Goal: Communication & Community: Answer question/provide support

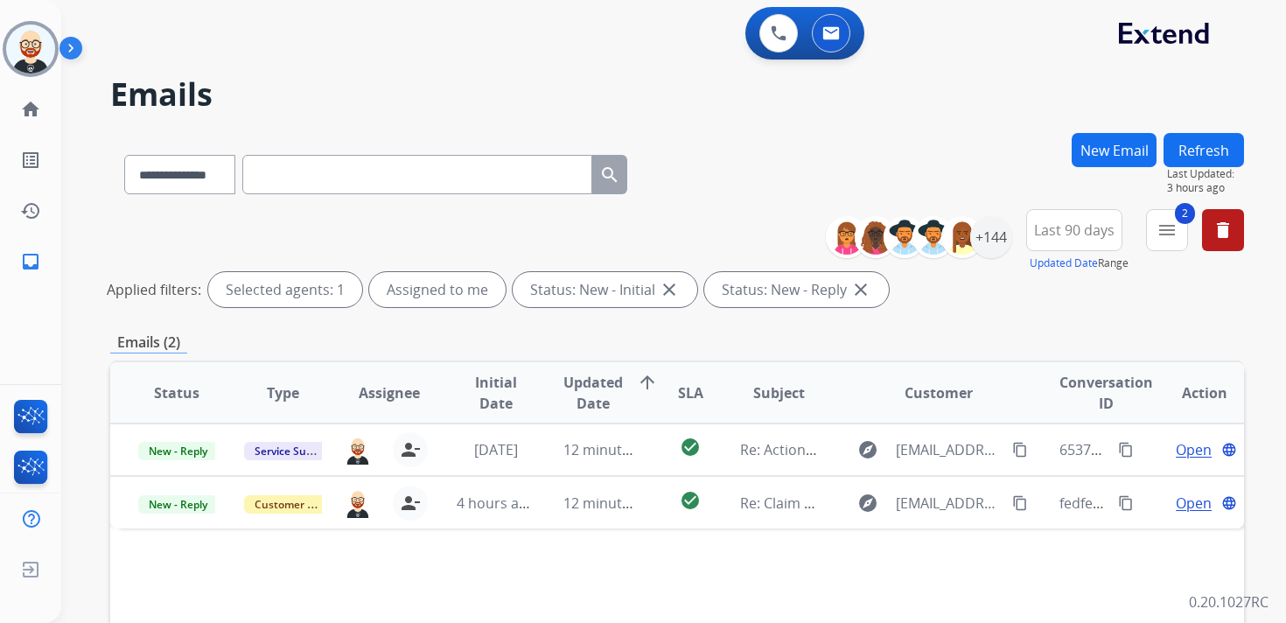
select select "**********"
click at [17, 61] on img at bounding box center [30, 48] width 49 height 49
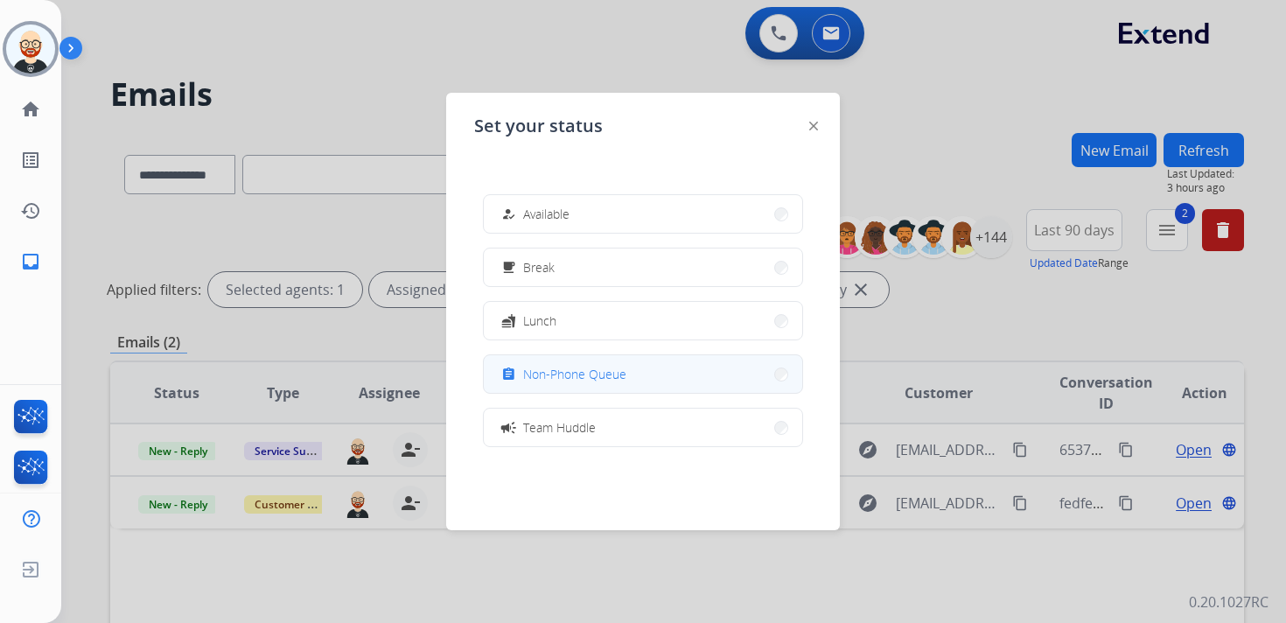
click at [594, 387] on button "assignment Non-Phone Queue" at bounding box center [643, 374] width 318 height 38
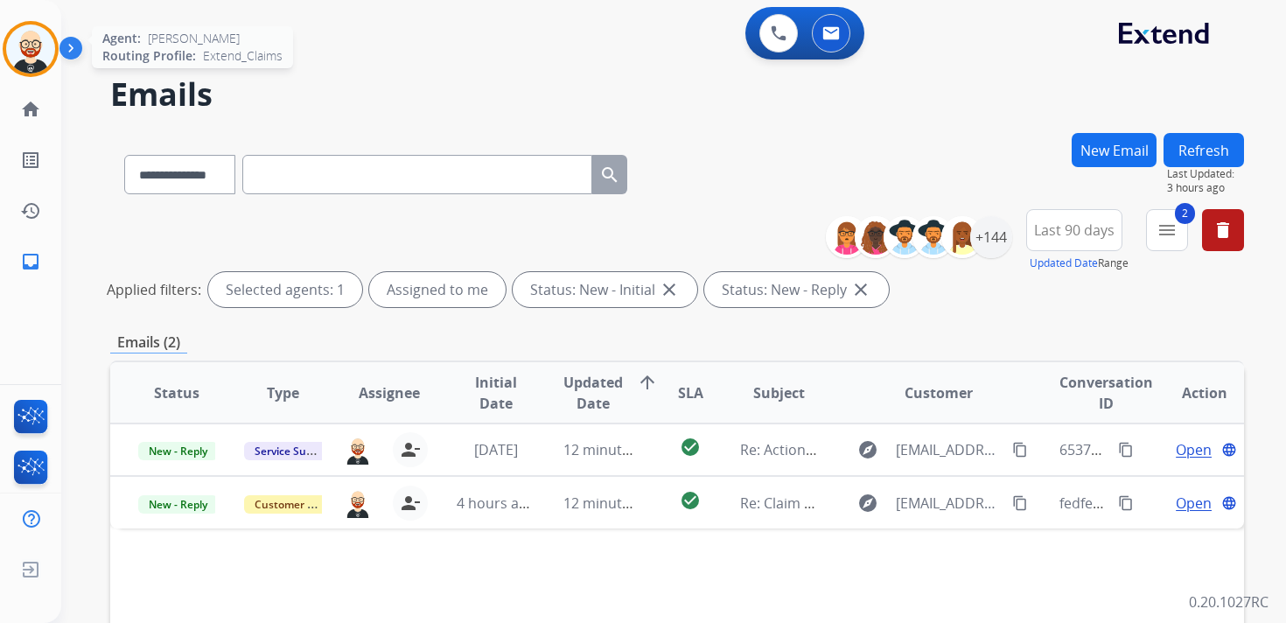
click at [49, 53] on img at bounding box center [30, 48] width 49 height 49
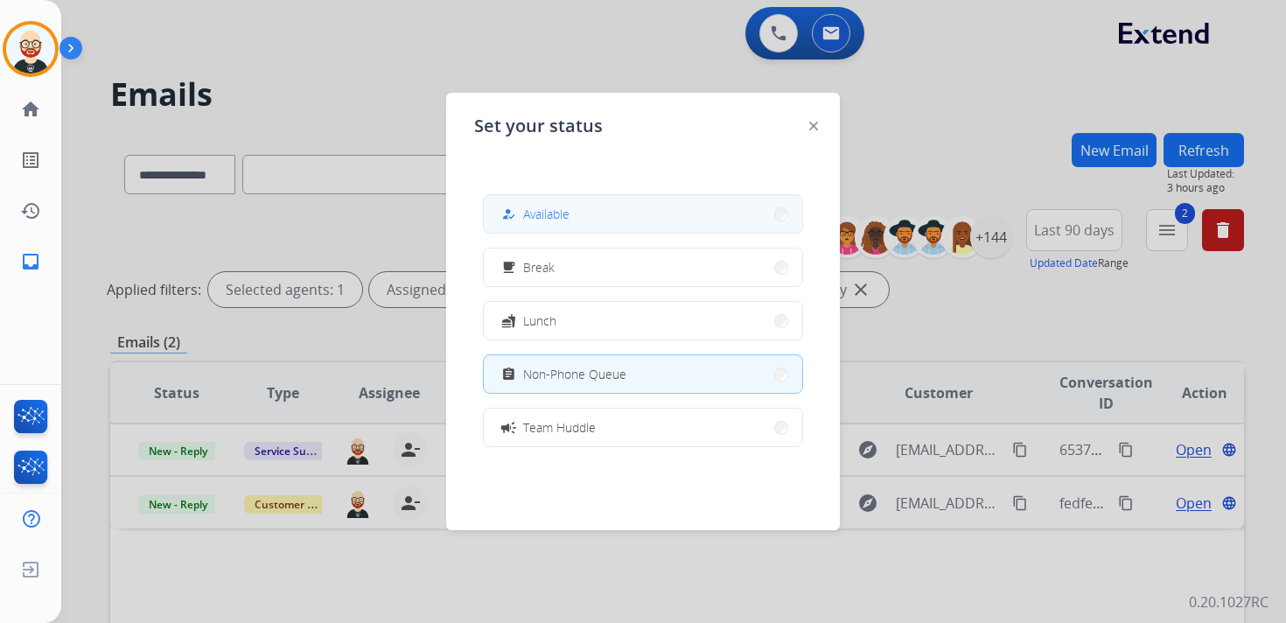
click at [566, 228] on button "how_to_reg Available" at bounding box center [643, 214] width 318 height 38
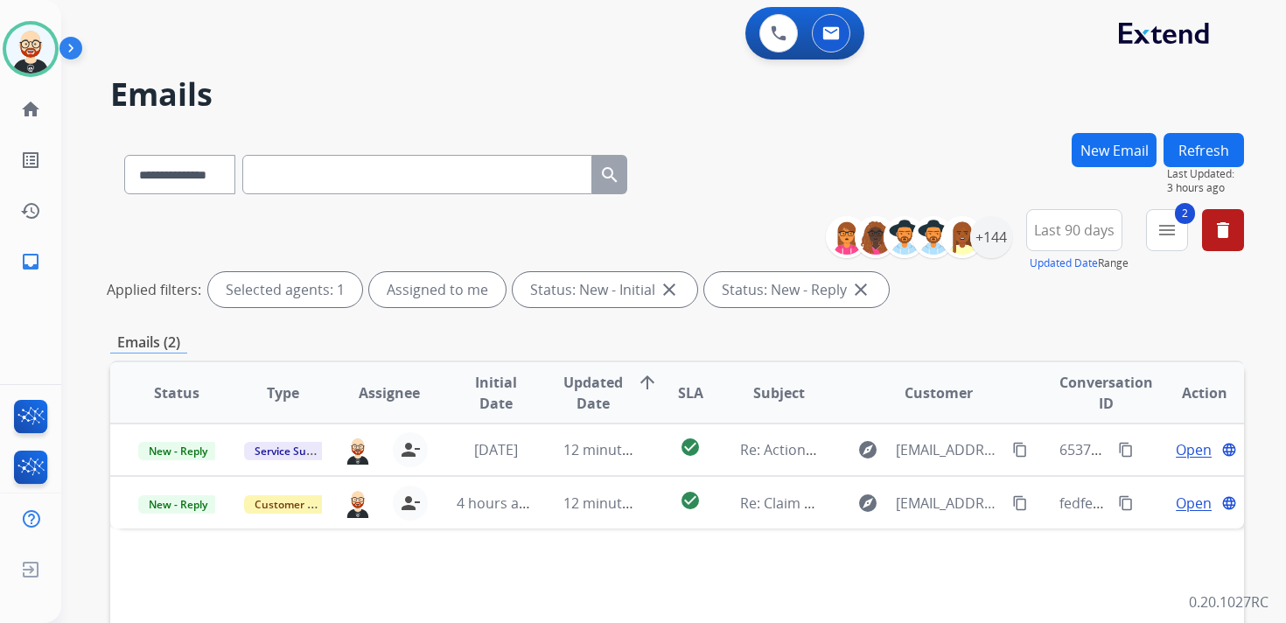
click at [1218, 149] on button "Refresh" at bounding box center [1203, 150] width 80 height 34
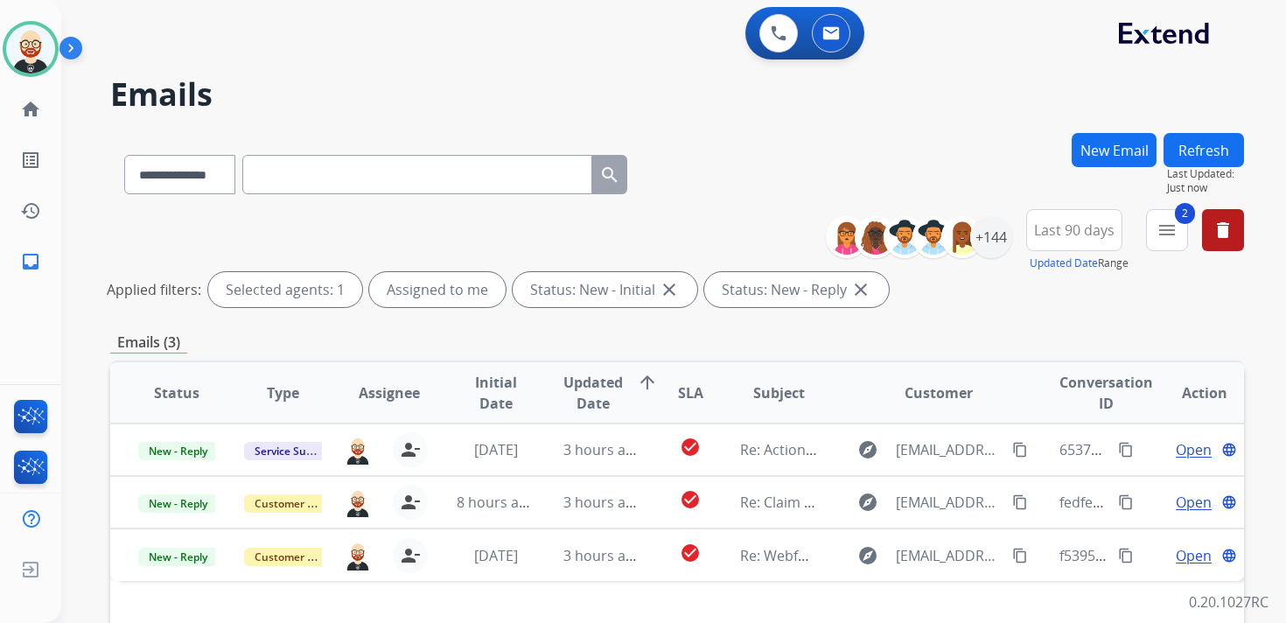
click at [583, 387] on span "Updated Date" at bounding box center [592, 393] width 59 height 42
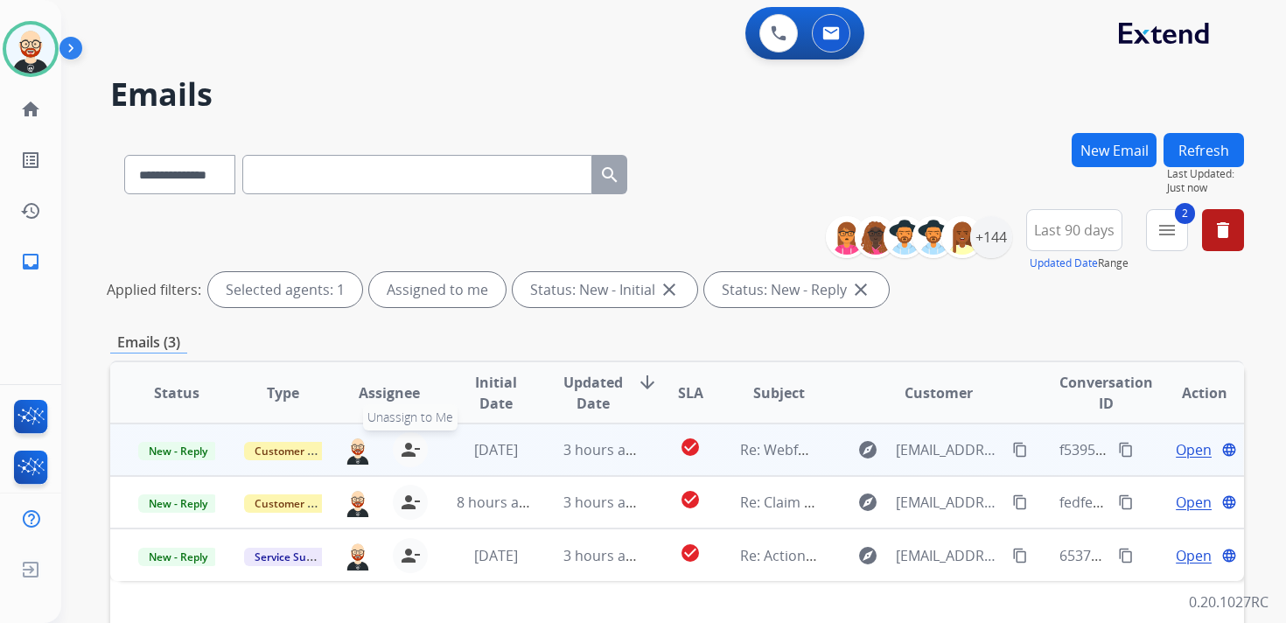
click at [412, 449] on mat-icon "person_remove" at bounding box center [410, 449] width 21 height 21
click at [412, 449] on mat-icon "person_add" at bounding box center [413, 449] width 21 height 21
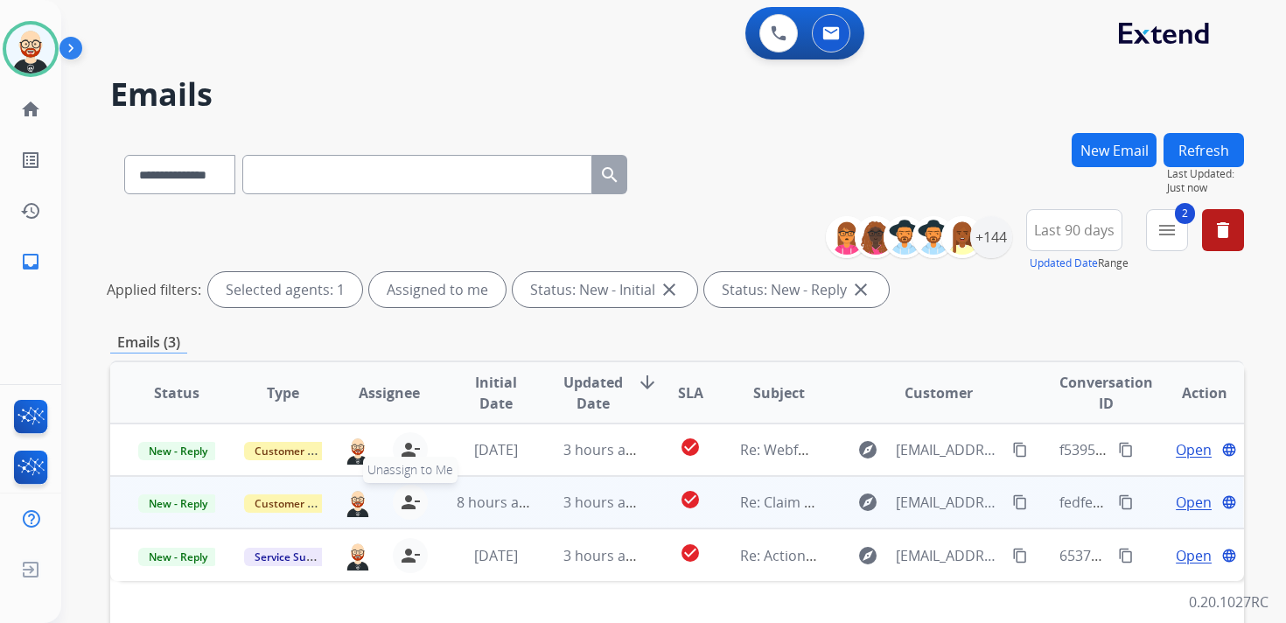
click at [412, 500] on mat-icon "person_remove" at bounding box center [410, 502] width 21 height 21
click at [412, 500] on mat-icon "person_add" at bounding box center [413, 502] width 21 height 21
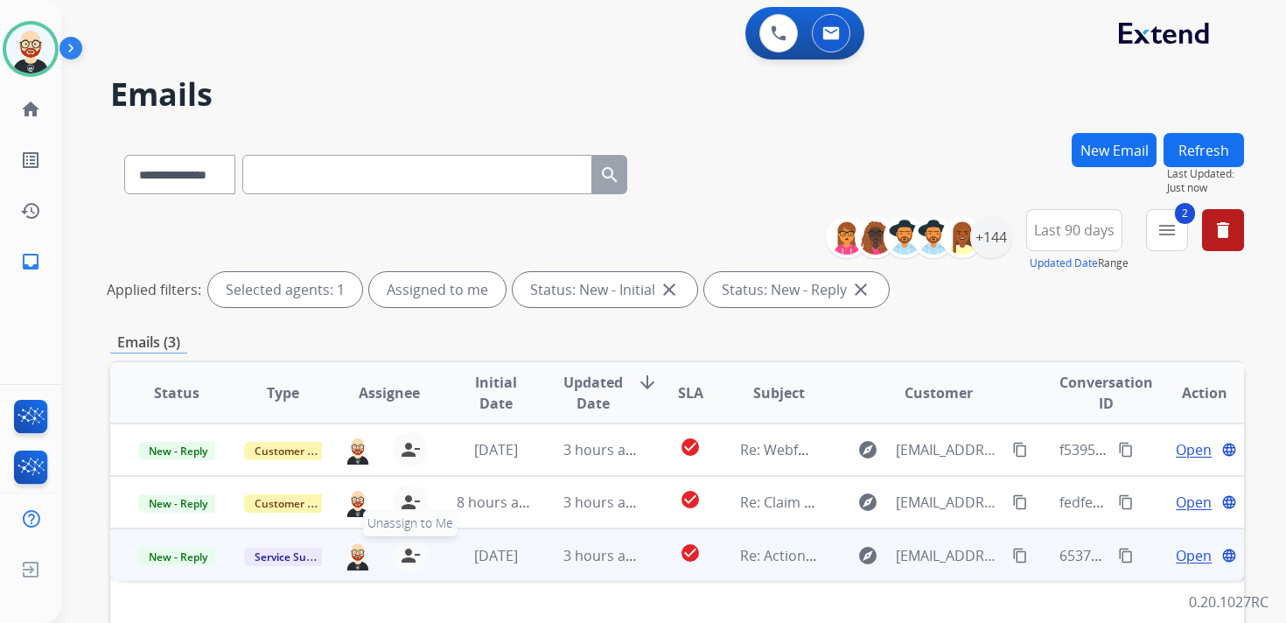
click at [409, 553] on mat-icon "person_remove" at bounding box center [410, 555] width 21 height 21
click at [409, 553] on mat-icon "person_add" at bounding box center [413, 555] width 21 height 21
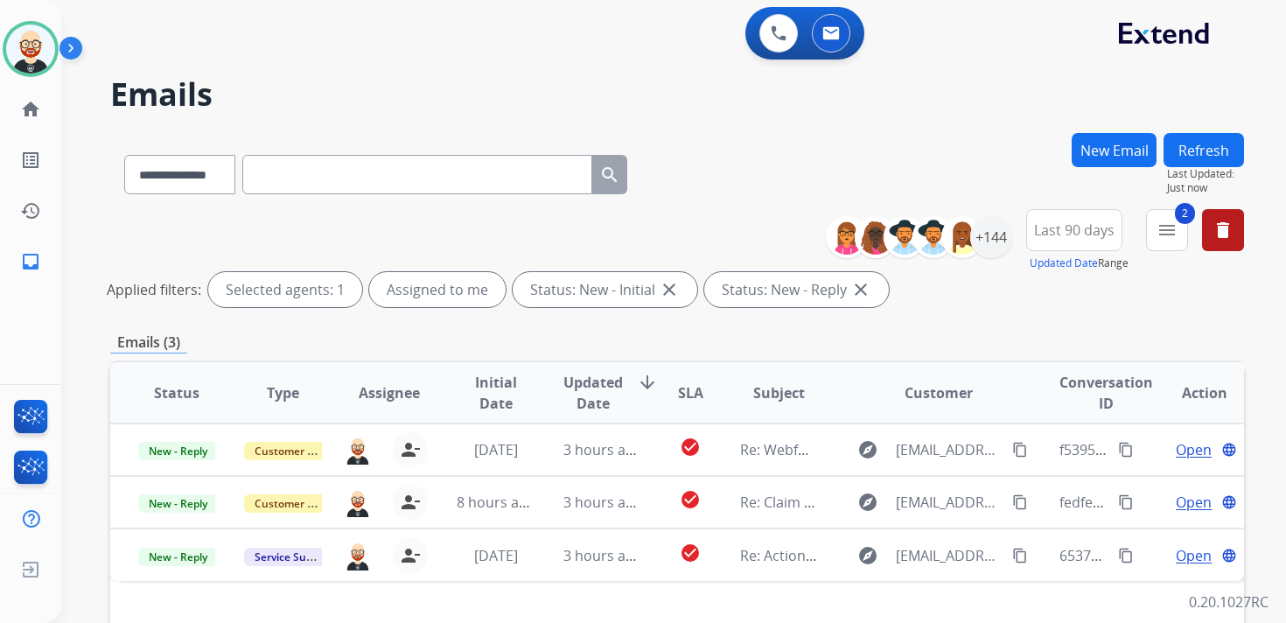
click at [1194, 151] on button "Refresh" at bounding box center [1203, 150] width 80 height 34
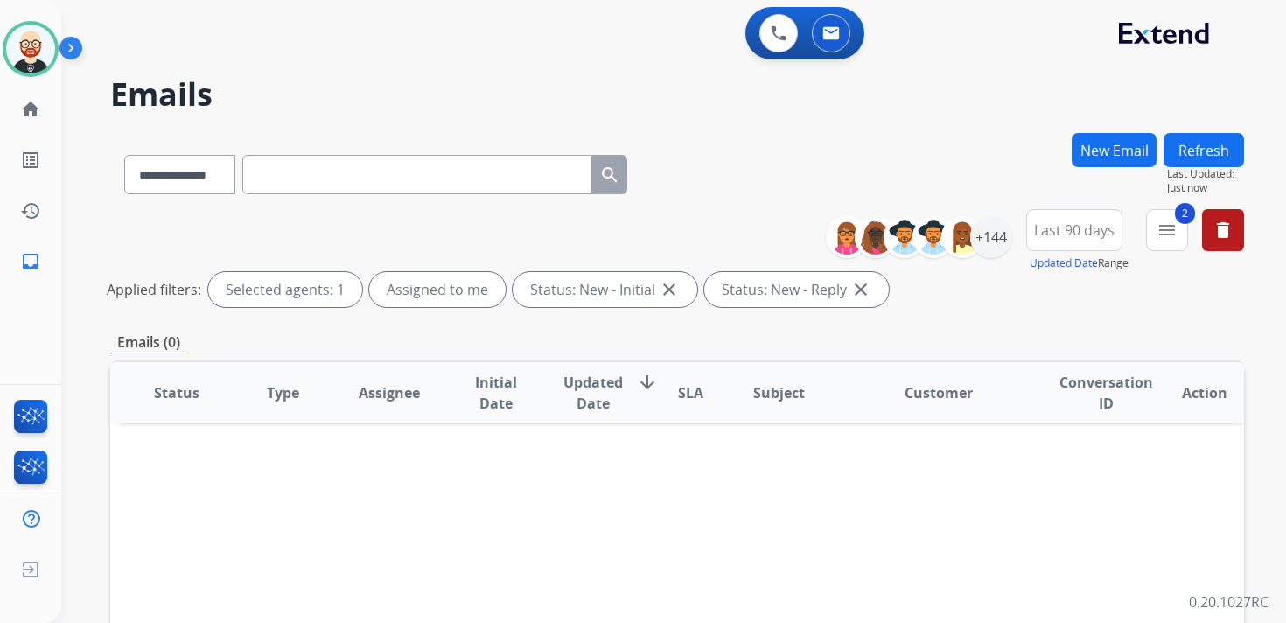
click at [1216, 138] on button "Refresh" at bounding box center [1203, 150] width 80 height 34
click at [1231, 237] on mat-icon "delete" at bounding box center [1222, 230] width 21 height 21
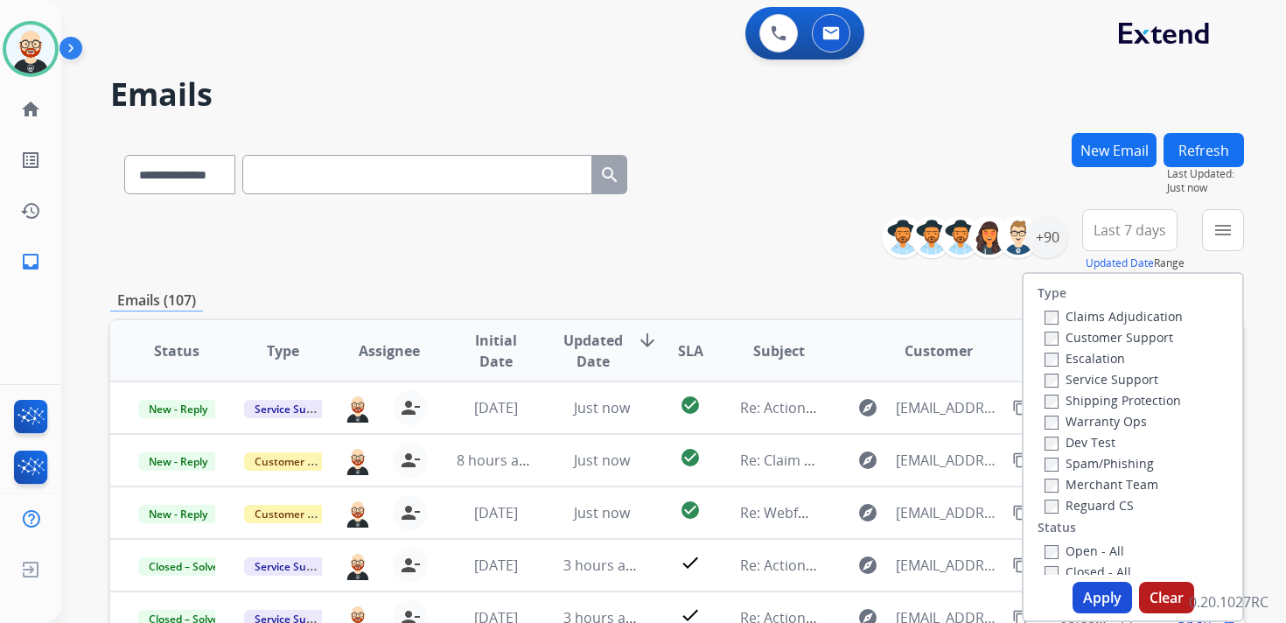
click at [1067, 584] on label "New - Initial" at bounding box center [1090, 592] width 92 height 17
click at [1065, 605] on label "New - Reply" at bounding box center [1089, 613] width 91 height 17
click at [1081, 593] on button "Apply" at bounding box center [1101, 597] width 59 height 31
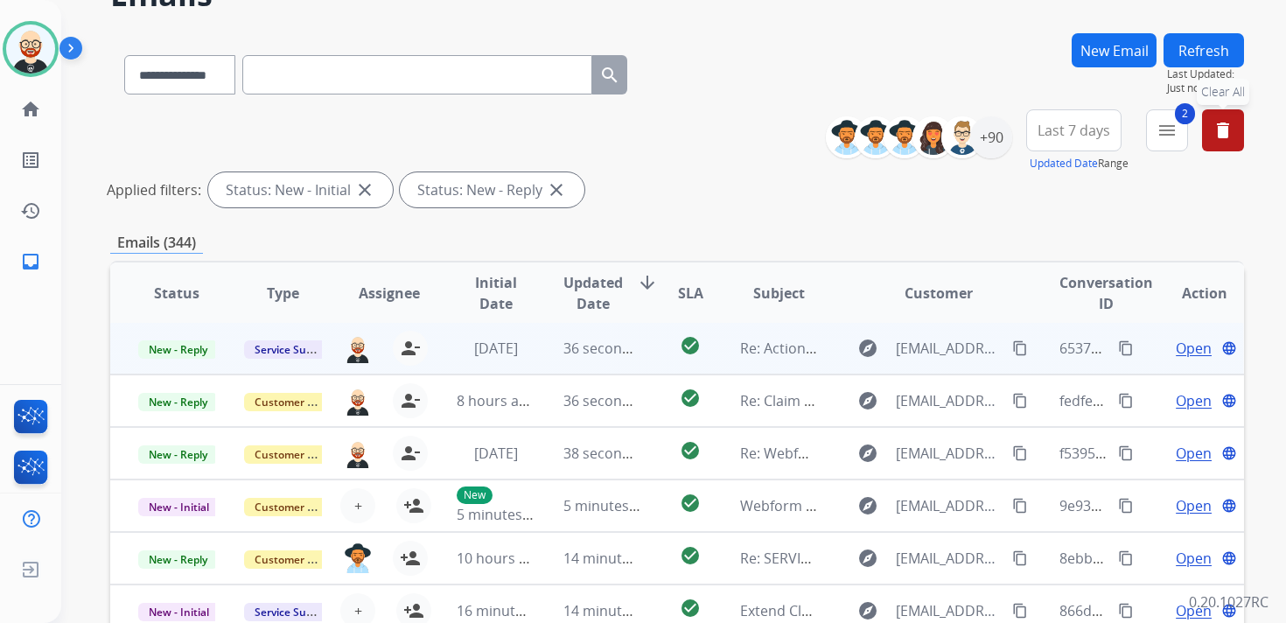
scroll to position [101, 0]
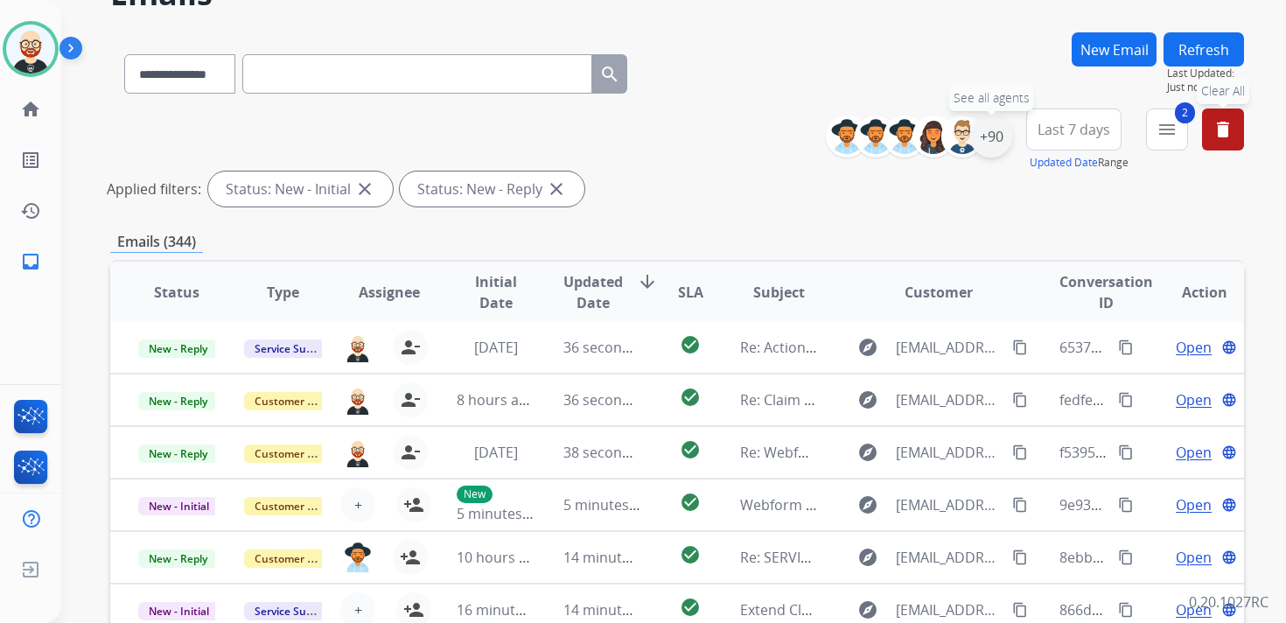
click at [995, 143] on div "+90" at bounding box center [991, 136] width 42 height 42
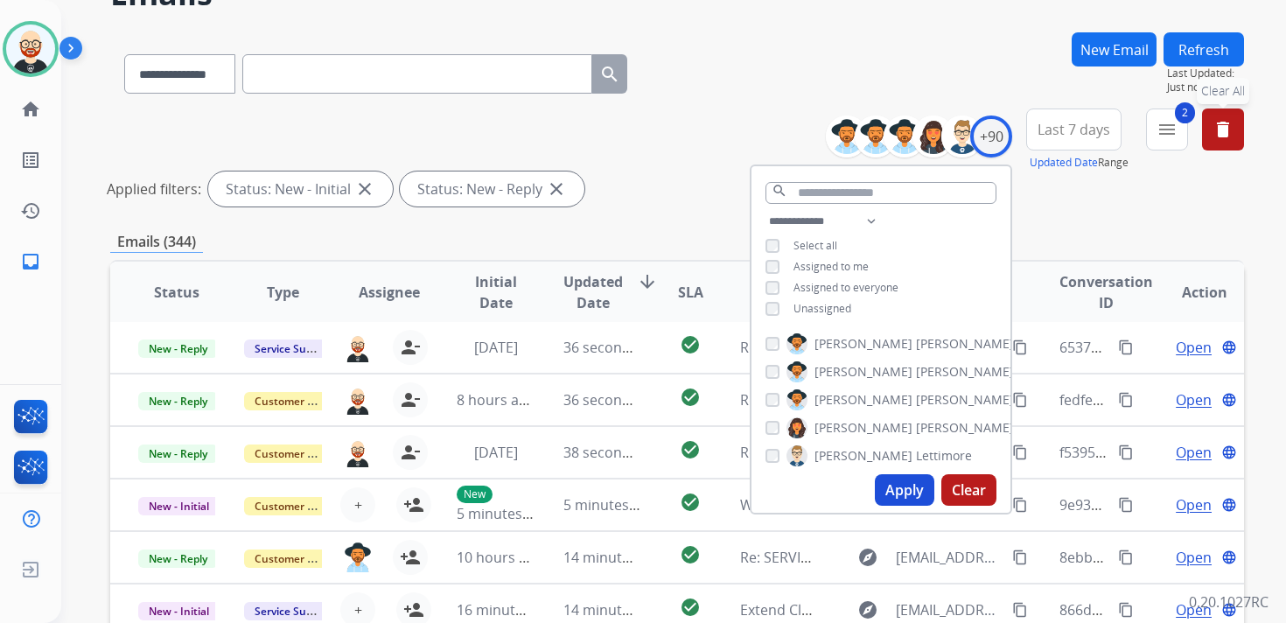
click at [835, 267] on span "Assigned to me" at bounding box center [830, 266] width 75 height 15
click at [907, 490] on button "Apply" at bounding box center [904, 489] width 59 height 31
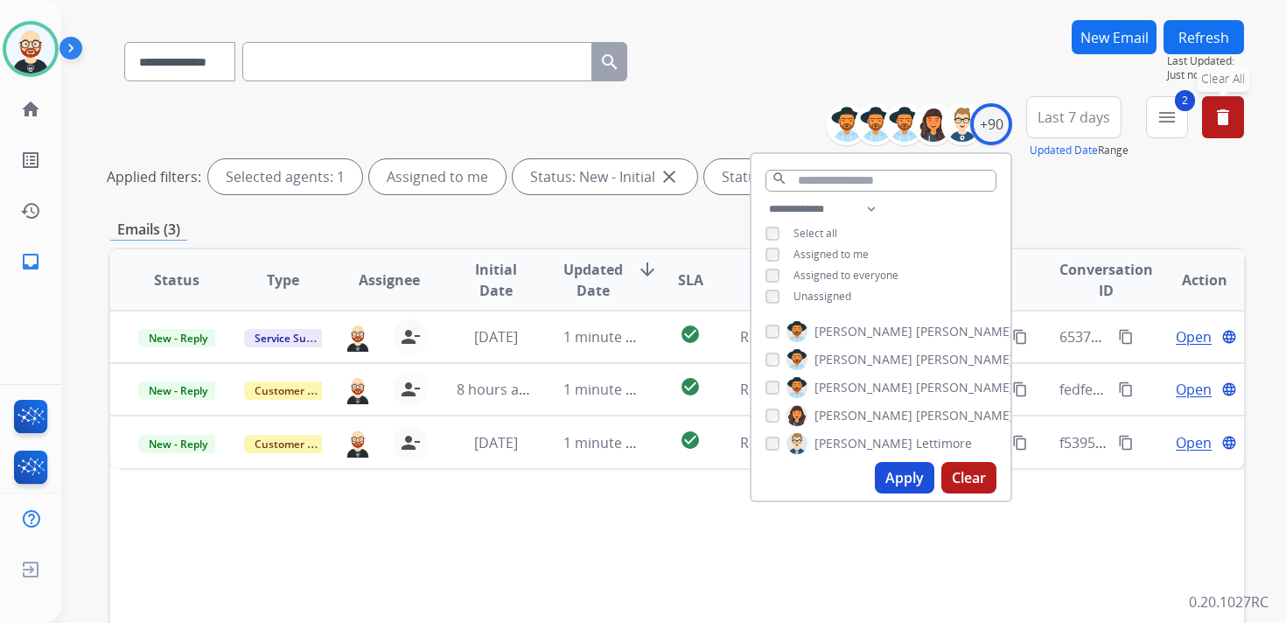
scroll to position [114, 0]
click at [1072, 201] on div "**********" at bounding box center [677, 471] width 1134 height 904
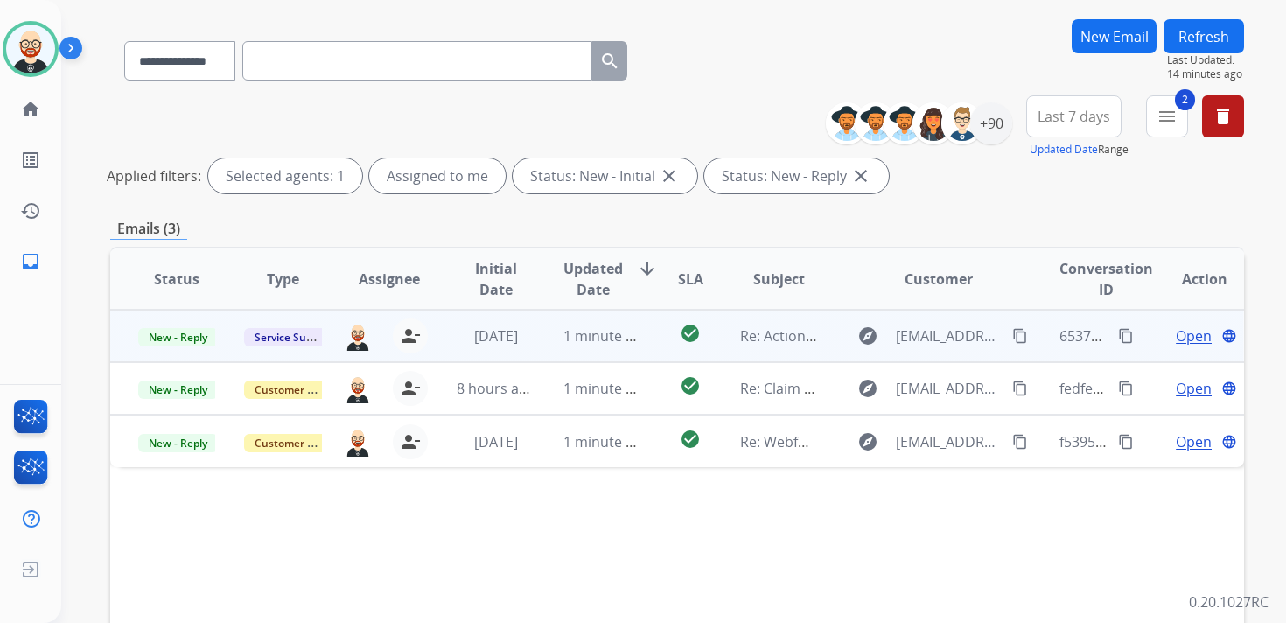
click at [1185, 331] on span "Open" at bounding box center [1194, 335] width 36 height 21
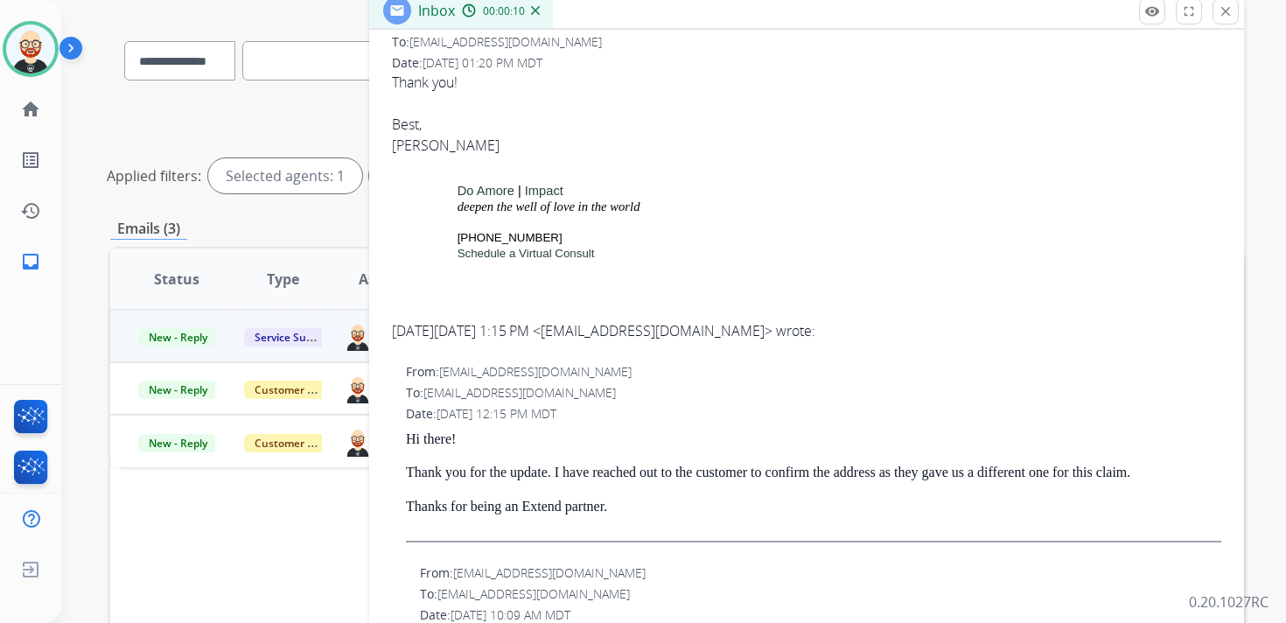
scroll to position [0, 0]
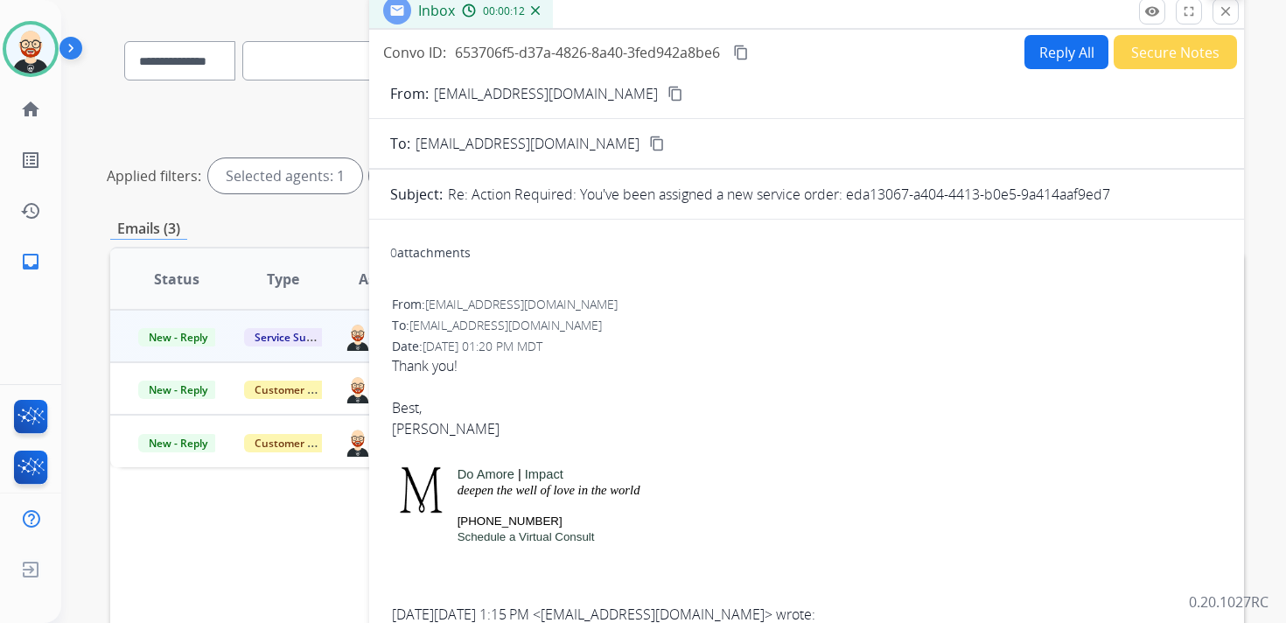
click at [1222, 17] on mat-icon "close" at bounding box center [1226, 11] width 16 height 16
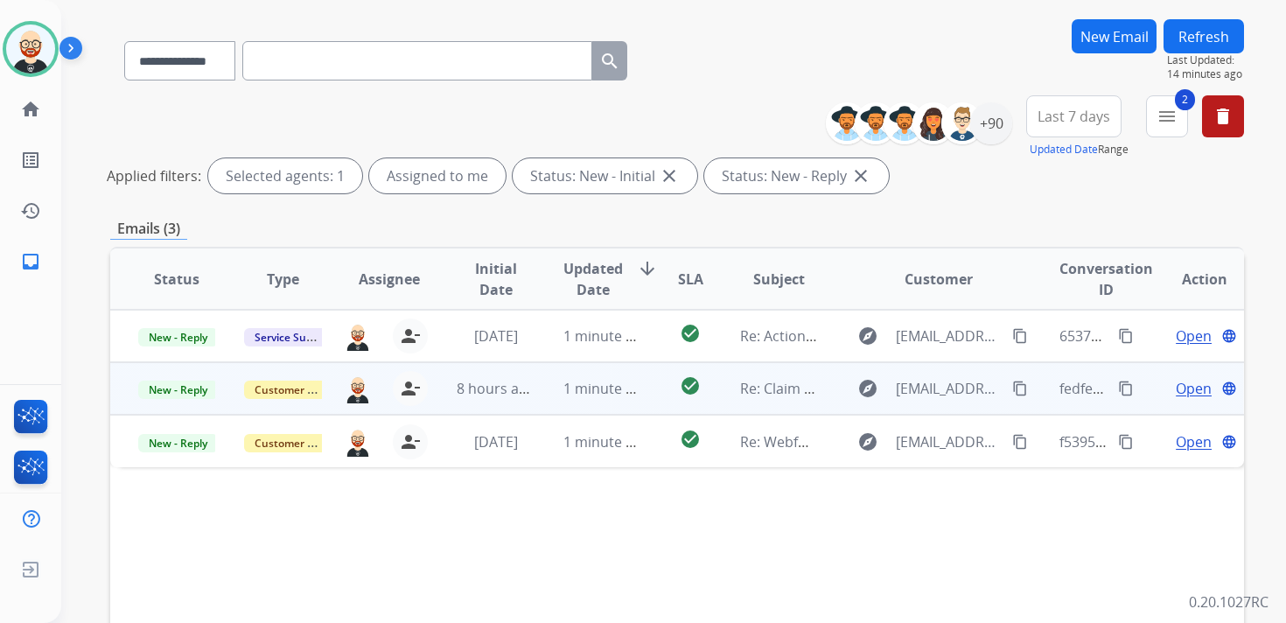
click at [1185, 387] on span "Open" at bounding box center [1194, 388] width 36 height 21
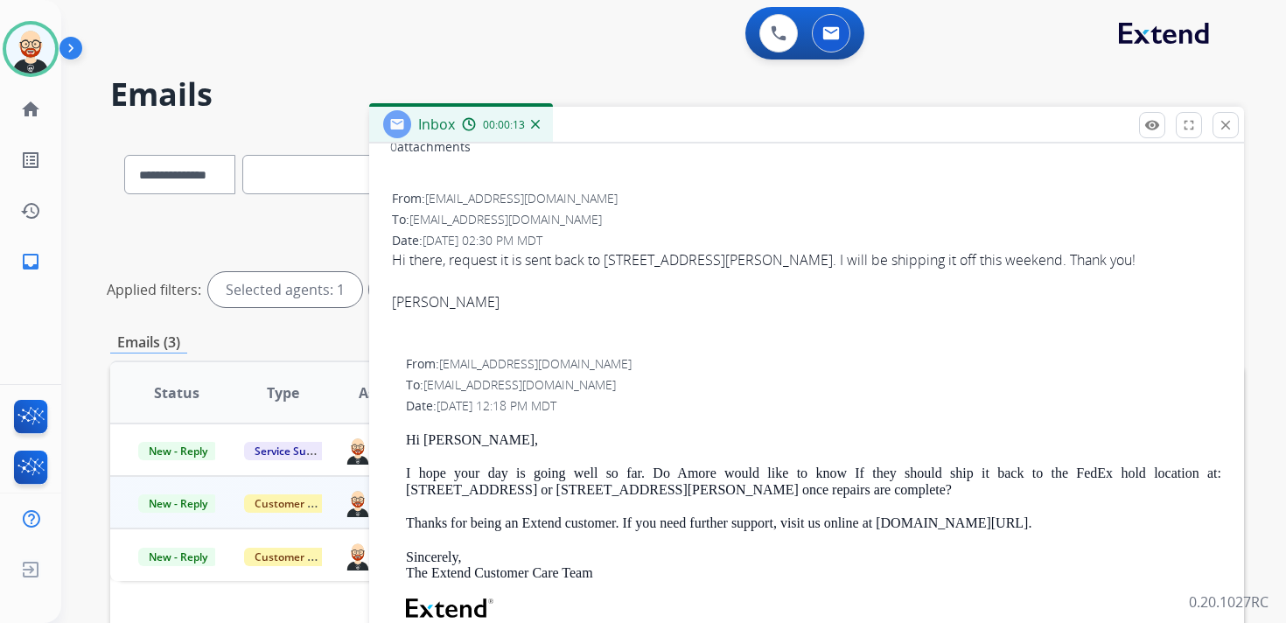
scroll to position [235, 0]
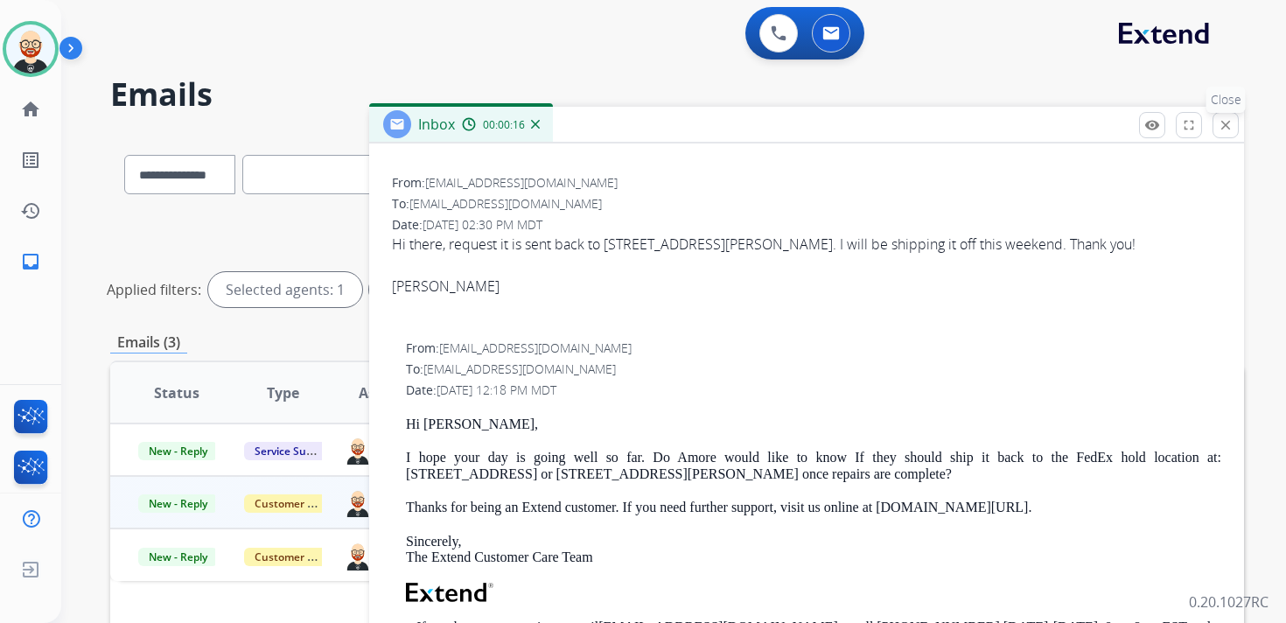
click at [1217, 124] on button "close Close" at bounding box center [1225, 125] width 26 height 26
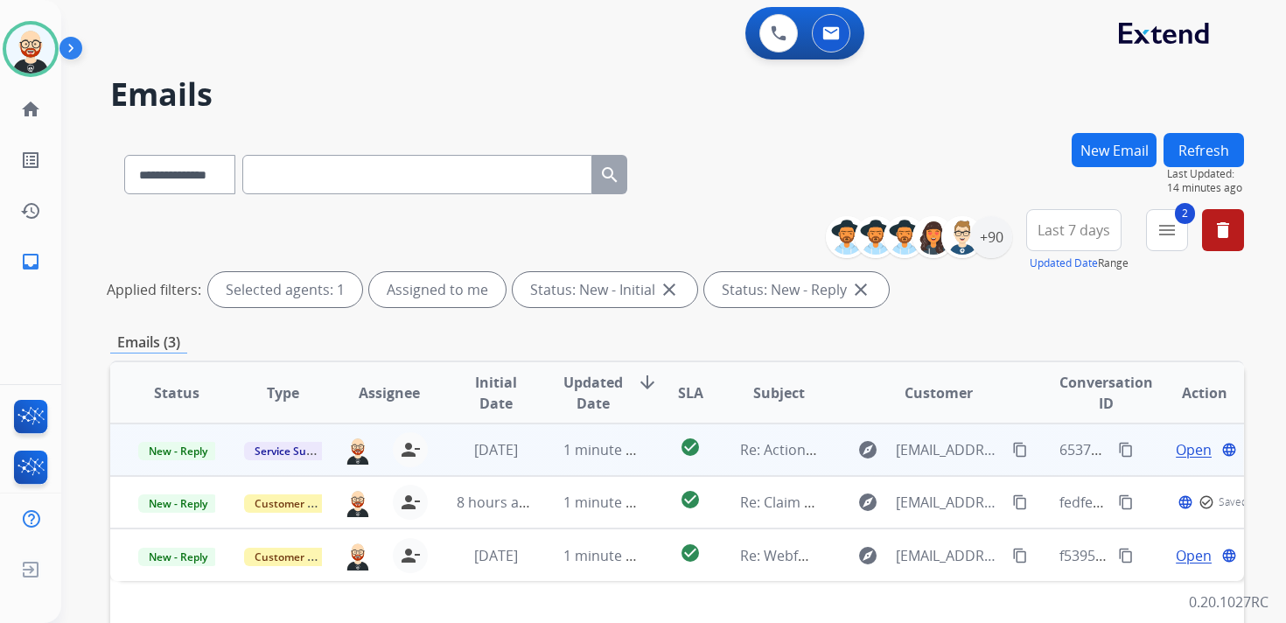
click at [1176, 450] on span "Open" at bounding box center [1194, 449] width 36 height 21
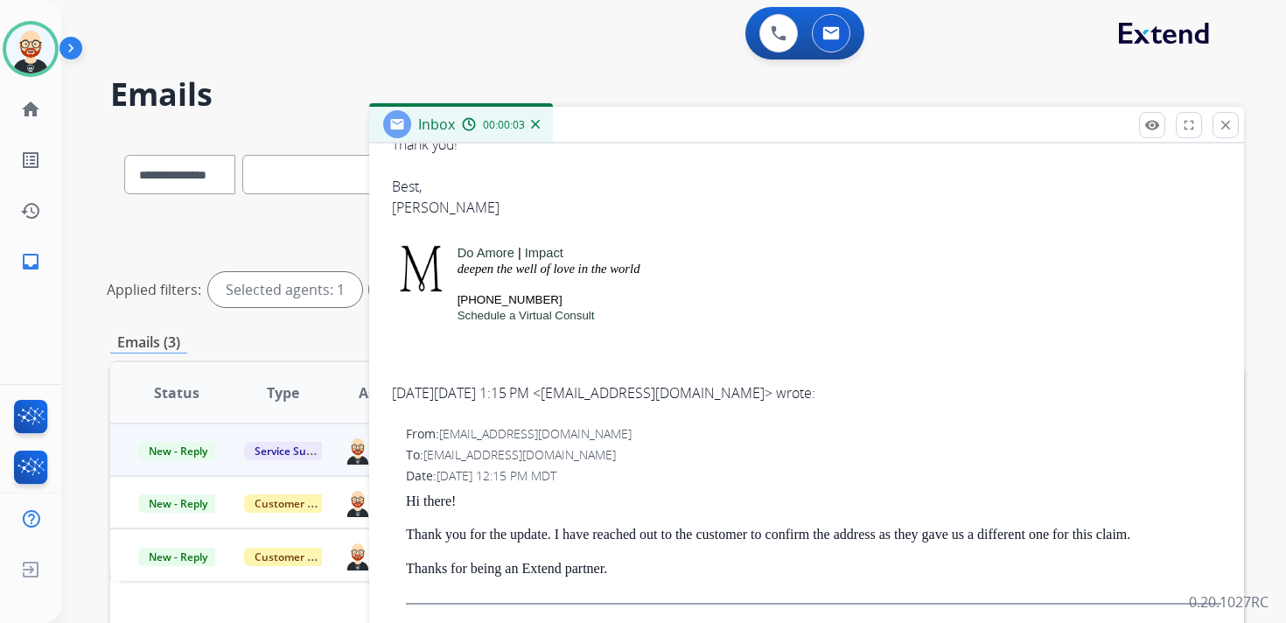
scroll to position [0, 0]
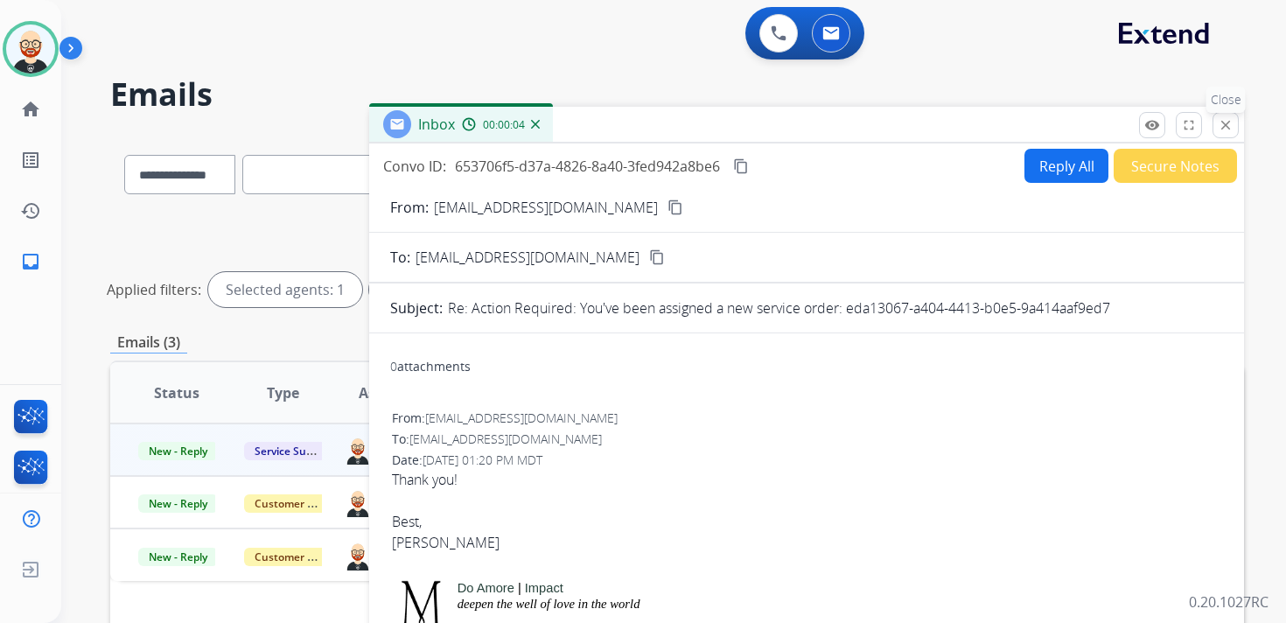
click at [1229, 128] on mat-icon "close" at bounding box center [1226, 125] width 16 height 16
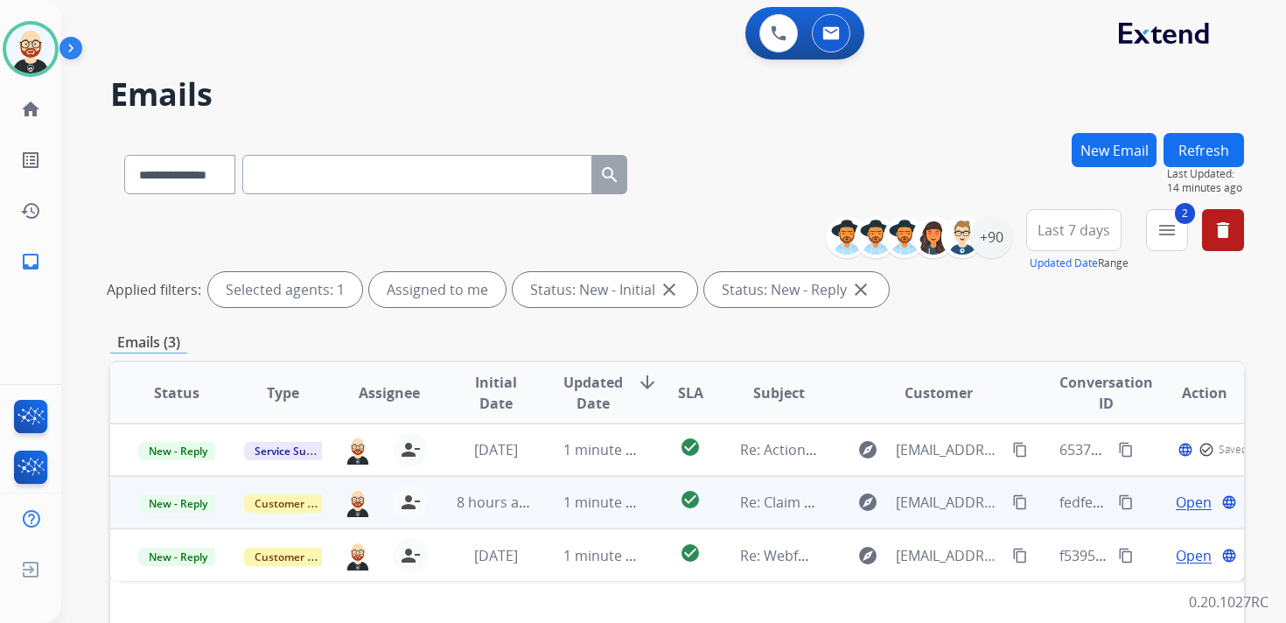
click at [1189, 505] on span "Open" at bounding box center [1194, 502] width 36 height 21
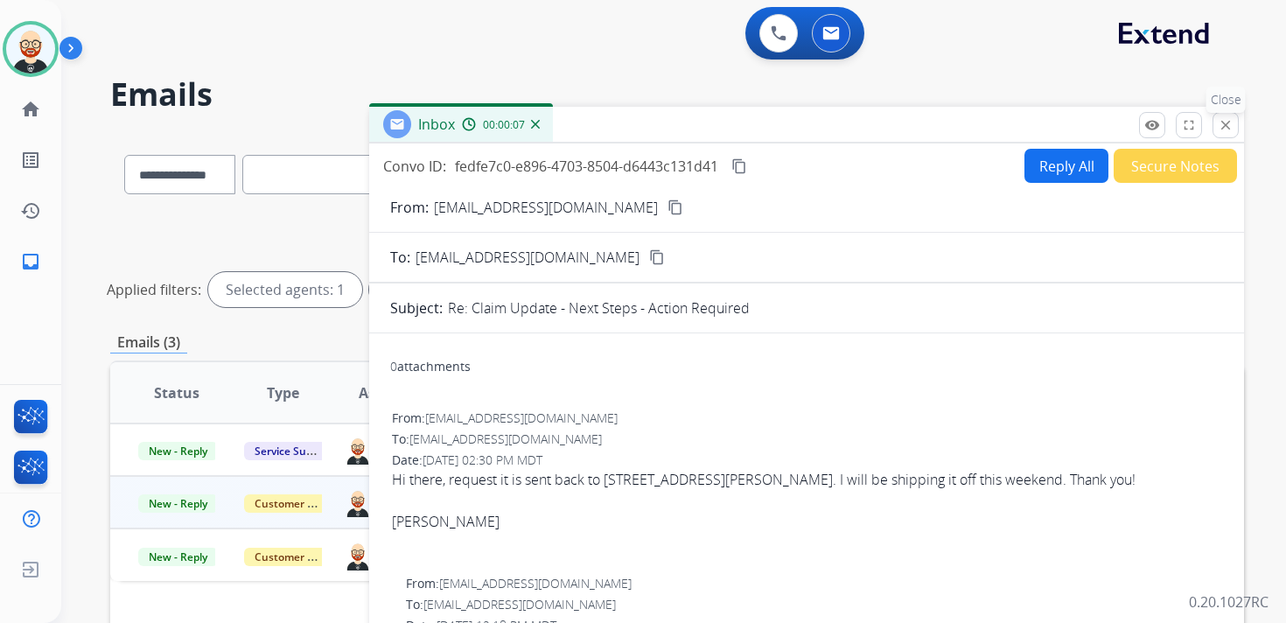
click at [1221, 119] on mat-icon "close" at bounding box center [1226, 125] width 16 height 16
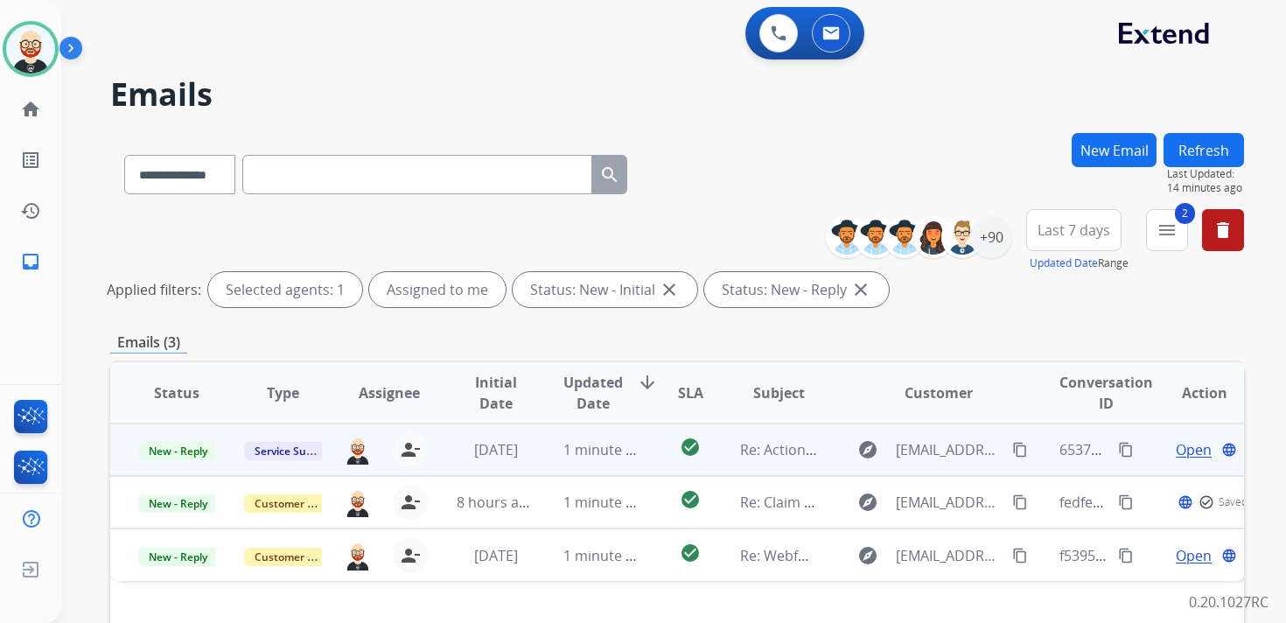
click at [1176, 455] on span "Open" at bounding box center [1194, 449] width 36 height 21
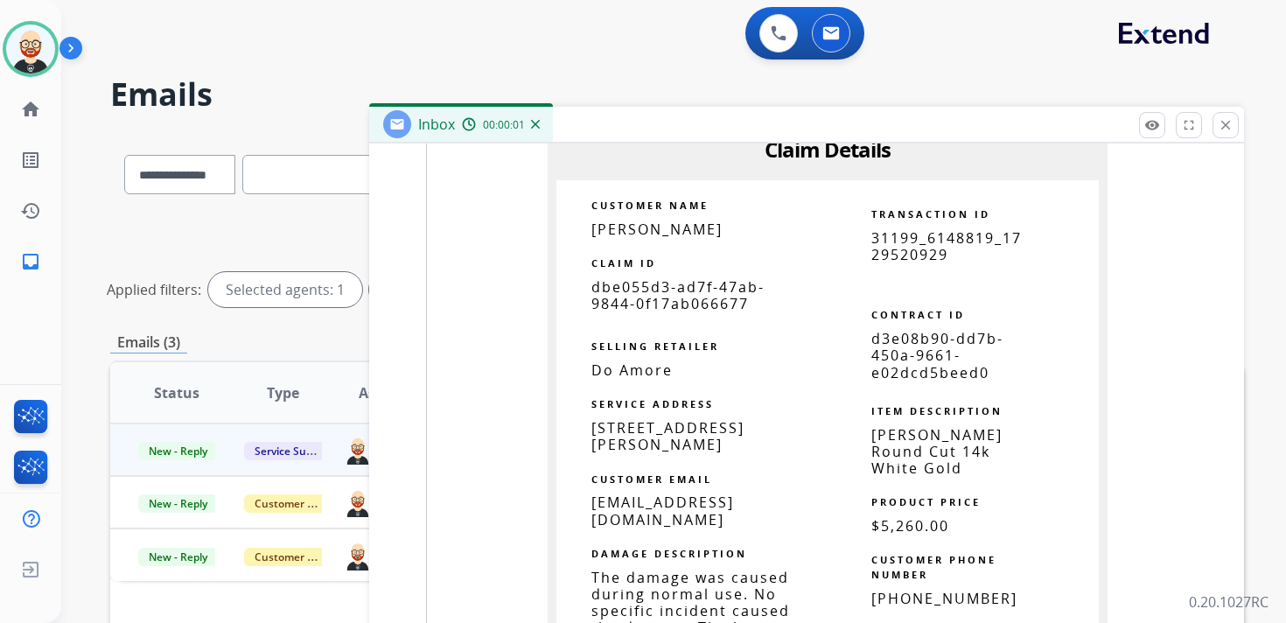
scroll to position [1763, 0]
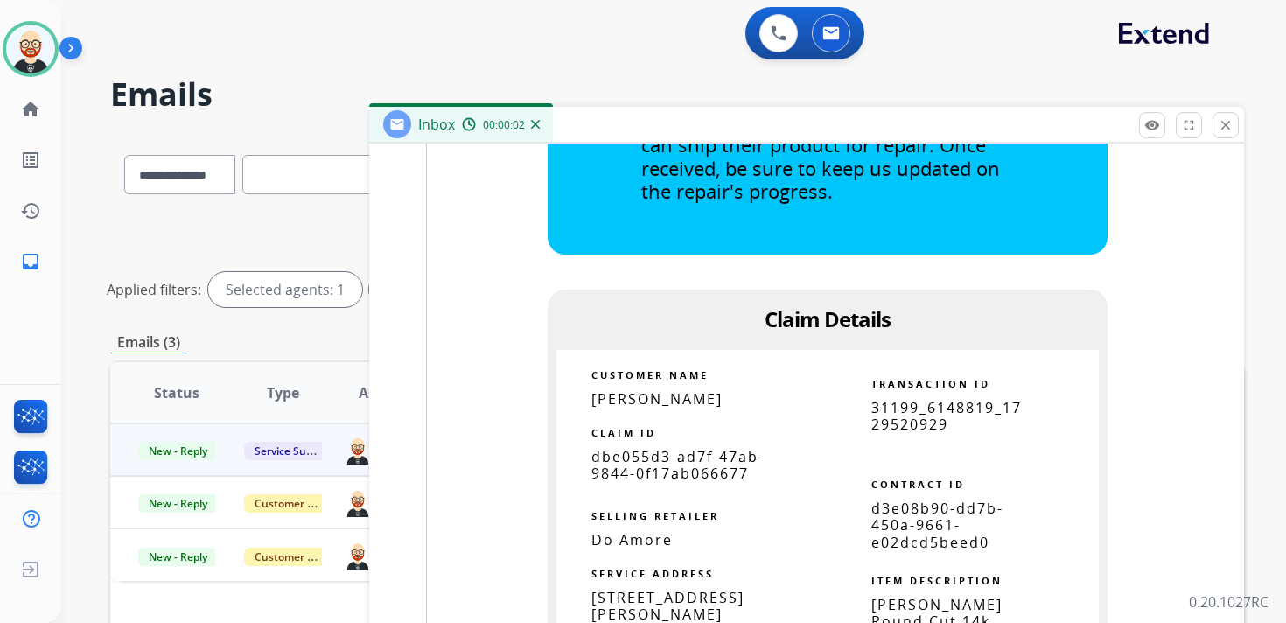
click at [694, 483] on span "dbe055d3-ad7f-47ab-9844-0f17ab066677" at bounding box center [677, 465] width 173 height 36
copy tbody
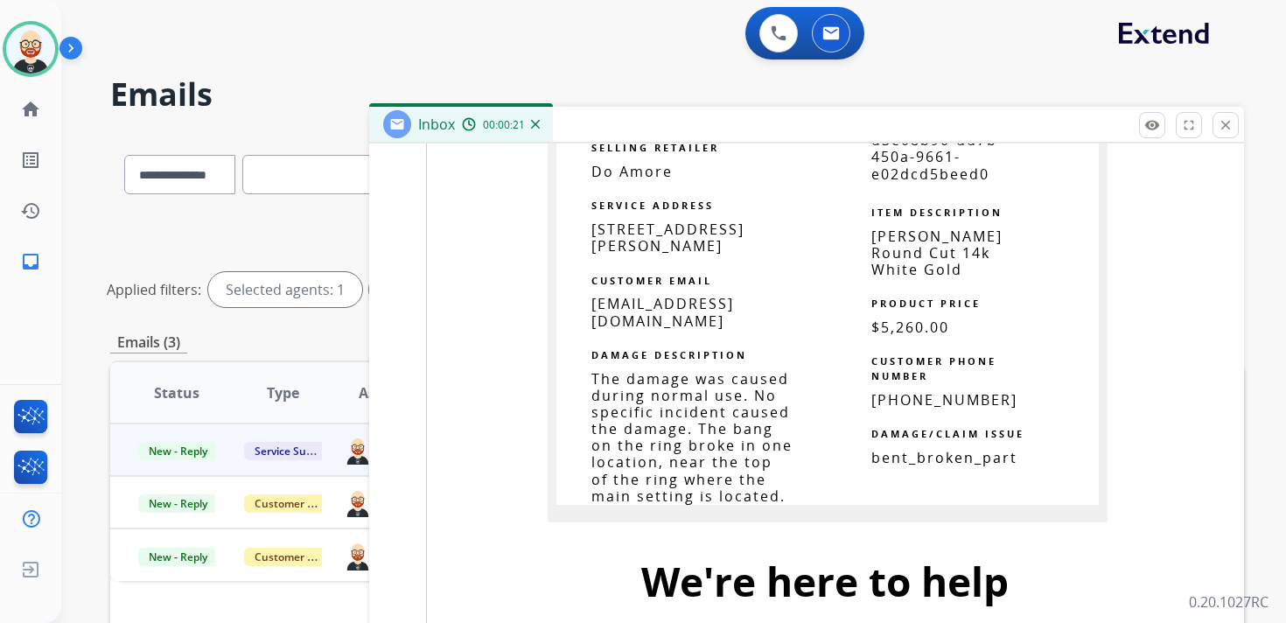
scroll to position [2126, 0]
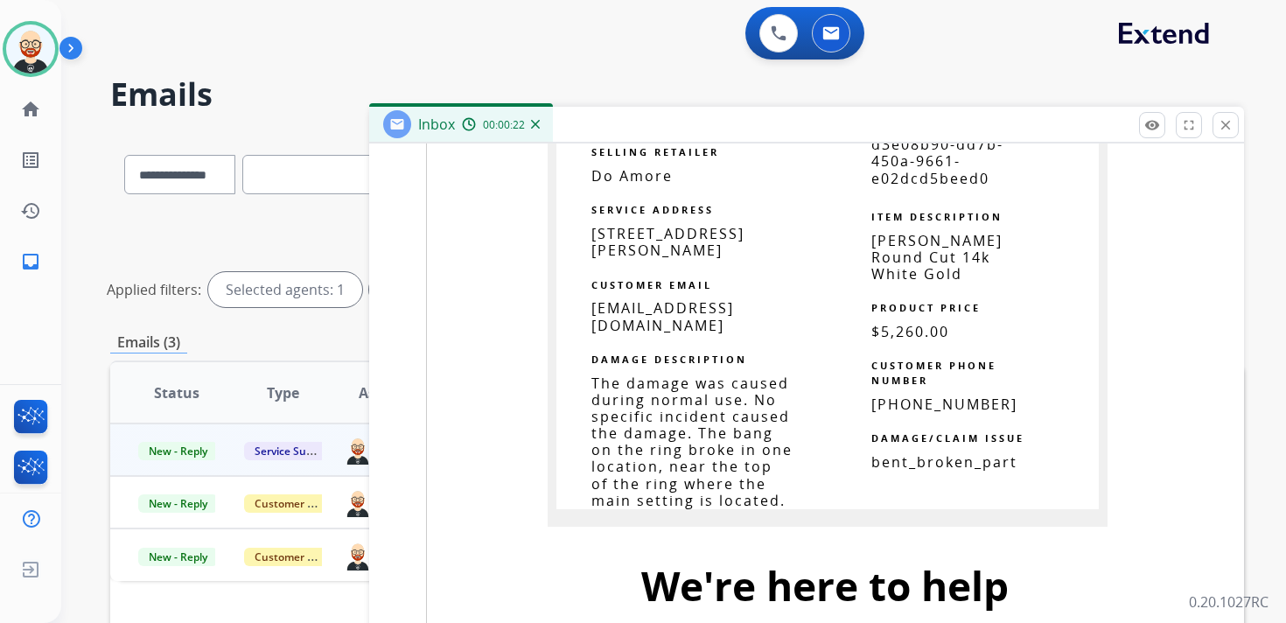
click at [679, 258] on span "[STREET_ADDRESS][PERSON_NAME]" at bounding box center [667, 242] width 153 height 36
copy tbody
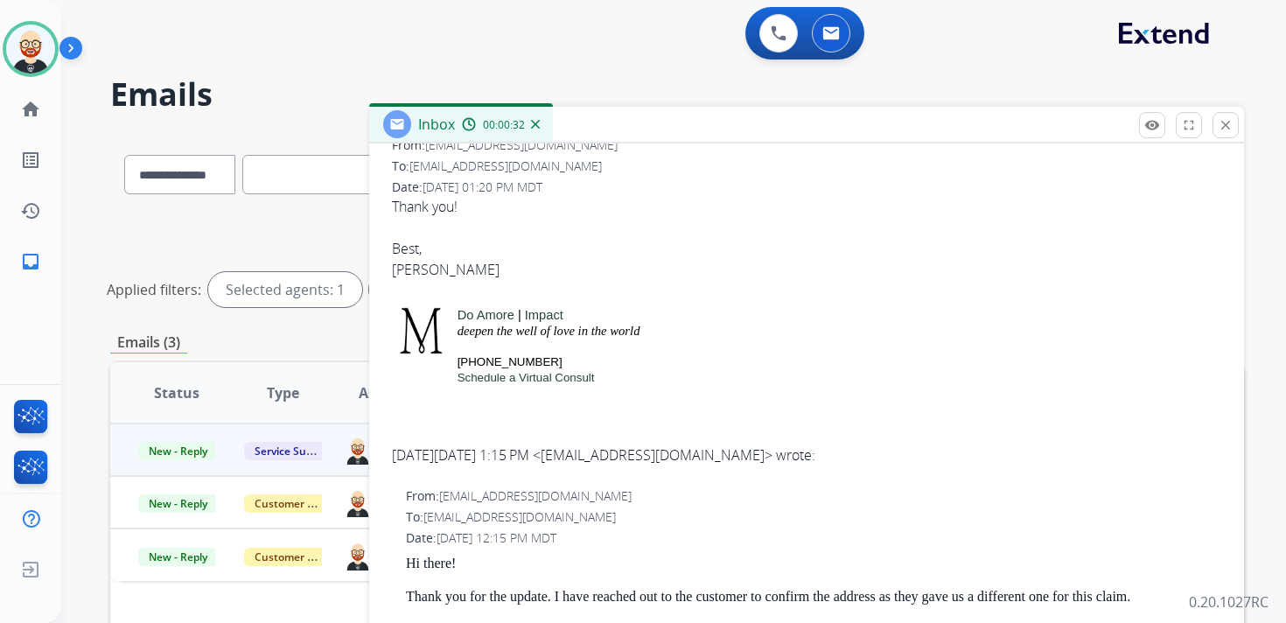
scroll to position [0, 0]
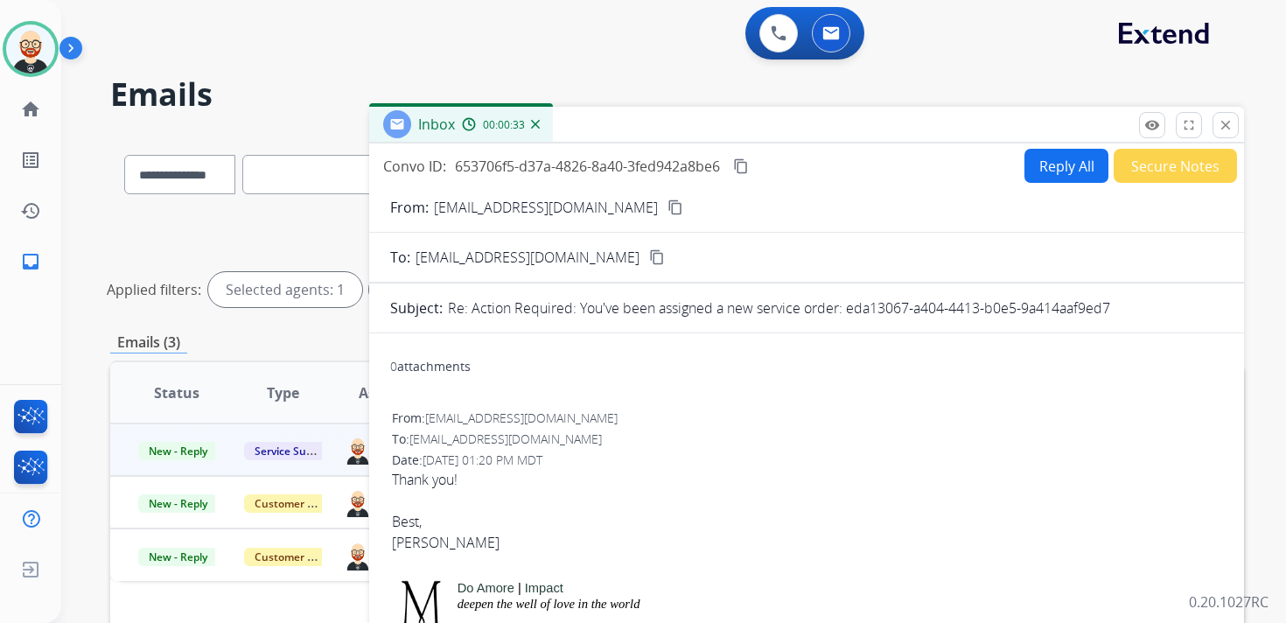
click at [1059, 164] on button "Reply All" at bounding box center [1066, 166] width 84 height 34
select select "**********"
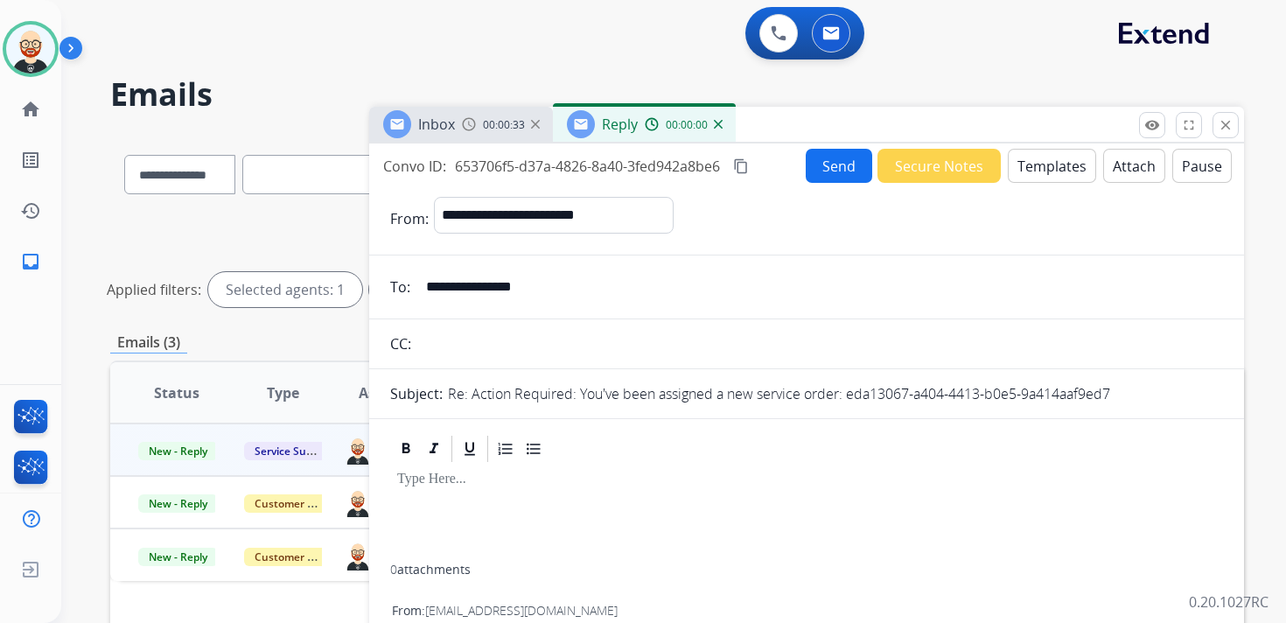
click at [504, 523] on div at bounding box center [806, 514] width 833 height 100
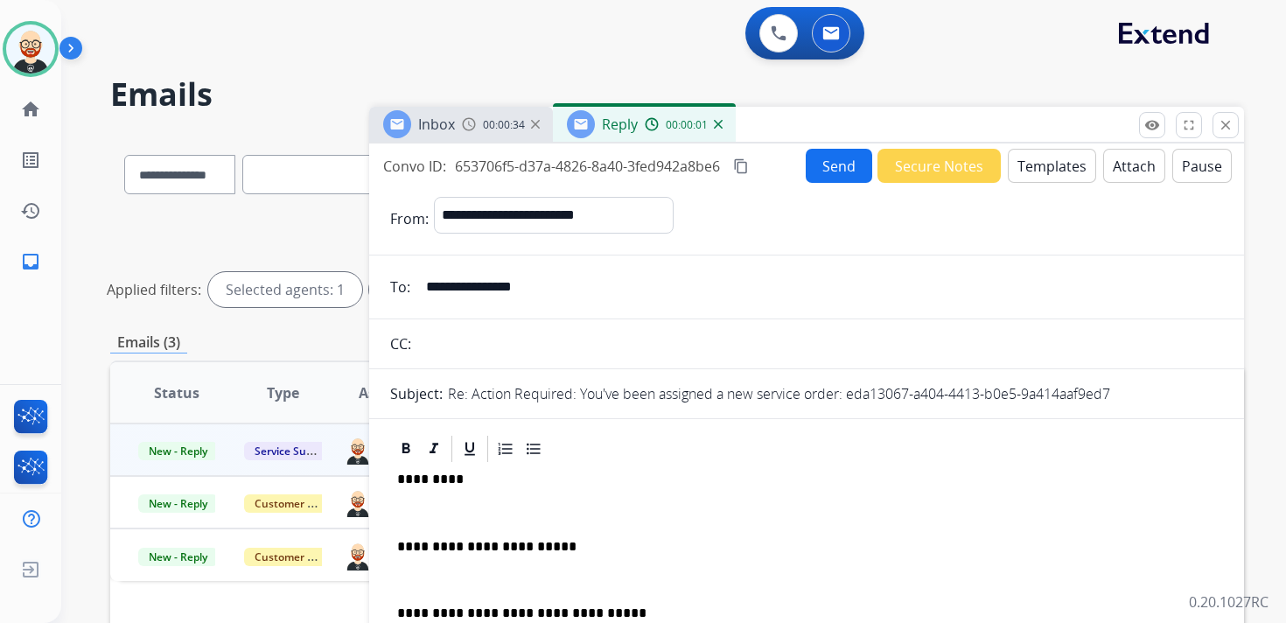
scroll to position [4, 0]
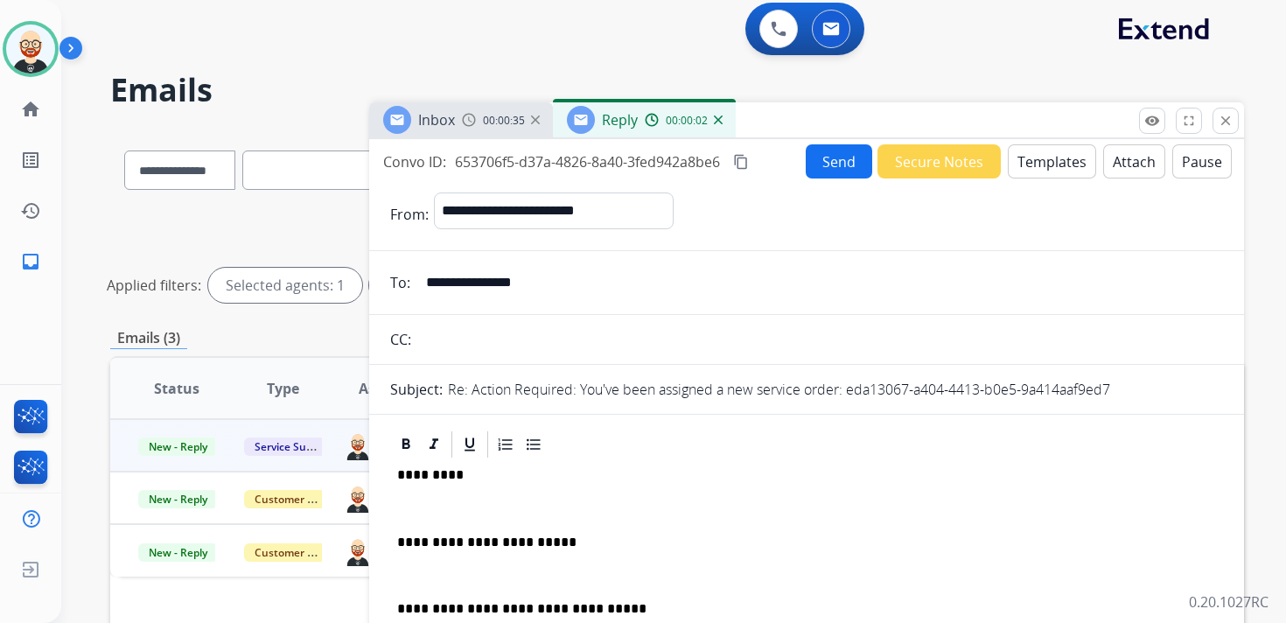
click at [446, 503] on p at bounding box center [806, 508] width 819 height 16
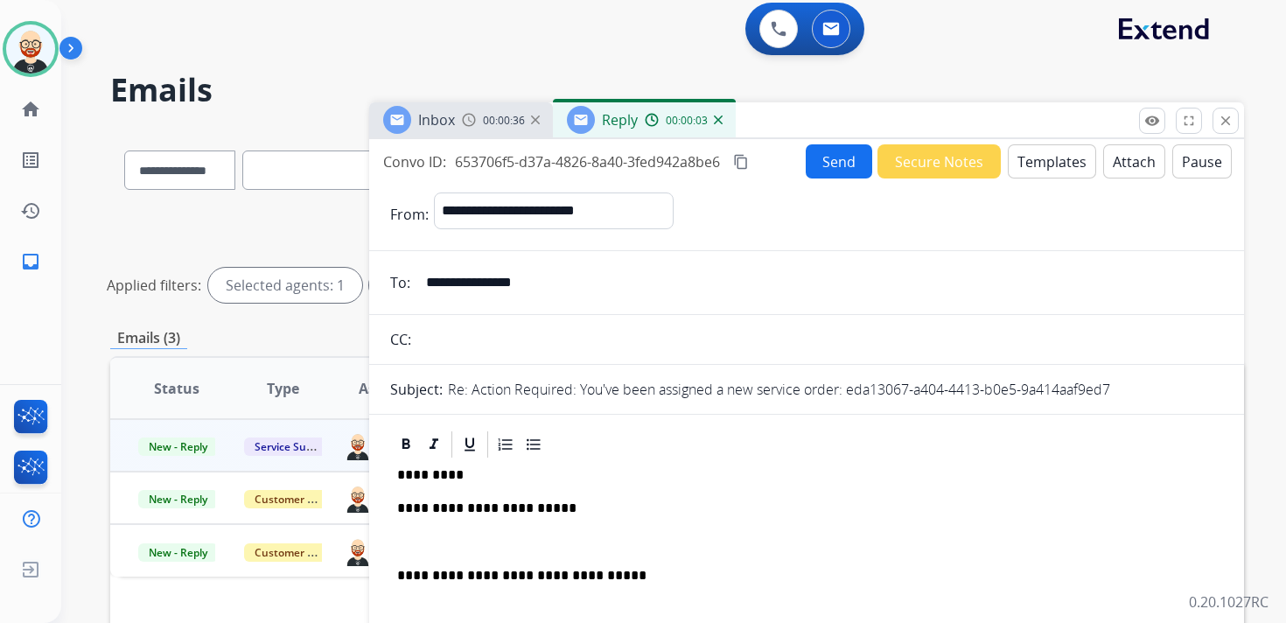
click at [441, 530] on div "**********" at bounding box center [806, 577] width 833 height 234
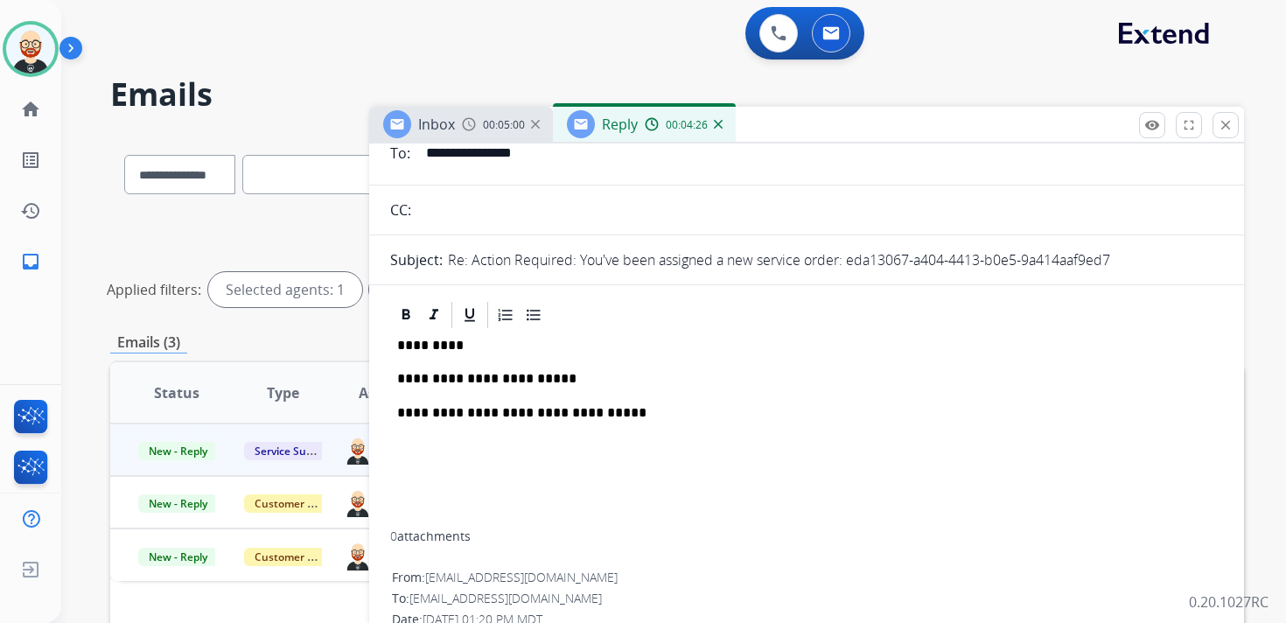
scroll to position [52, 0]
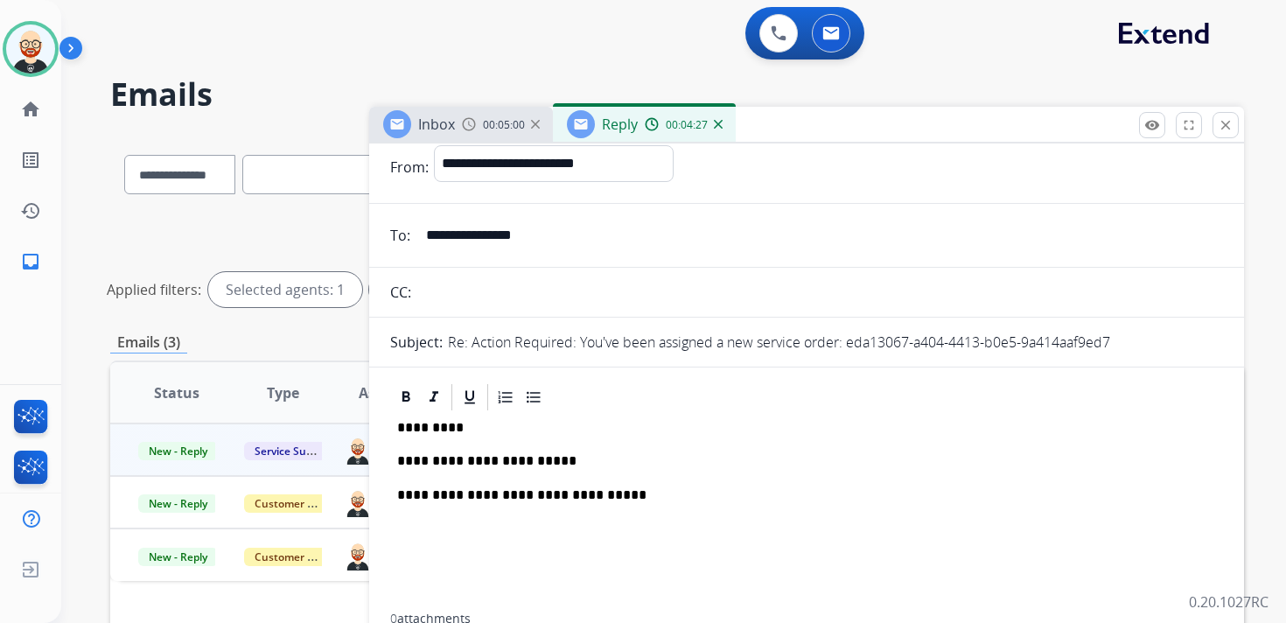
click at [430, 420] on p "*********" at bounding box center [799, 428] width 805 height 16
click at [422, 471] on div "**********" at bounding box center [806, 513] width 833 height 200
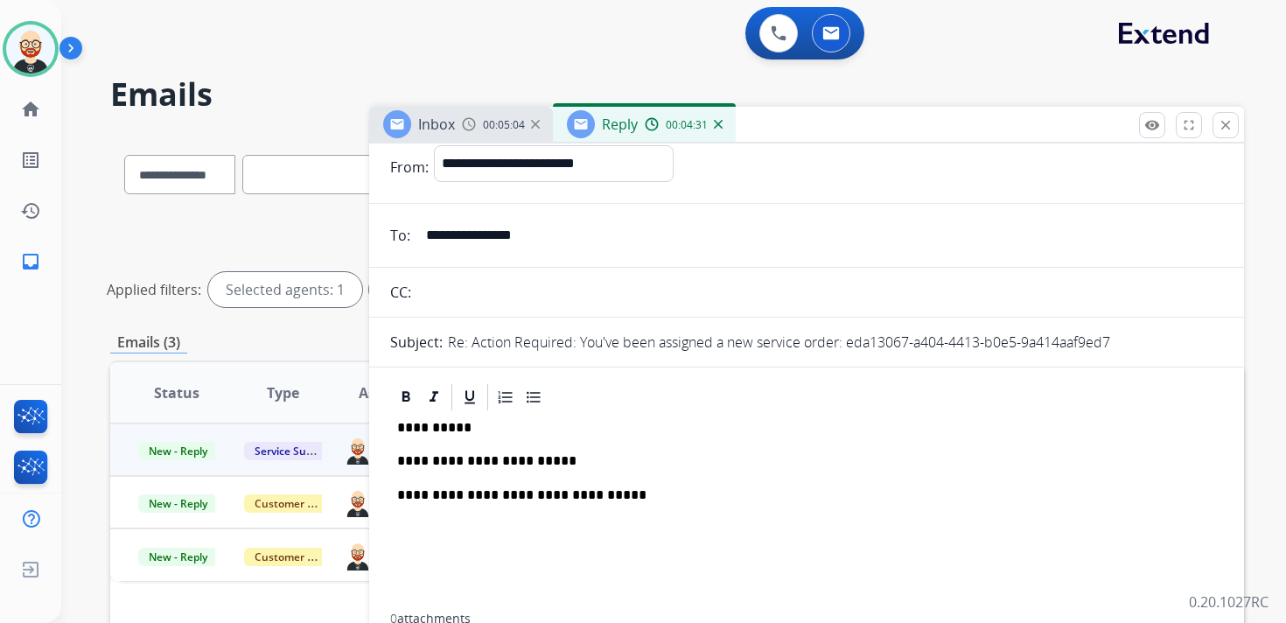
click at [449, 423] on p "**********" at bounding box center [799, 428] width 805 height 16
click at [441, 461] on p "**********" at bounding box center [799, 461] width 805 height 16
click at [647, 456] on p "**********" at bounding box center [799, 461] width 805 height 16
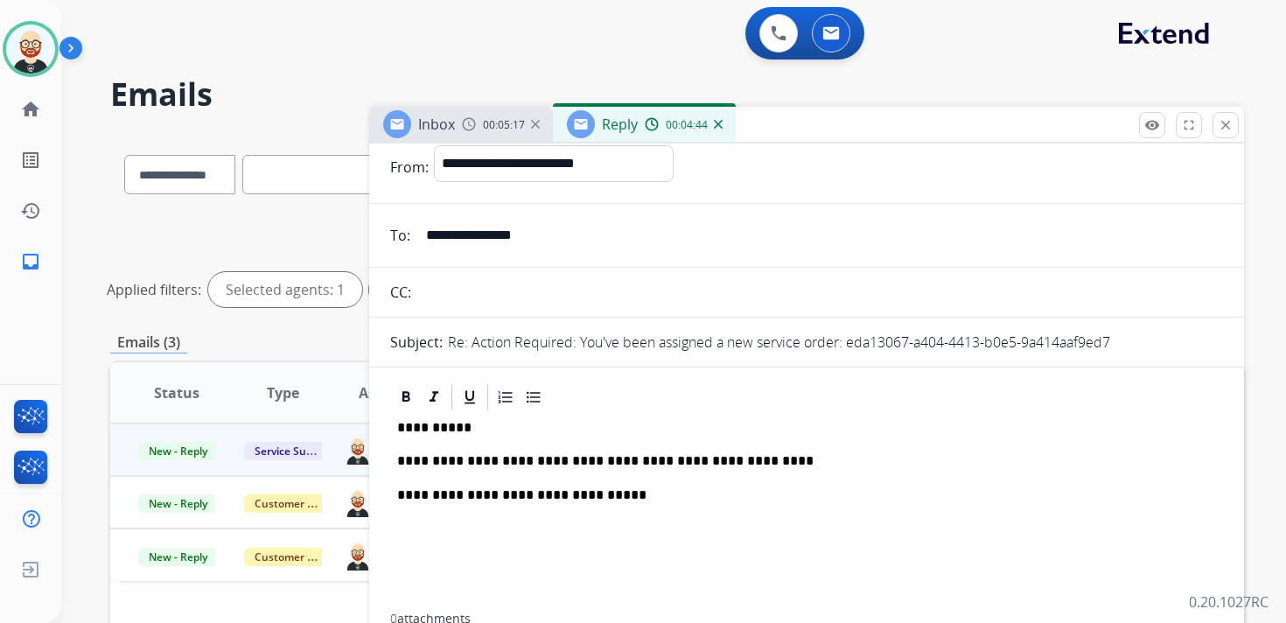
scroll to position [0, 0]
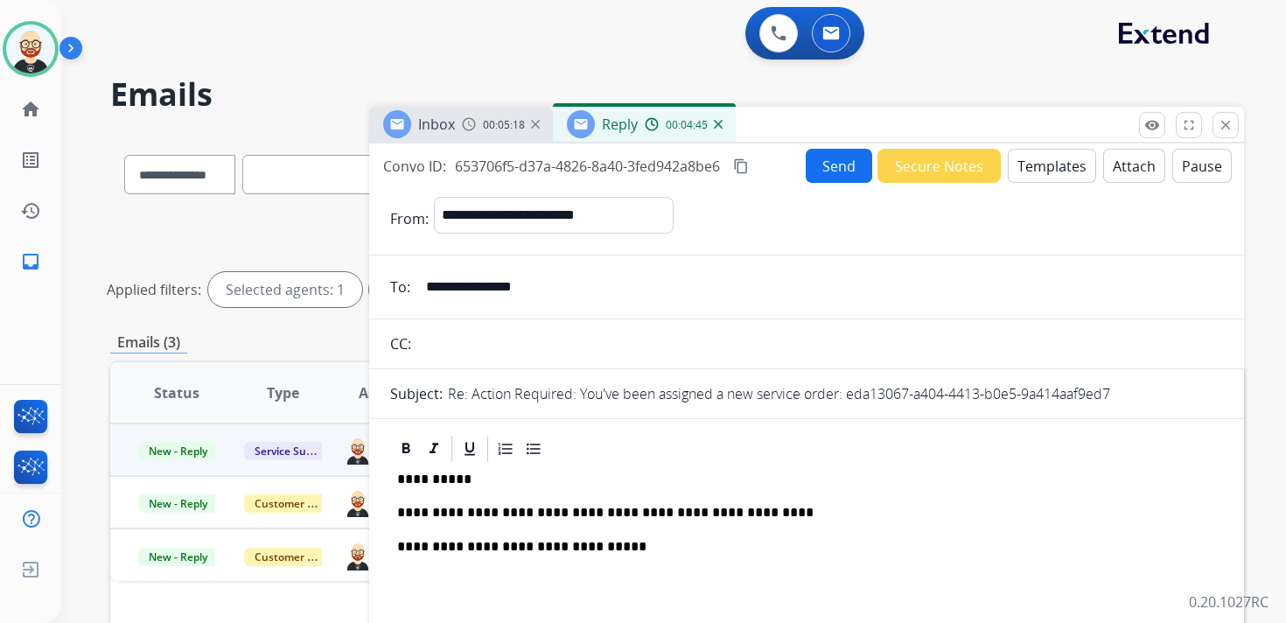
click at [820, 178] on button "Send" at bounding box center [839, 166] width 66 height 34
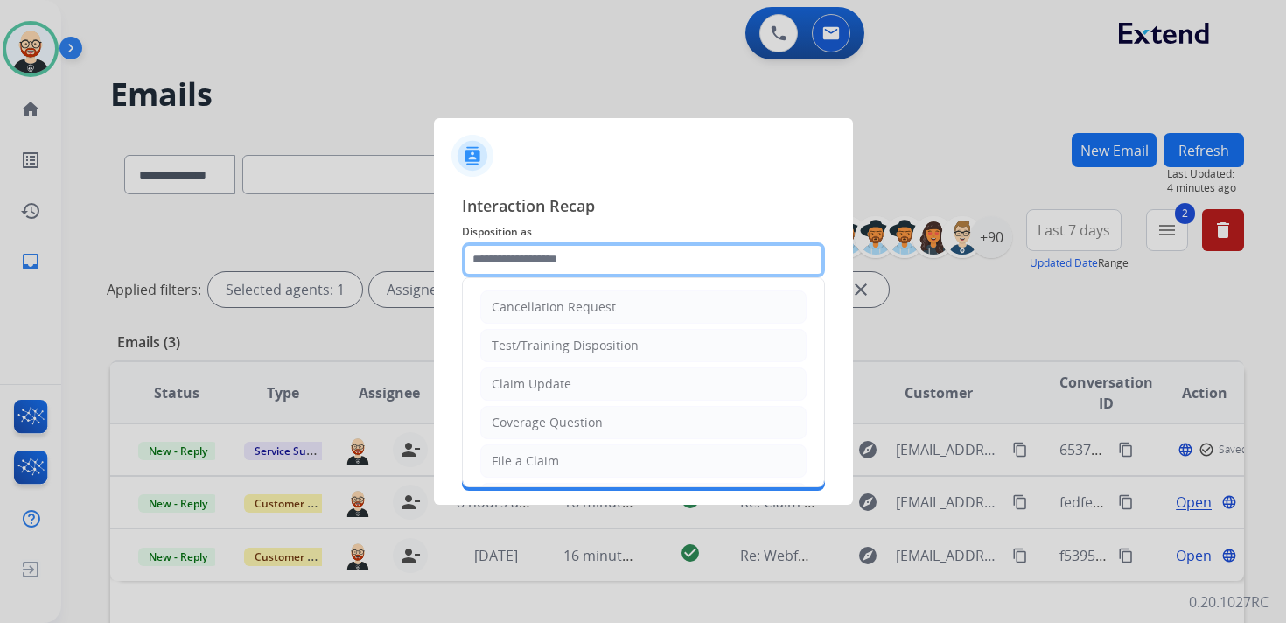
click at [533, 263] on input "text" at bounding box center [643, 259] width 363 height 35
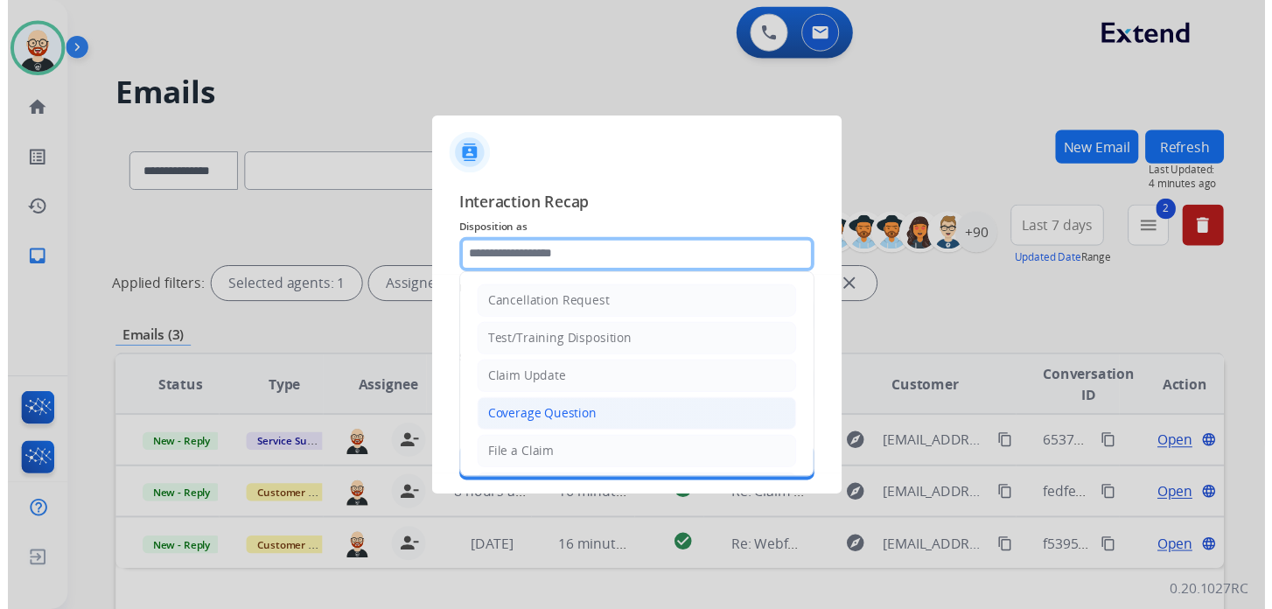
scroll to position [262, 0]
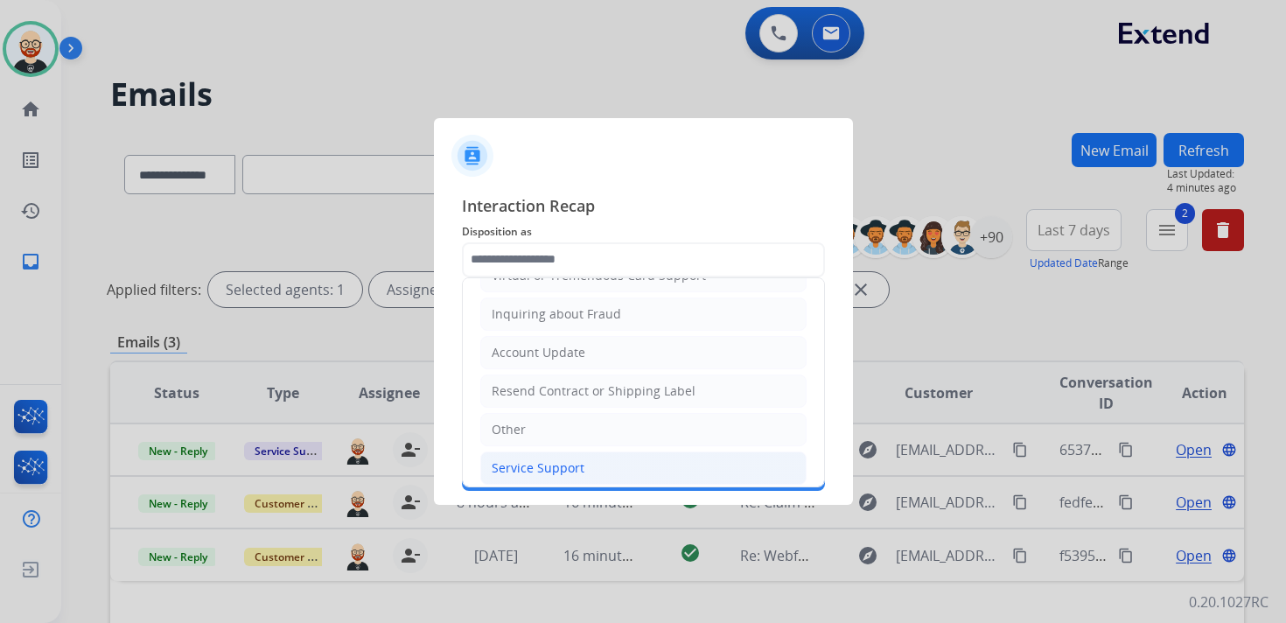
click at [539, 459] on div "Service Support" at bounding box center [538, 467] width 93 height 17
type input "**********"
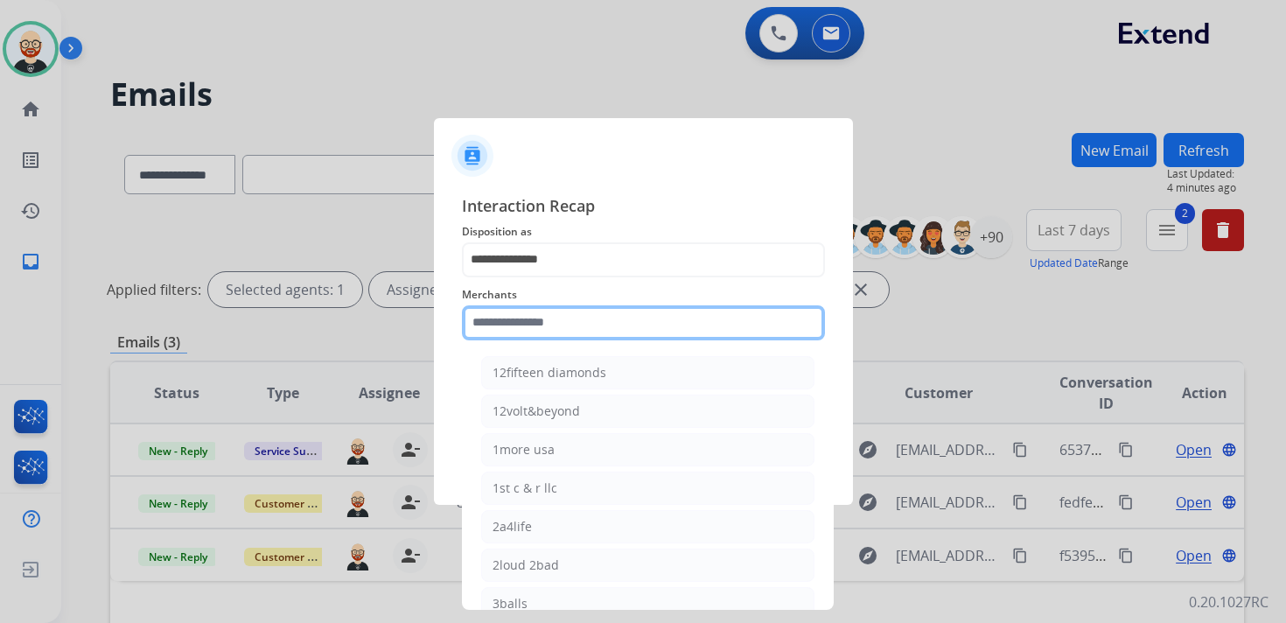
click at [541, 325] on input "text" at bounding box center [643, 322] width 363 height 35
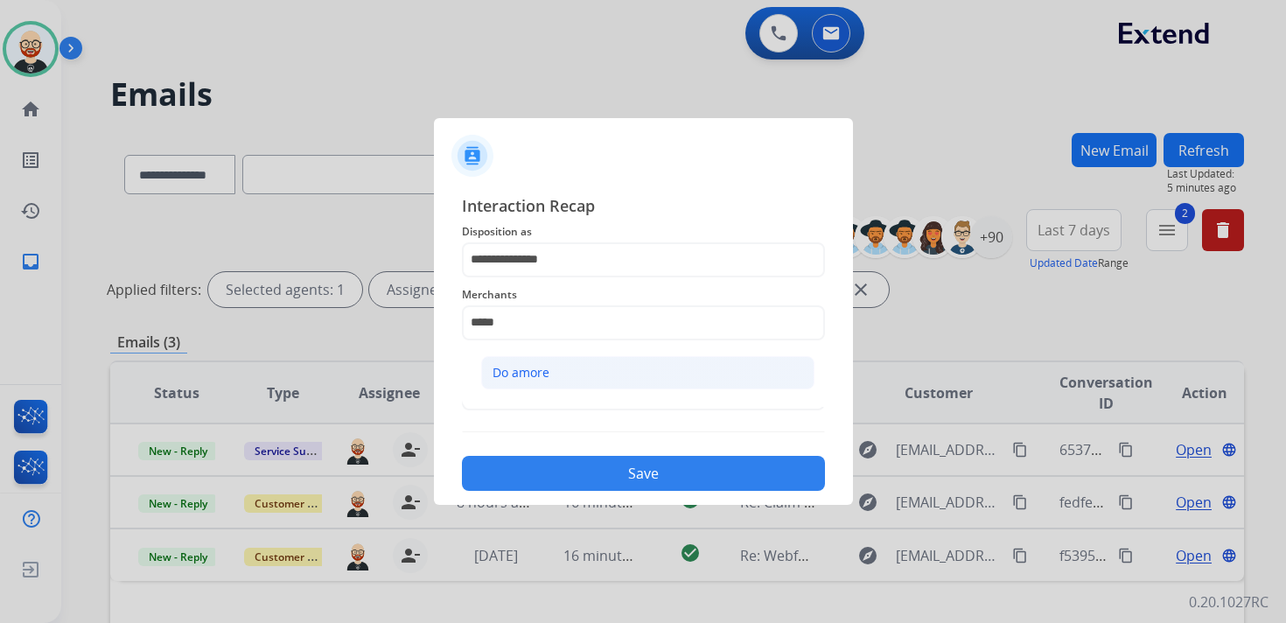
click at [556, 381] on li "Do amore" at bounding box center [647, 372] width 333 height 33
type input "********"
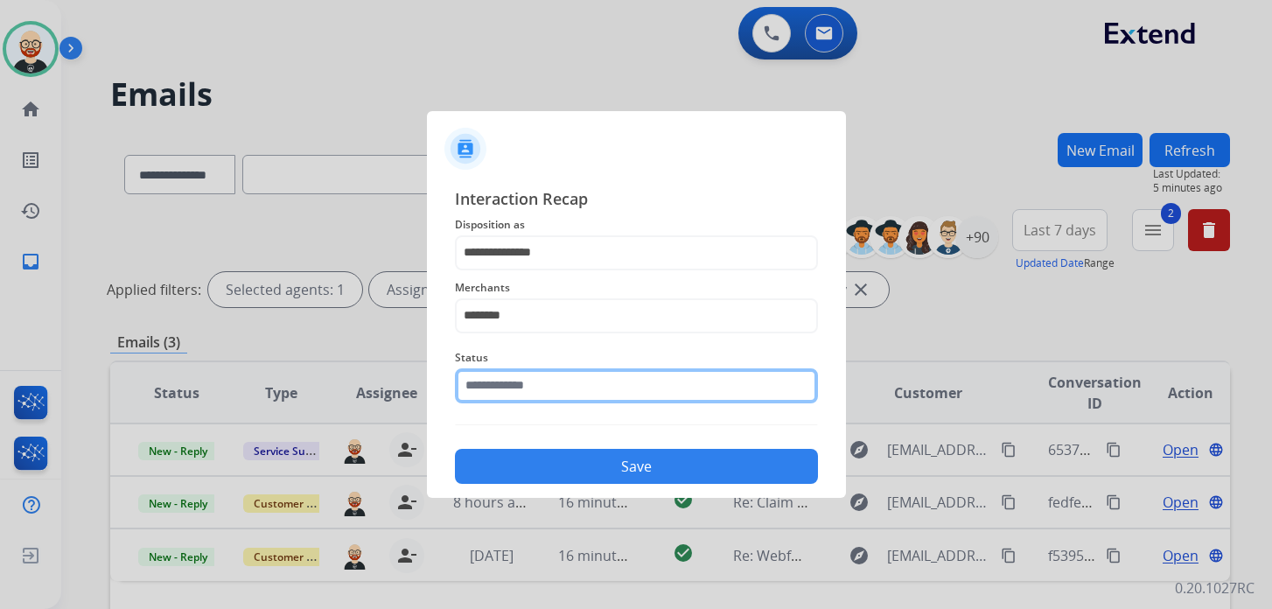
click at [553, 384] on input "text" at bounding box center [636, 385] width 363 height 35
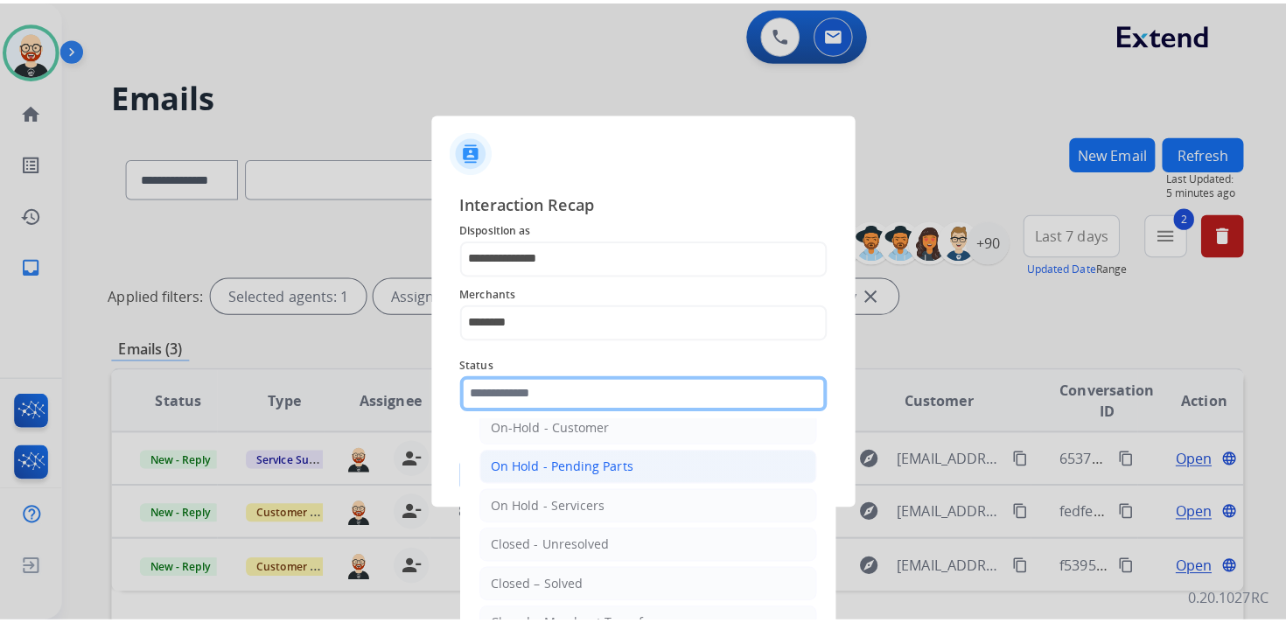
scroll to position [65, 0]
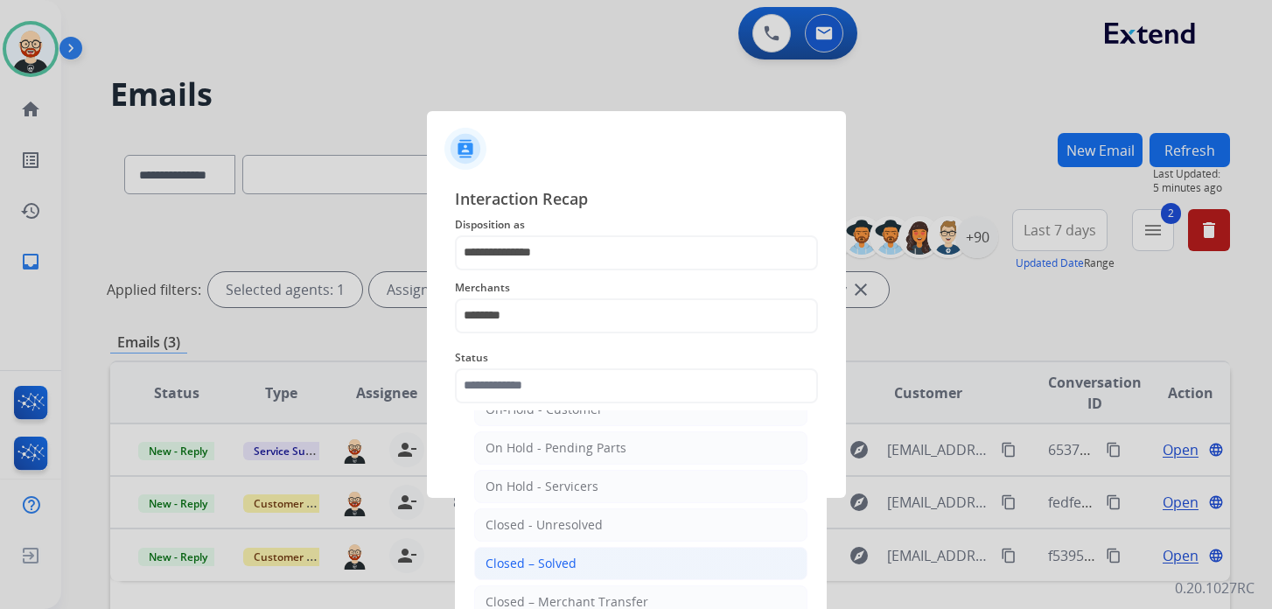
click at [567, 555] on div "Closed – Solved" at bounding box center [530, 563] width 91 height 17
type input "**********"
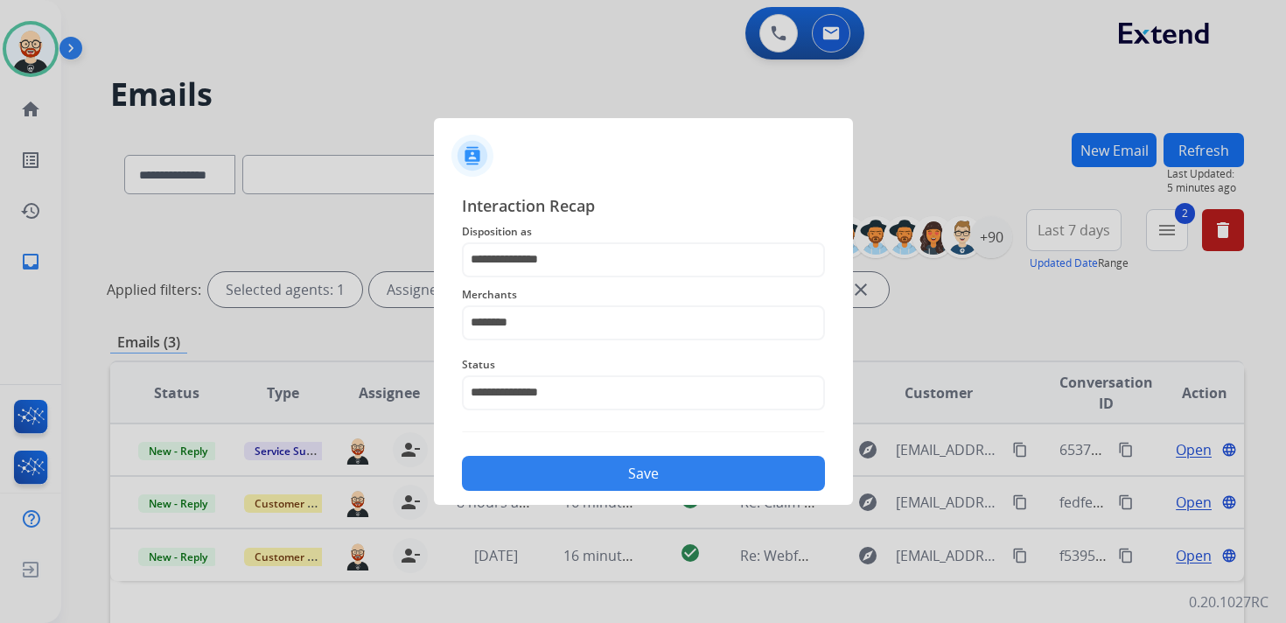
click at [587, 471] on button "Save" at bounding box center [643, 473] width 363 height 35
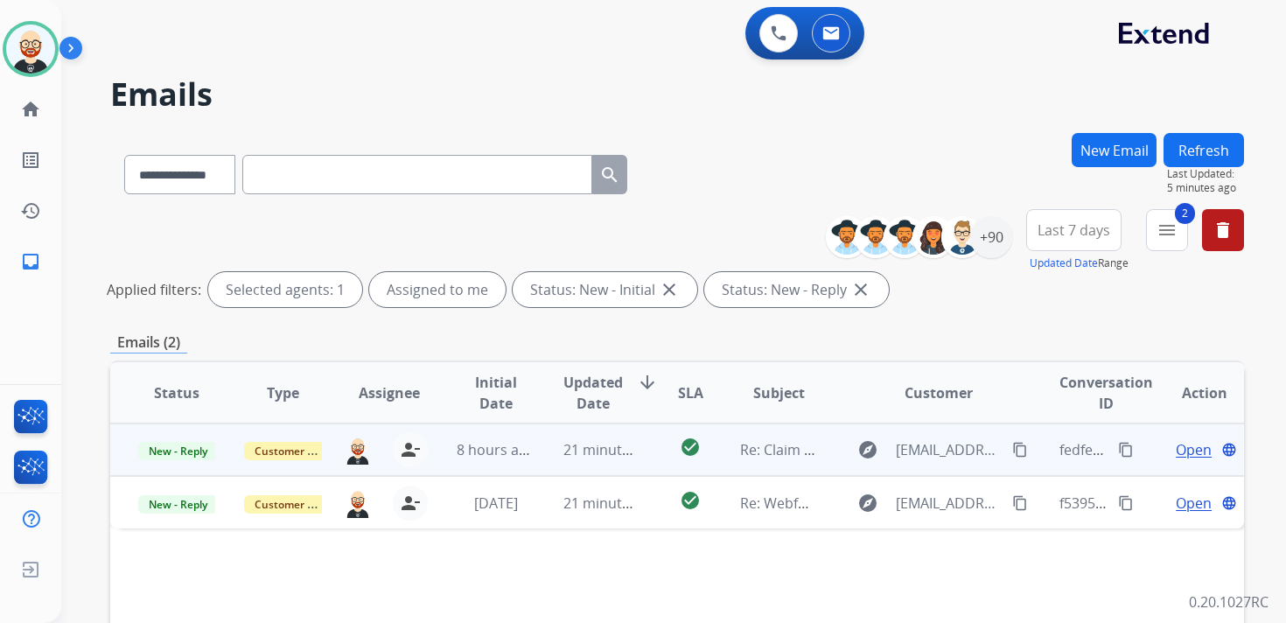
click at [1185, 445] on span "Open" at bounding box center [1194, 449] width 36 height 21
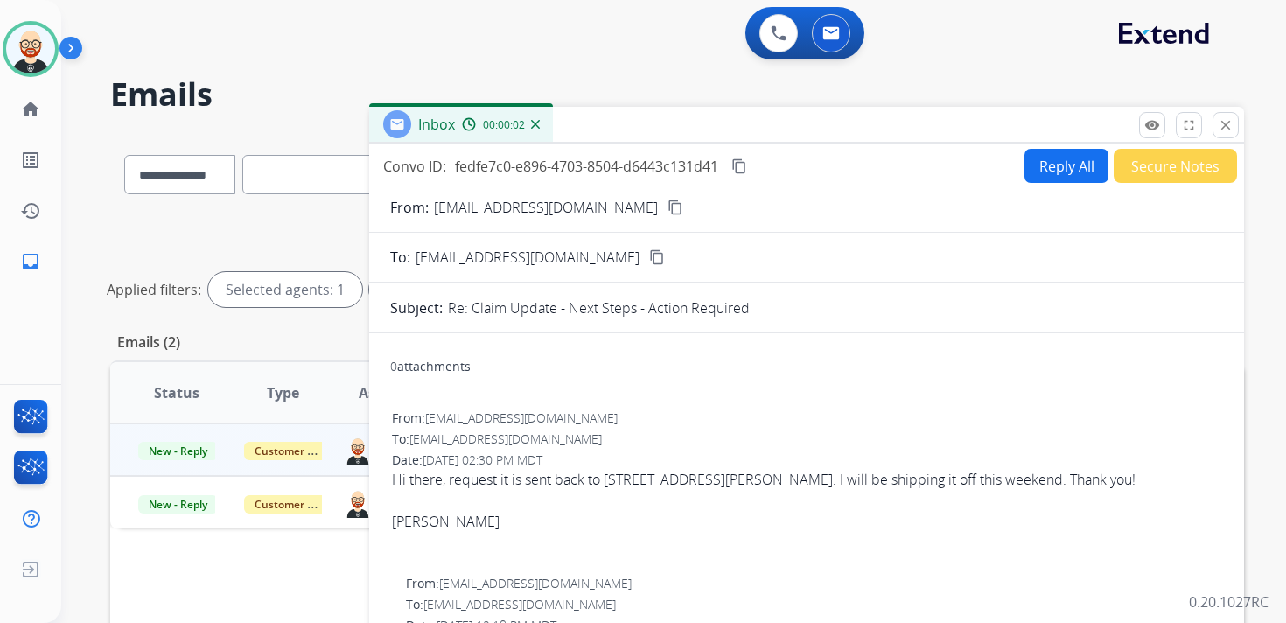
click at [1044, 174] on button "Reply All" at bounding box center [1066, 166] width 84 height 34
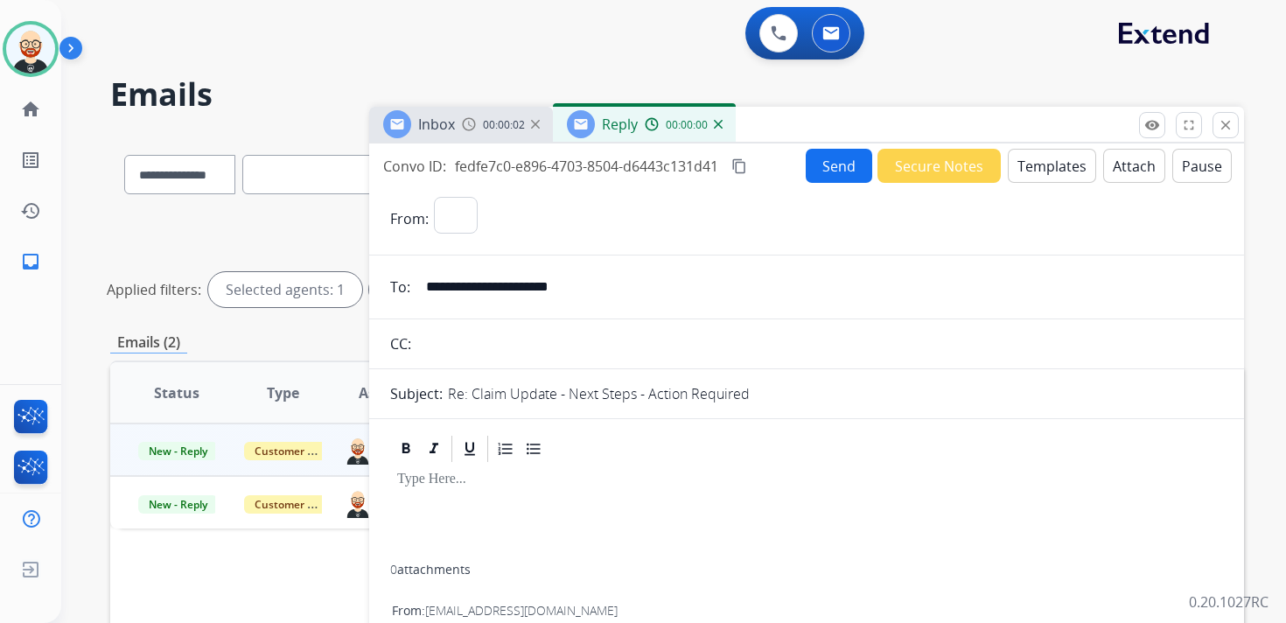
select select "**********"
click at [566, 493] on div at bounding box center [806, 514] width 833 height 100
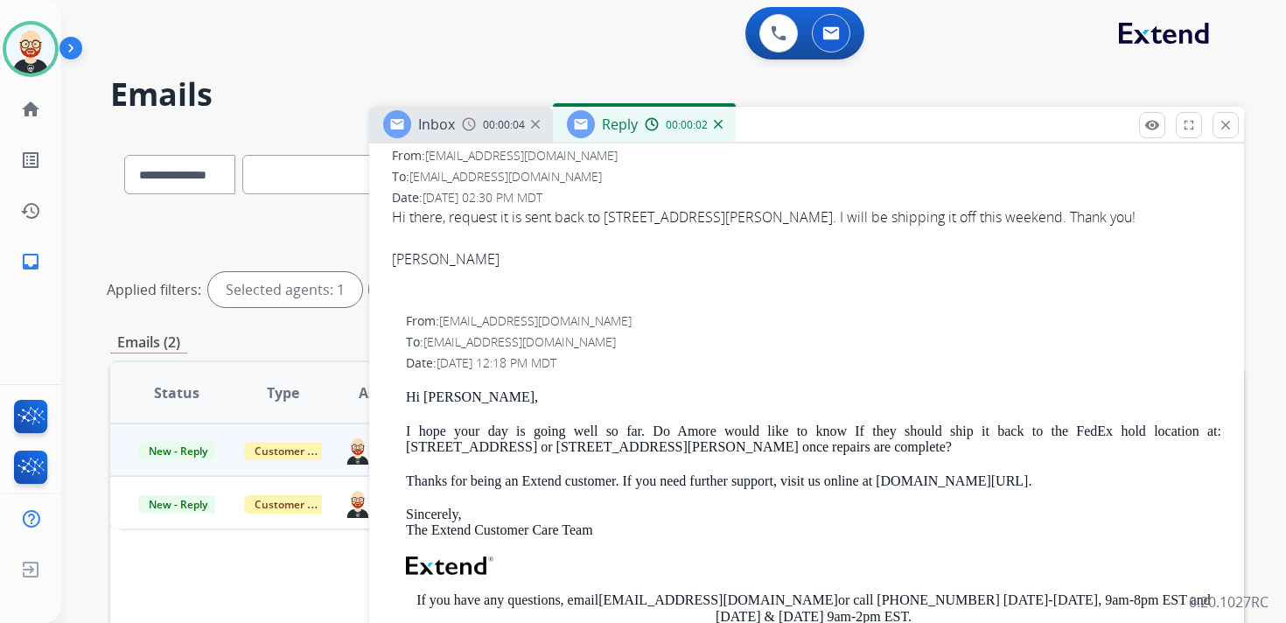
scroll to position [18, 0]
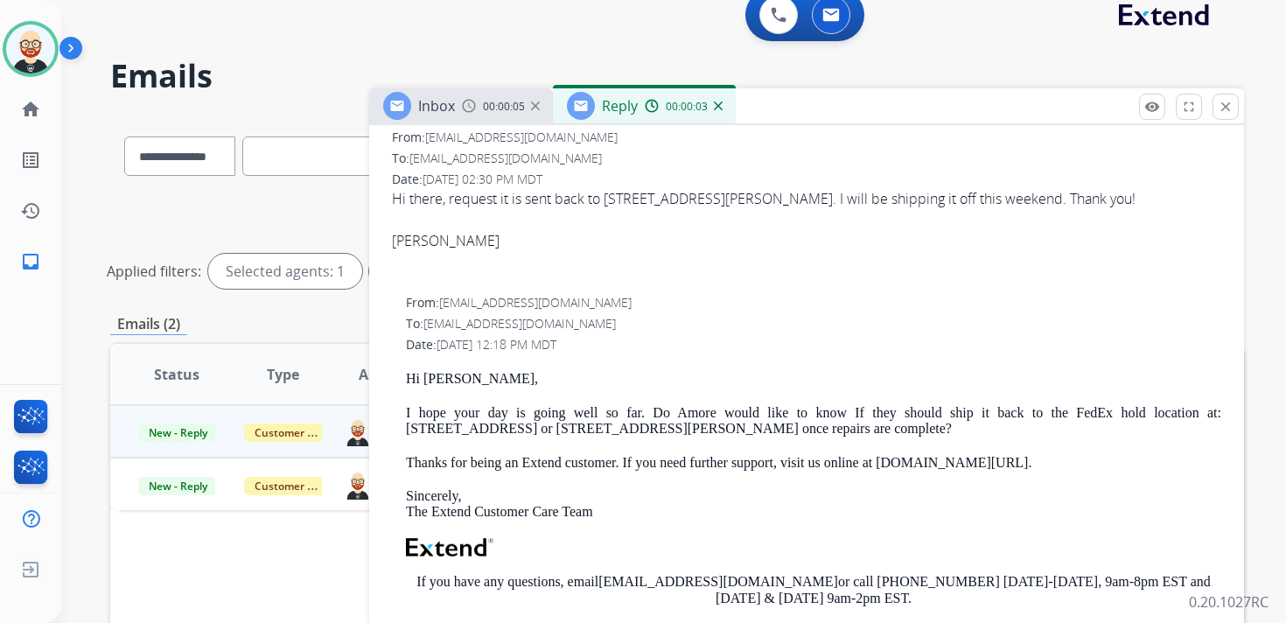
click at [553, 553] on p at bounding box center [813, 547] width 815 height 19
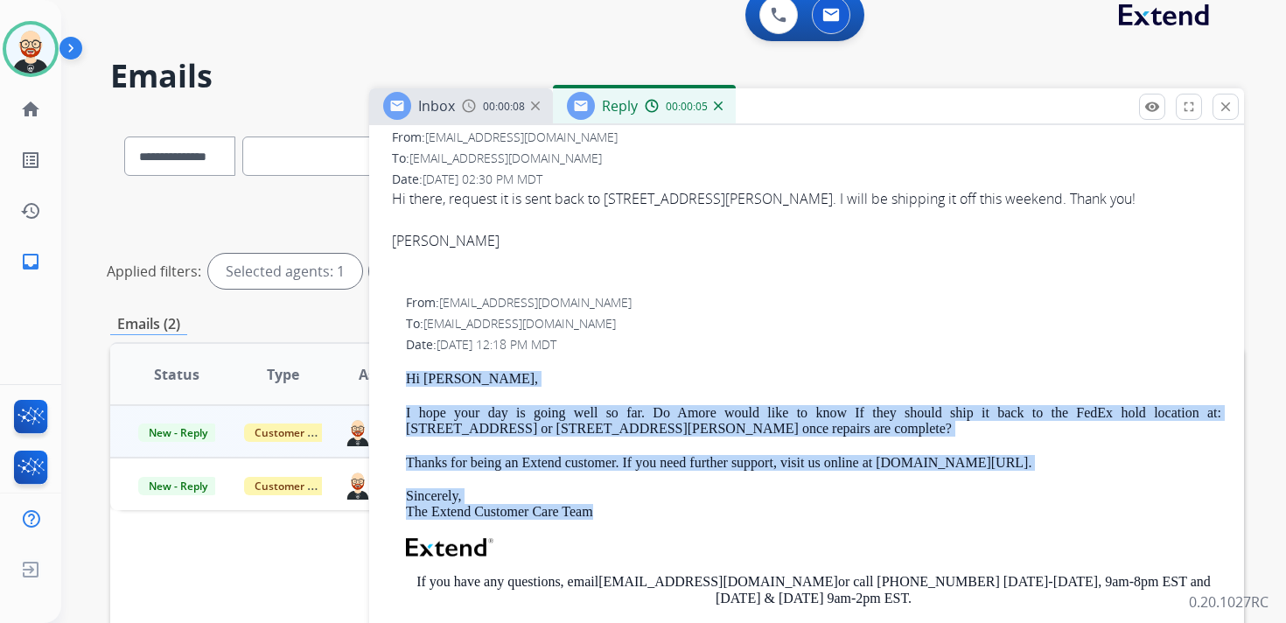
drag, startPoint x: 631, startPoint y: 519, endPoint x: 402, endPoint y: 375, distance: 269.6
click at [402, 375] on div "From: [EMAIL_ADDRESS][DOMAIN_NAME] To: [EMAIL_ADDRESS][DOMAIN_NAME] Date: [DATE…" at bounding box center [806, 545] width 833 height 506
copy div "Hi [PERSON_NAME], I hope your day is going well so far. Do Amore would like to …"
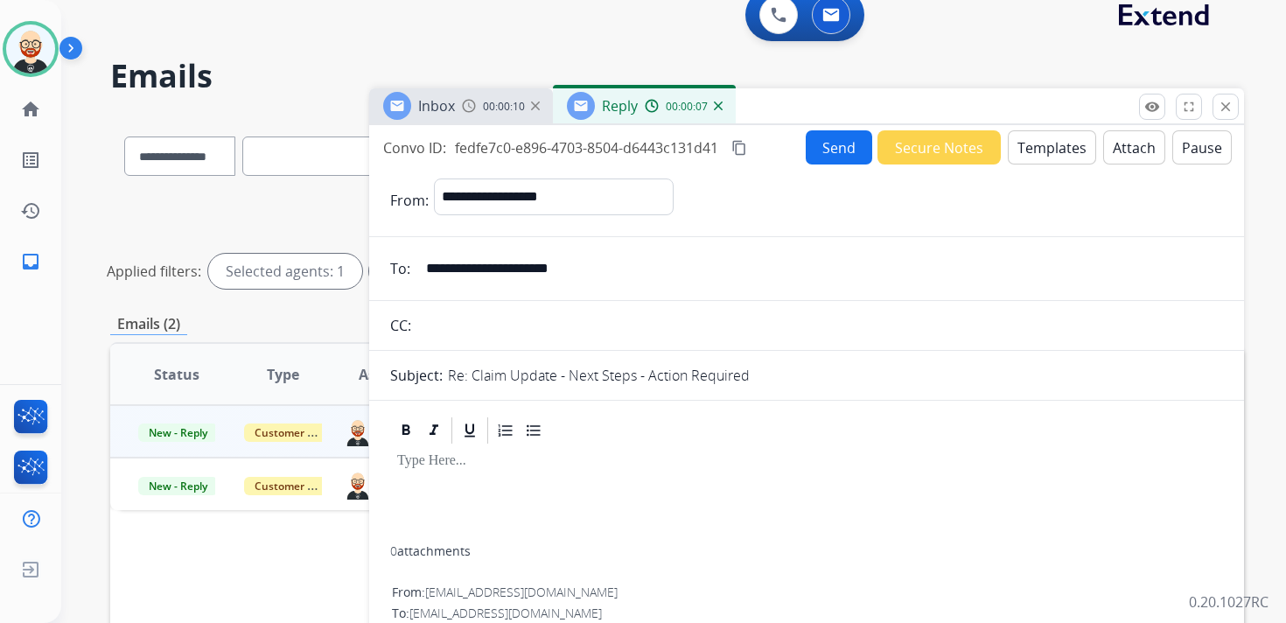
click at [424, 467] on p at bounding box center [806, 461] width 819 height 16
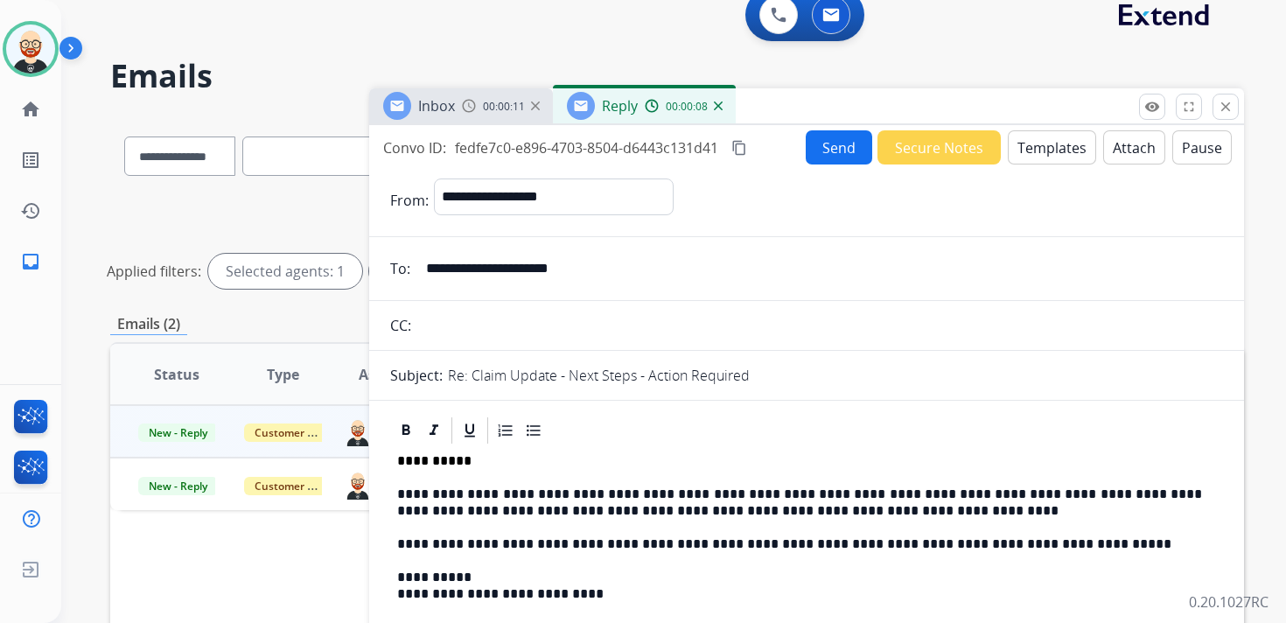
click at [524, 509] on p "**********" at bounding box center [799, 502] width 805 height 32
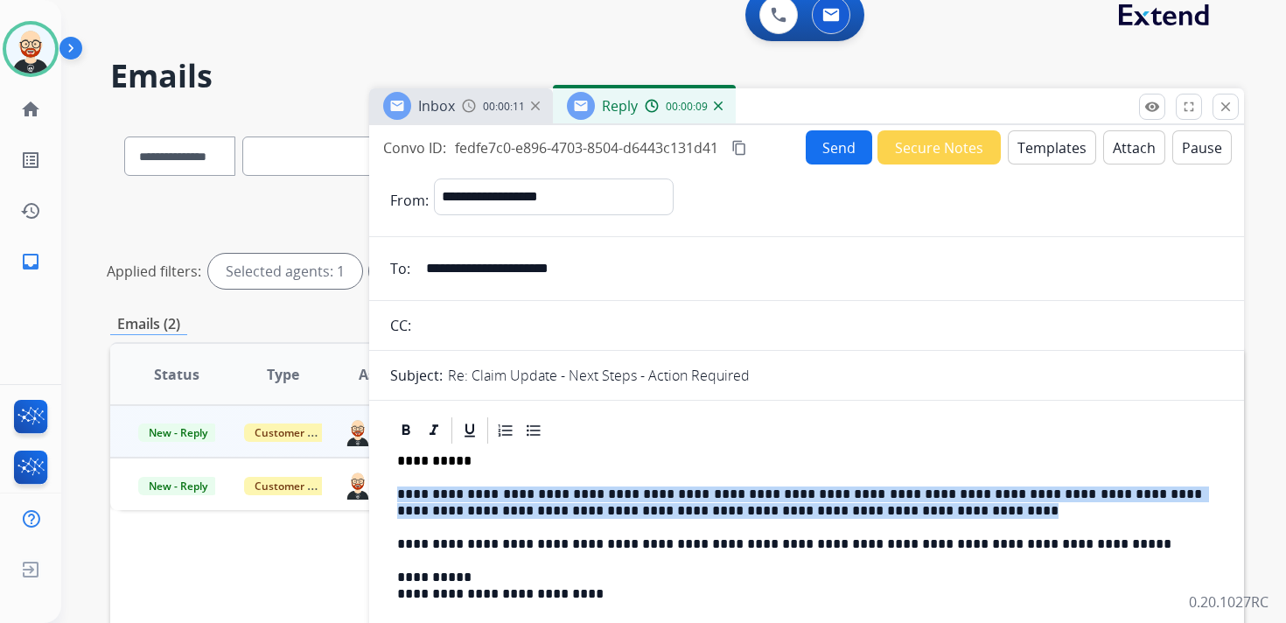
click at [524, 509] on p "**********" at bounding box center [799, 502] width 805 height 32
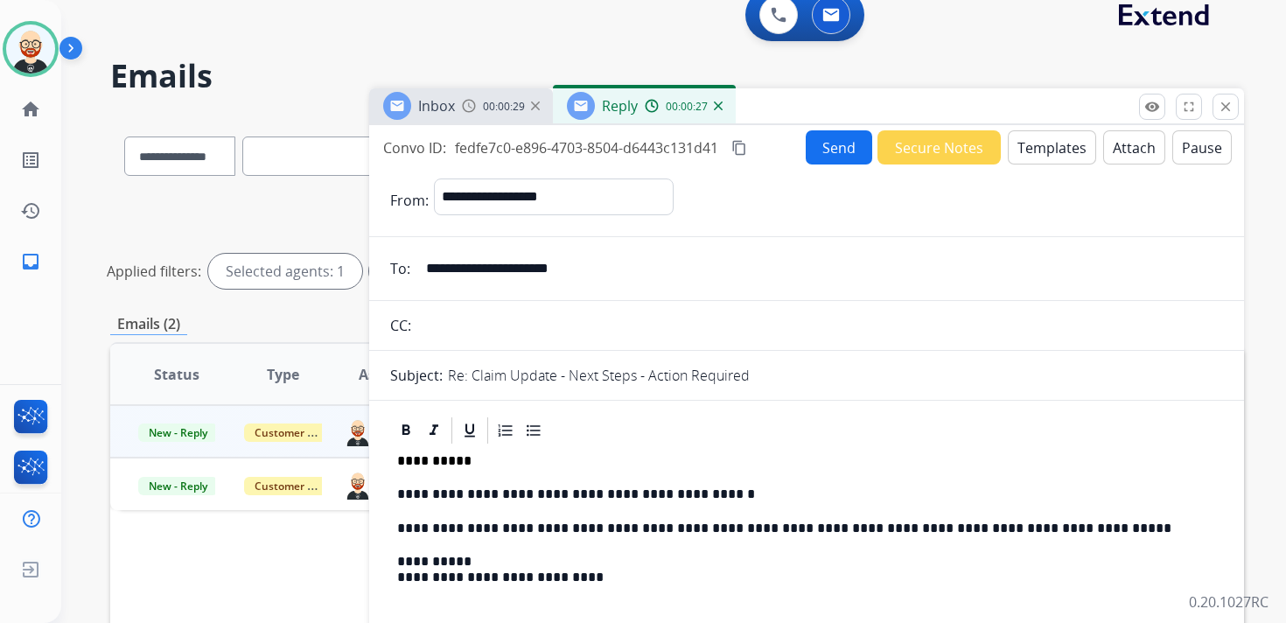
click at [839, 152] on button "Send" at bounding box center [839, 147] width 66 height 34
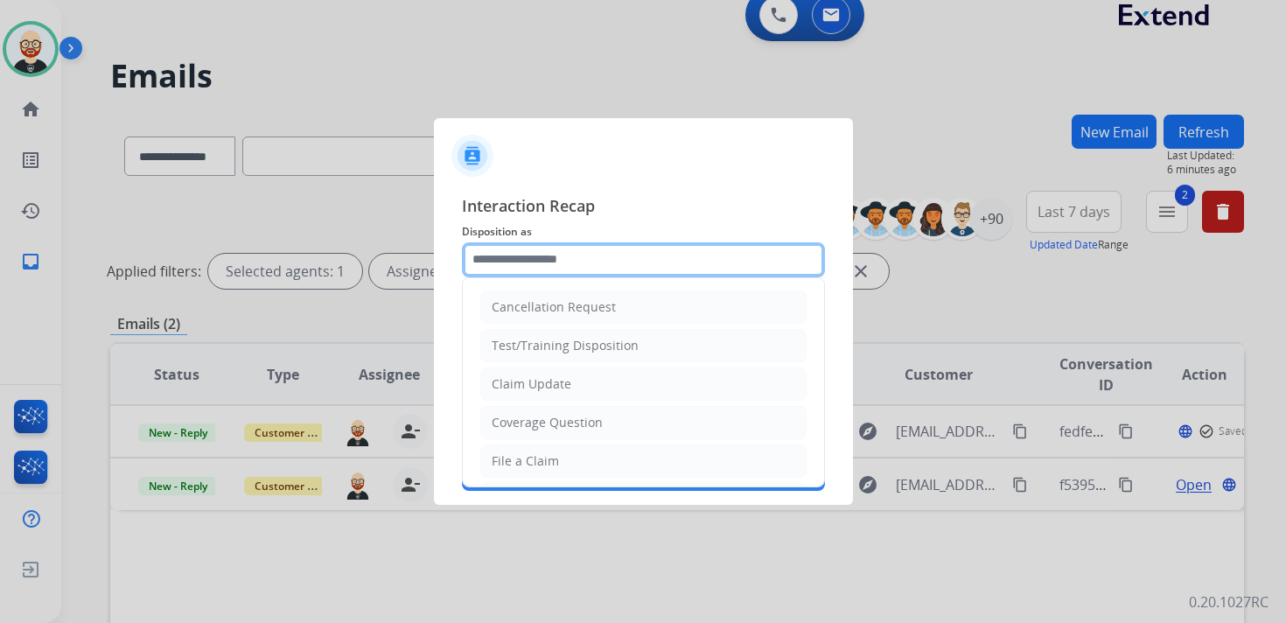
click at [590, 260] on input "text" at bounding box center [643, 259] width 363 height 35
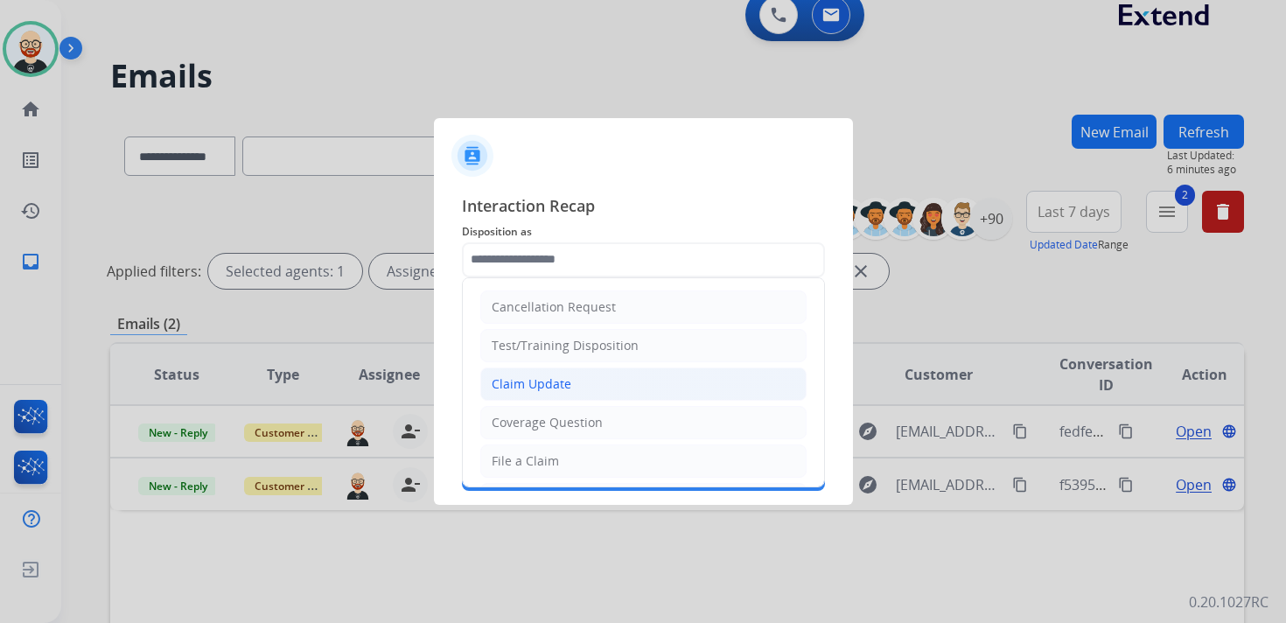
click at [521, 380] on div "Claim Update" at bounding box center [532, 383] width 80 height 17
type input "**********"
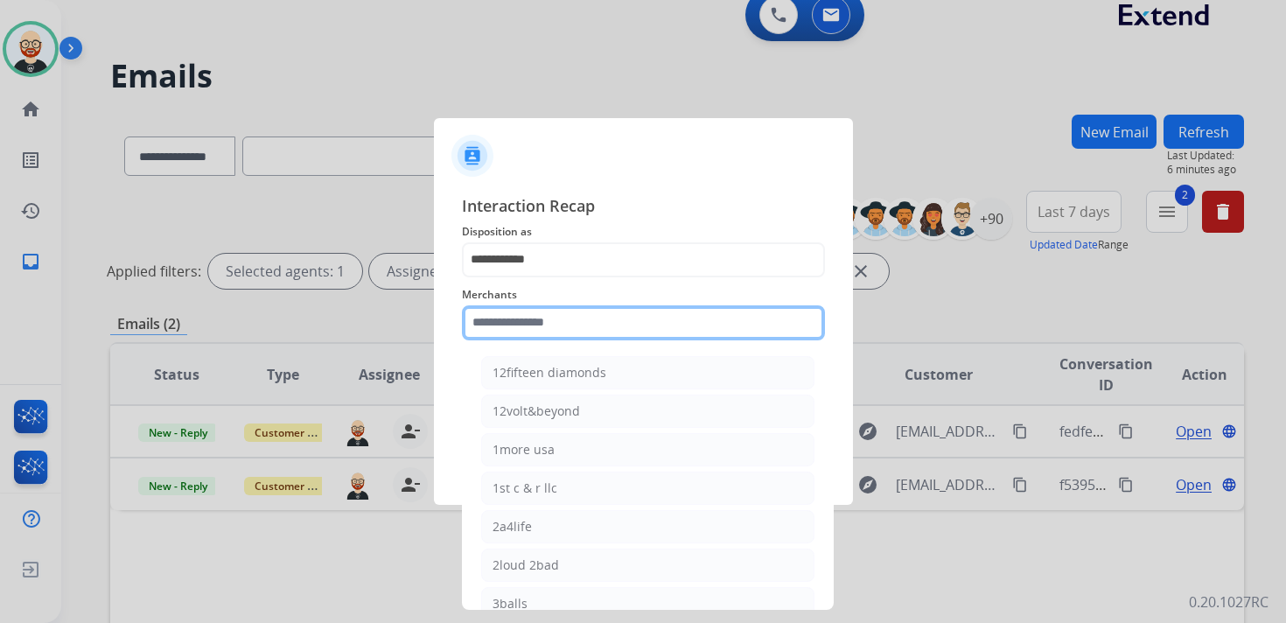
click at [506, 326] on input "text" at bounding box center [643, 322] width 363 height 35
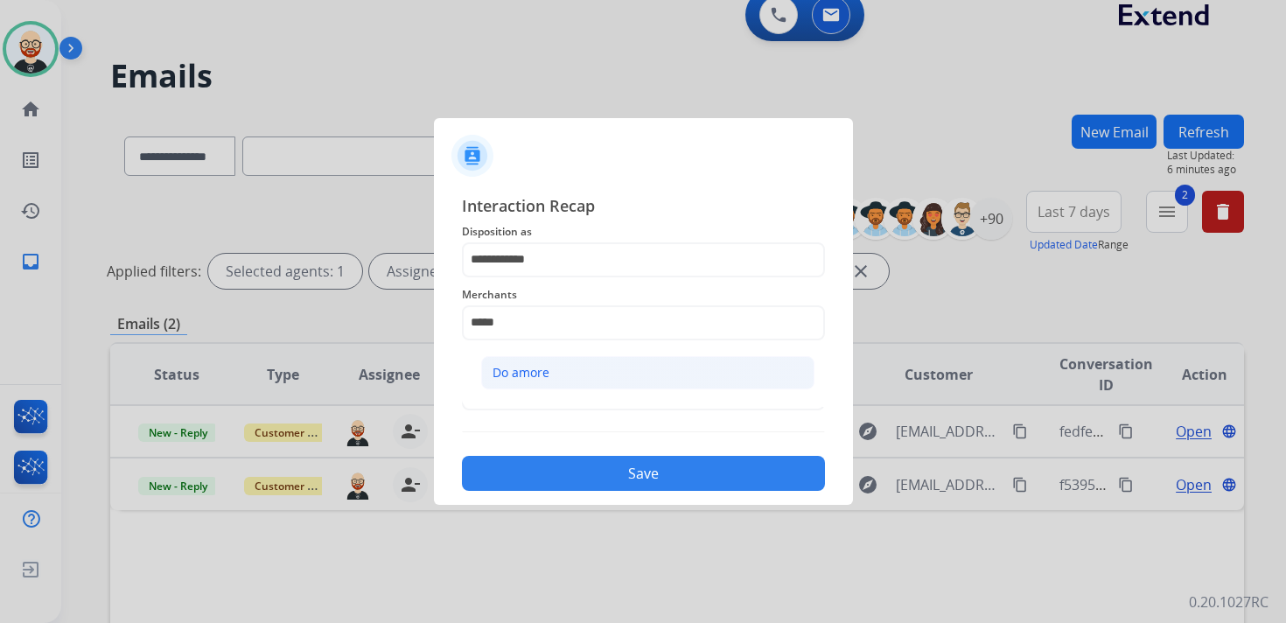
click at [512, 356] on li "Do amore" at bounding box center [647, 372] width 333 height 33
type input "********"
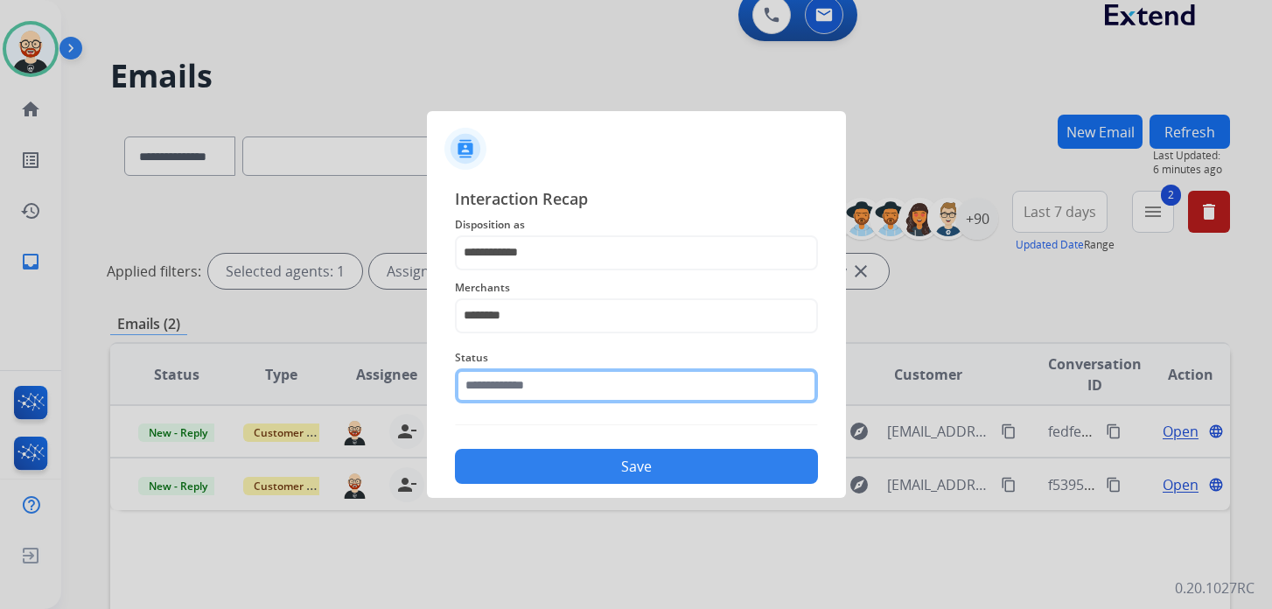
click at [512, 379] on input "text" at bounding box center [636, 385] width 363 height 35
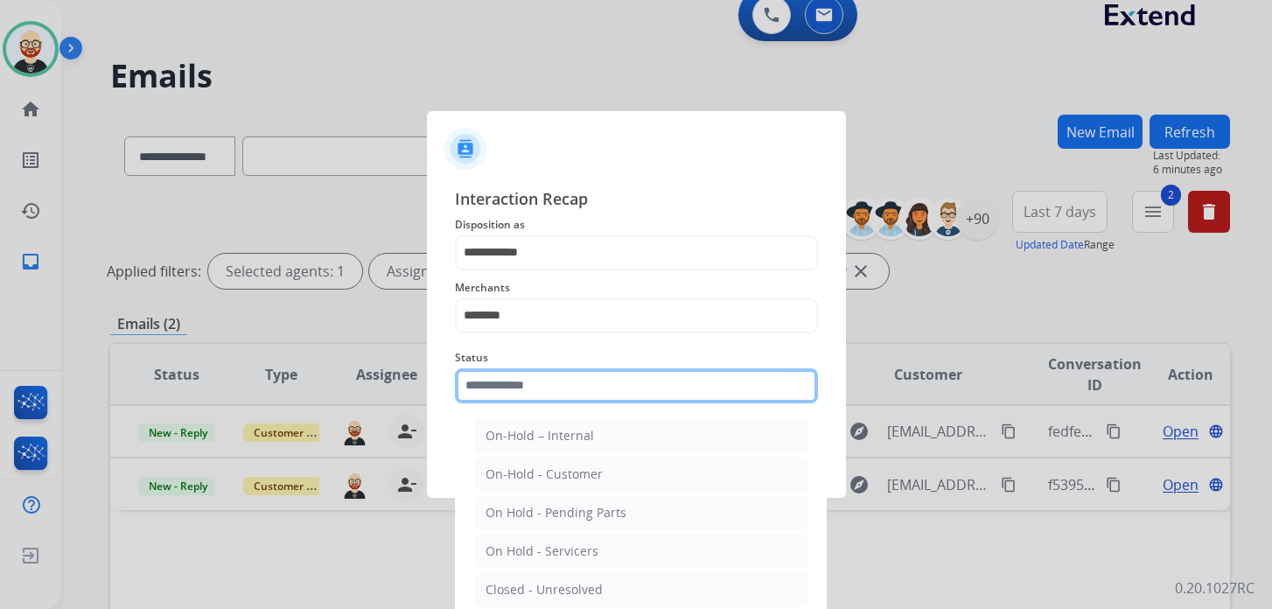
scroll to position [63, 0]
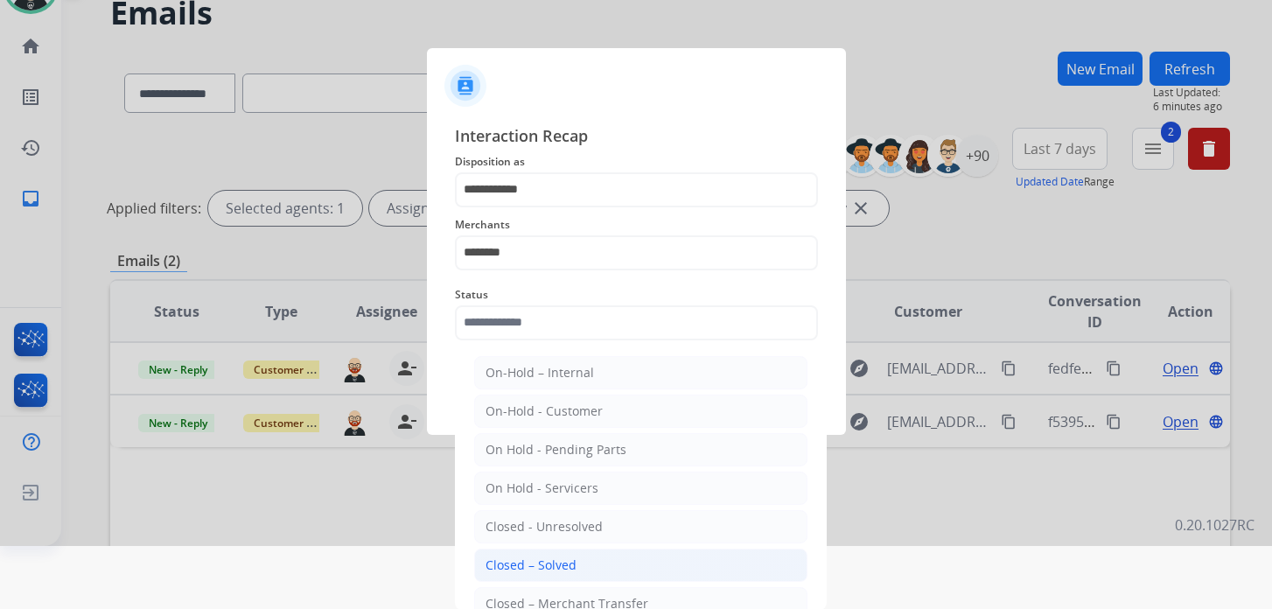
click at [526, 556] on div "Closed – Solved" at bounding box center [530, 564] width 91 height 17
type input "**********"
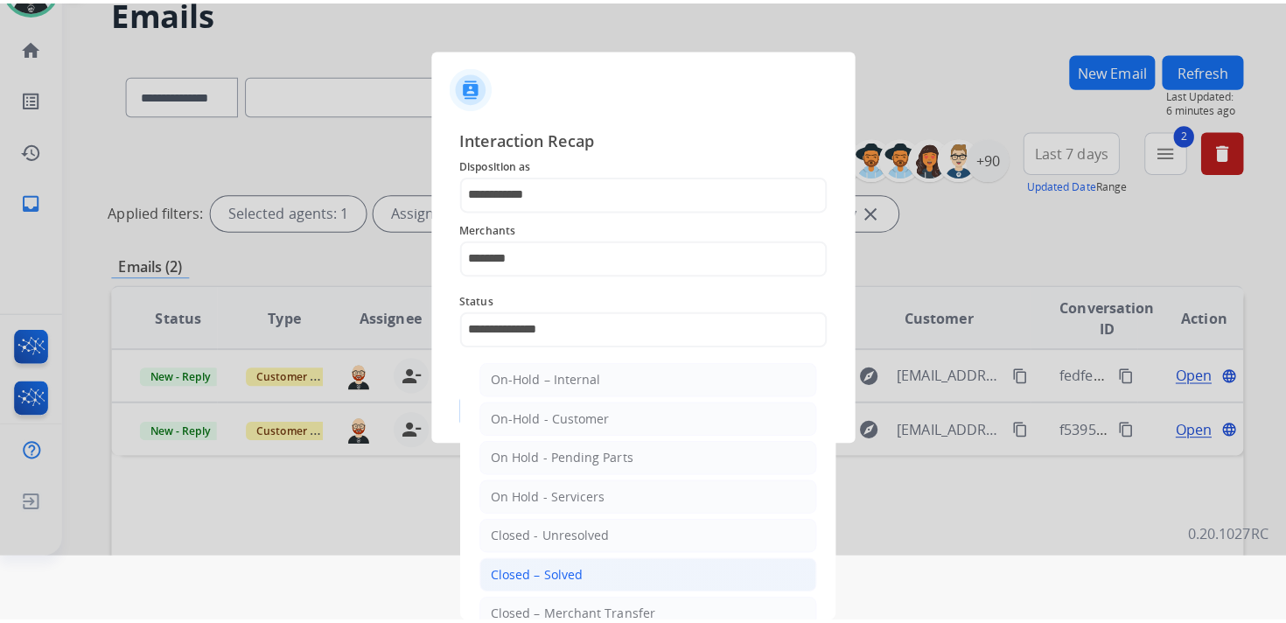
scroll to position [0, 0]
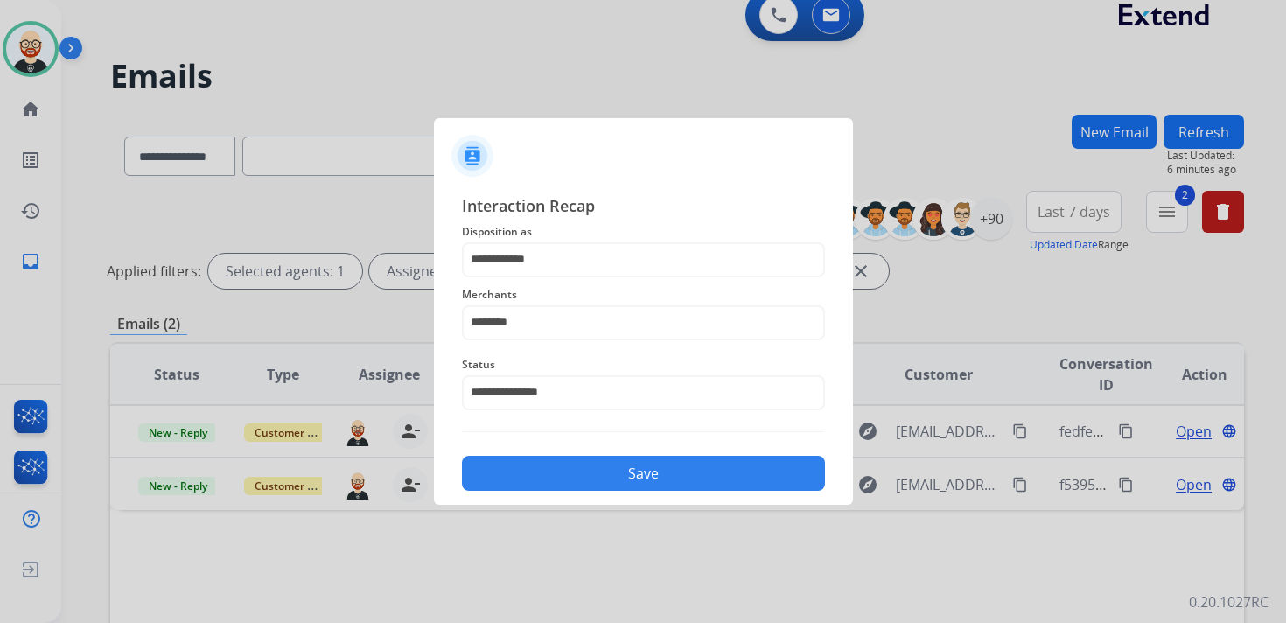
click at [513, 467] on button "Save" at bounding box center [643, 473] width 363 height 35
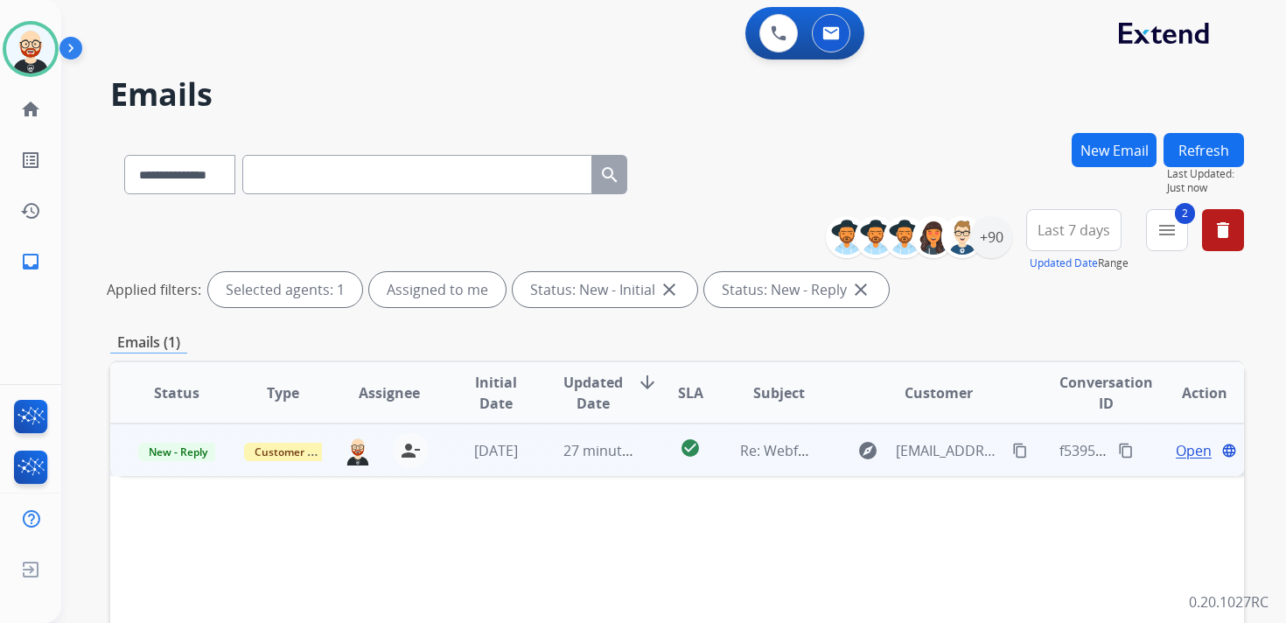
click at [1183, 451] on span "Open" at bounding box center [1194, 450] width 36 height 21
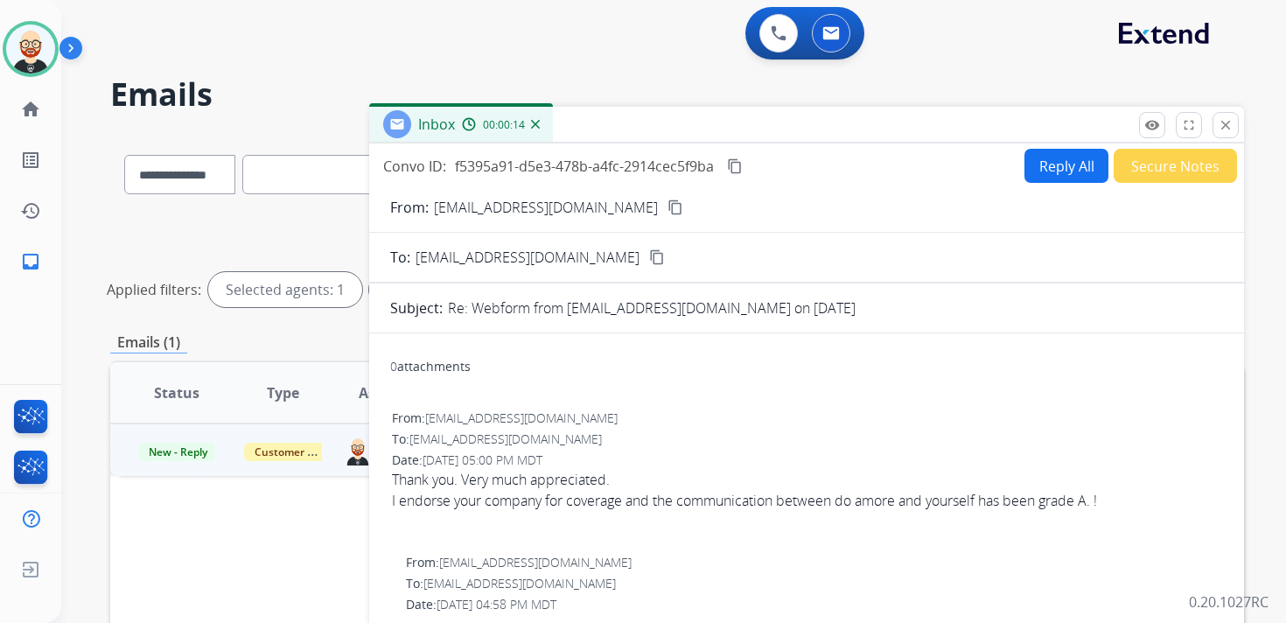
click at [1067, 170] on button "Reply All" at bounding box center [1066, 166] width 84 height 34
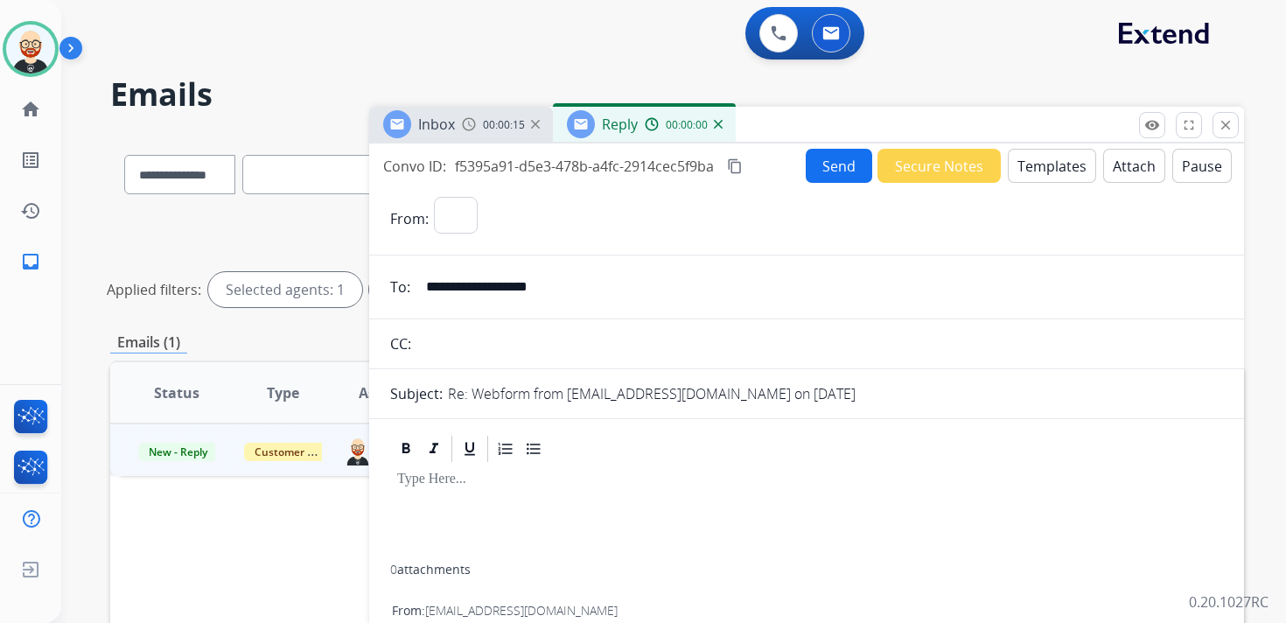
select select "**********"
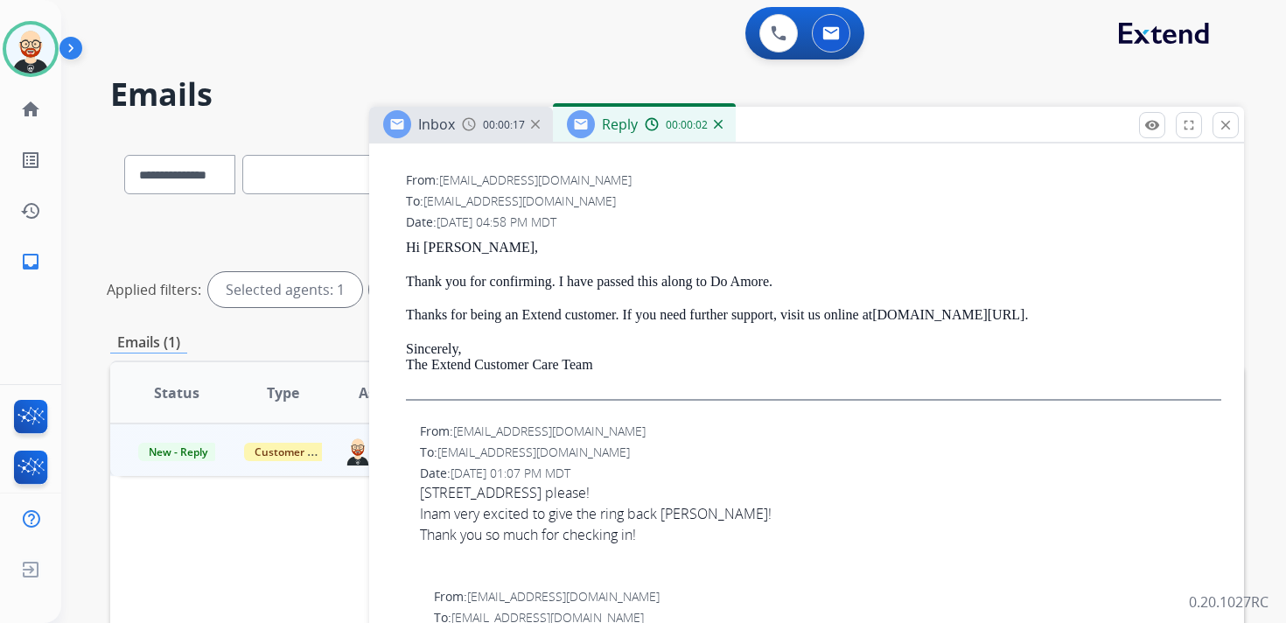
scroll to position [564, 0]
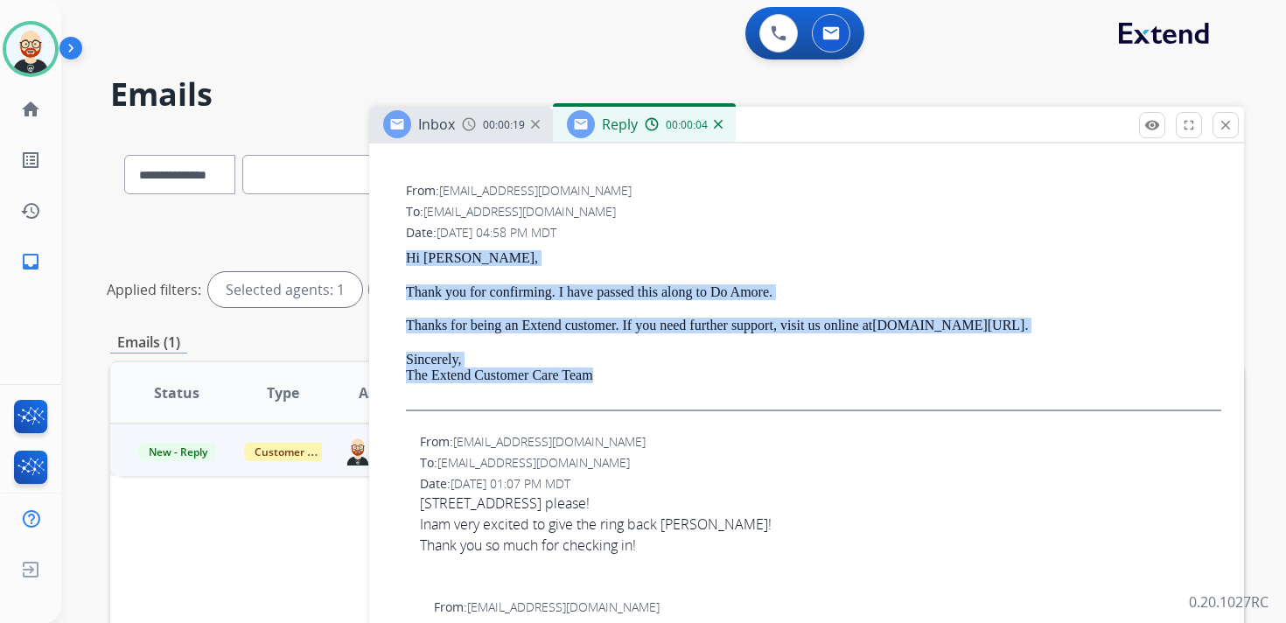
drag, startPoint x: 623, startPoint y: 378, endPoint x: 389, endPoint y: 255, distance: 263.7
click at [390, 255] on div "From: [EMAIL_ADDRESS][DOMAIN_NAME] To: [EMAIL_ADDRESS][DOMAIN_NAME] Date: [DATE…" at bounding box center [806, 303] width 833 height 247
copy div "Hi [PERSON_NAME], Thank you for confirming. I have passed this along to Do Amor…"
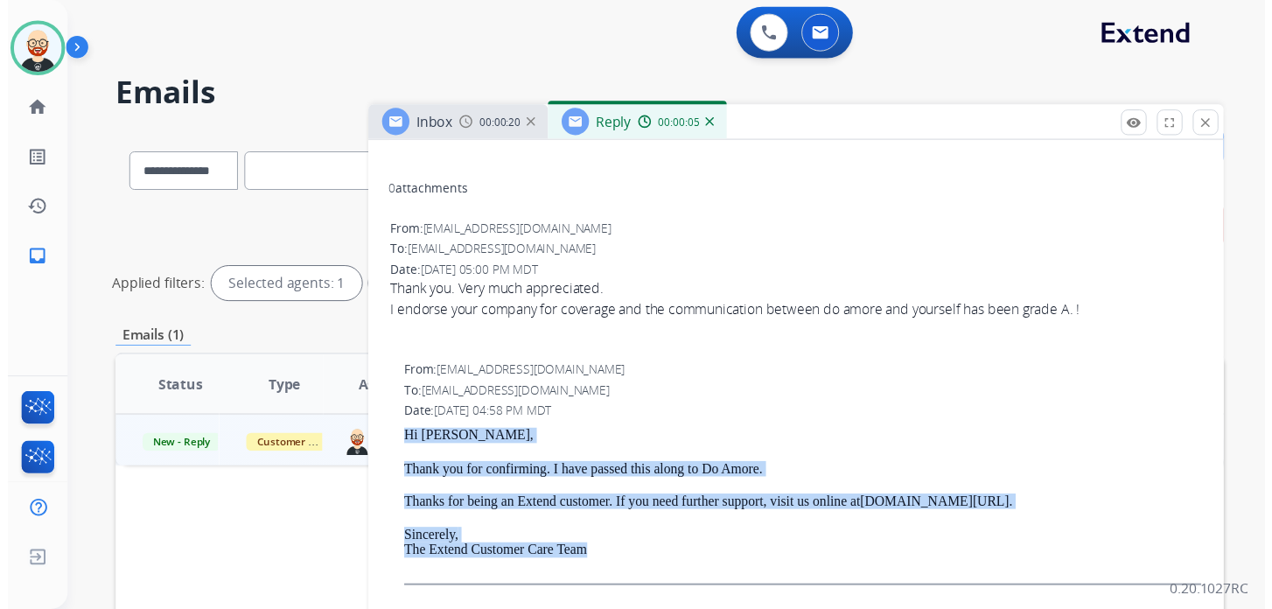
scroll to position [0, 0]
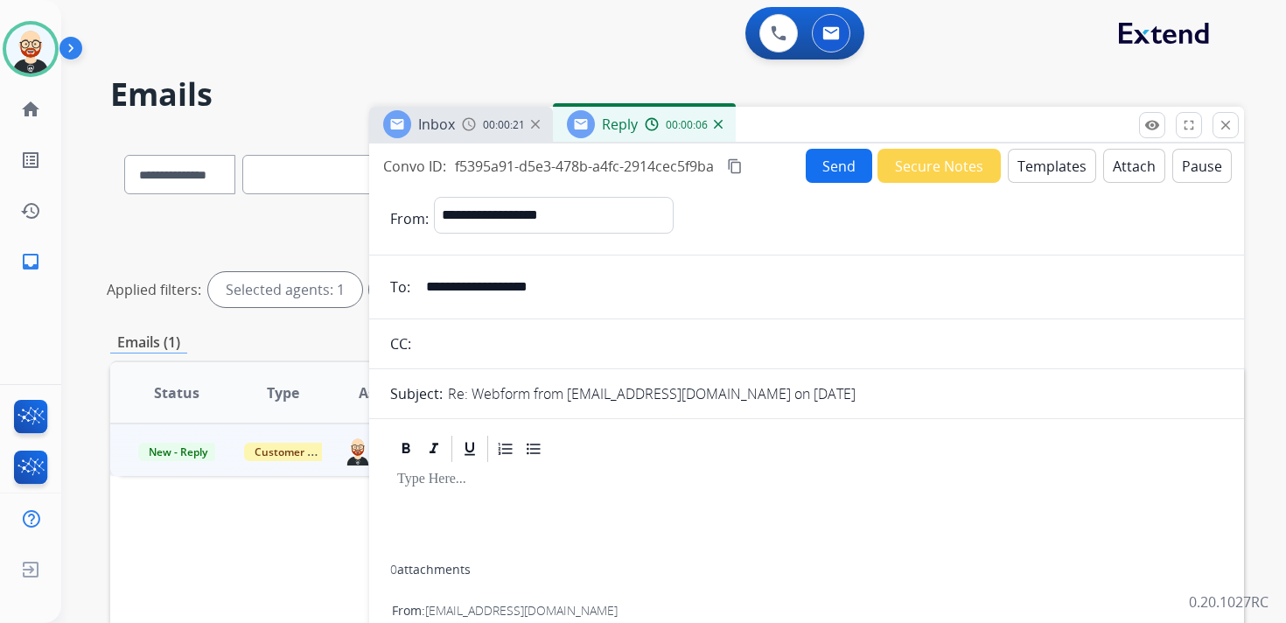
click at [423, 487] on p at bounding box center [806, 479] width 819 height 16
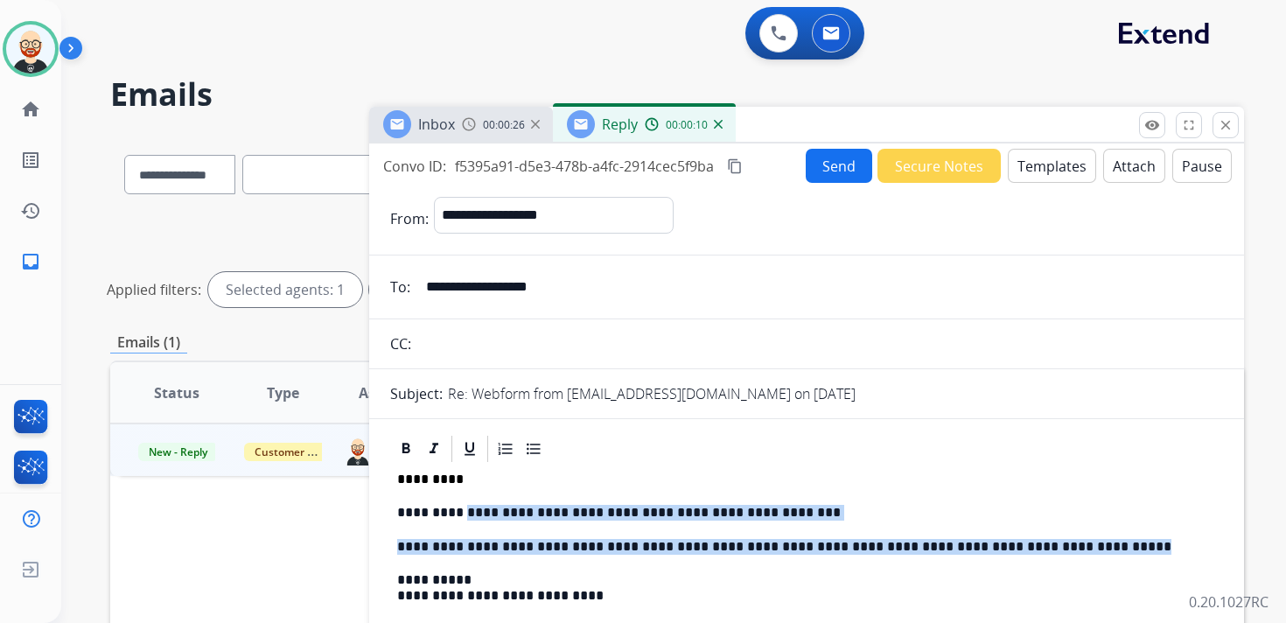
drag, startPoint x: 1100, startPoint y: 542, endPoint x: 465, endPoint y: 506, distance: 636.1
click at [465, 506] on div "**********" at bounding box center [806, 572] width 833 height 217
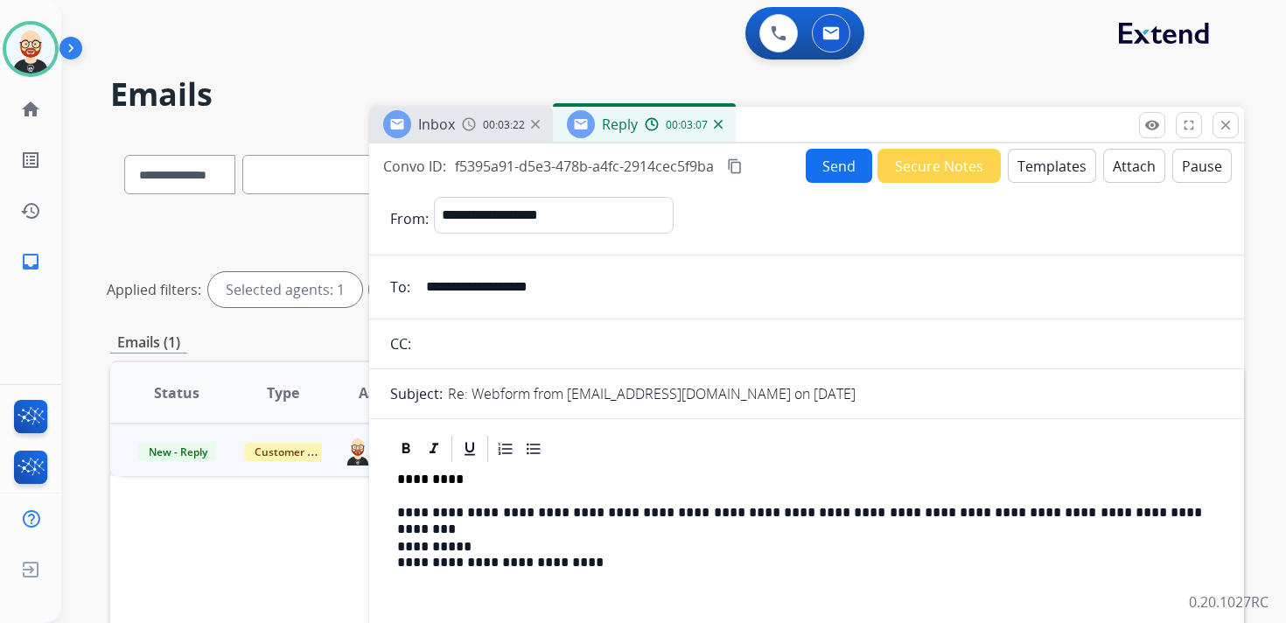
click at [820, 172] on button "Send" at bounding box center [839, 166] width 66 height 34
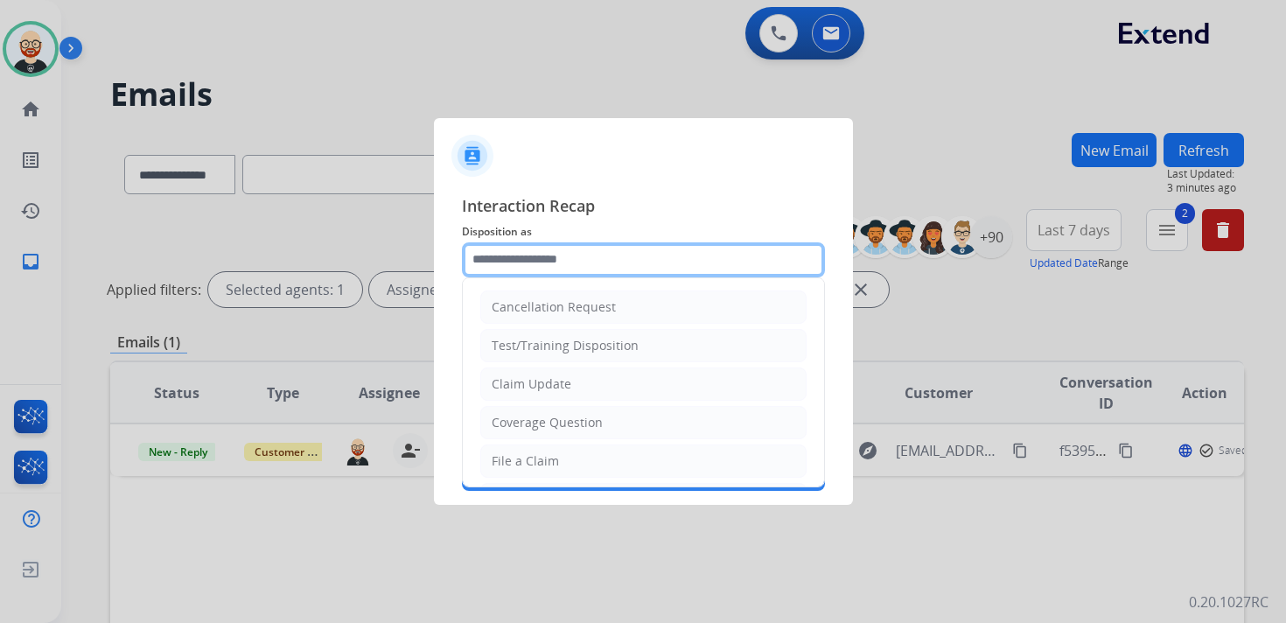
click at [599, 256] on input "text" at bounding box center [643, 259] width 363 height 35
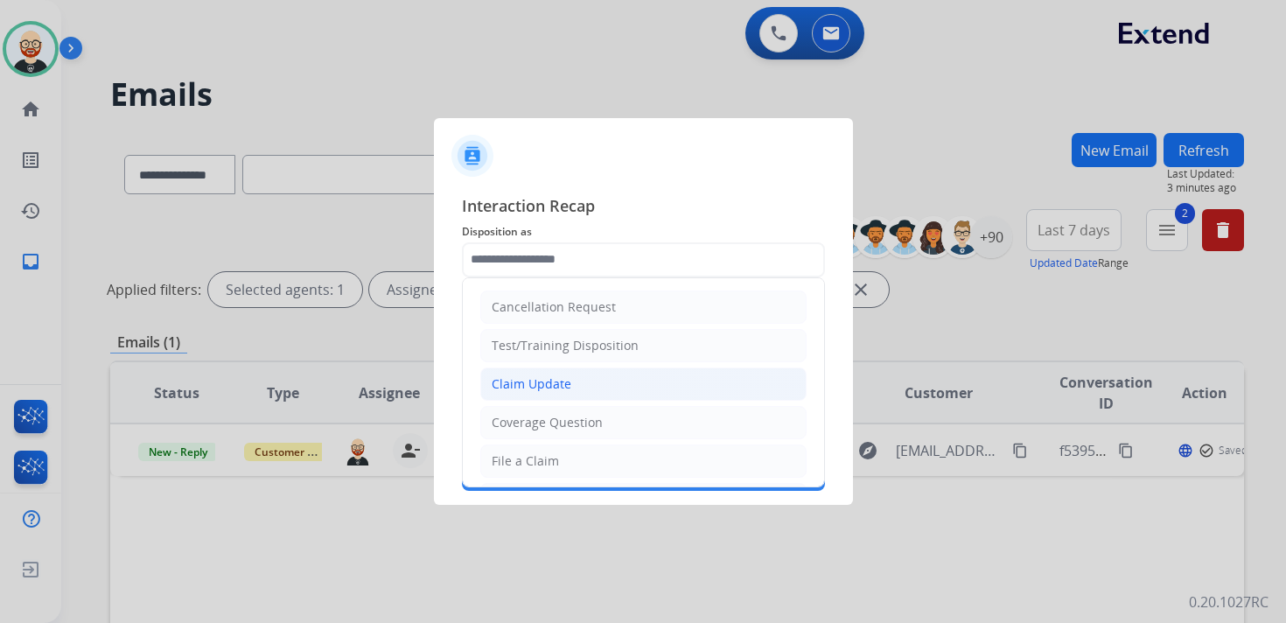
click at [589, 394] on li "Claim Update" at bounding box center [643, 383] width 326 height 33
type input "**********"
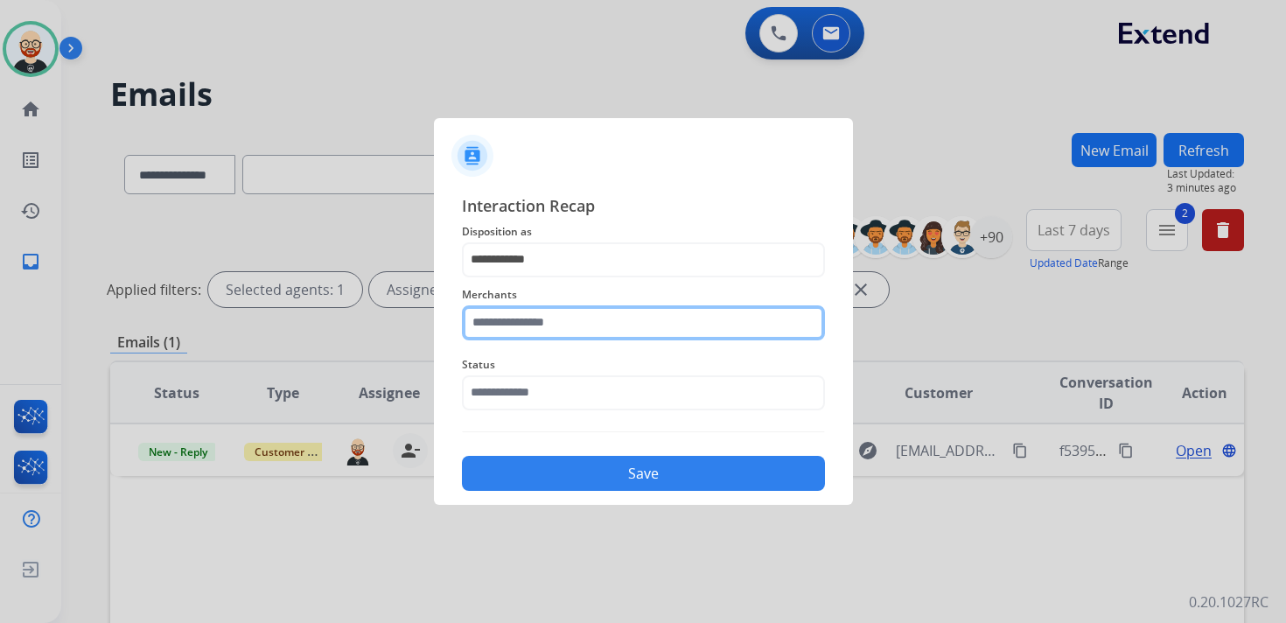
click at [534, 329] on input "text" at bounding box center [643, 322] width 363 height 35
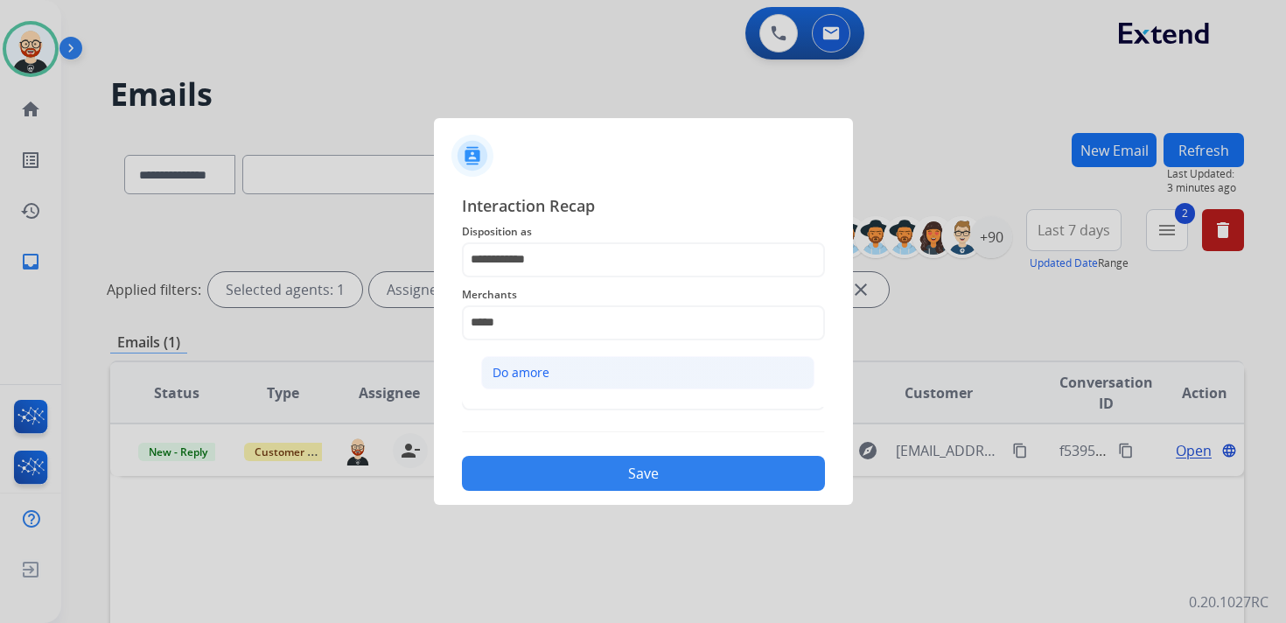
click at [541, 366] on div "Do amore" at bounding box center [520, 372] width 57 height 17
type input "********"
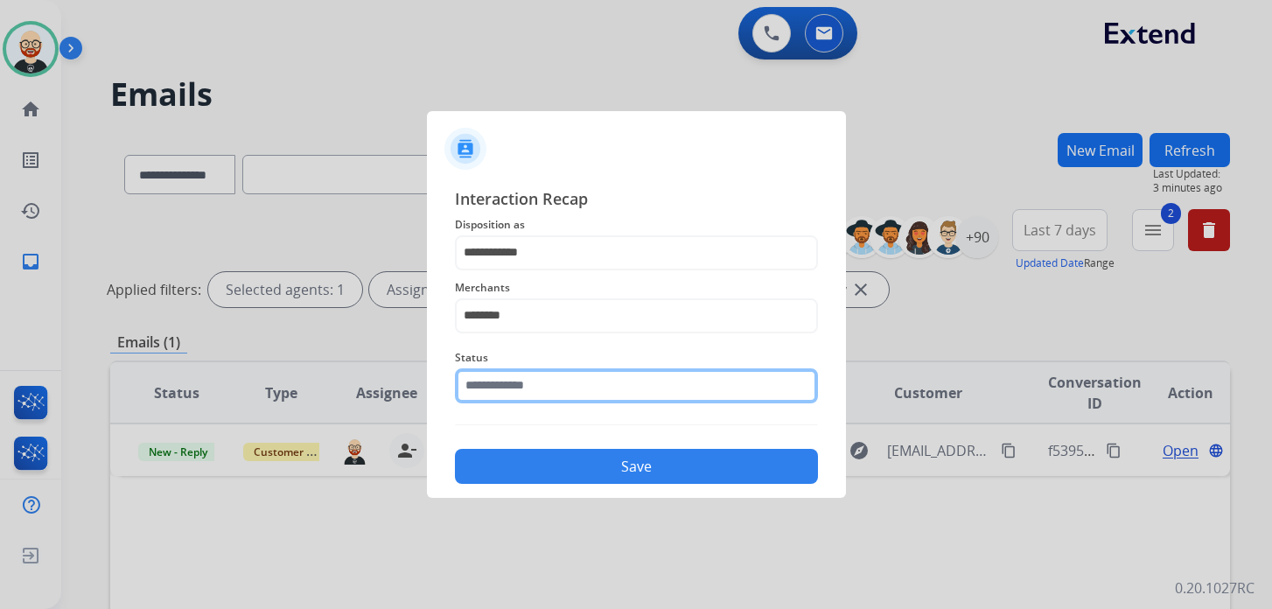
click at [541, 404] on div "Status" at bounding box center [636, 375] width 363 height 70
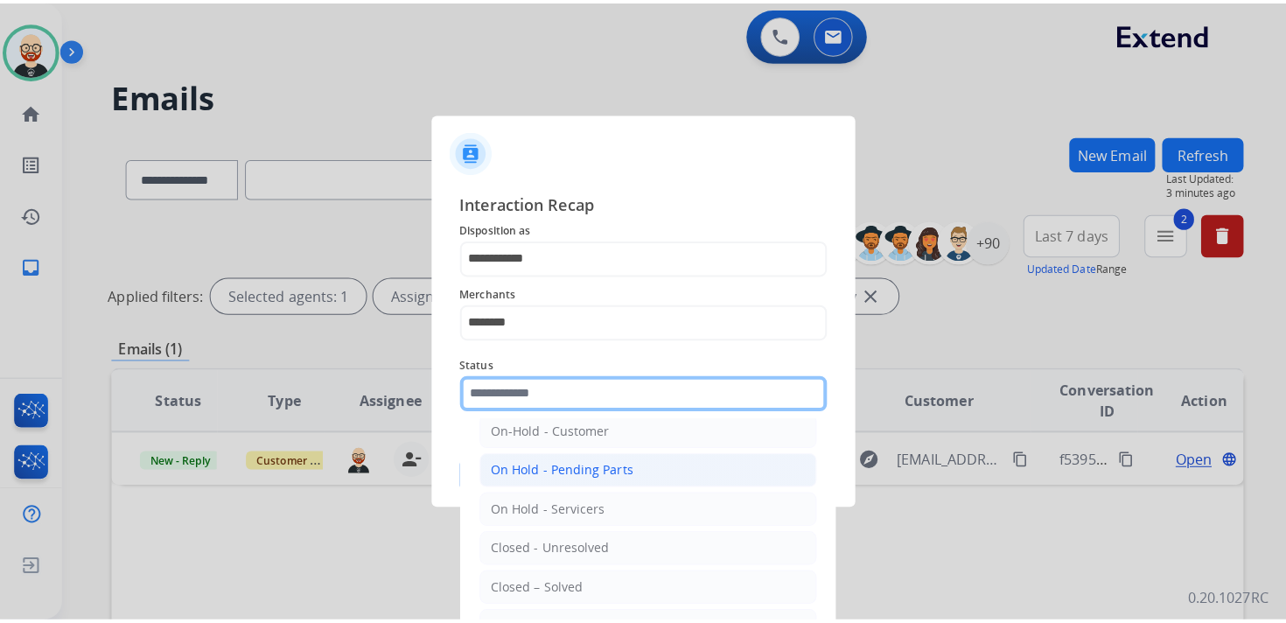
scroll to position [52, 0]
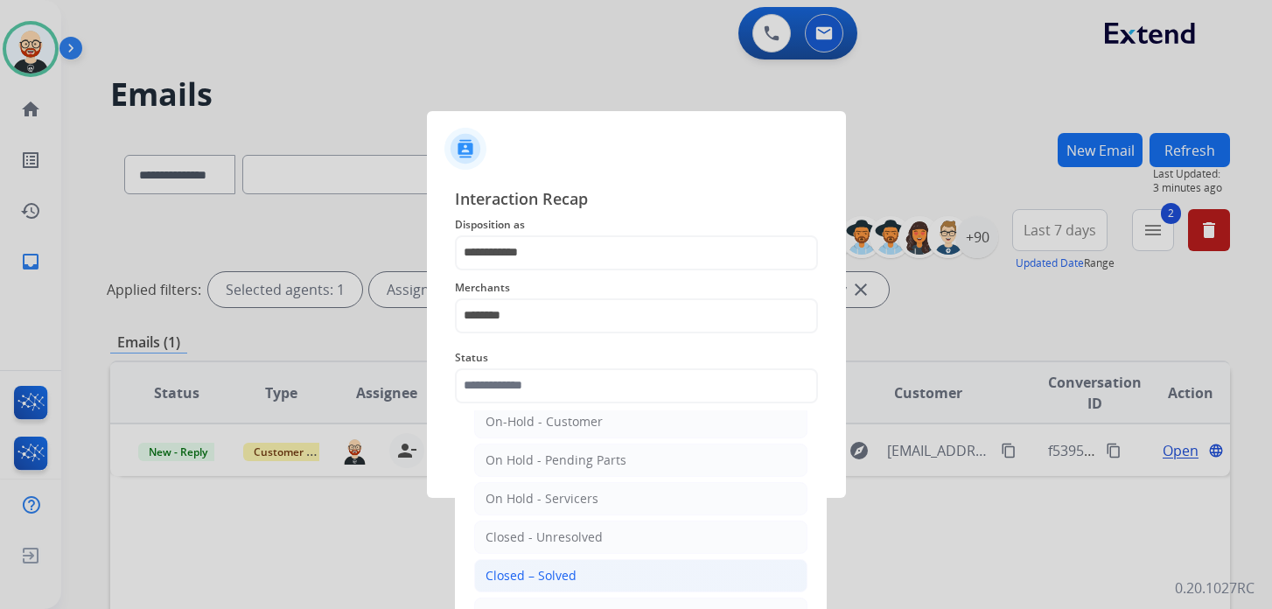
click at [560, 580] on li "Closed – Solved" at bounding box center [640, 575] width 333 height 33
type input "**********"
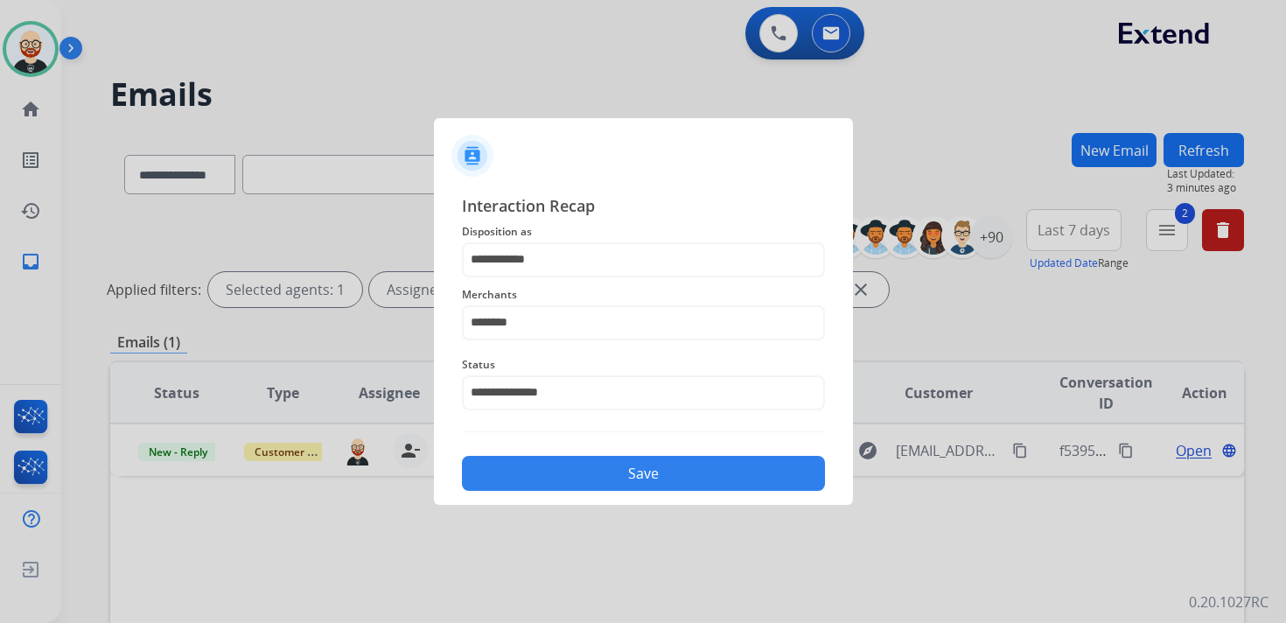
click at [650, 487] on button "Save" at bounding box center [643, 473] width 363 height 35
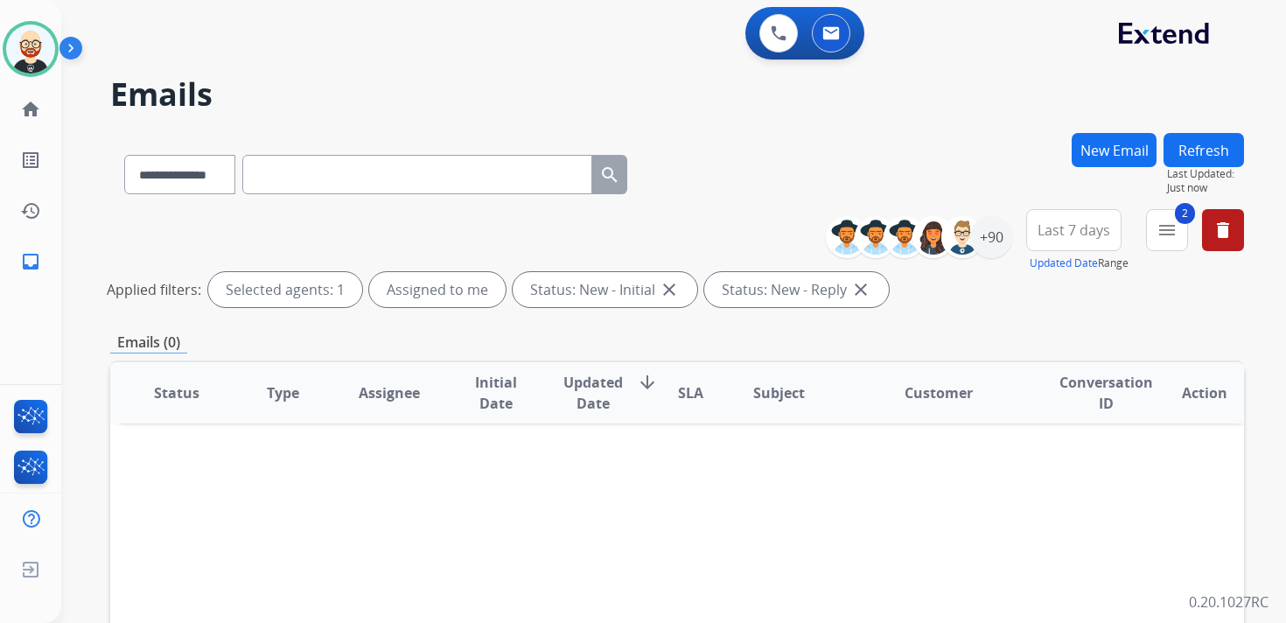
click at [1158, 256] on div "2 menu Type Claims Adjudication Customer Support Escalation Service Support Shi…" at bounding box center [1167, 240] width 42 height 63
click at [1163, 241] on button "2 menu Filters" at bounding box center [1167, 230] width 42 height 42
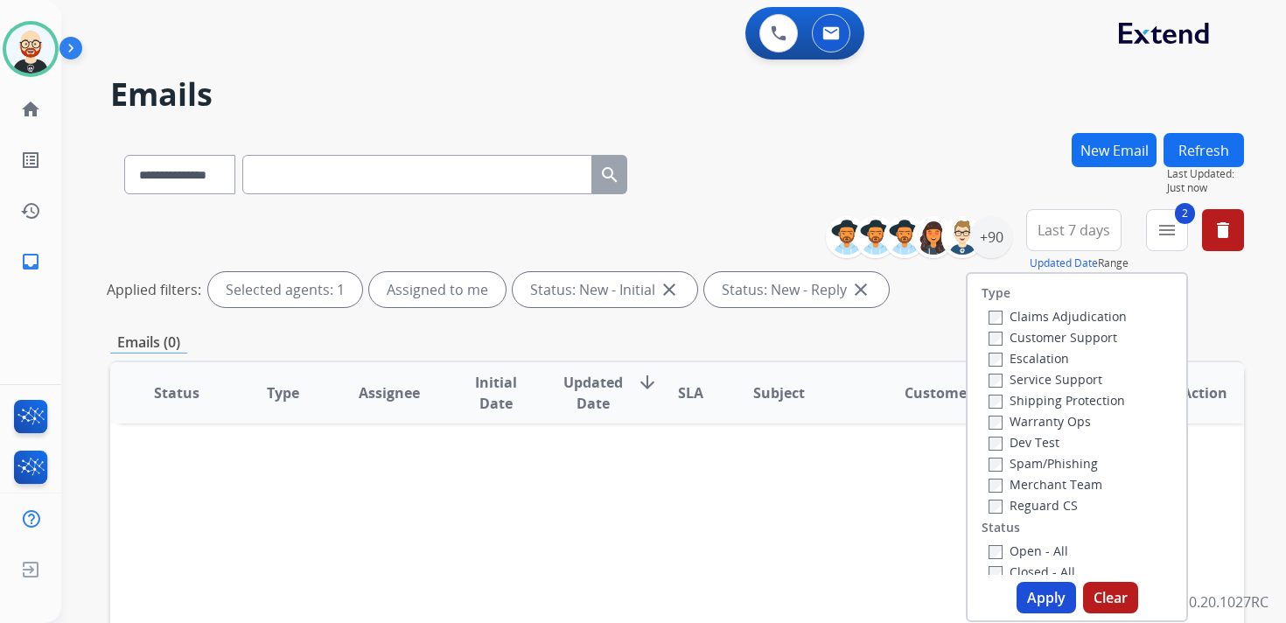
click at [1045, 542] on label "Open - All" at bounding box center [1028, 550] width 80 height 17
click at [1038, 604] on button "Apply" at bounding box center [1045, 597] width 59 height 31
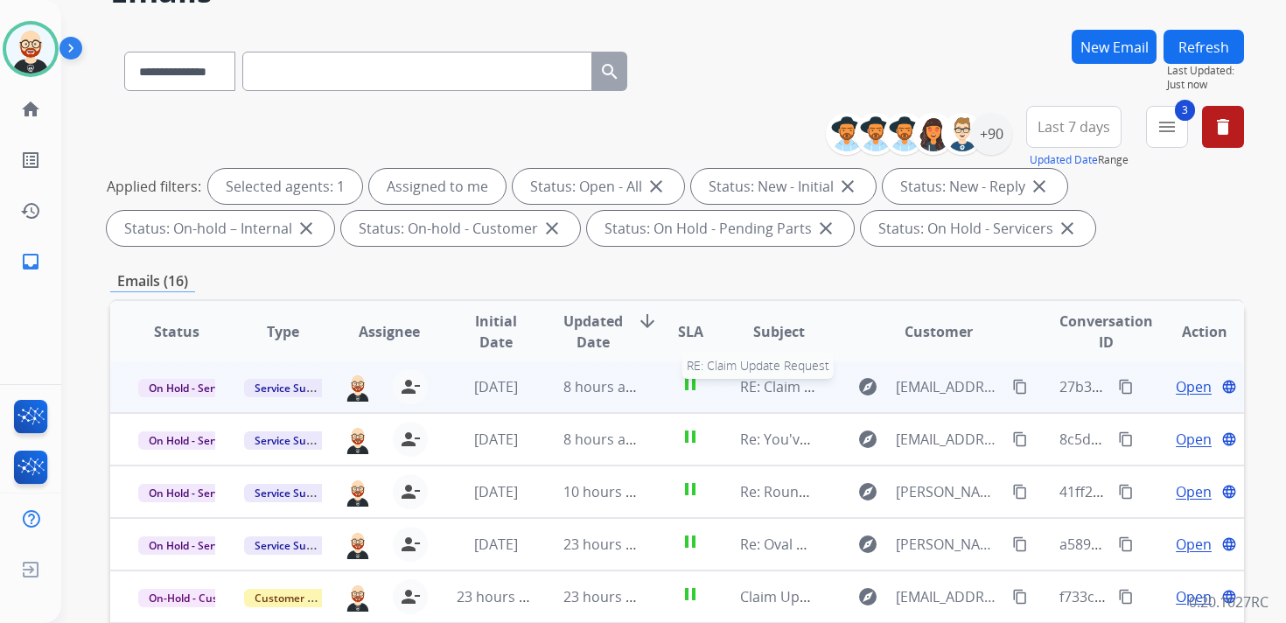
scroll to position [124, 0]
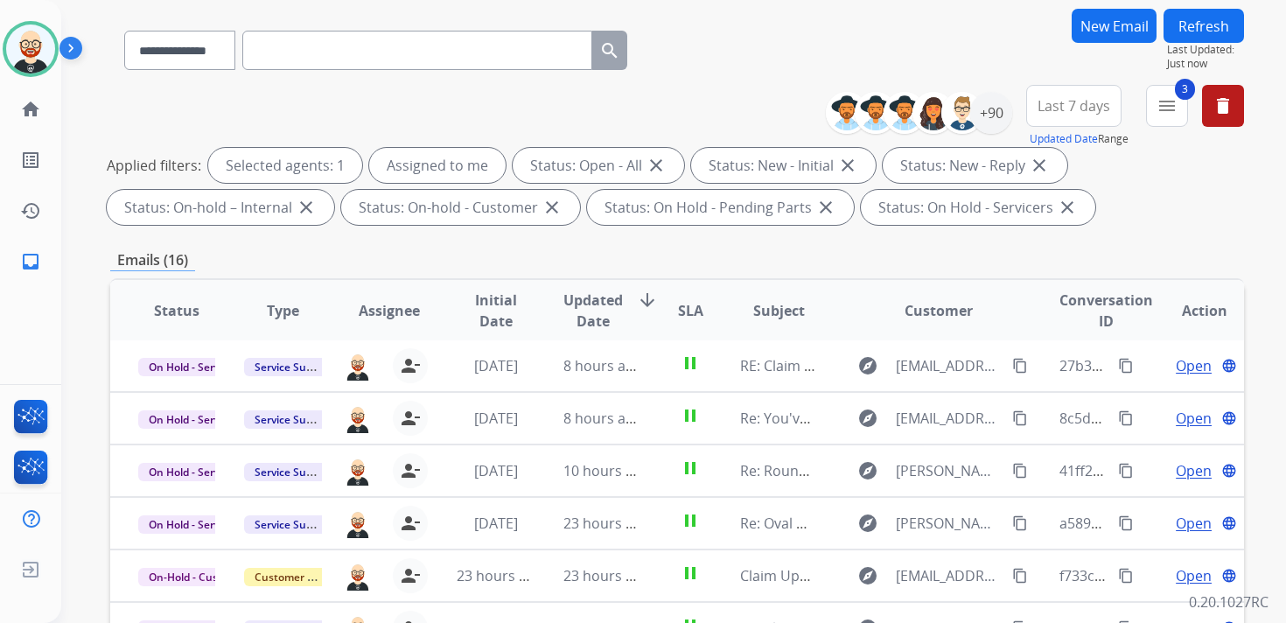
click at [584, 307] on span "Updated Date" at bounding box center [592, 311] width 59 height 42
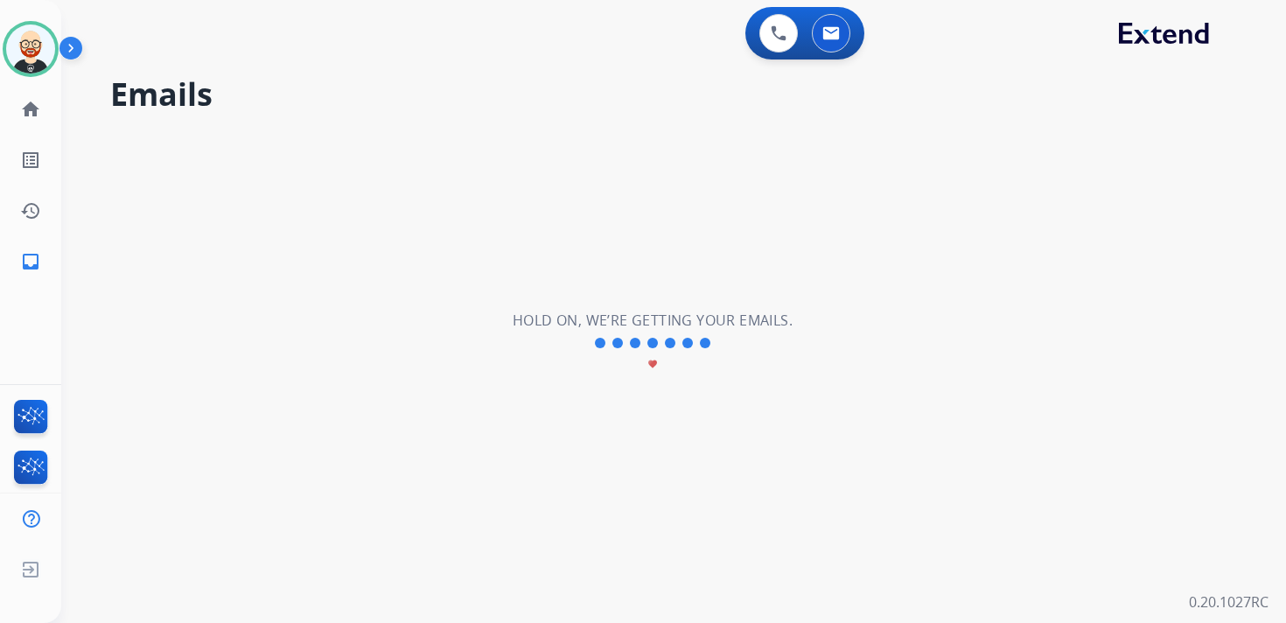
scroll to position [0, 0]
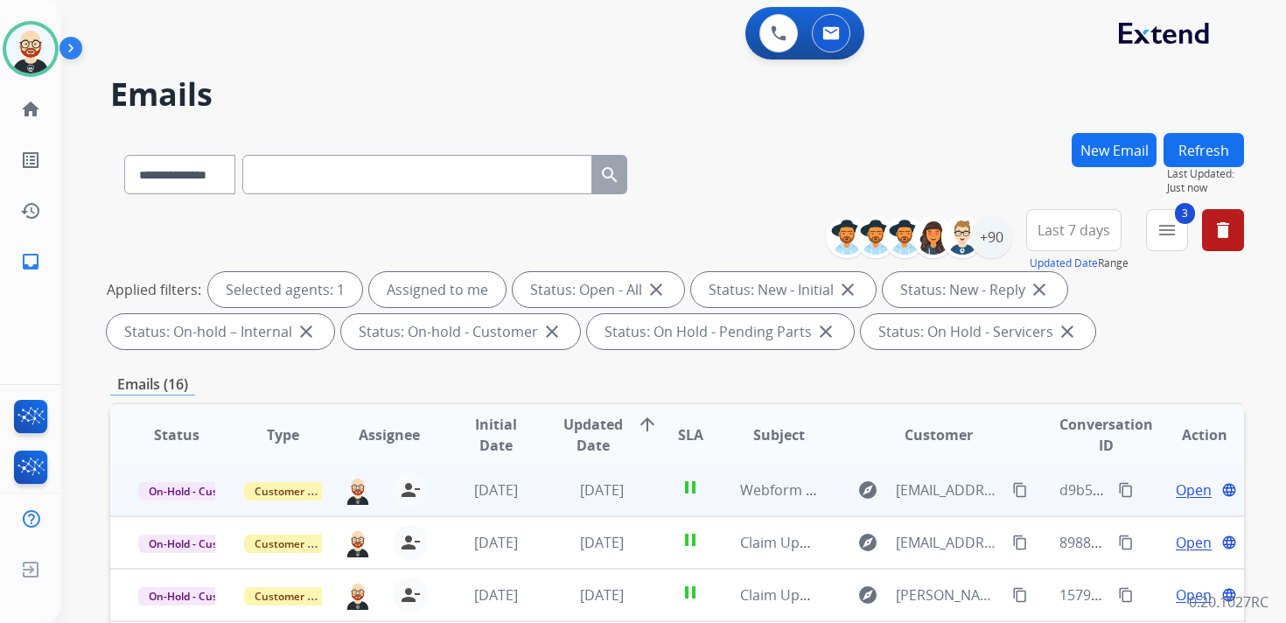
click at [1177, 492] on span "Open" at bounding box center [1194, 489] width 36 height 21
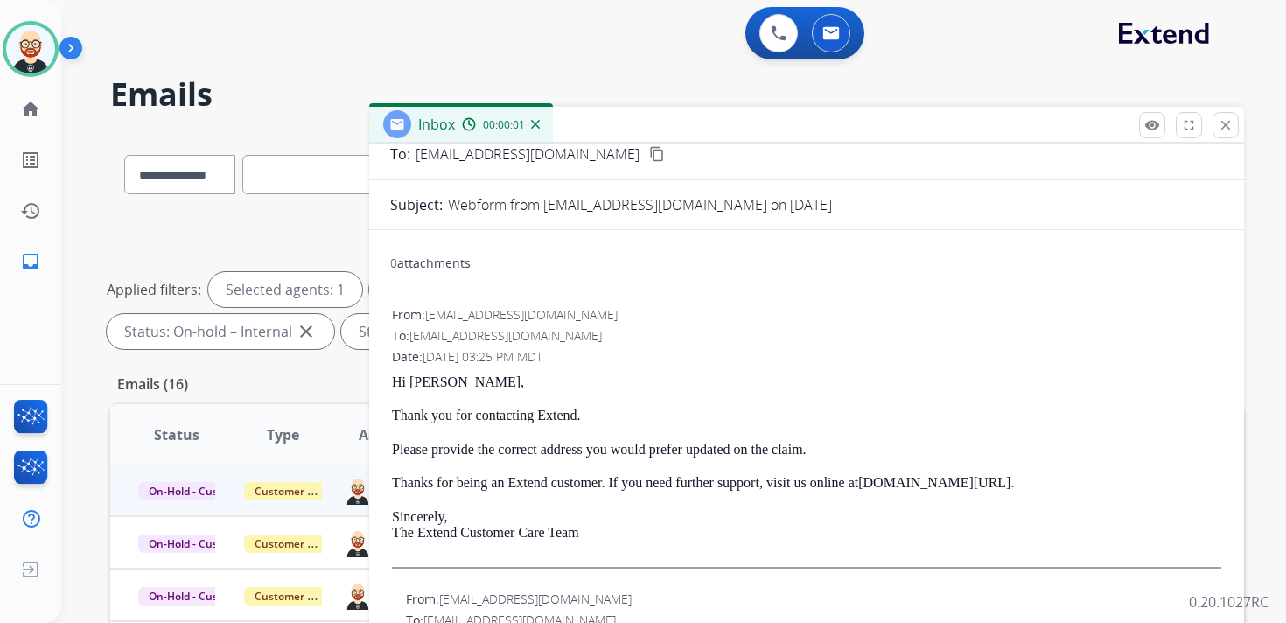
scroll to position [106, 0]
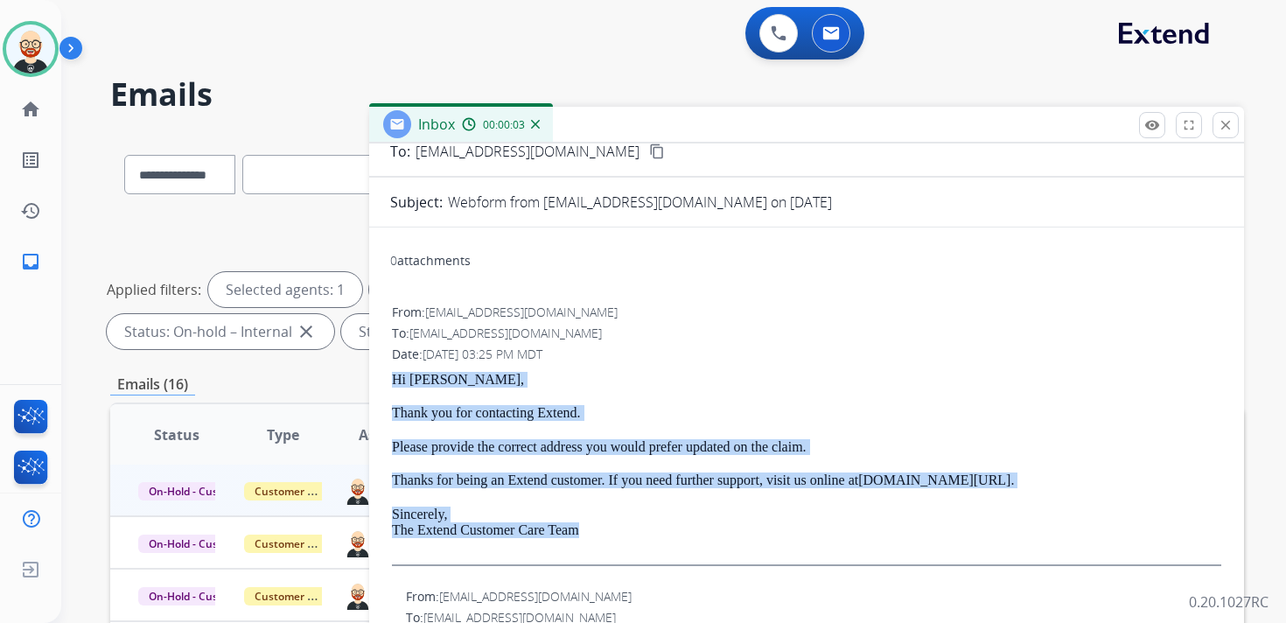
drag, startPoint x: 618, startPoint y: 537, endPoint x: 389, endPoint y: 380, distance: 277.6
copy div "Hi [PERSON_NAME], Thank you for contacting Extend. Please provide the correct a…"
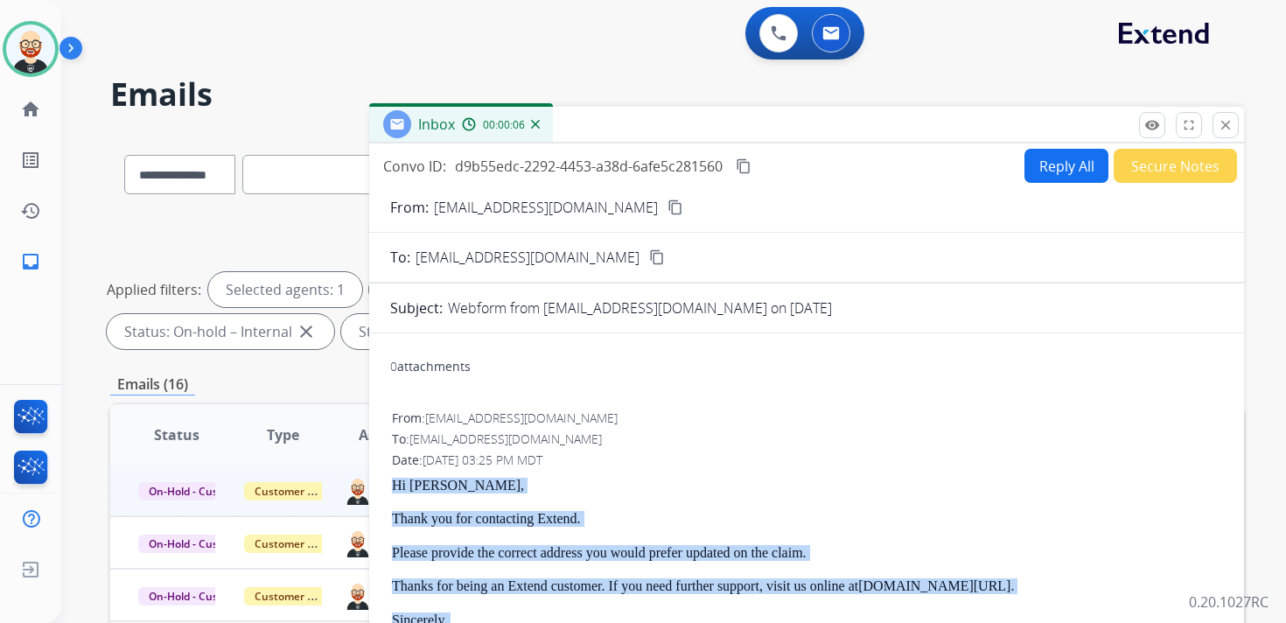
click at [1039, 174] on button "Reply All" at bounding box center [1066, 166] width 84 height 34
select select "**********"
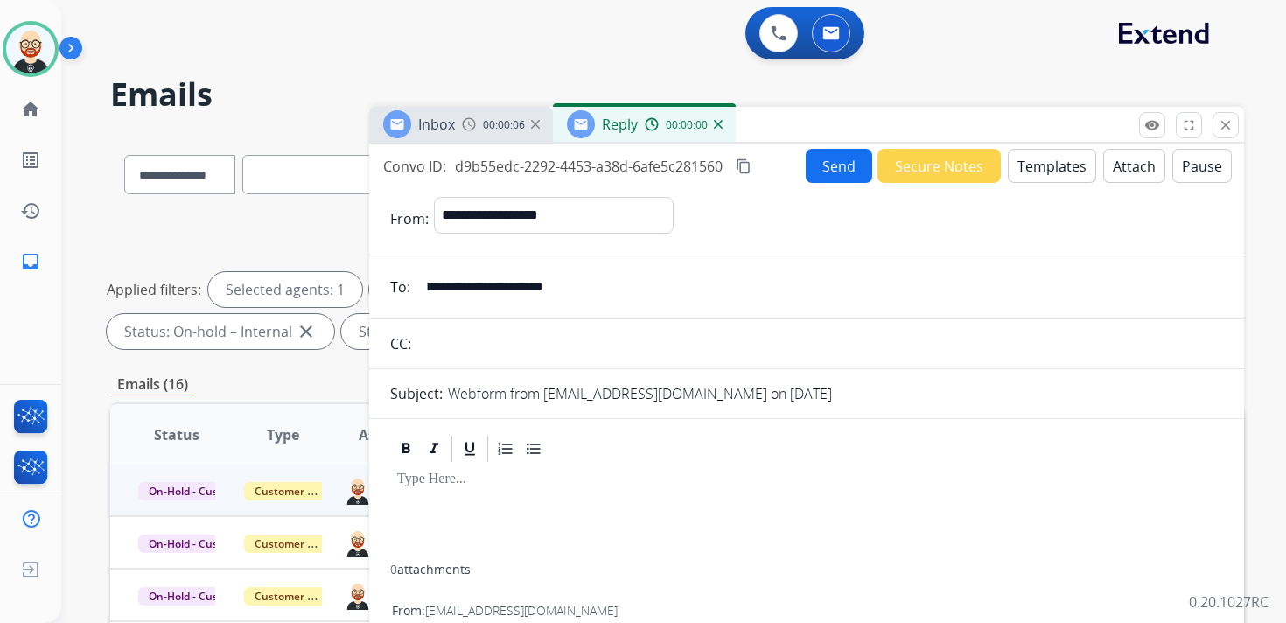
paste div
click at [452, 496] on div at bounding box center [806, 514] width 833 height 100
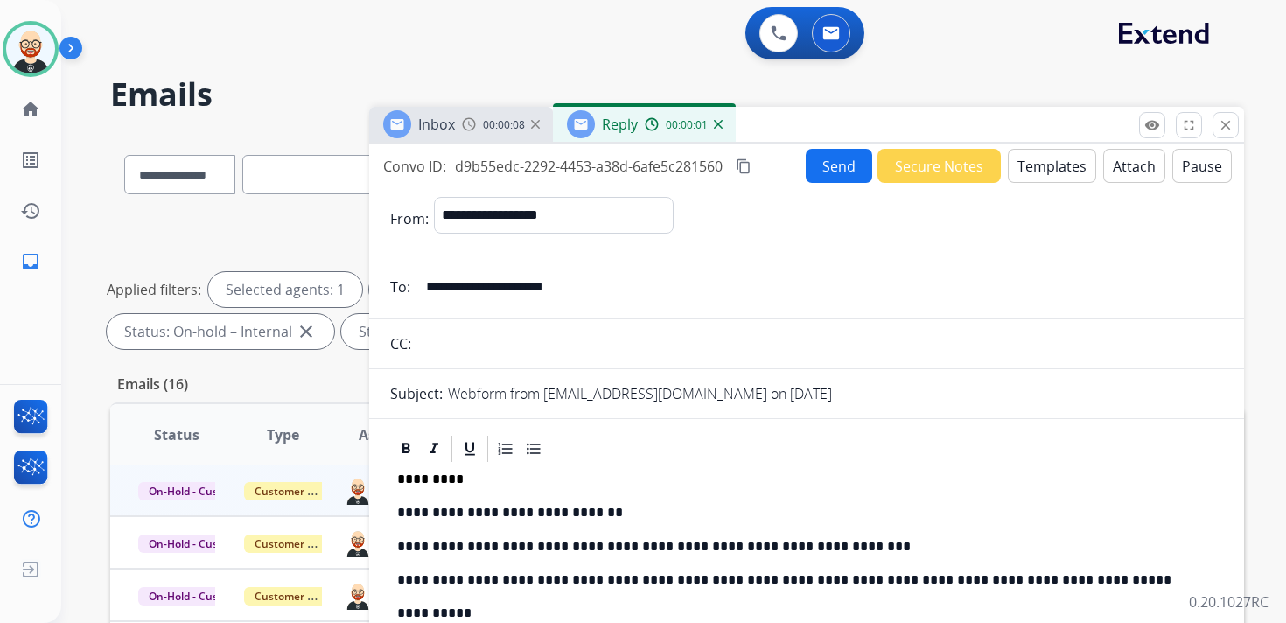
click at [457, 513] on p "**********" at bounding box center [799, 513] width 805 height 16
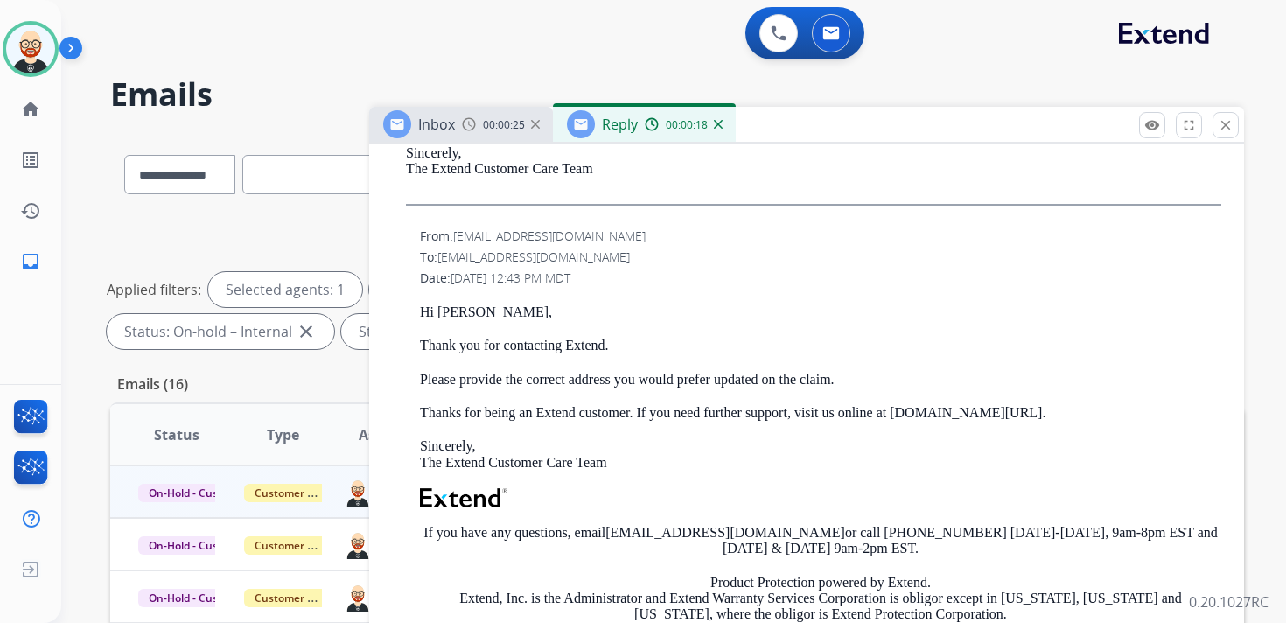
click at [932, 380] on p "Please provide the correct address you would prefer updated on the claim." at bounding box center [820, 380] width 801 height 16
click at [905, 379] on p "Please provide the correct address you would prefer updated on the claim." at bounding box center [820, 380] width 801 height 16
click at [890, 379] on p "Please provide the correct address you would prefer updated on the claim." at bounding box center [820, 380] width 801 height 16
click at [887, 379] on p "Please provide the correct address you would prefer updated on the claim." at bounding box center [820, 380] width 801 height 16
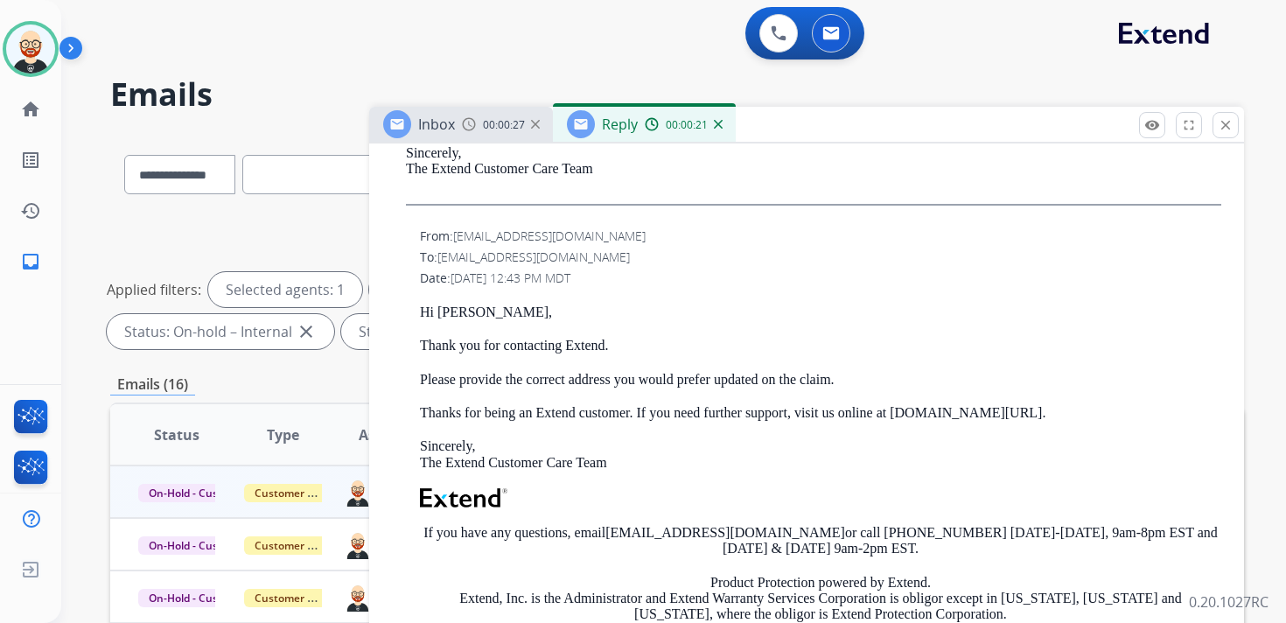
click at [875, 377] on p "Please provide the correct address you would prefer updated on the claim." at bounding box center [820, 380] width 801 height 16
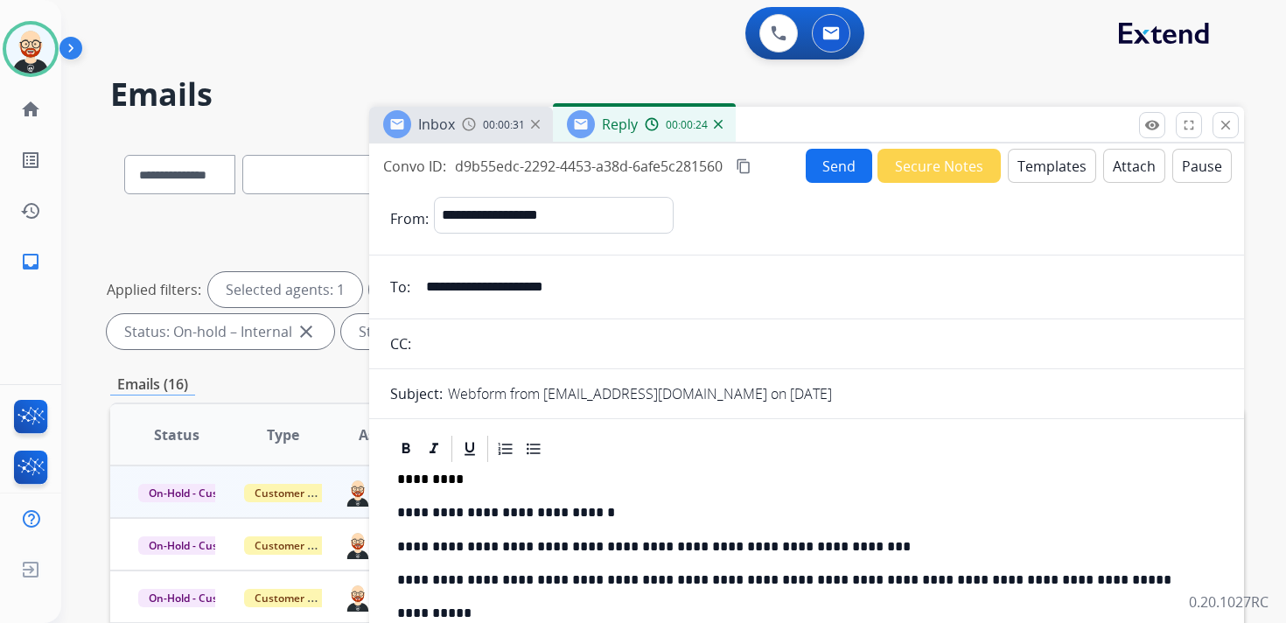
click at [572, 506] on p "**********" at bounding box center [799, 513] width 805 height 16
click at [827, 167] on button "Send" at bounding box center [839, 166] width 66 height 34
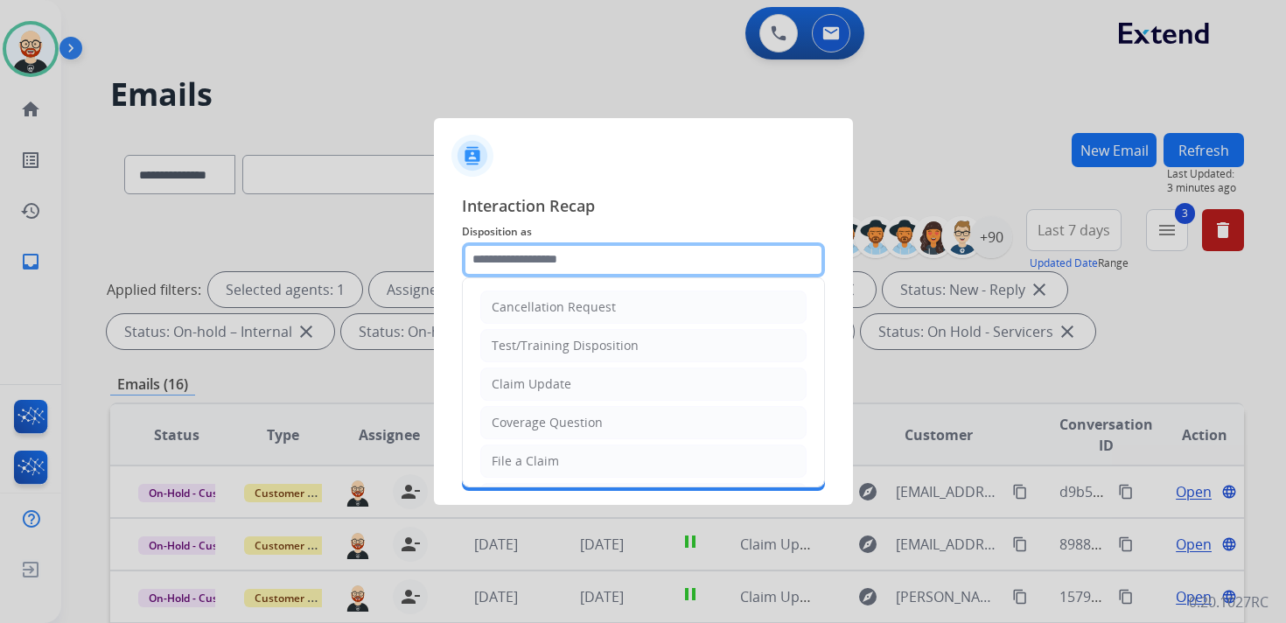
click at [606, 244] on input "text" at bounding box center [643, 259] width 363 height 35
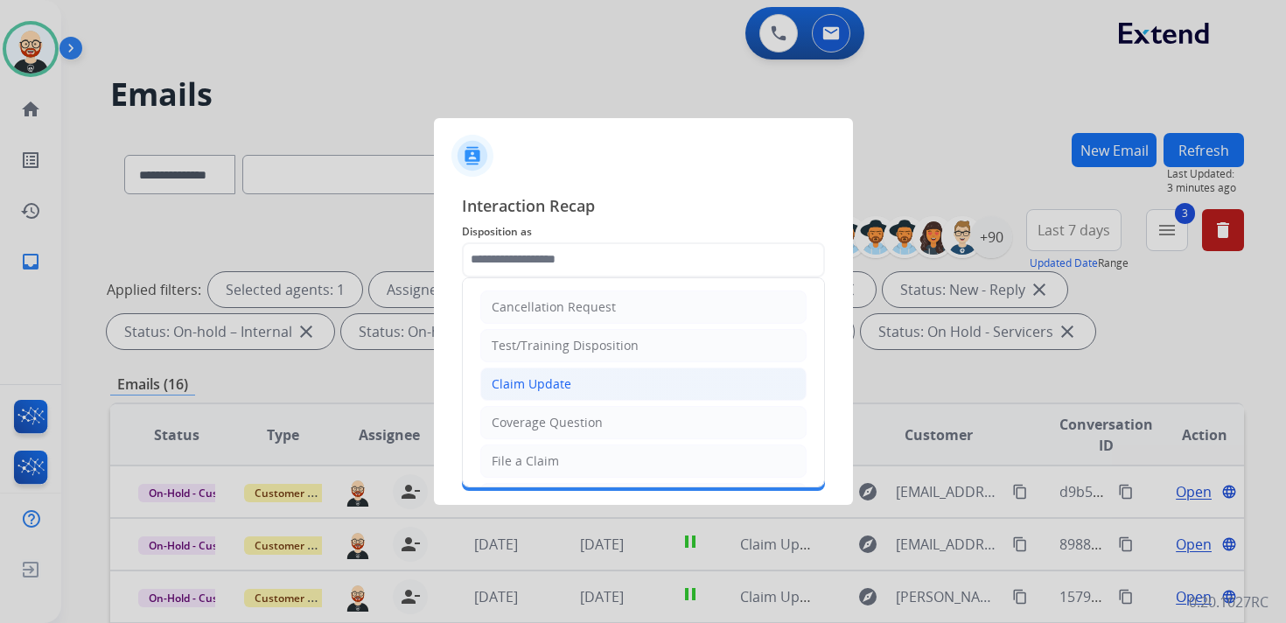
click at [567, 384] on div "Claim Update" at bounding box center [532, 383] width 80 height 17
type input "**********"
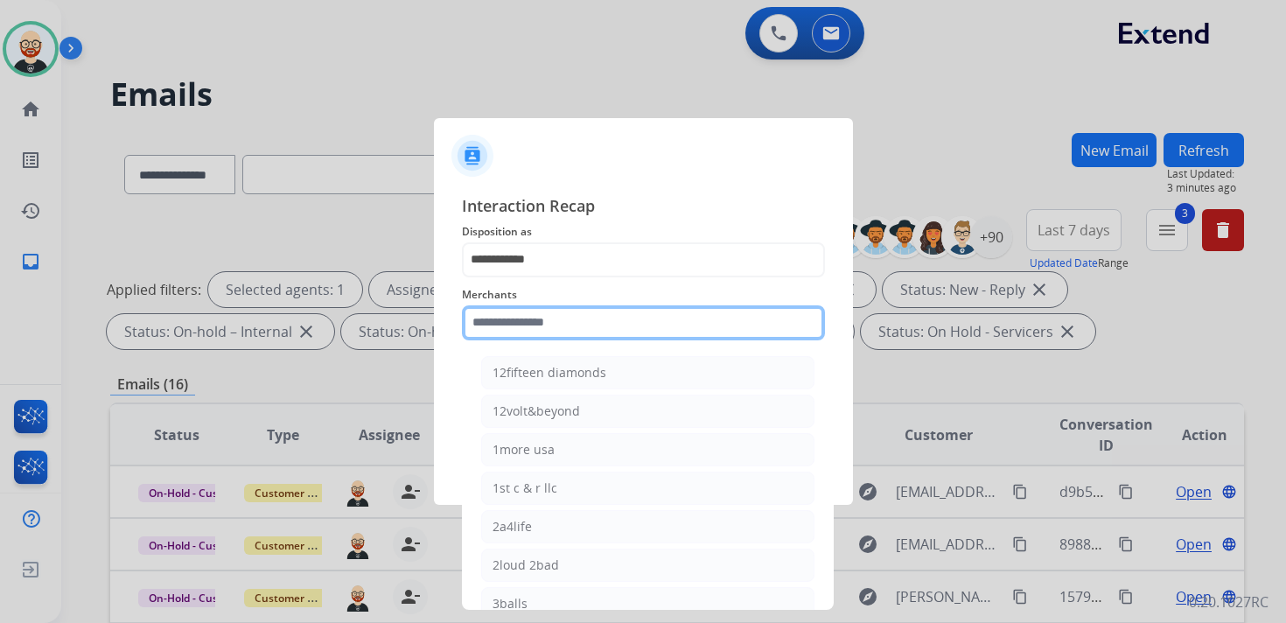
click at [550, 323] on input "text" at bounding box center [643, 322] width 363 height 35
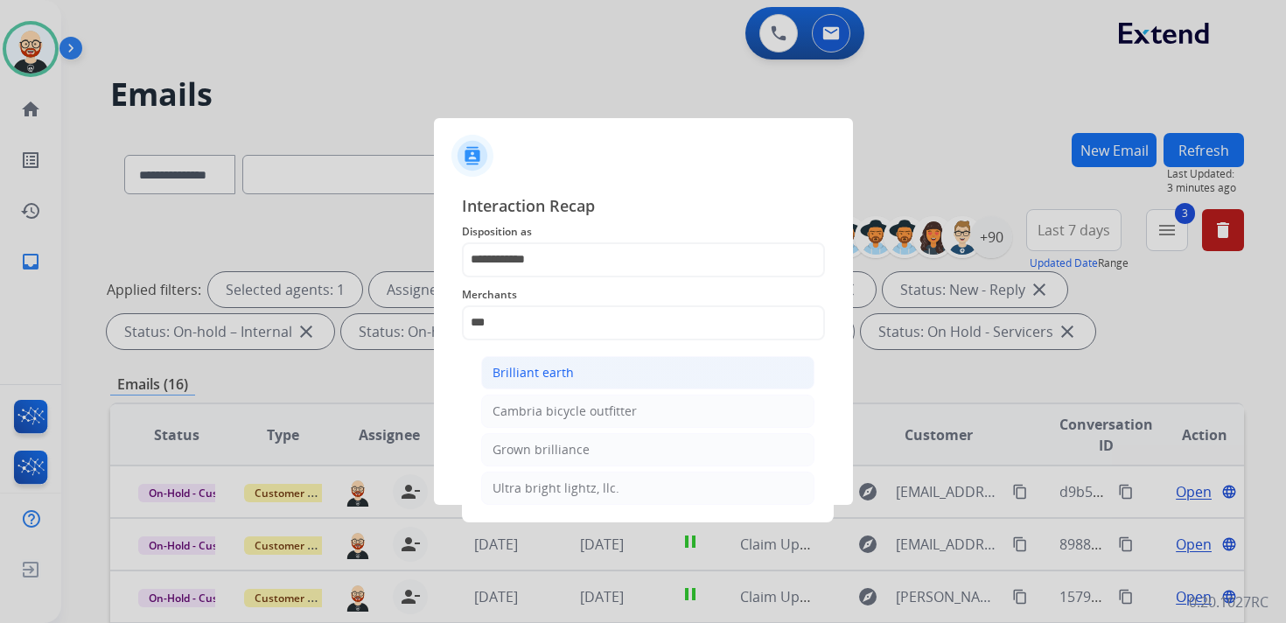
click at [566, 358] on li "Brilliant earth" at bounding box center [647, 372] width 333 height 33
type input "**********"
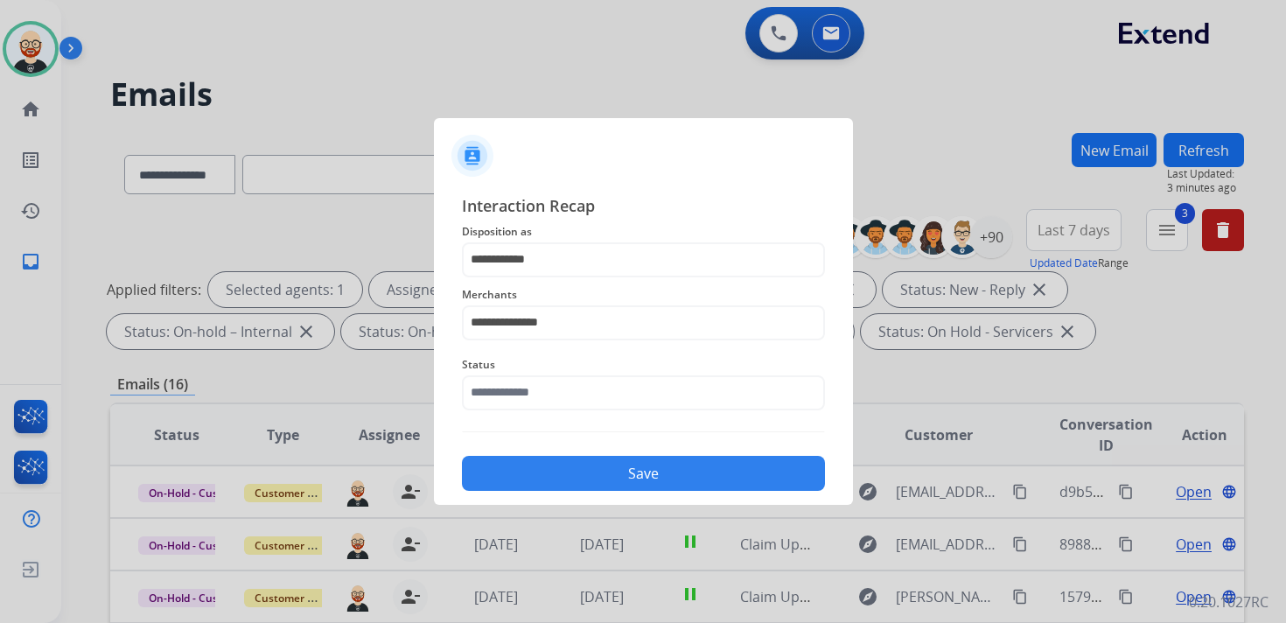
click at [554, 368] on span "Status" at bounding box center [643, 364] width 363 height 21
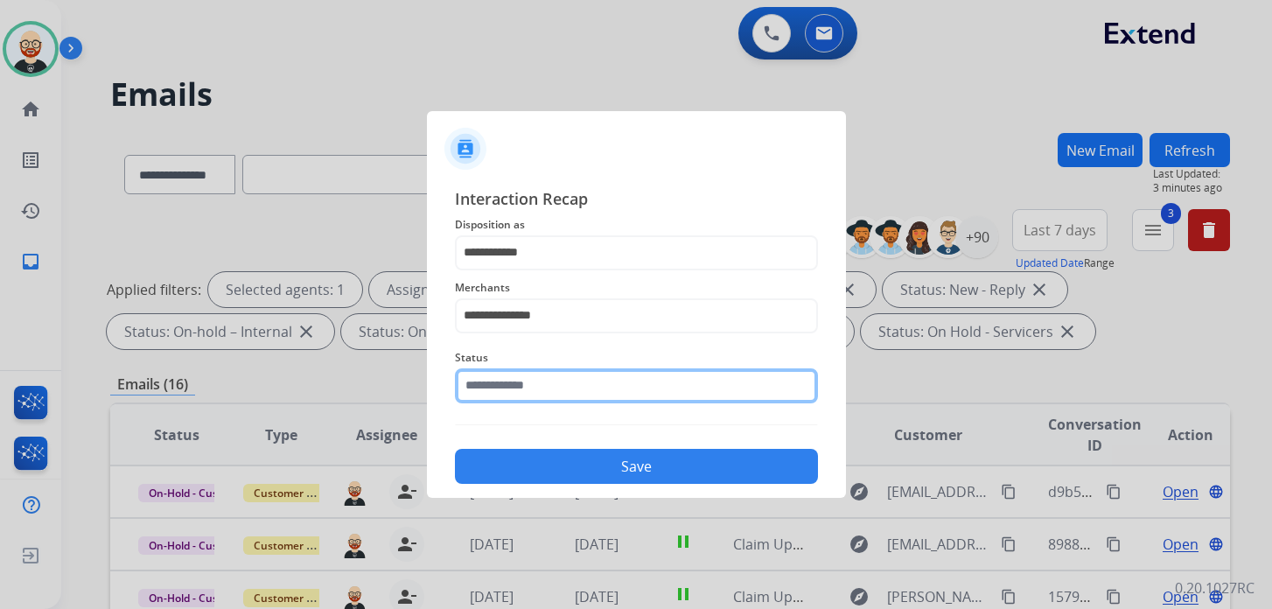
click at [547, 395] on input "text" at bounding box center [636, 385] width 363 height 35
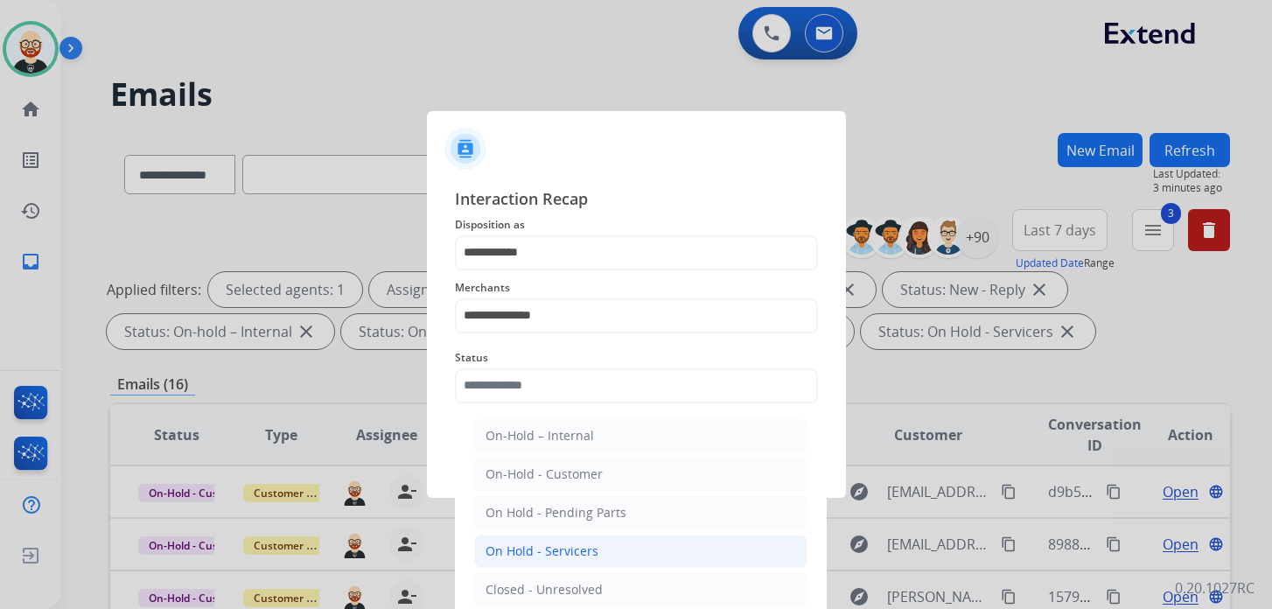
click at [560, 479] on div "On-Hold - Customer" at bounding box center [543, 473] width 117 height 17
type input "**********"
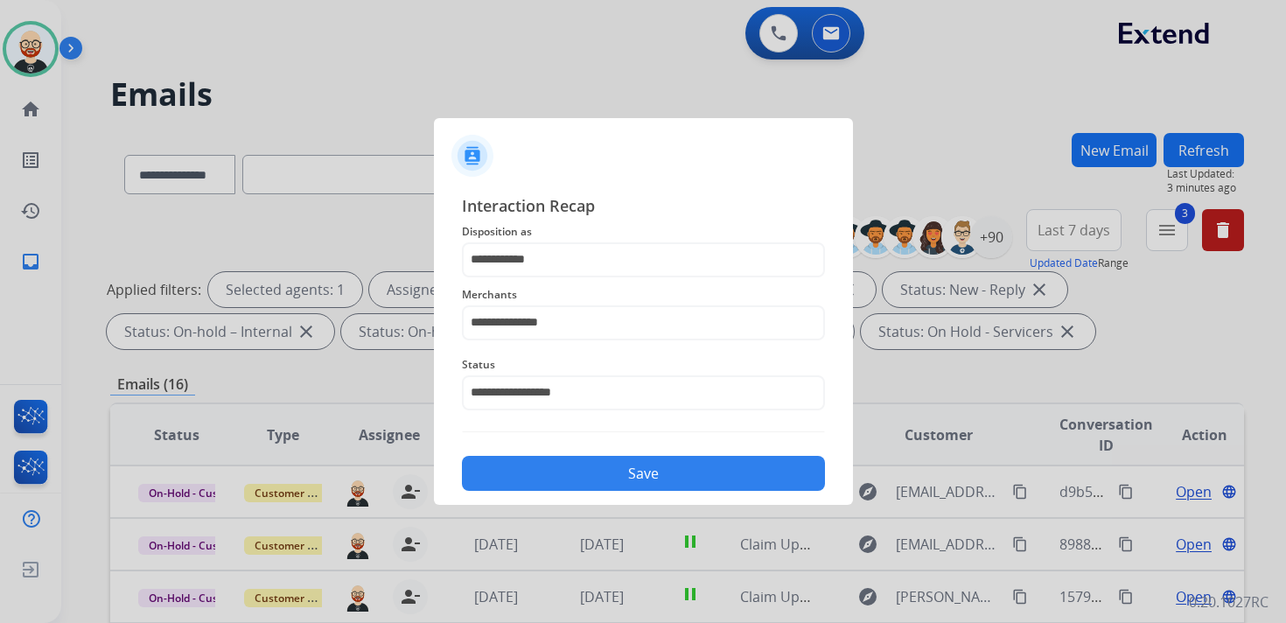
click at [607, 483] on button "Save" at bounding box center [643, 473] width 363 height 35
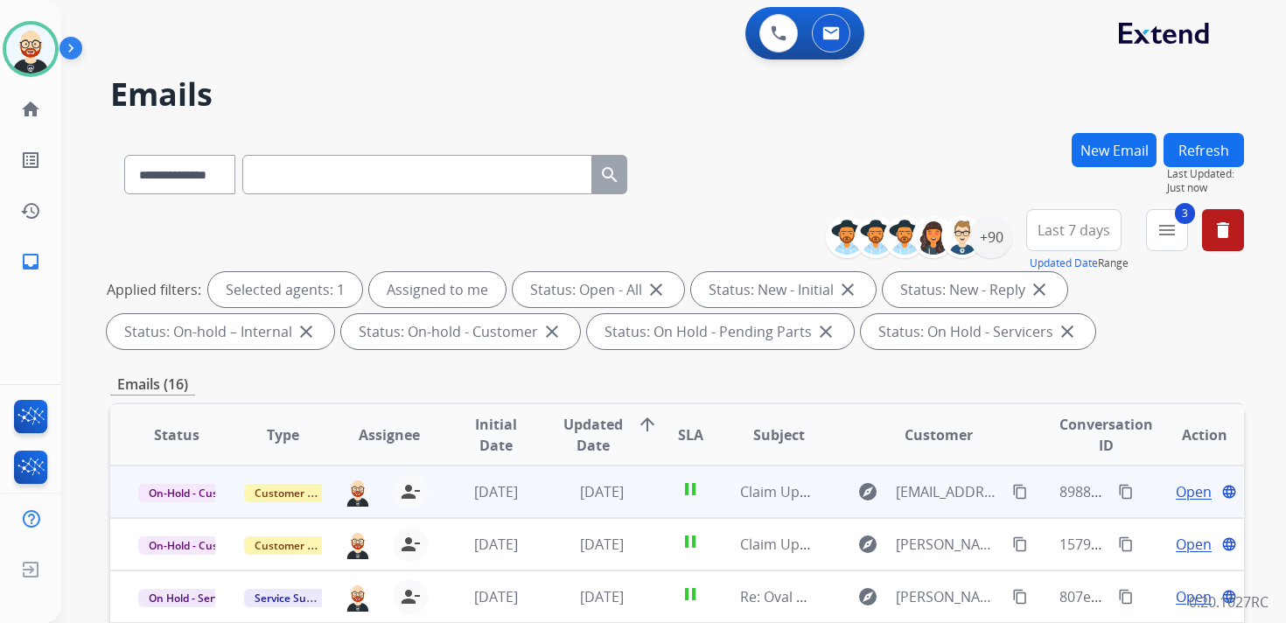
click at [1176, 491] on span "Open" at bounding box center [1194, 491] width 36 height 21
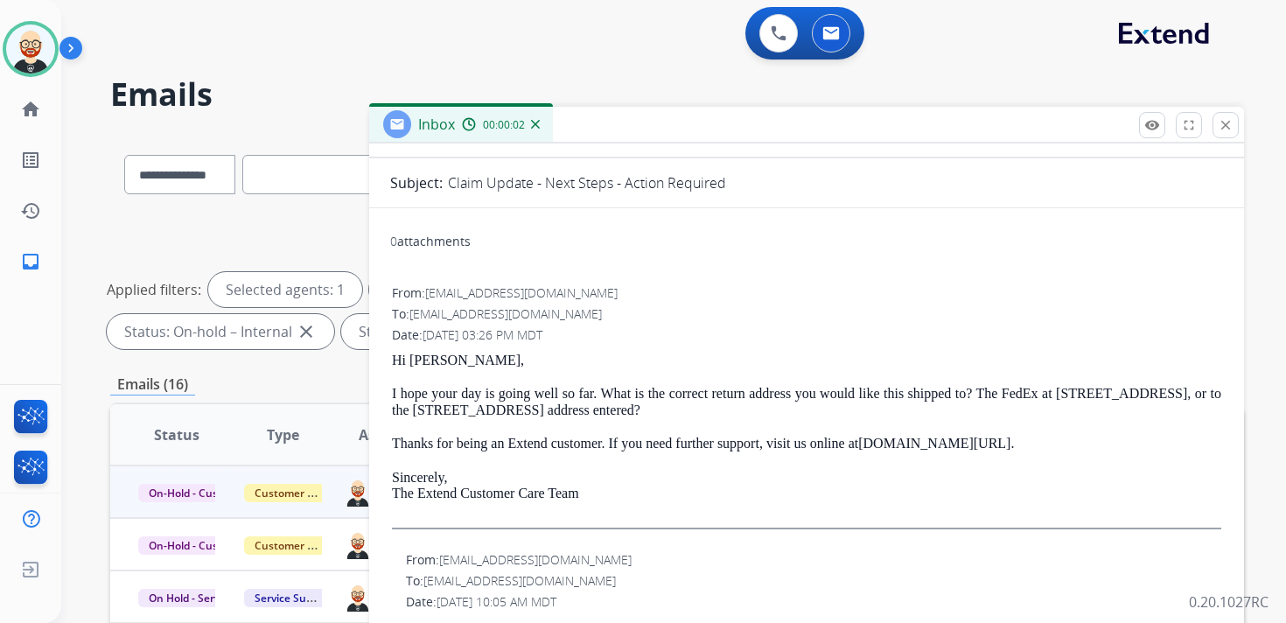
scroll to position [129, 0]
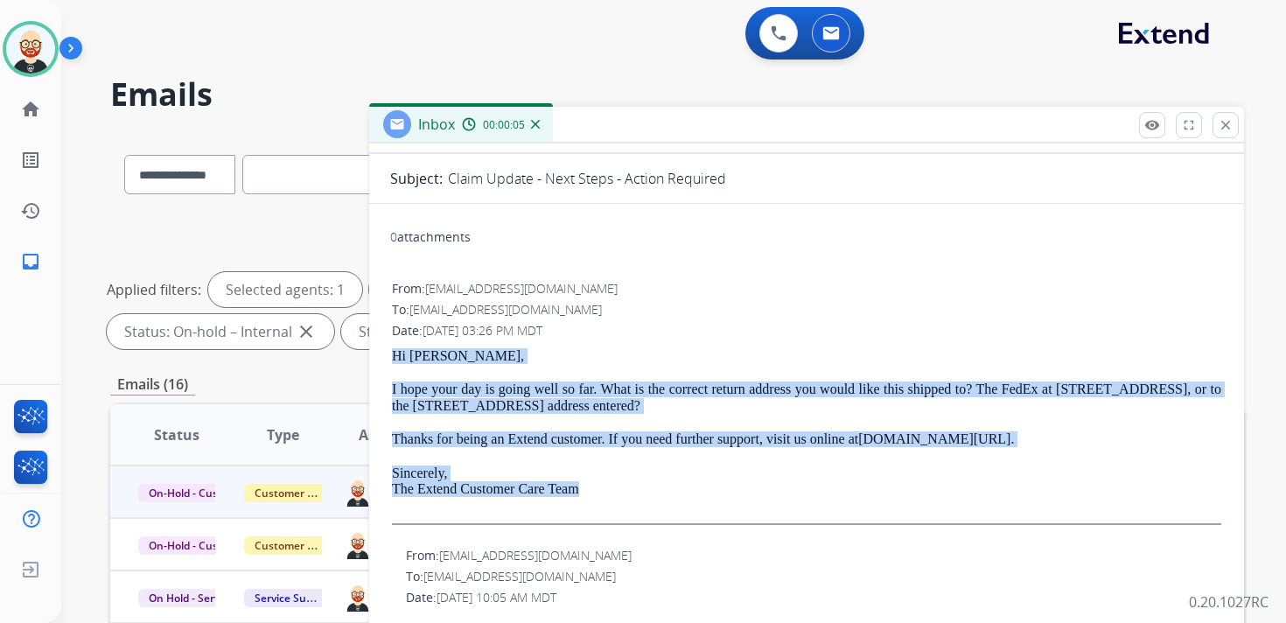
drag, startPoint x: 602, startPoint y: 490, endPoint x: 381, endPoint y: 358, distance: 257.0
click at [381, 358] on div "0 attachments From: [EMAIL_ADDRESS][DOMAIN_NAME] To: [EMAIL_ADDRESS][DOMAIN_NAM…" at bounding box center [806, 634] width 875 height 833
copy div "Hi [PERSON_NAME], I hope your day is going well so far. What is the correct ret…"
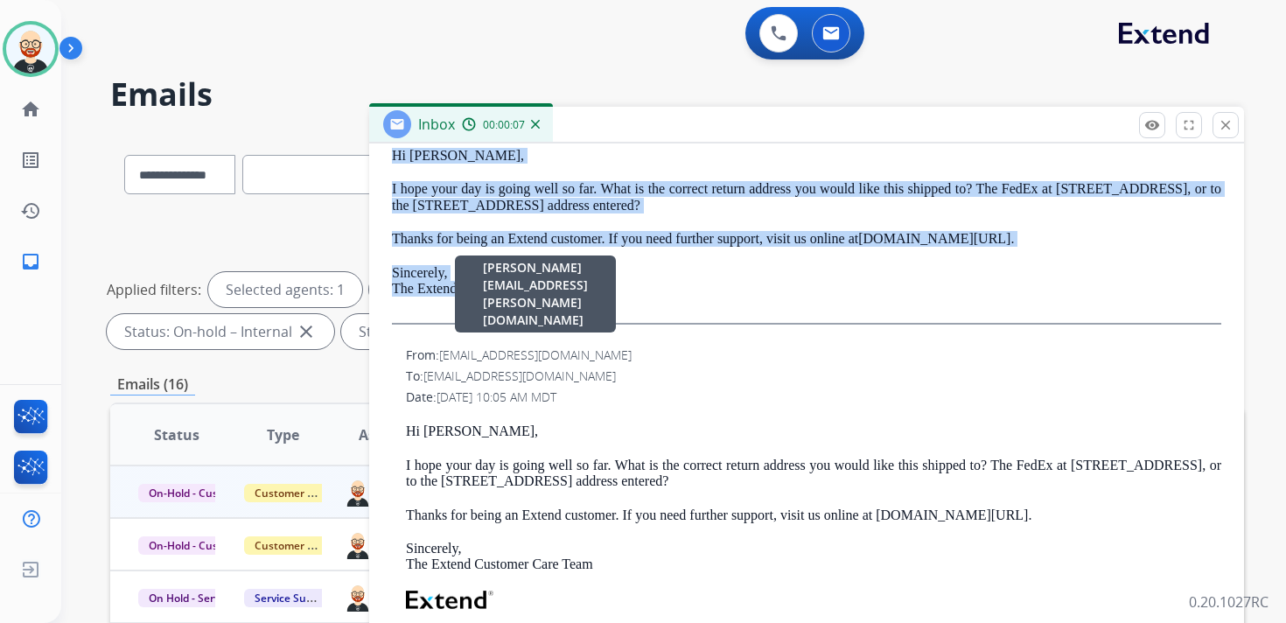
scroll to position [0, 0]
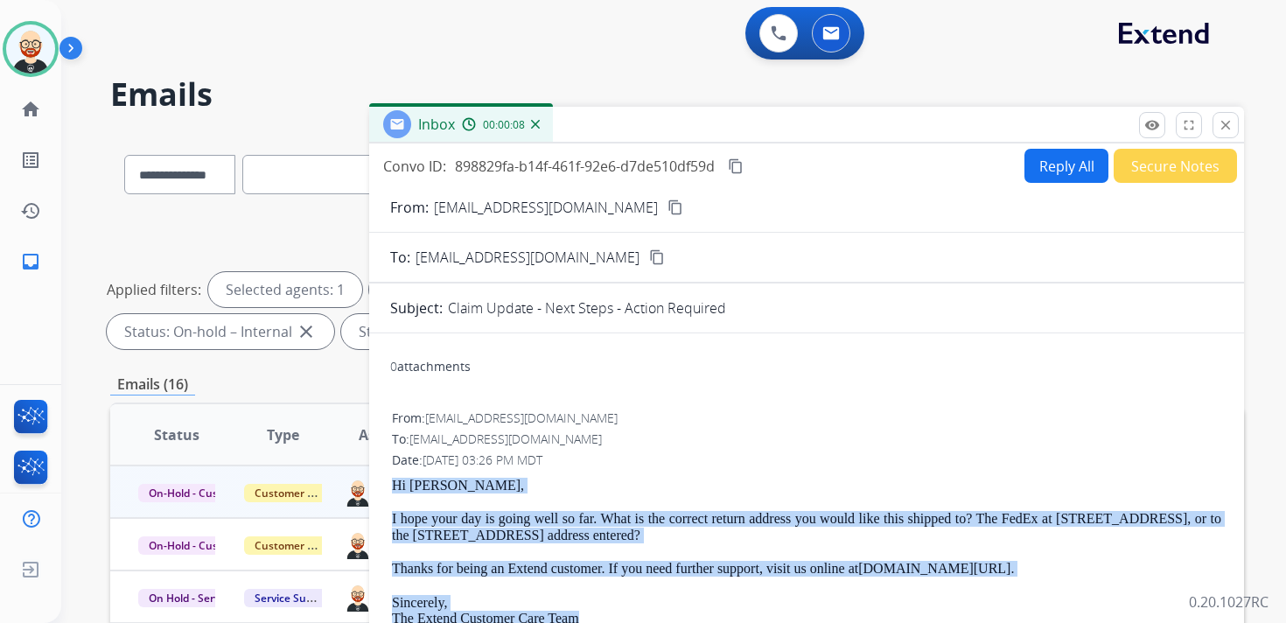
click at [1036, 171] on button "Reply All" at bounding box center [1066, 166] width 84 height 34
select select "**********"
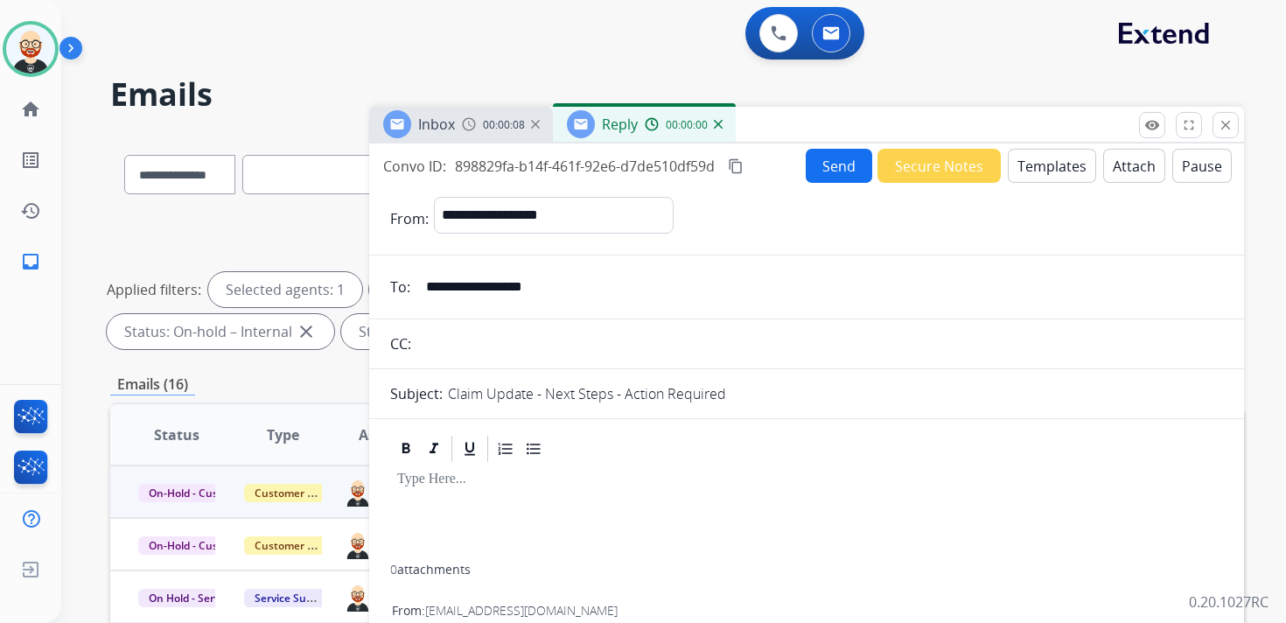
click at [424, 508] on div at bounding box center [806, 514] width 833 height 100
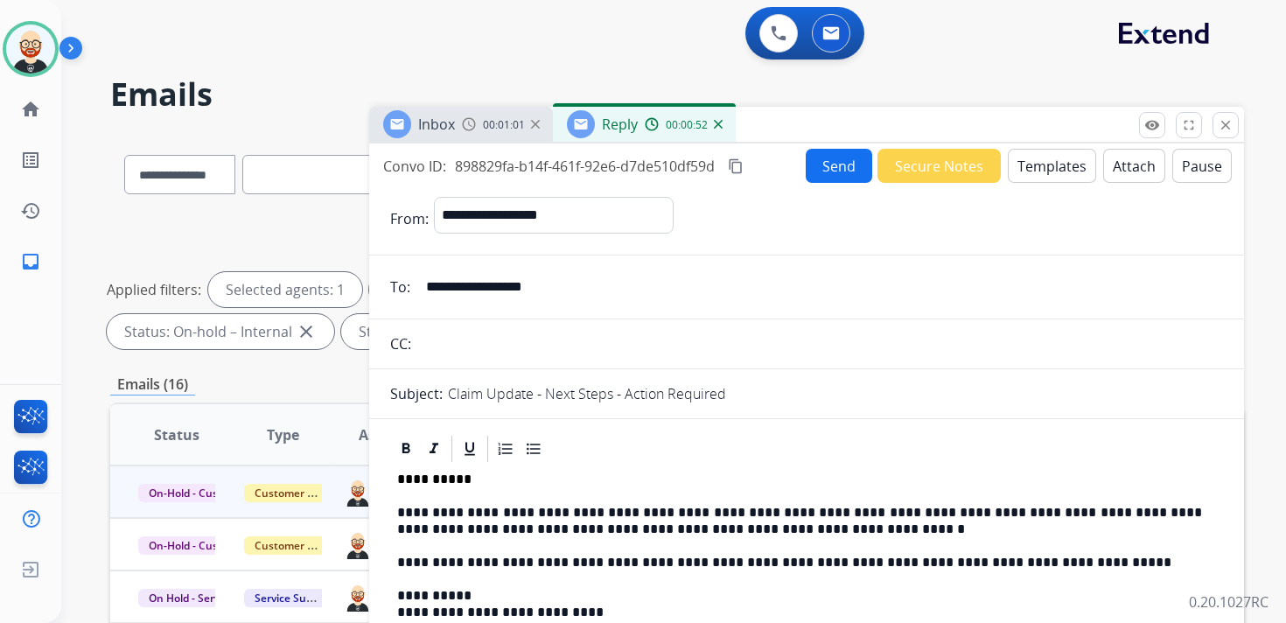
click at [822, 176] on button "Send" at bounding box center [839, 166] width 66 height 34
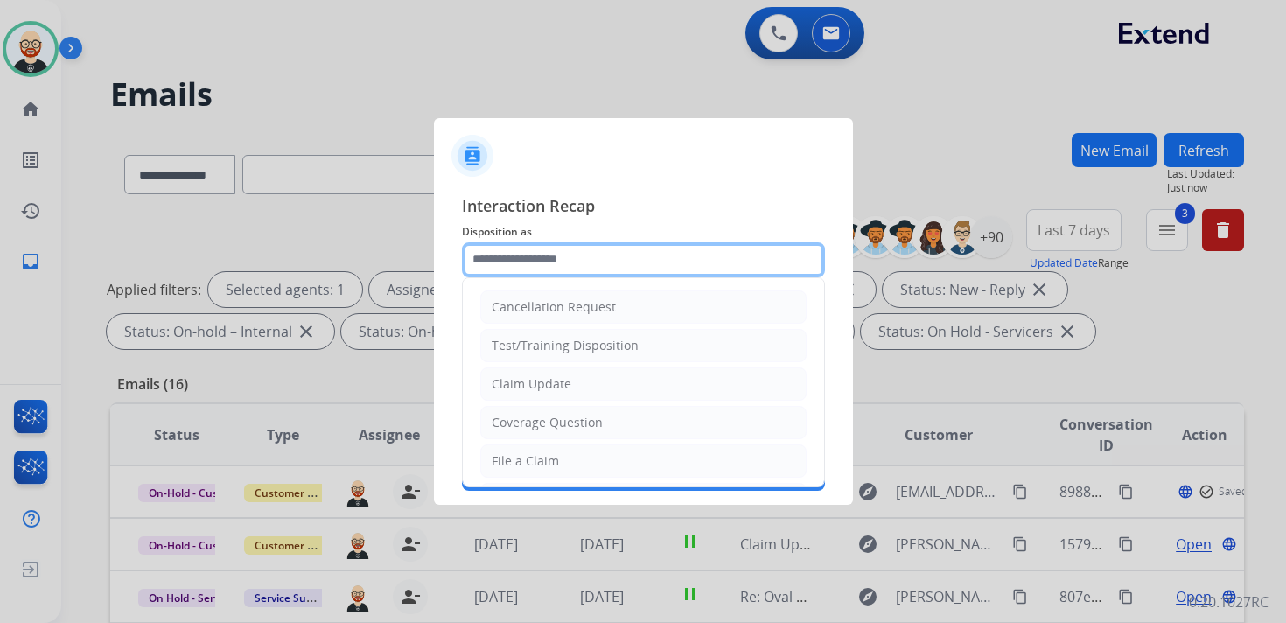
click at [521, 272] on input "text" at bounding box center [643, 259] width 363 height 35
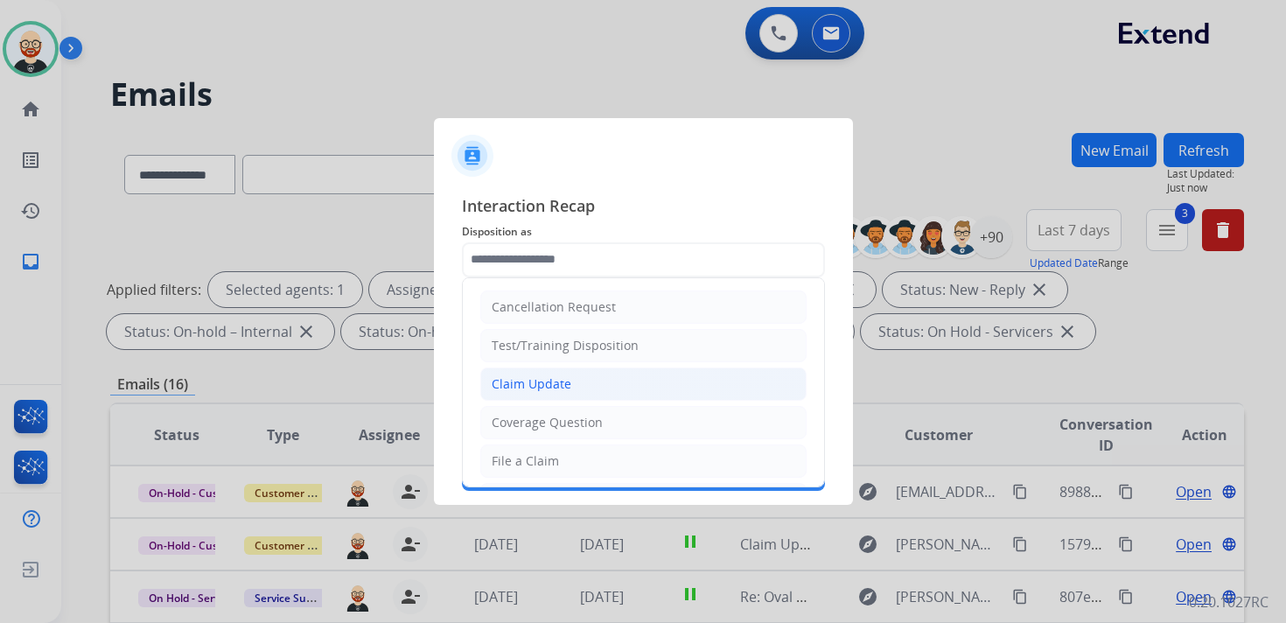
click at [544, 367] on li "Claim Update" at bounding box center [643, 383] width 326 height 33
type input "**********"
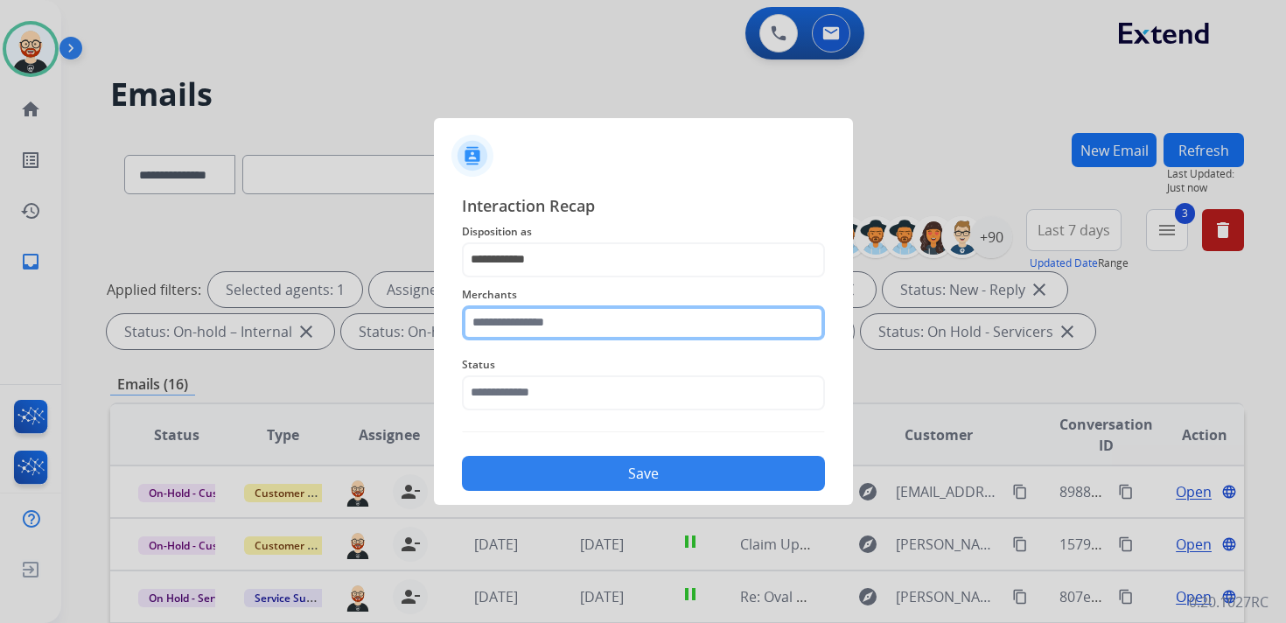
click at [531, 333] on input "text" at bounding box center [643, 322] width 363 height 35
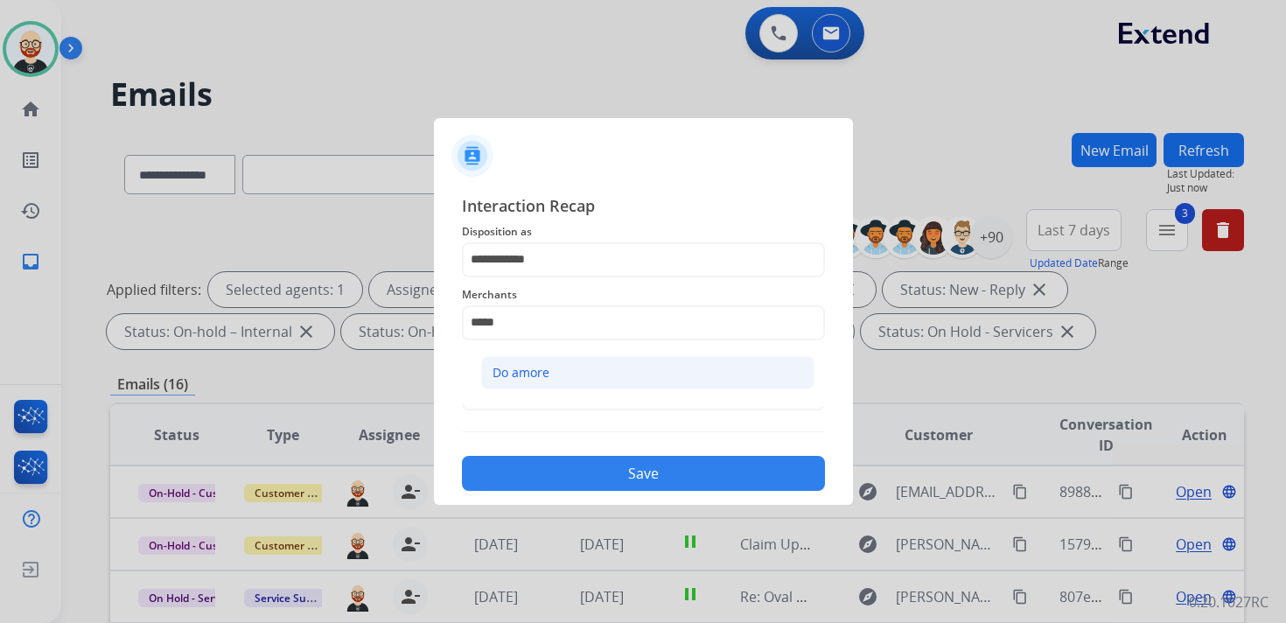
click at [547, 368] on div "Do amore" at bounding box center [520, 372] width 57 height 17
type input "********"
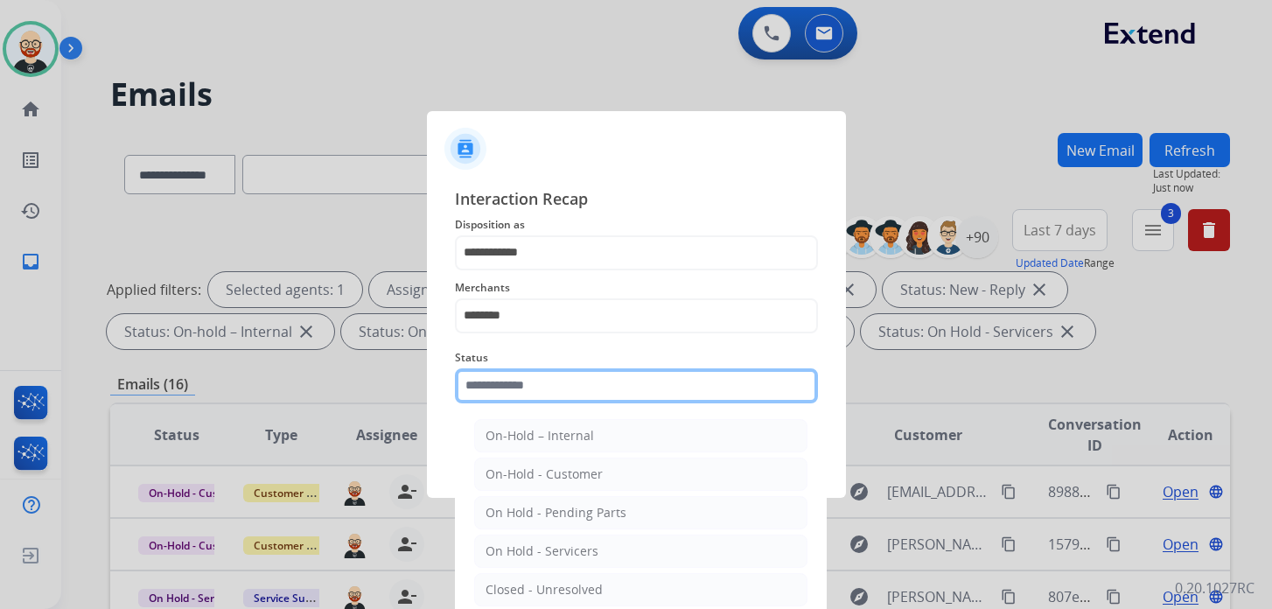
click at [536, 382] on input "text" at bounding box center [636, 385] width 363 height 35
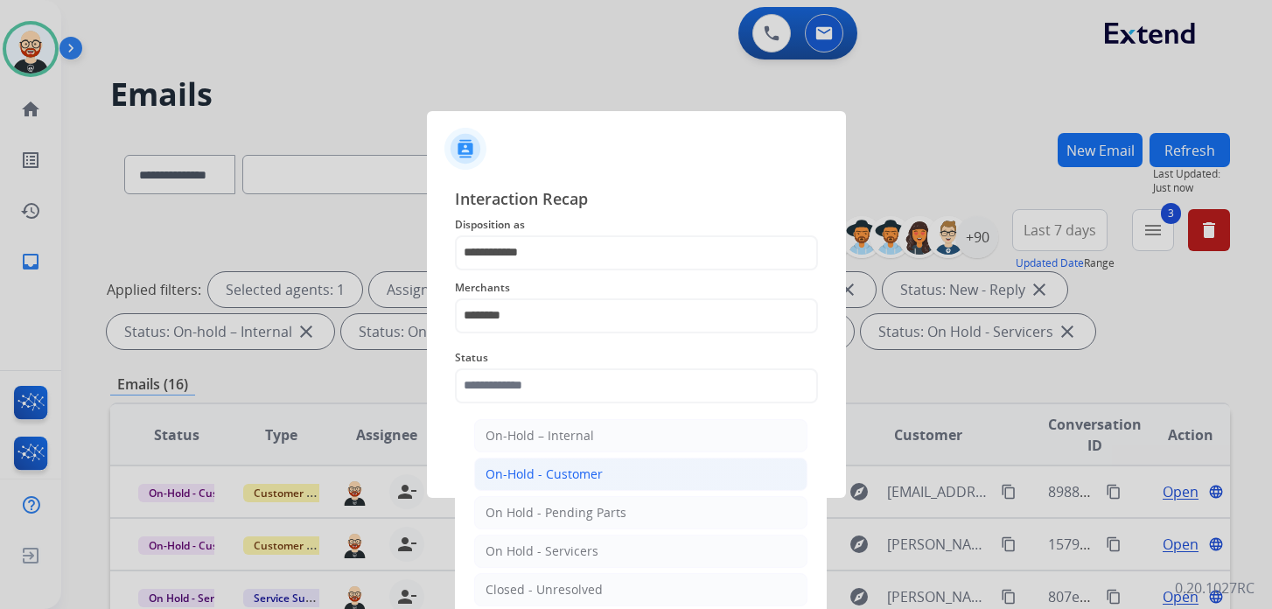
click at [548, 469] on div "On-Hold - Customer" at bounding box center [543, 473] width 117 height 17
type input "**********"
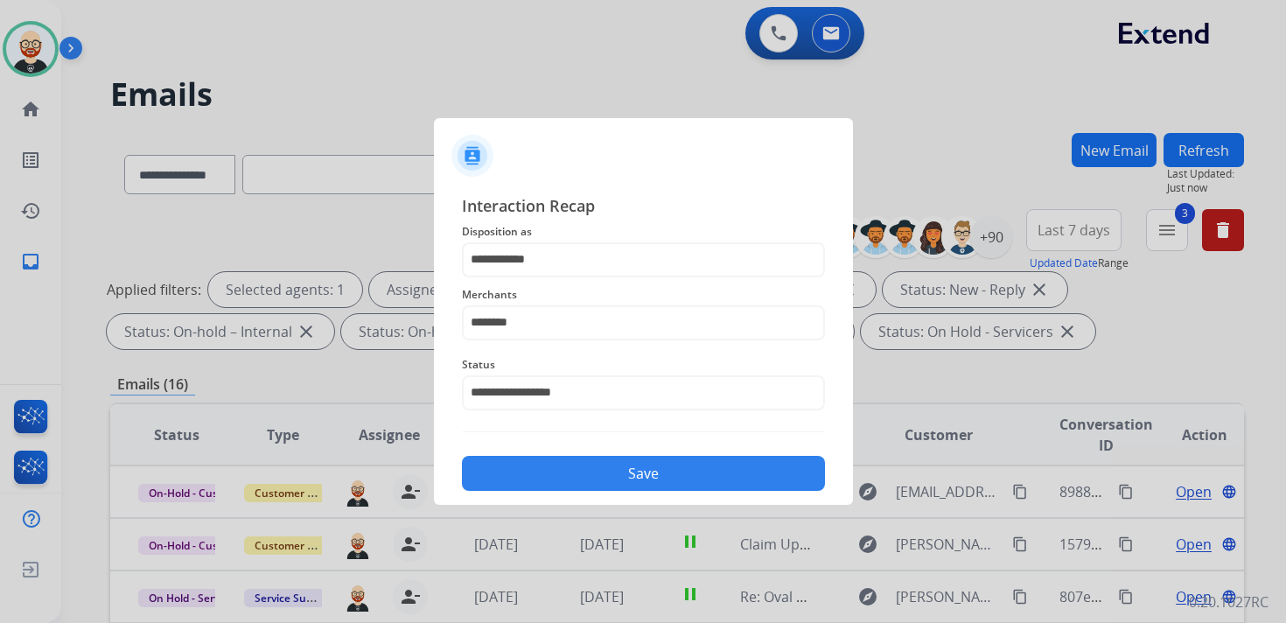
click at [530, 456] on div "Save" at bounding box center [643, 467] width 363 height 45
click at [599, 464] on button "Save" at bounding box center [643, 473] width 363 height 35
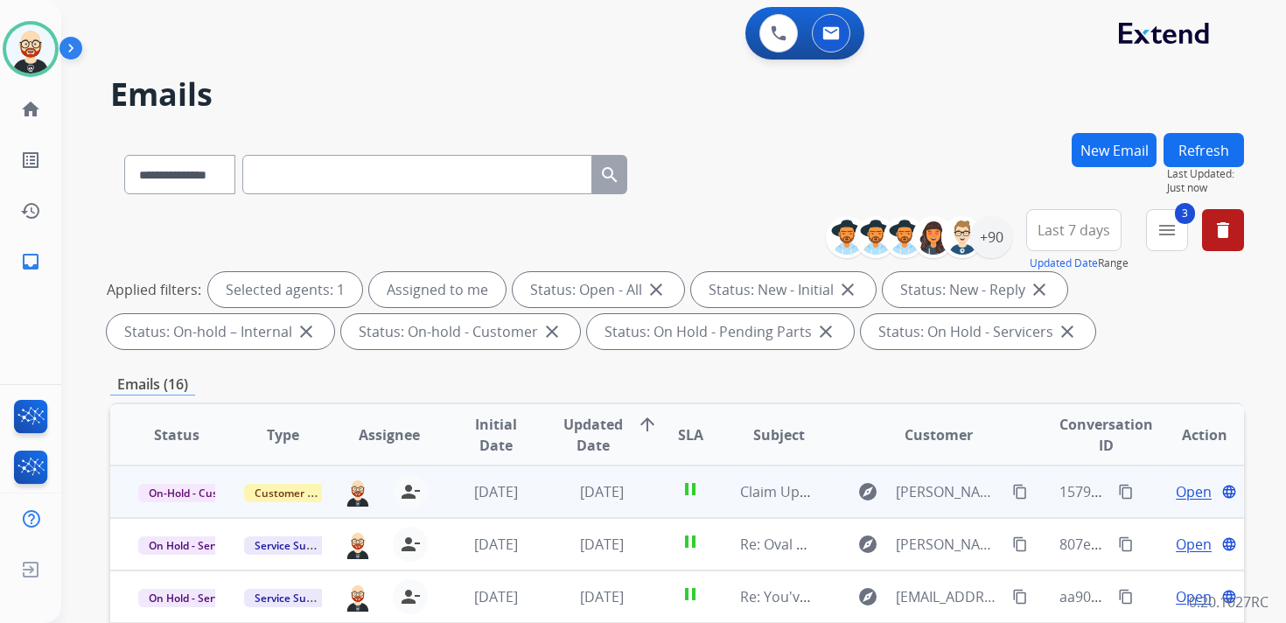
click at [1176, 485] on span "Open" at bounding box center [1194, 491] width 36 height 21
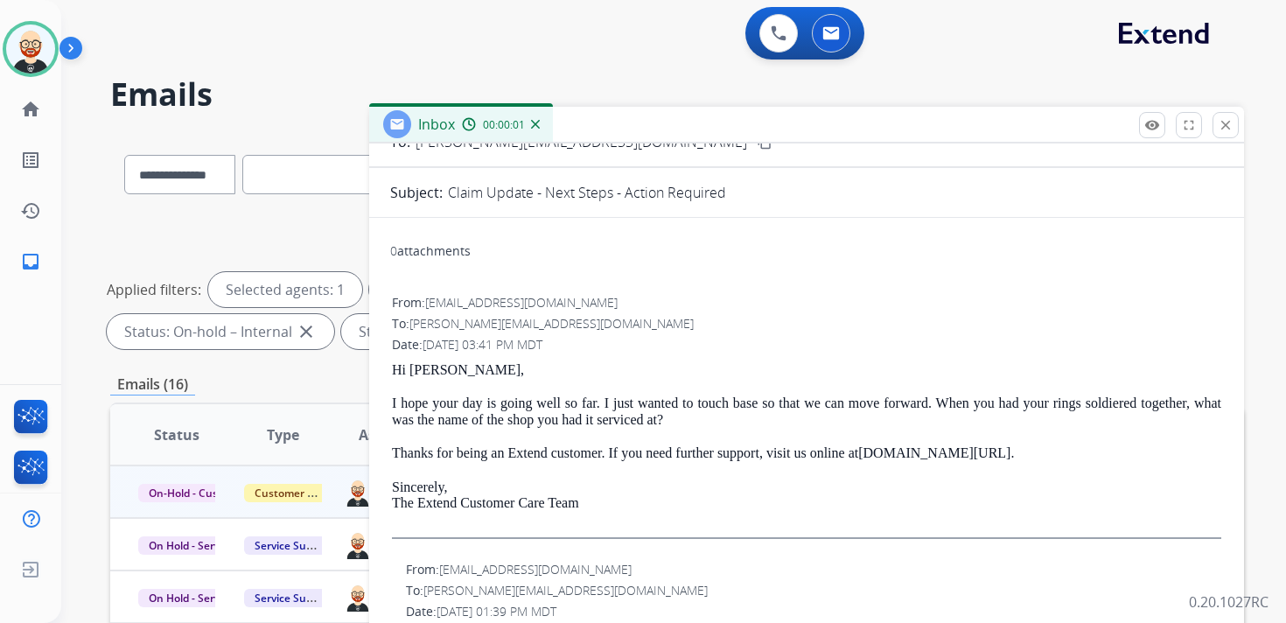
scroll to position [119, 0]
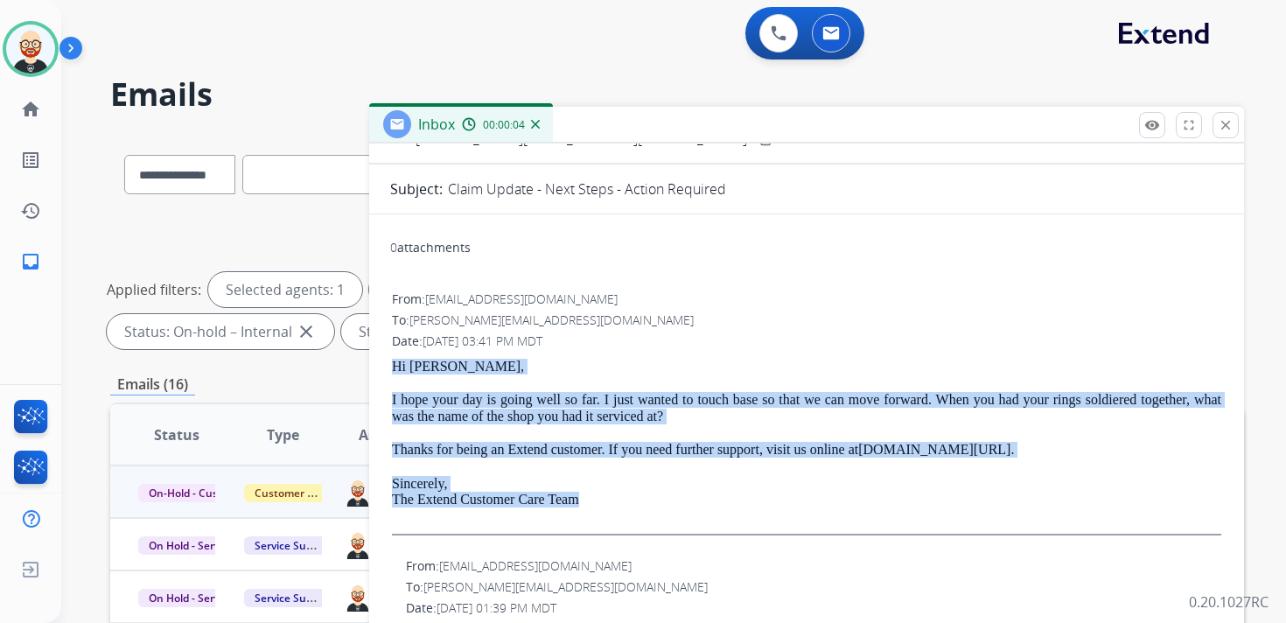
drag, startPoint x: 607, startPoint y: 499, endPoint x: 380, endPoint y: 358, distance: 268.0
copy div "Hi [PERSON_NAME], I hope your day is going well so far. I just wanted to touch …"
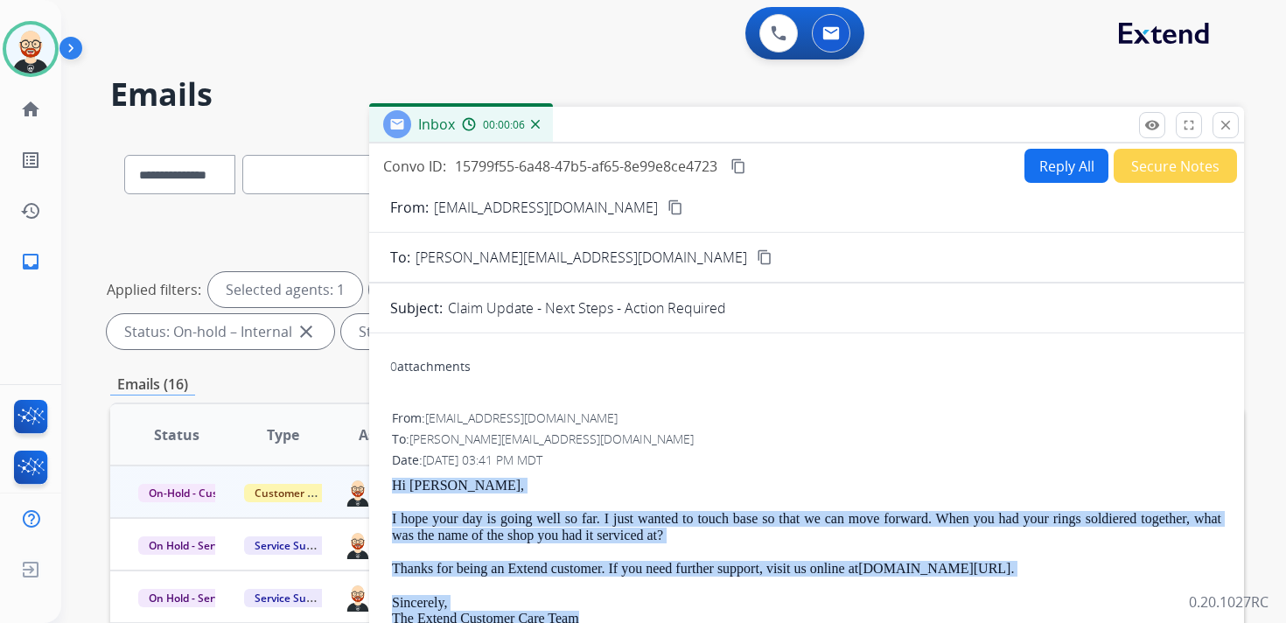
click at [1025, 175] on button "Reply All" at bounding box center [1066, 166] width 84 height 34
select select "**********"
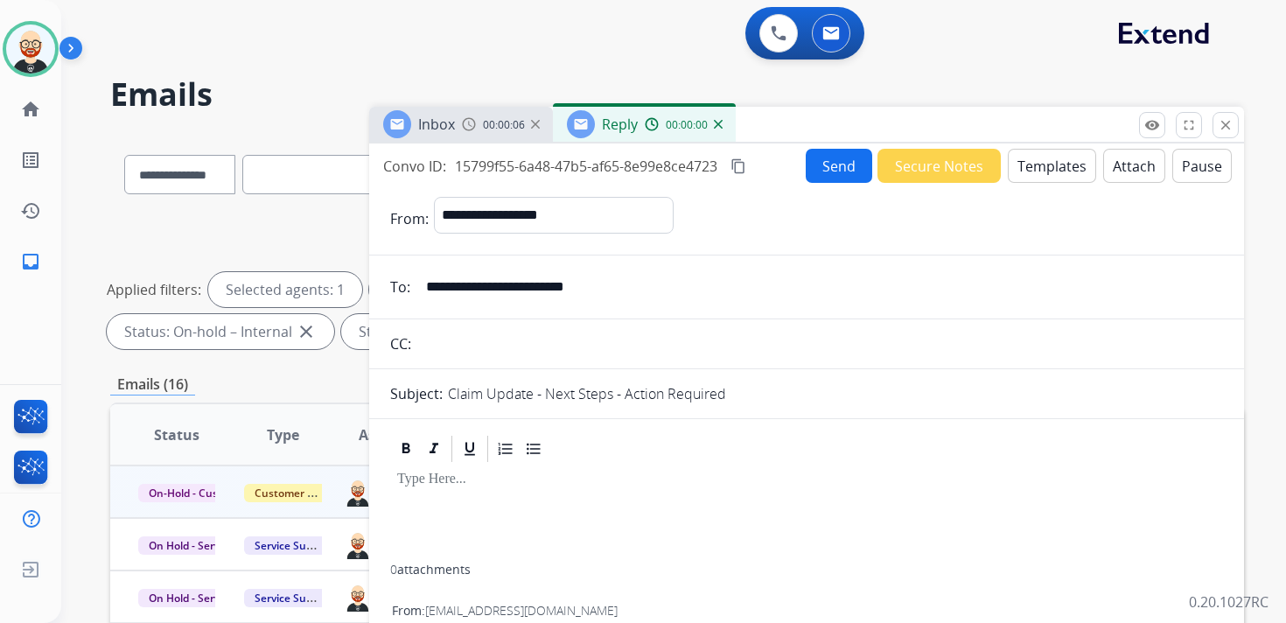
click at [432, 486] on p at bounding box center [806, 479] width 819 height 16
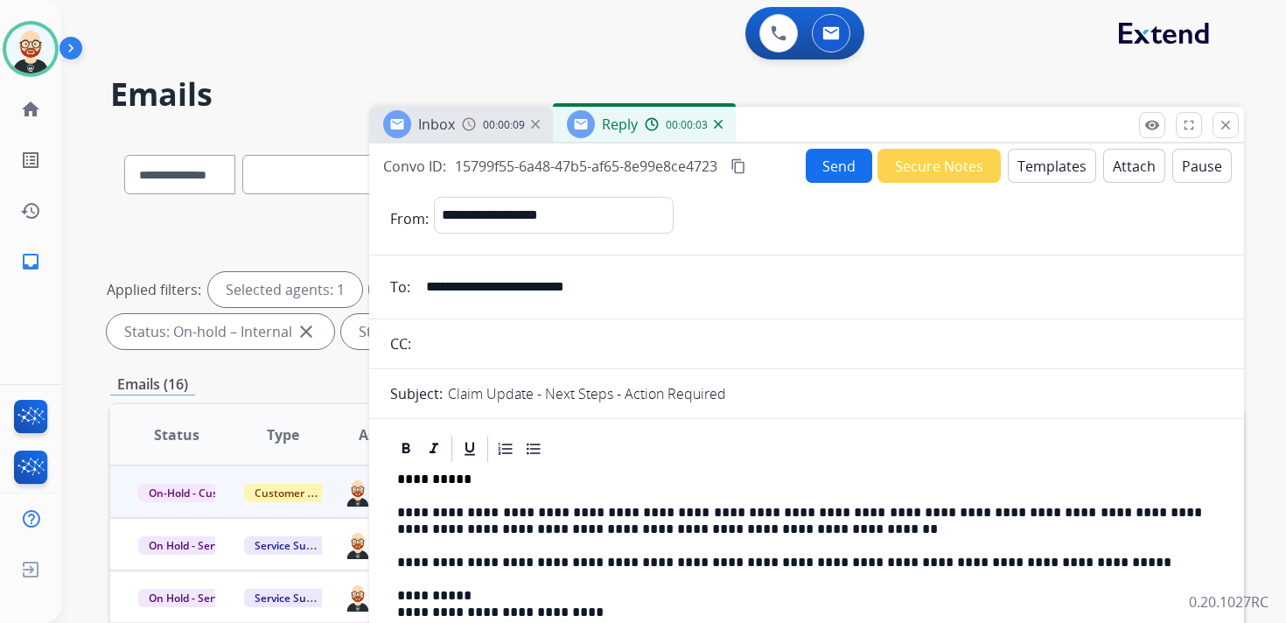
click at [820, 176] on button "Send" at bounding box center [839, 166] width 66 height 34
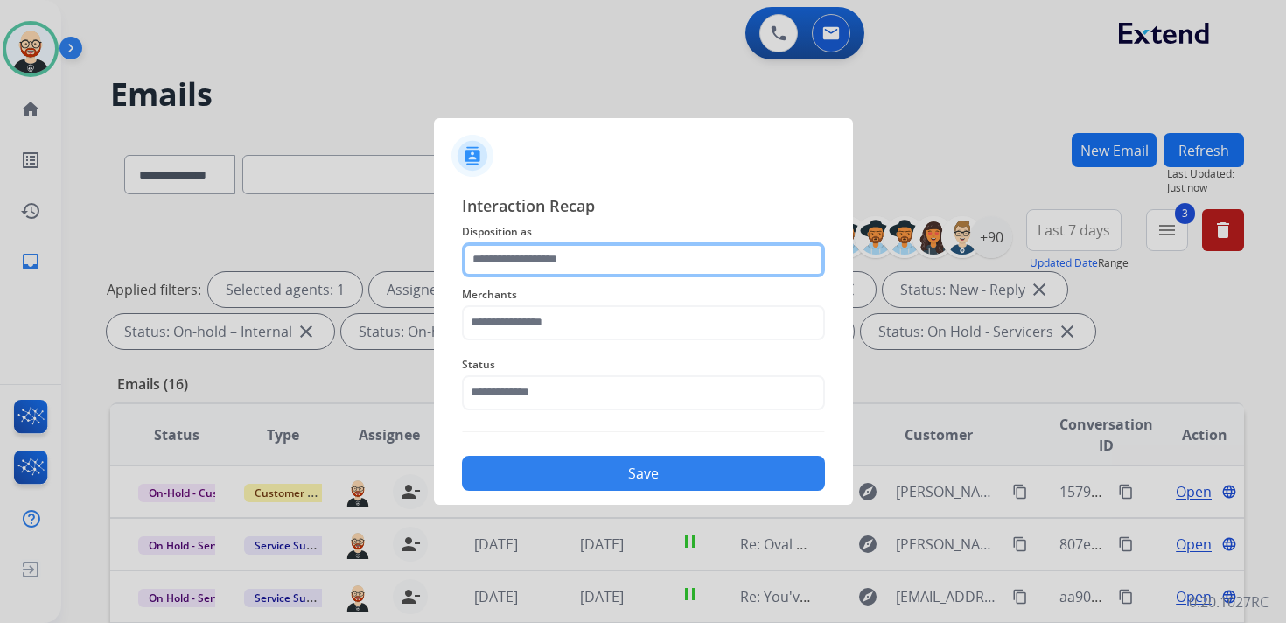
click at [547, 247] on input "text" at bounding box center [643, 259] width 363 height 35
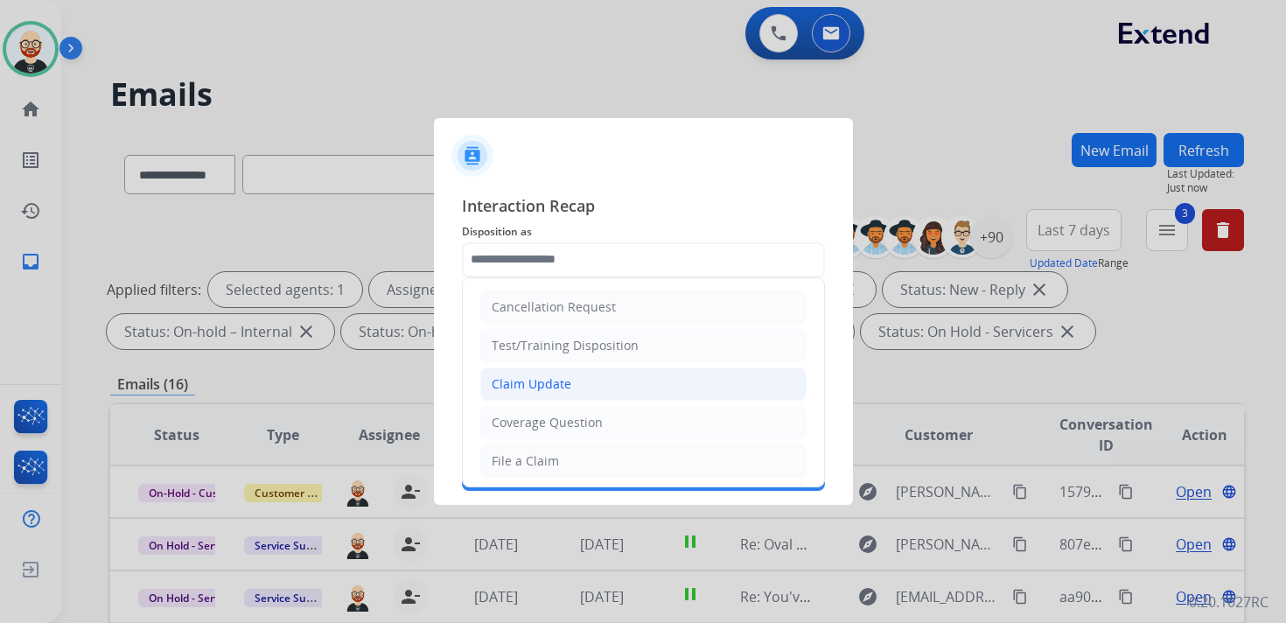
click at [545, 368] on li "Claim Update" at bounding box center [643, 383] width 326 height 33
type input "**********"
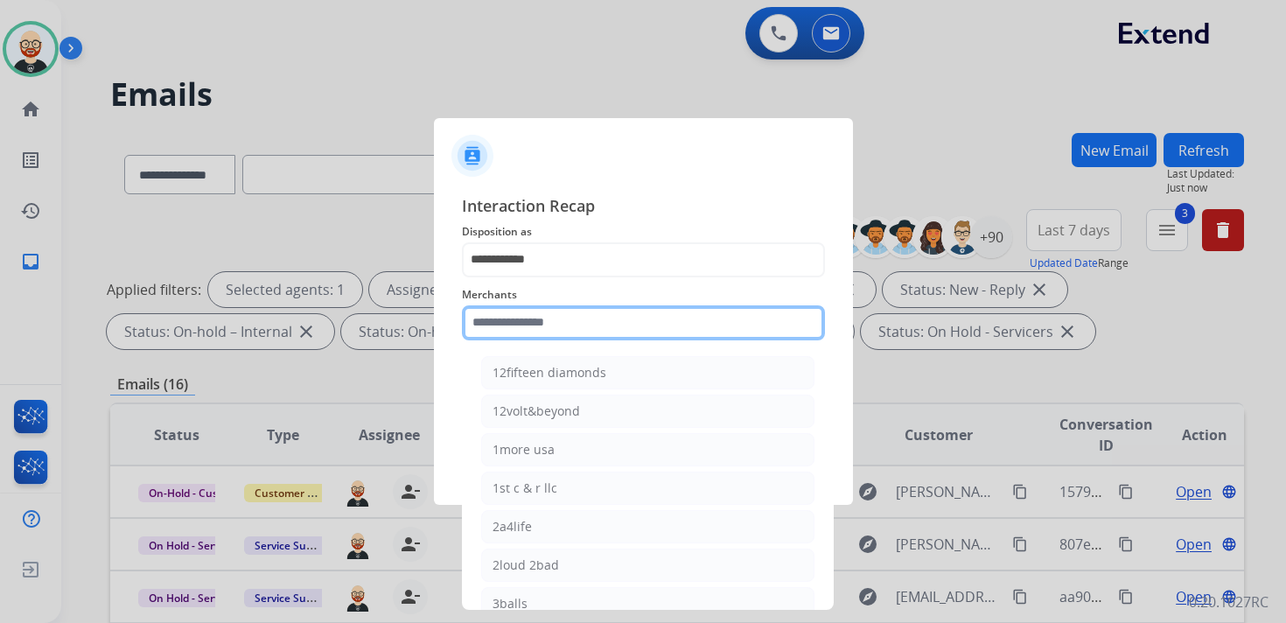
click at [523, 316] on input "text" at bounding box center [643, 322] width 363 height 35
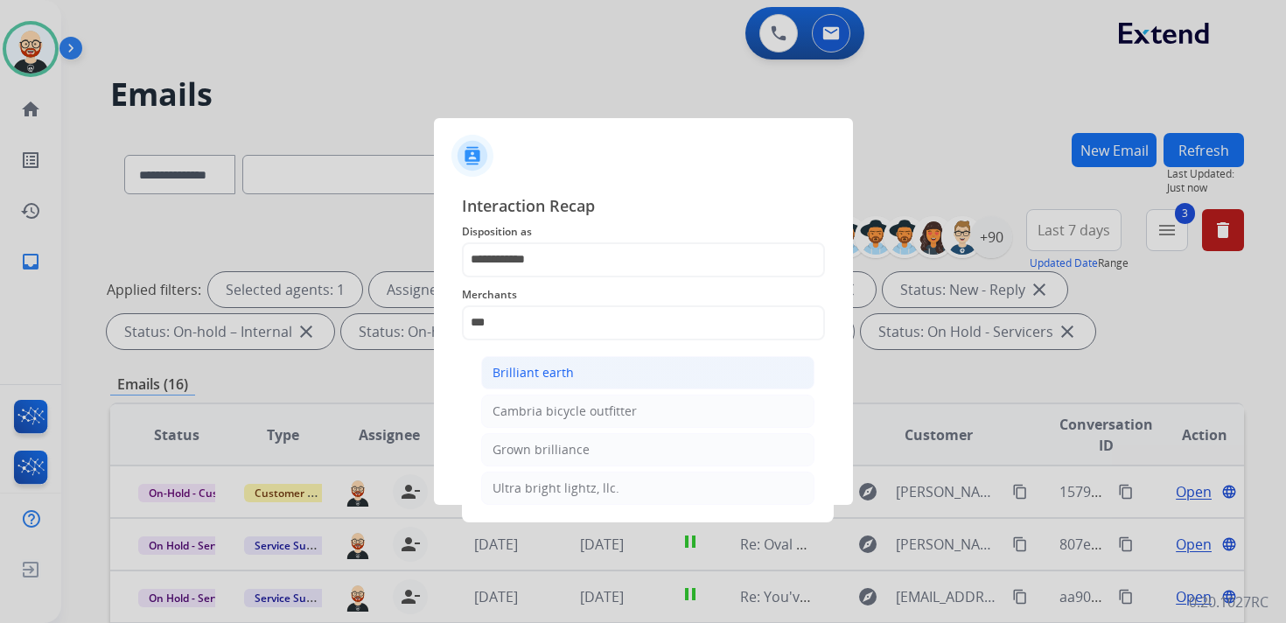
click at [531, 366] on div "Brilliant earth" at bounding box center [532, 372] width 81 height 17
type input "**********"
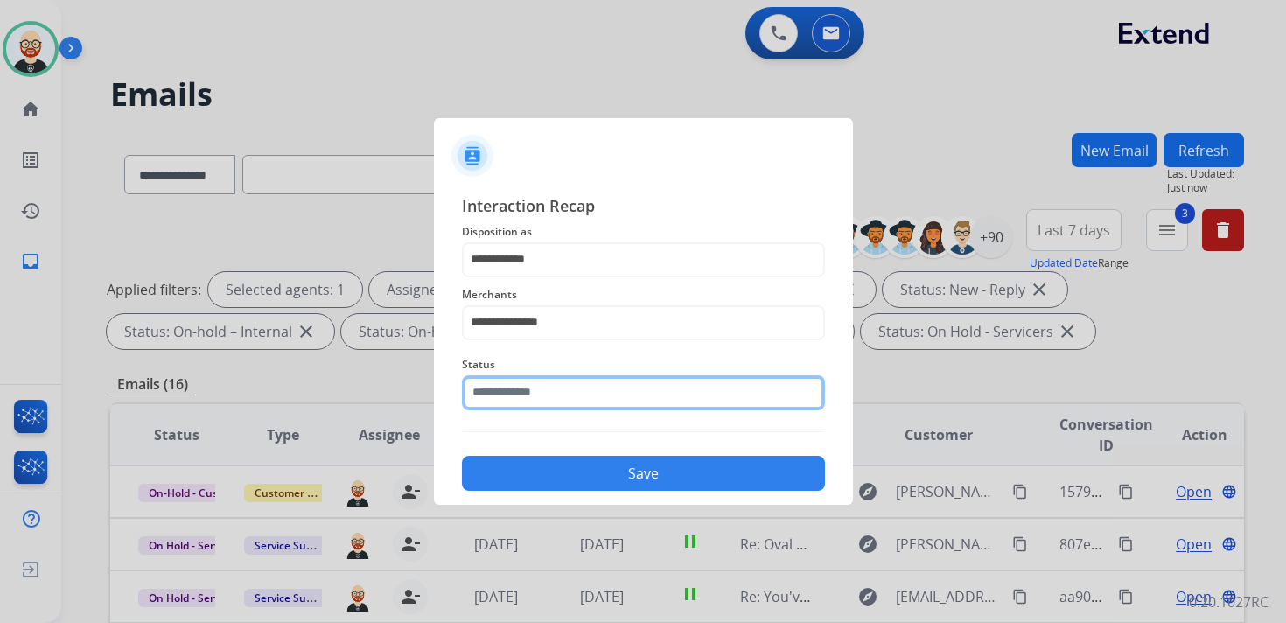
click at [531, 383] on input "text" at bounding box center [643, 392] width 363 height 35
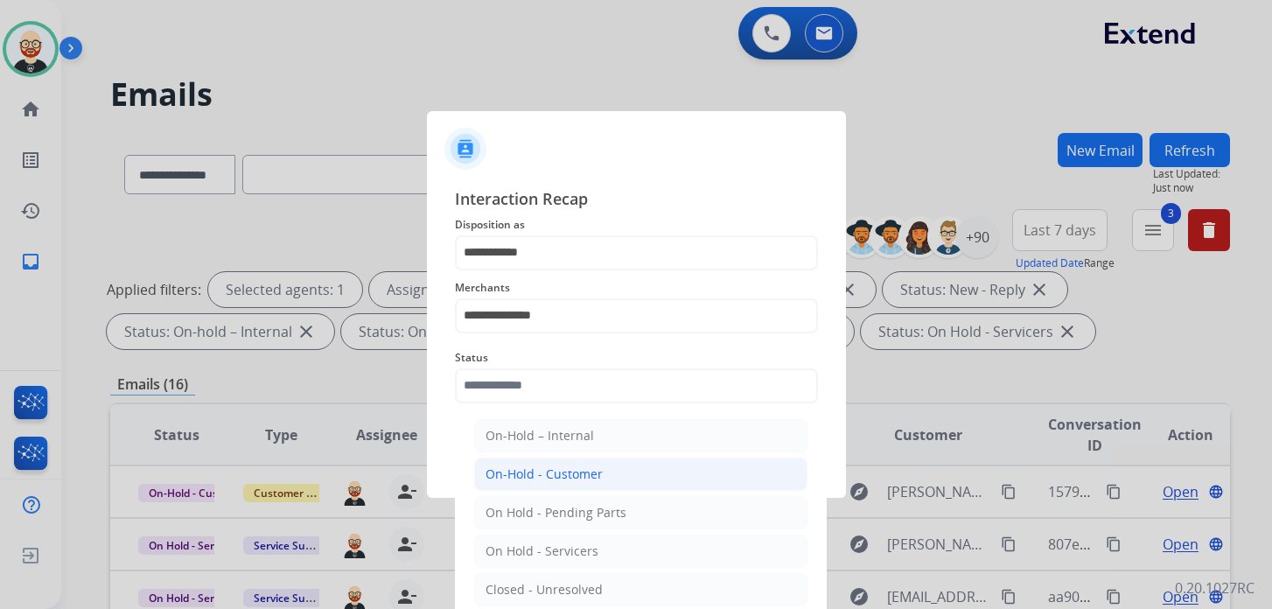
click at [552, 459] on li "On-Hold - Customer" at bounding box center [640, 473] width 333 height 33
type input "**********"
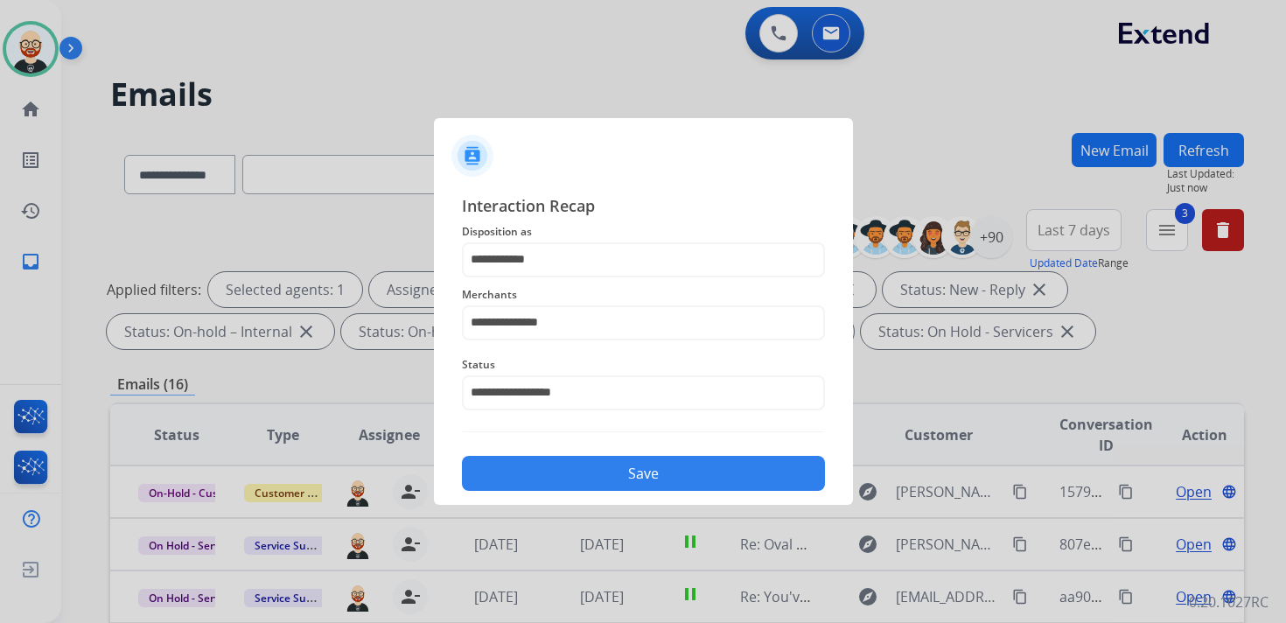
click at [574, 478] on button "Save" at bounding box center [643, 473] width 363 height 35
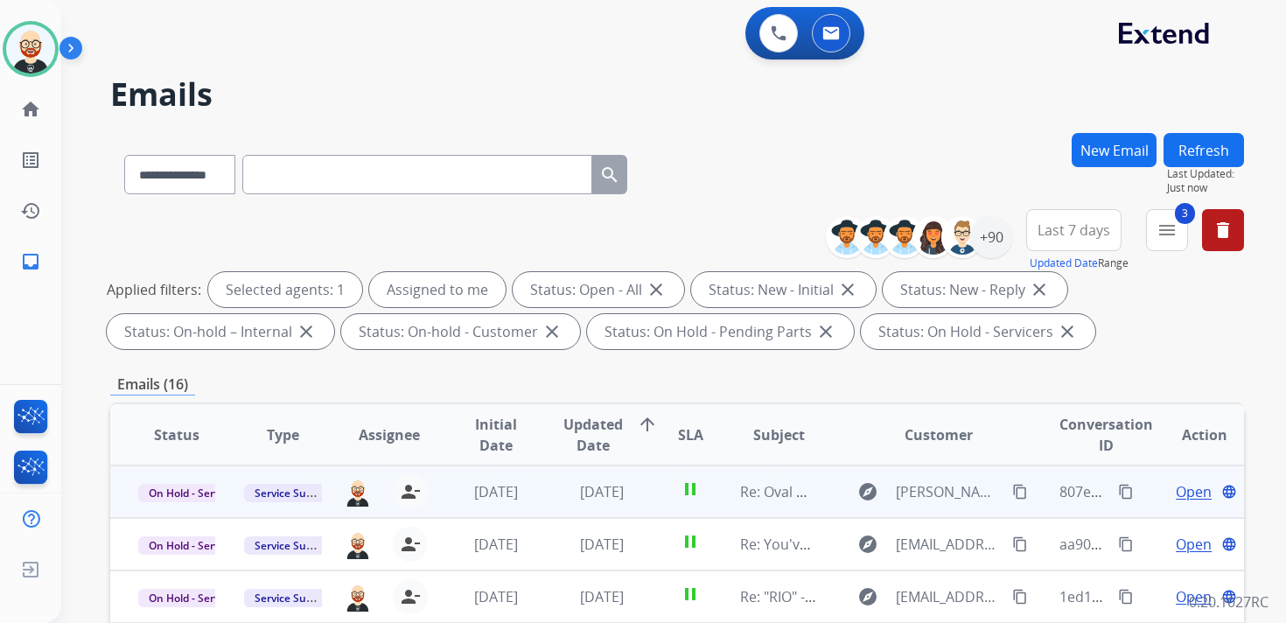
click at [1179, 491] on span "Open" at bounding box center [1194, 491] width 36 height 21
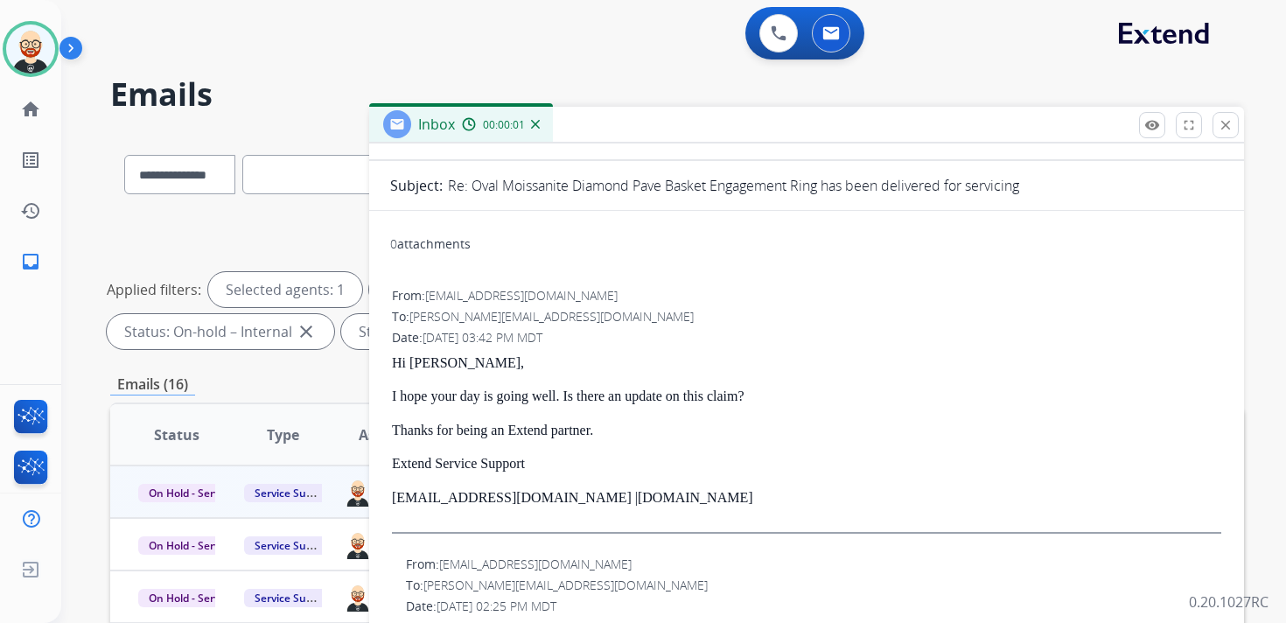
scroll to position [139, 0]
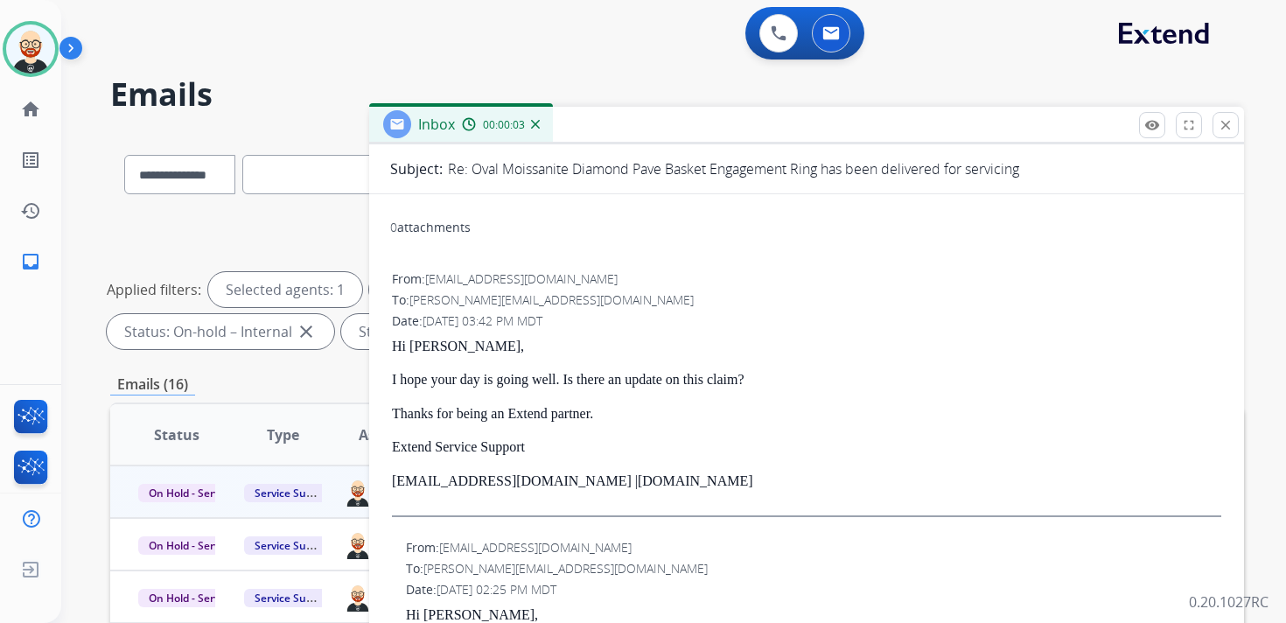
drag, startPoint x: 702, startPoint y: 485, endPoint x: 393, endPoint y: 347, distance: 338.7
click at [393, 347] on div "Hi [PERSON_NAME], I hope your day is going well. Is there an update on this cla…" at bounding box center [806, 428] width 829 height 178
copy div "Hi [PERSON_NAME], I hope your day is going well. Is there an update on this cla…"
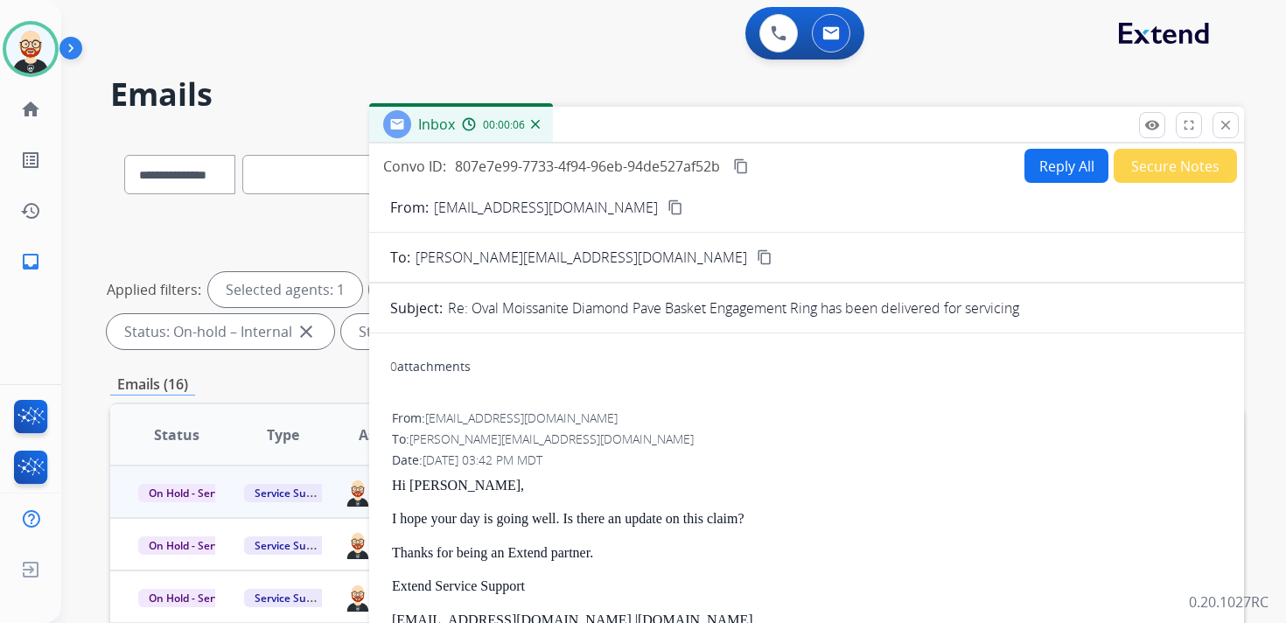
click at [1058, 172] on button "Reply All" at bounding box center [1066, 166] width 84 height 34
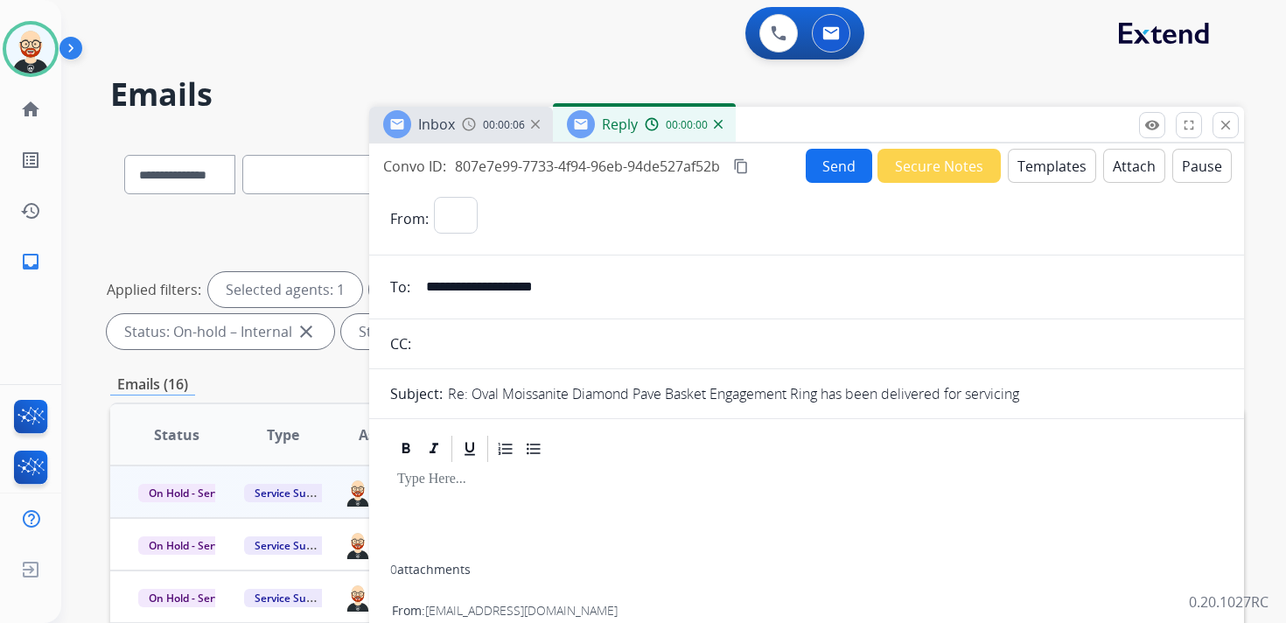
select select "**********"
click at [454, 492] on div at bounding box center [806, 514] width 833 height 100
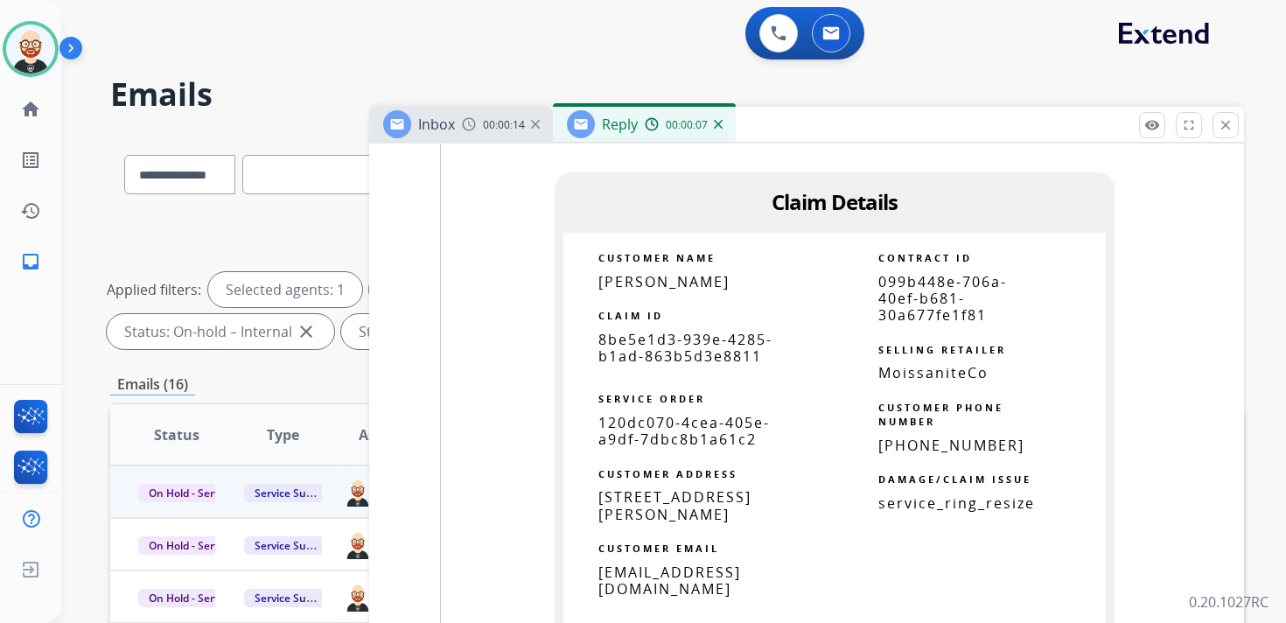
scroll to position [2687, 0]
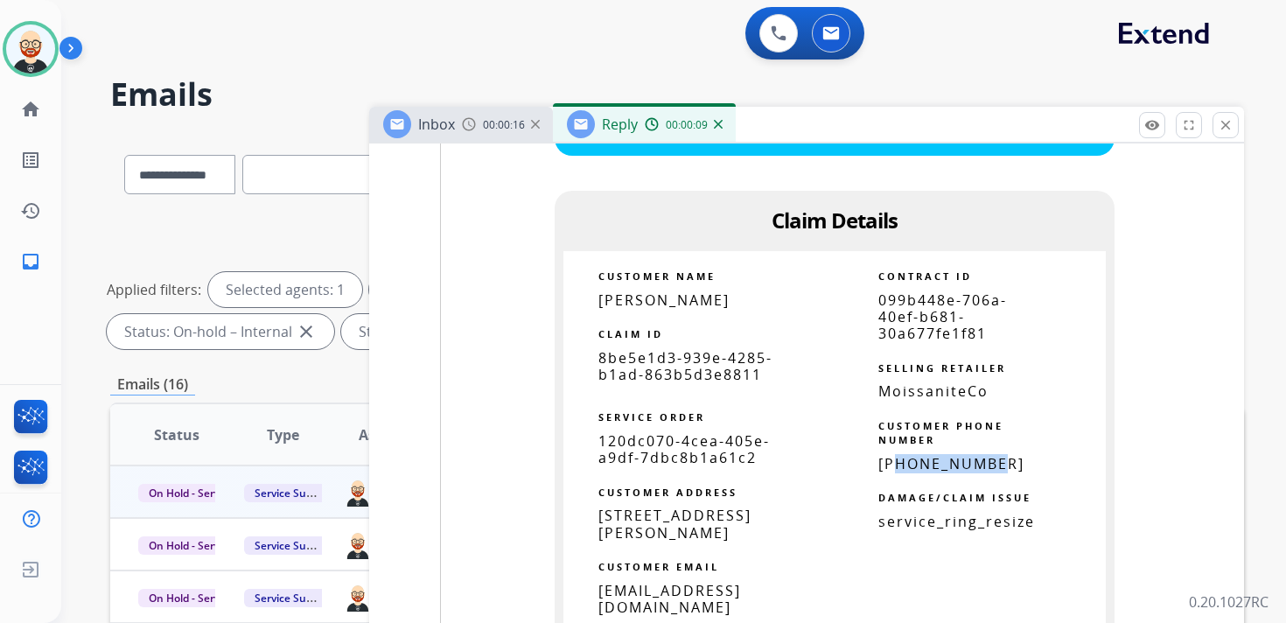
drag, startPoint x: 893, startPoint y: 462, endPoint x: 1019, endPoint y: 463, distance: 126.0
click at [1019, 463] on p "[PHONE_NUMBER]" at bounding box center [956, 464] width 157 height 17
copy span "7082039436"
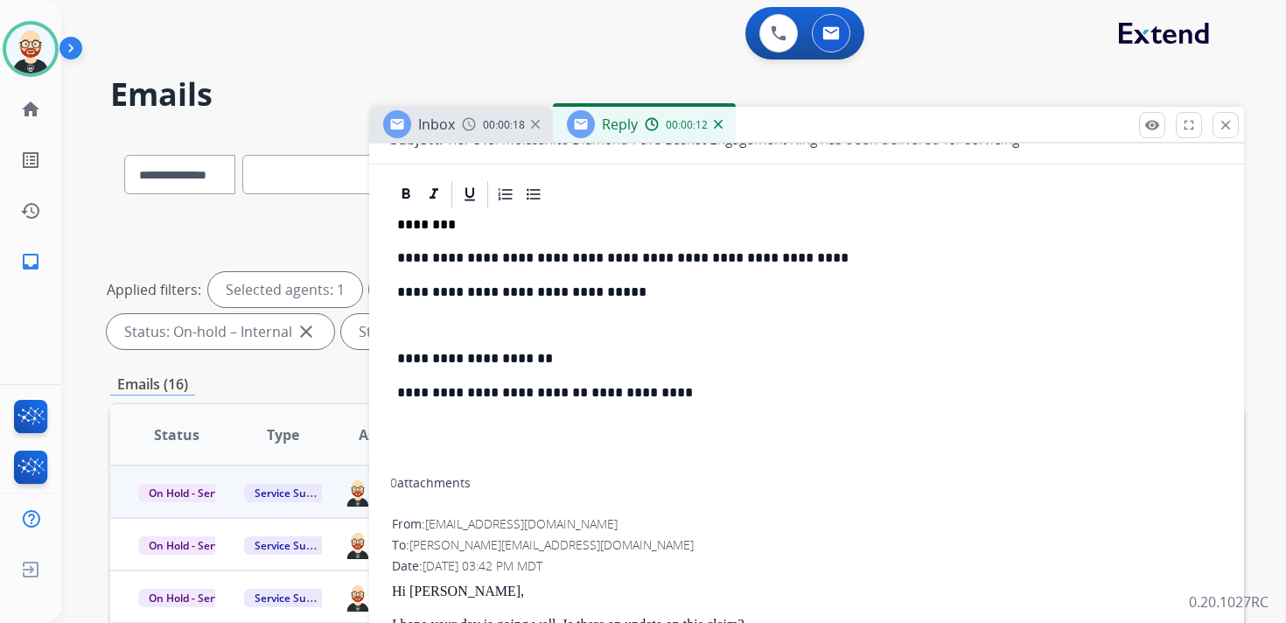
scroll to position [0, 0]
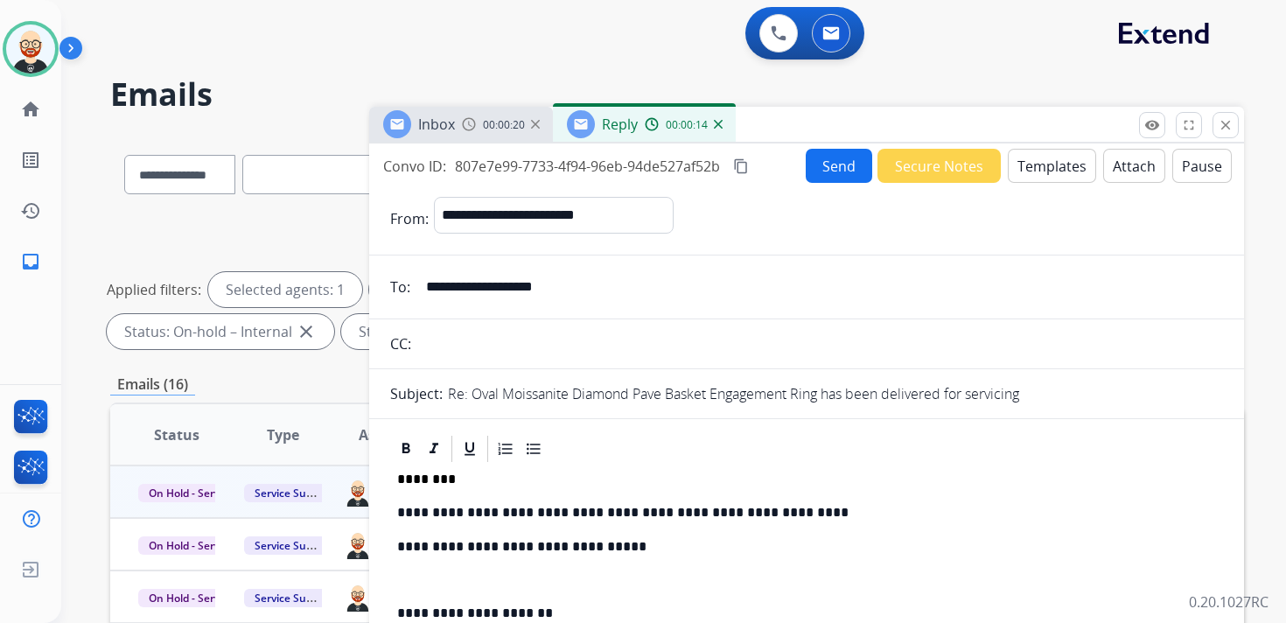
click at [779, 505] on p "**********" at bounding box center [799, 513] width 805 height 16
click at [776, 507] on p "**********" at bounding box center [799, 513] width 805 height 16
click at [828, 164] on button "Send" at bounding box center [839, 166] width 66 height 34
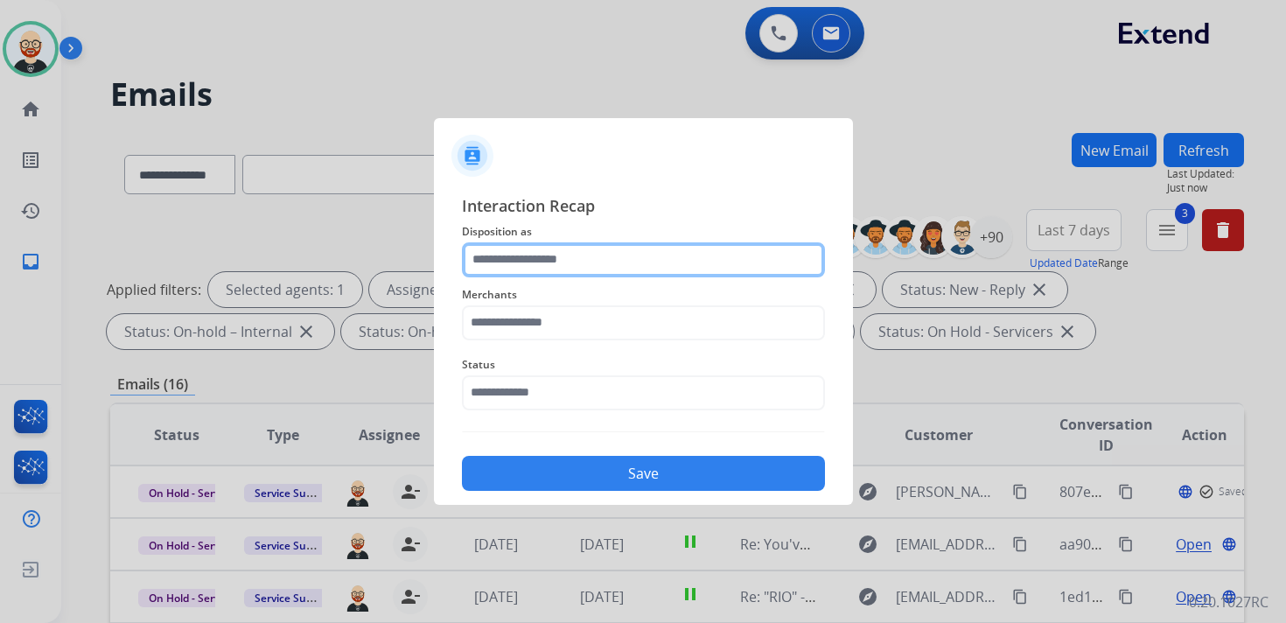
click at [552, 256] on input "text" at bounding box center [643, 259] width 363 height 35
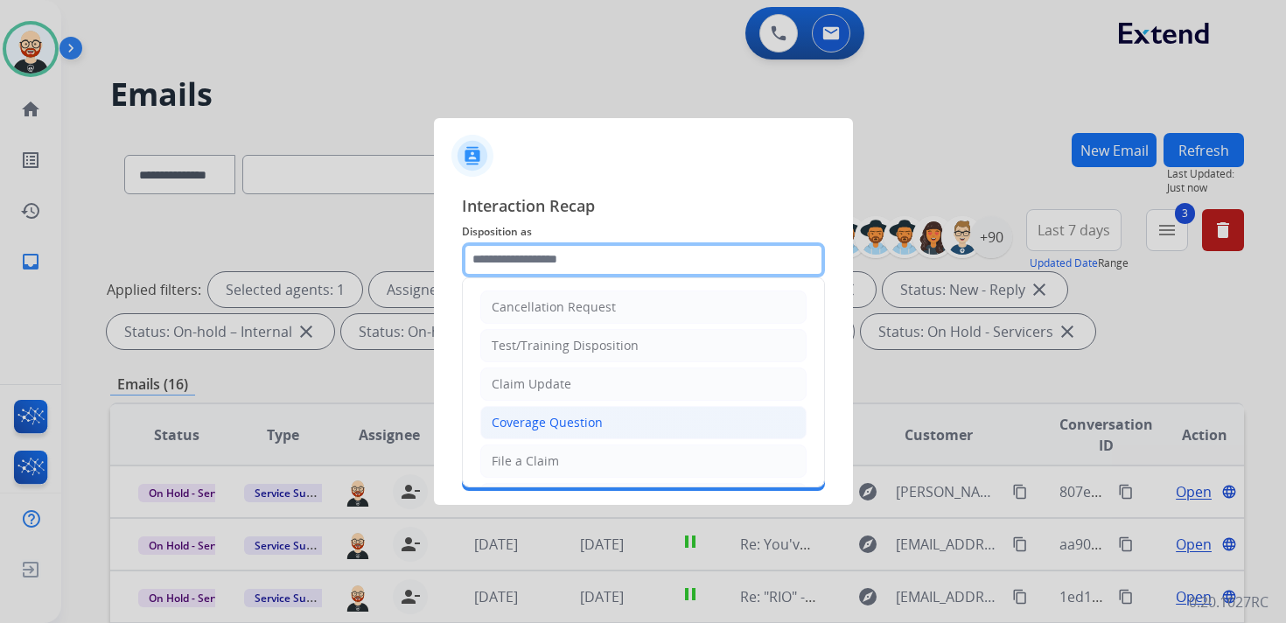
scroll to position [262, 0]
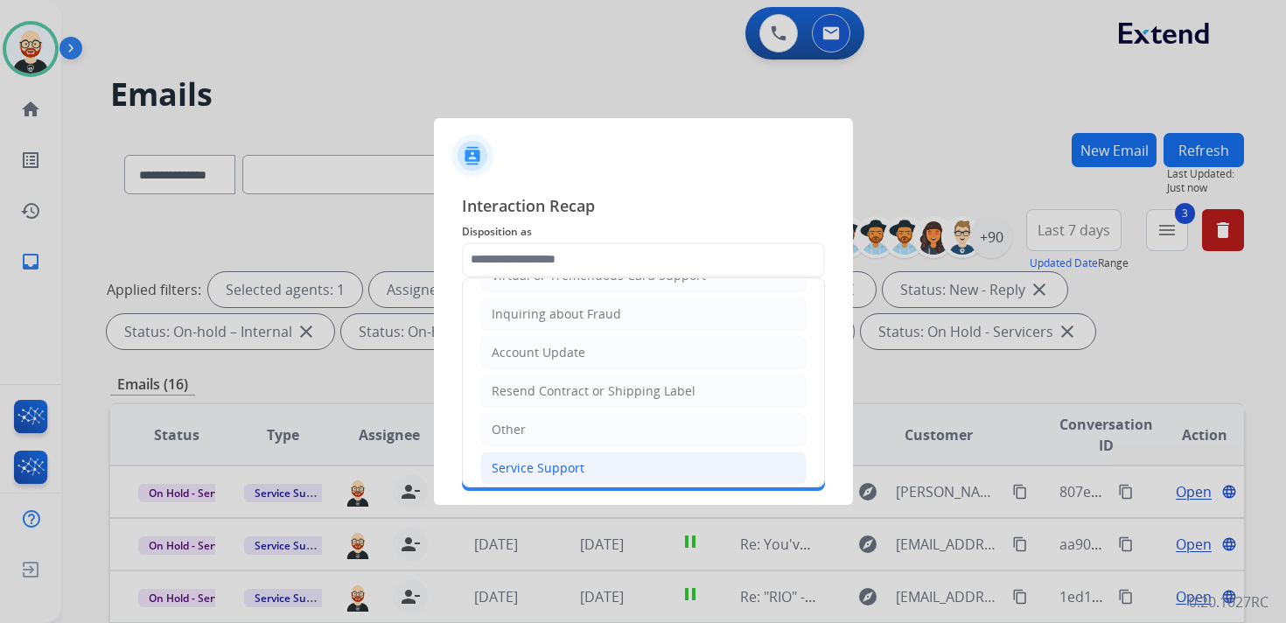
click at [543, 459] on div "Service Support" at bounding box center [538, 467] width 93 height 17
type input "**********"
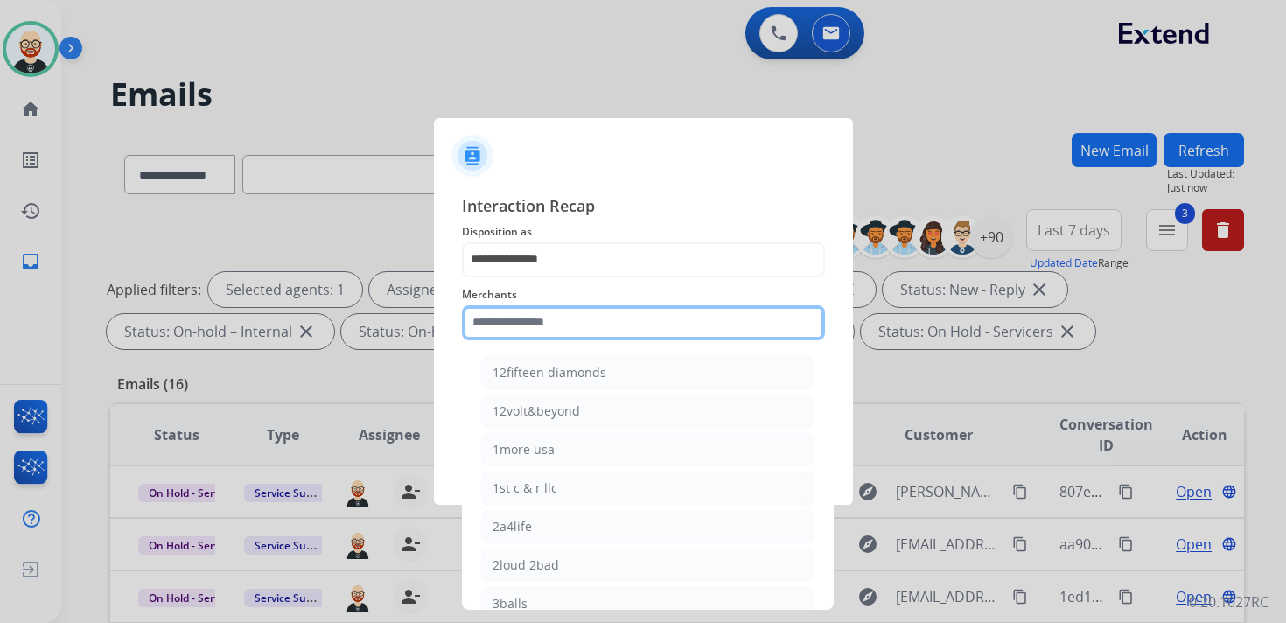
click at [554, 321] on input "text" at bounding box center [643, 322] width 363 height 35
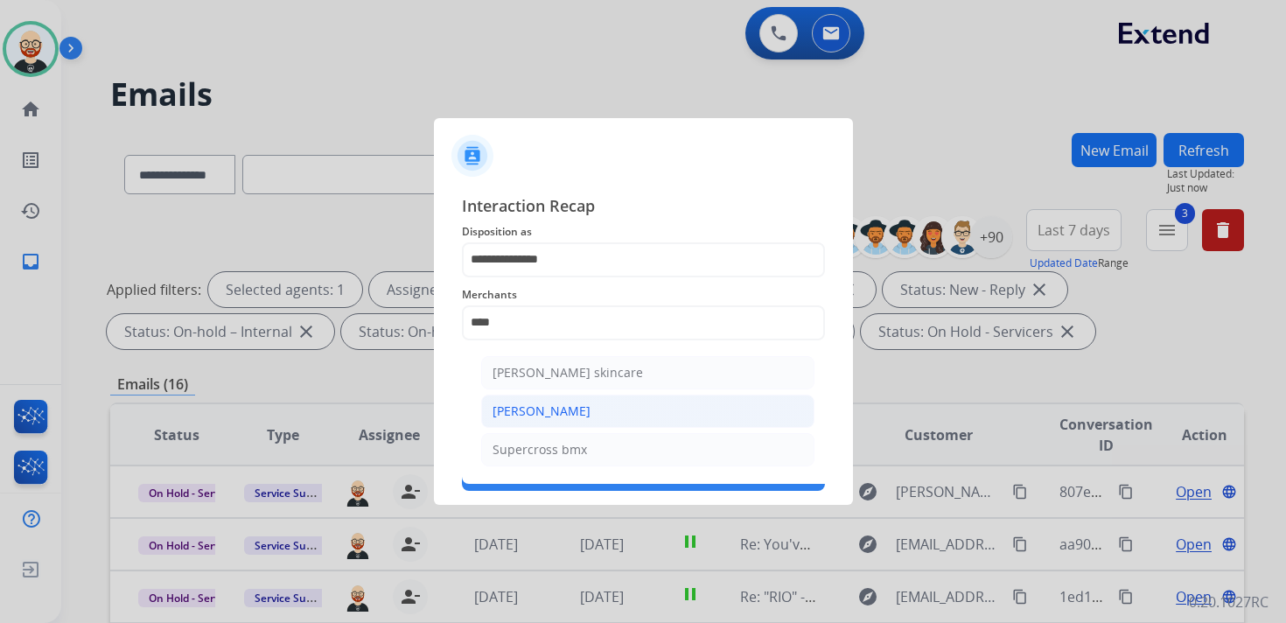
click at [569, 405] on li "[PERSON_NAME]" at bounding box center [647, 410] width 333 height 33
type input "**********"
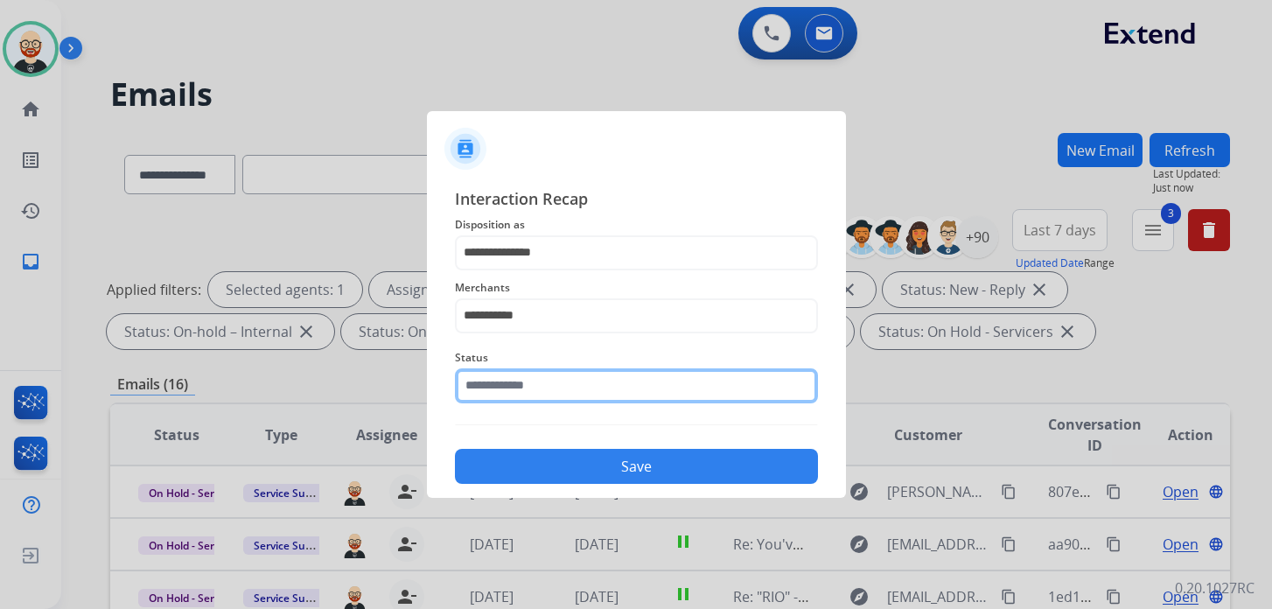
click at [552, 399] on input "text" at bounding box center [636, 385] width 363 height 35
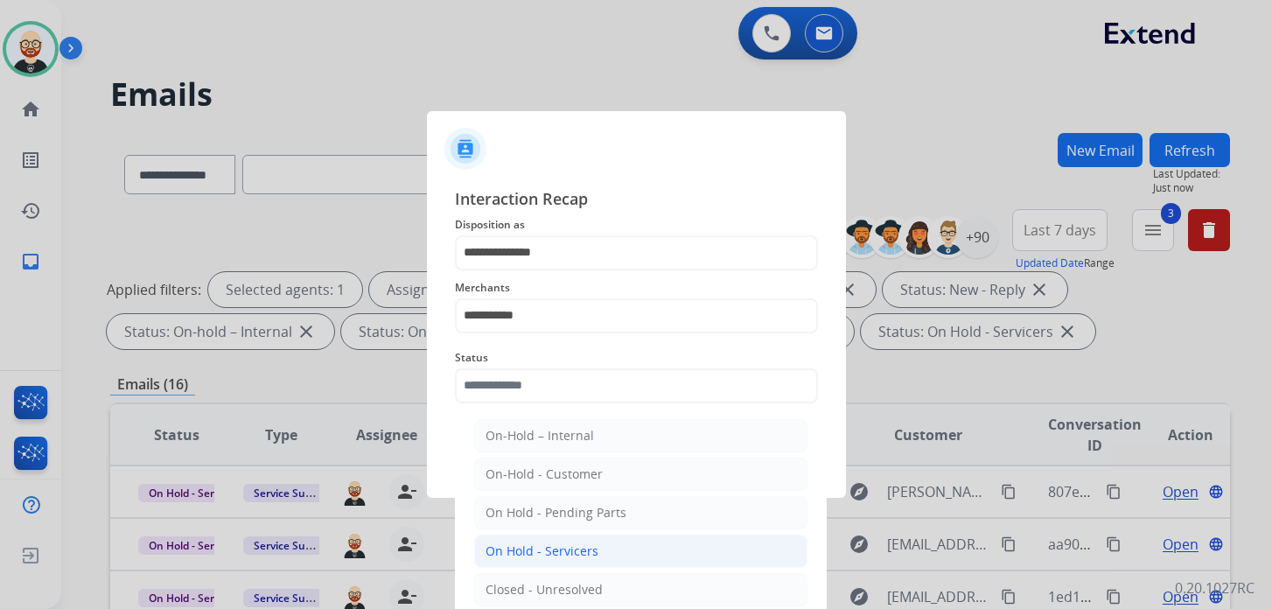
click at [568, 554] on div "On Hold - Servicers" at bounding box center [541, 550] width 113 height 17
type input "**********"
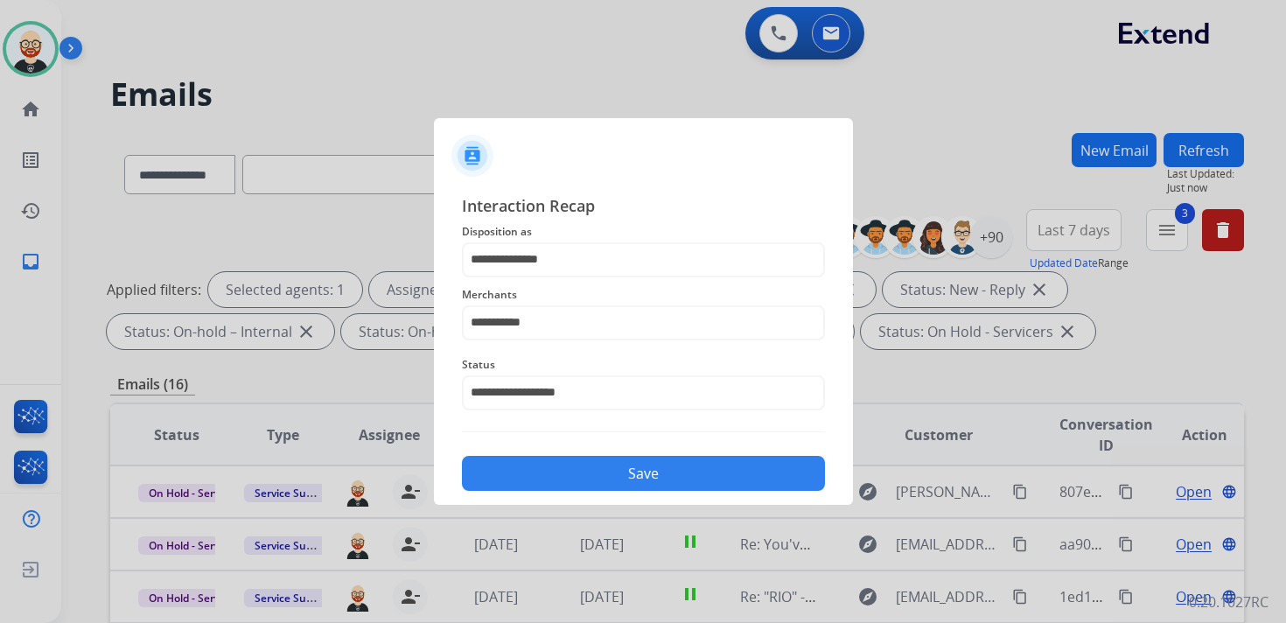
click at [570, 475] on button "Save" at bounding box center [643, 473] width 363 height 35
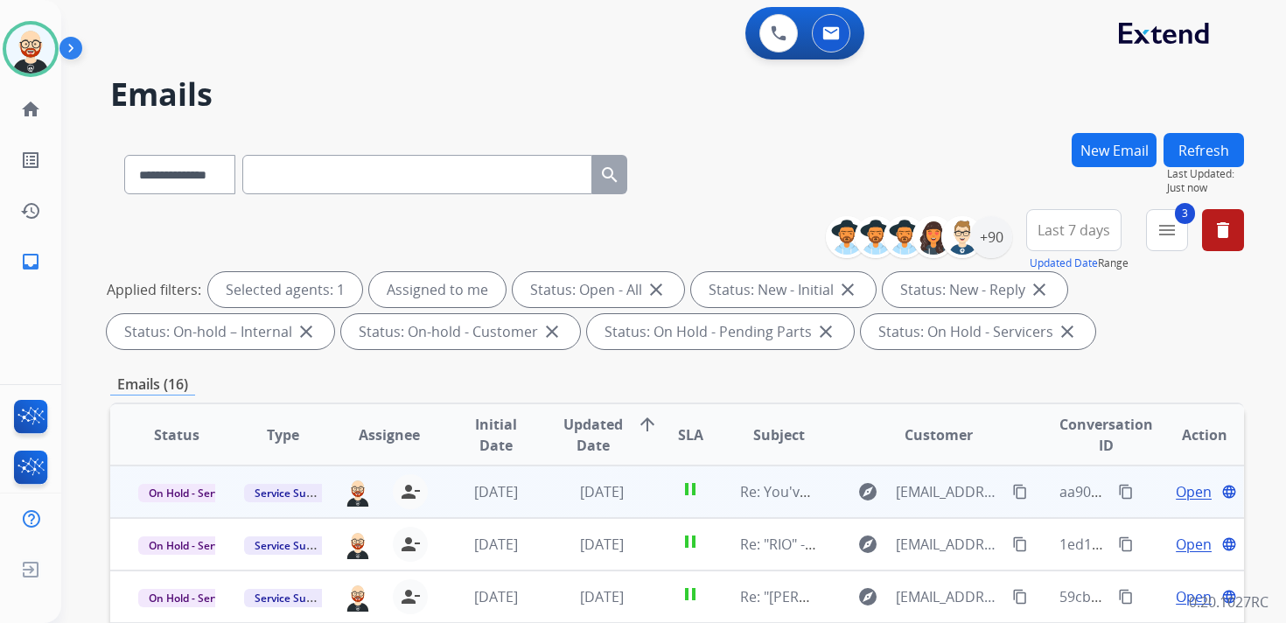
click at [1176, 487] on span "Open" at bounding box center [1194, 491] width 36 height 21
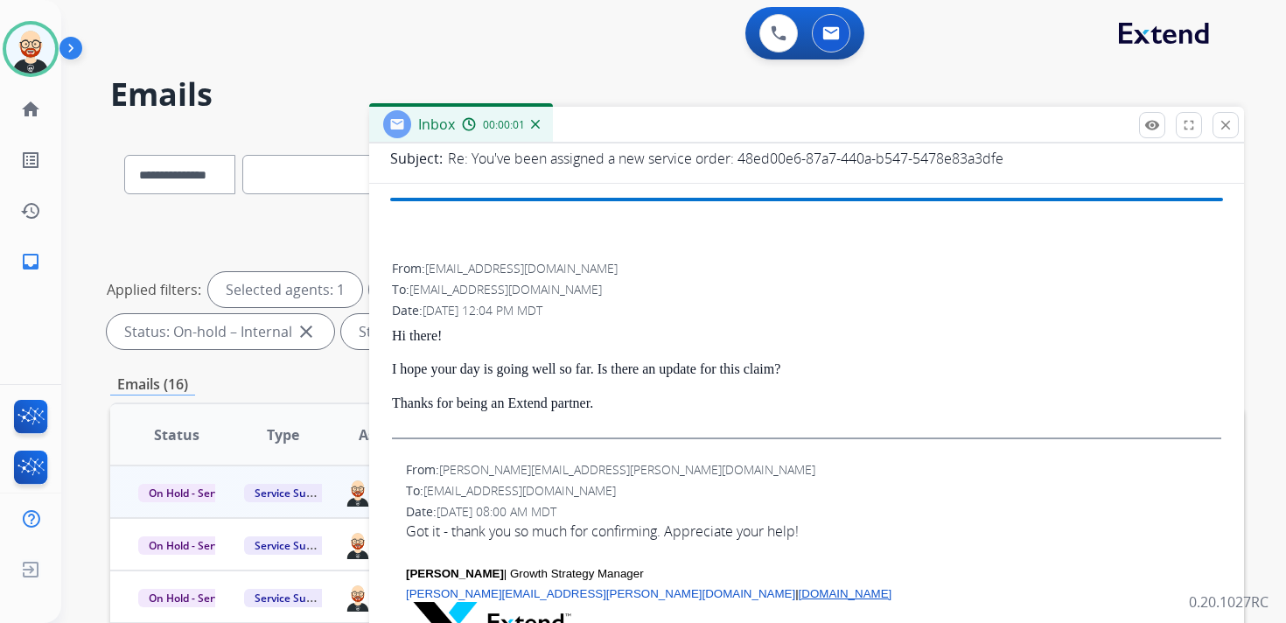
scroll to position [150, 0]
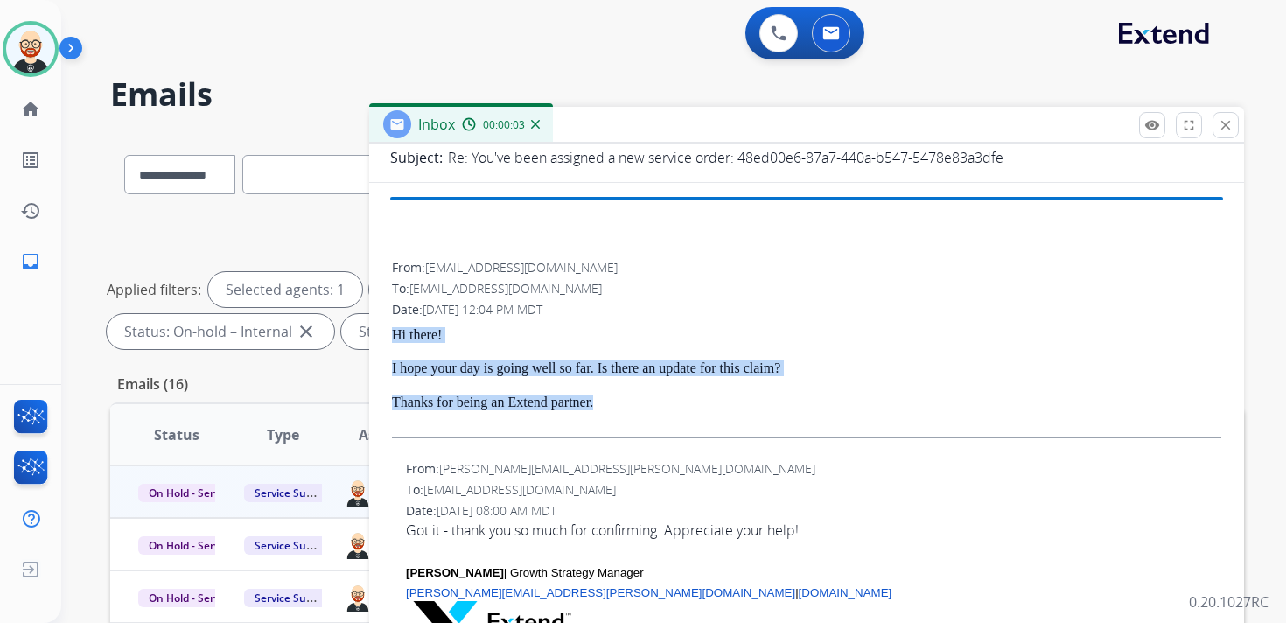
drag, startPoint x: 646, startPoint y: 410, endPoint x: 391, endPoint y: 334, distance: 266.5
click at [391, 334] on div "From: [EMAIL_ADDRESS][DOMAIN_NAME] To: [EMAIL_ADDRESS][DOMAIN_NAME] Date: [DATE…" at bounding box center [806, 355] width 833 height 197
copy div "Hi there! I hope your day is going well so far. Is there an update for this cla…"
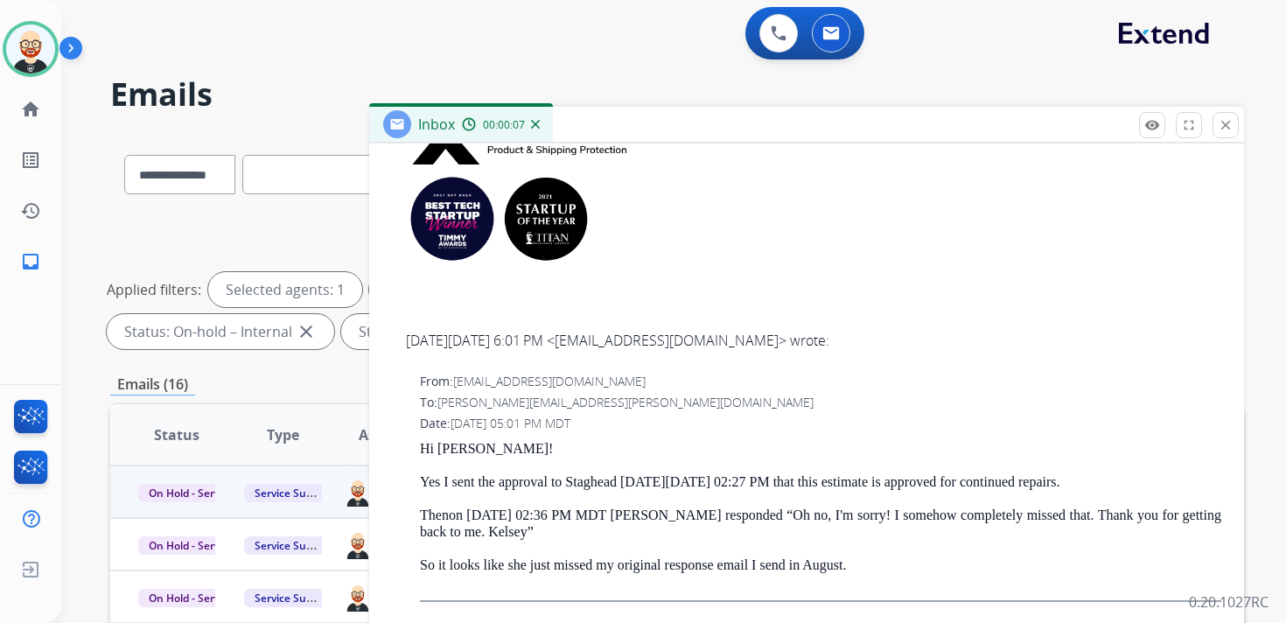
scroll to position [0, 0]
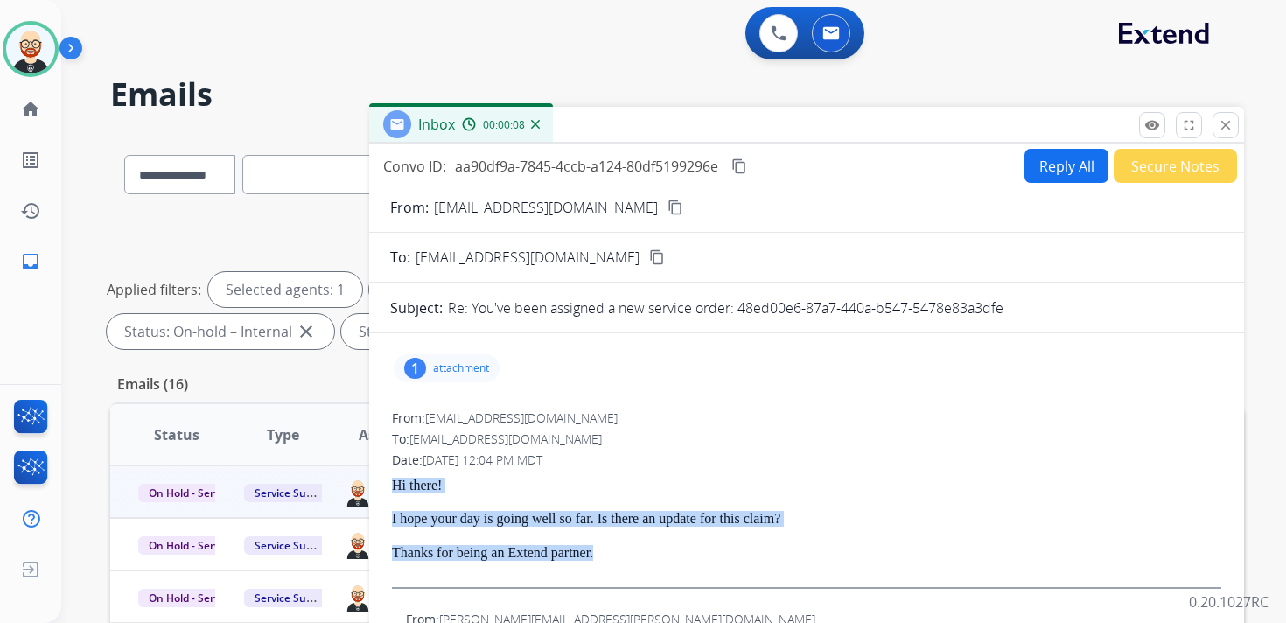
click at [1051, 165] on button "Reply All" at bounding box center [1066, 166] width 84 height 34
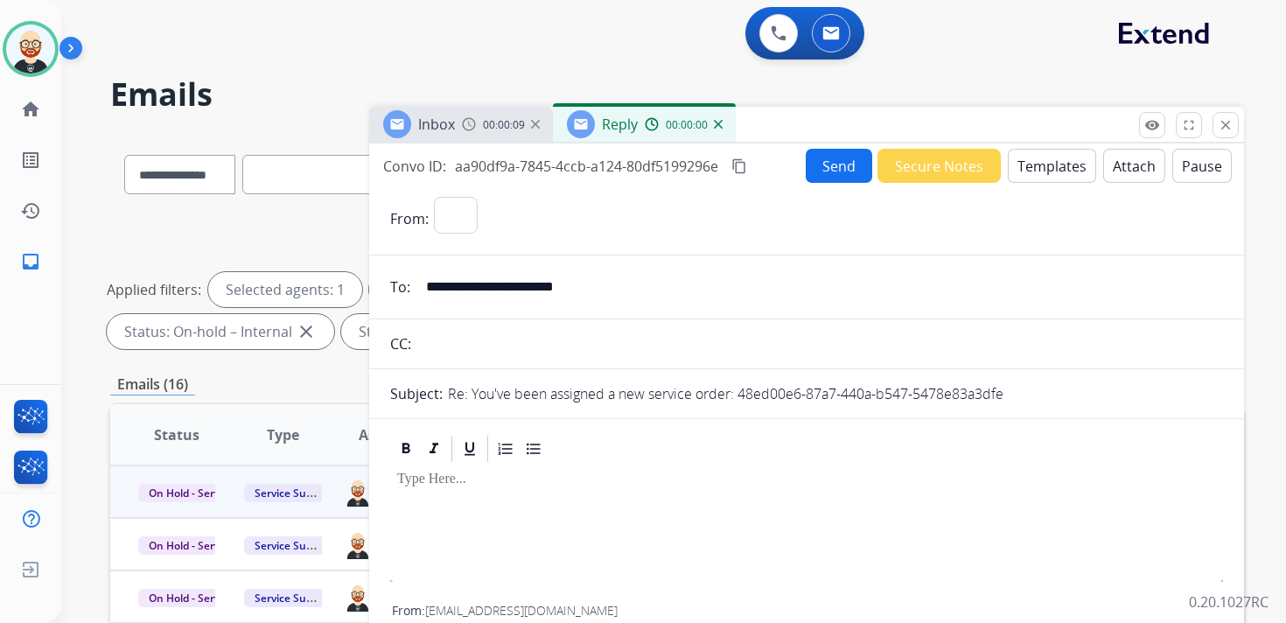
select select "**********"
click at [443, 500] on div at bounding box center [806, 503] width 833 height 79
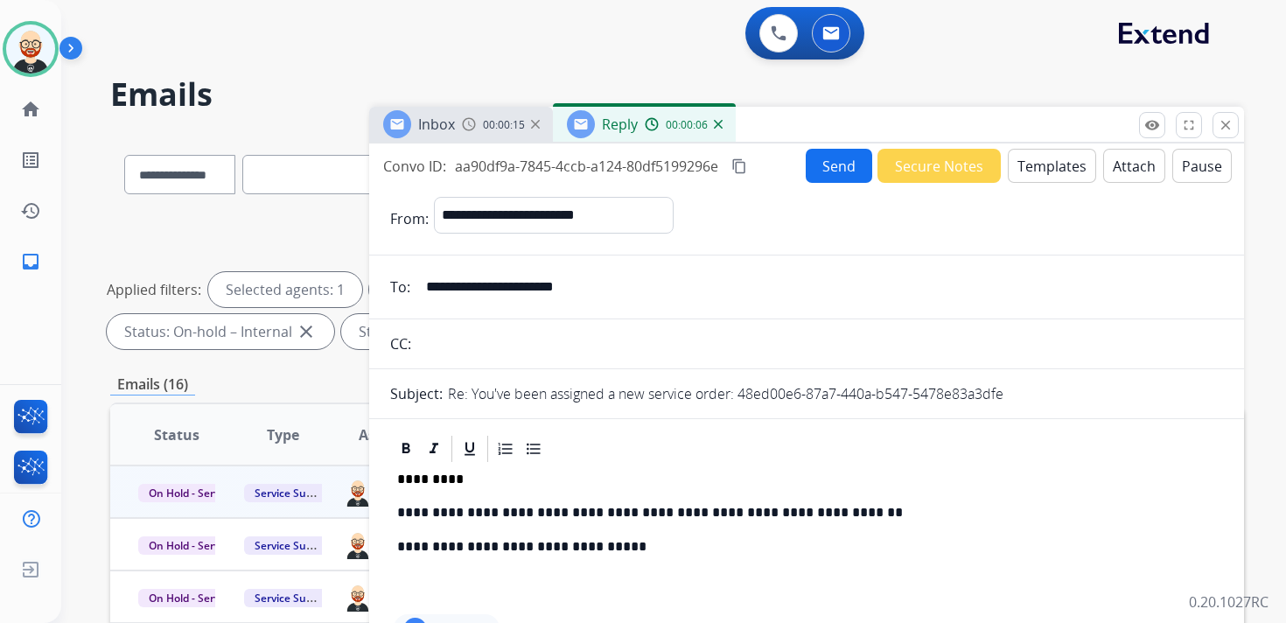
click at [813, 167] on button "Send" at bounding box center [839, 166] width 66 height 34
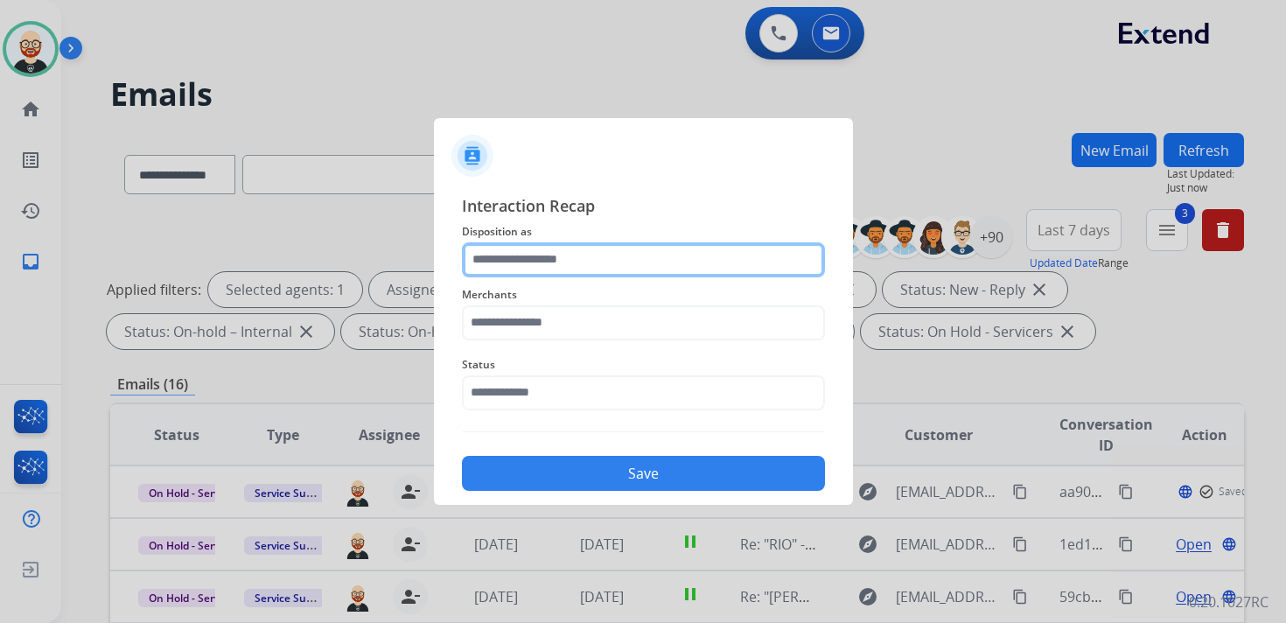
click at [569, 260] on input "text" at bounding box center [643, 259] width 363 height 35
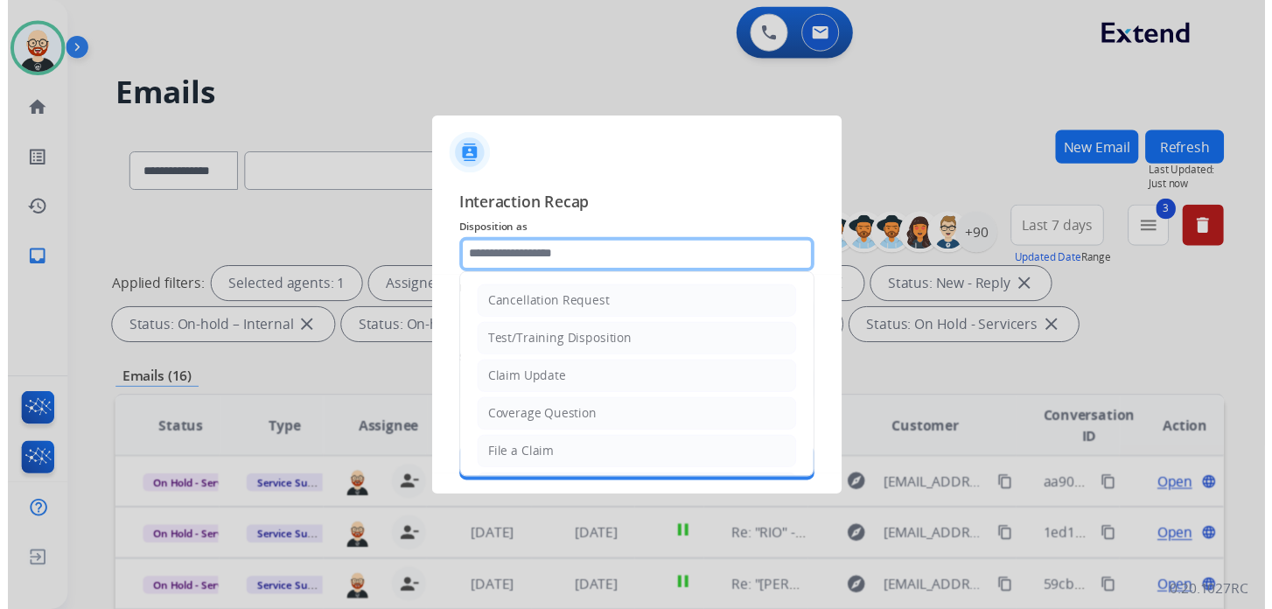
scroll to position [262, 0]
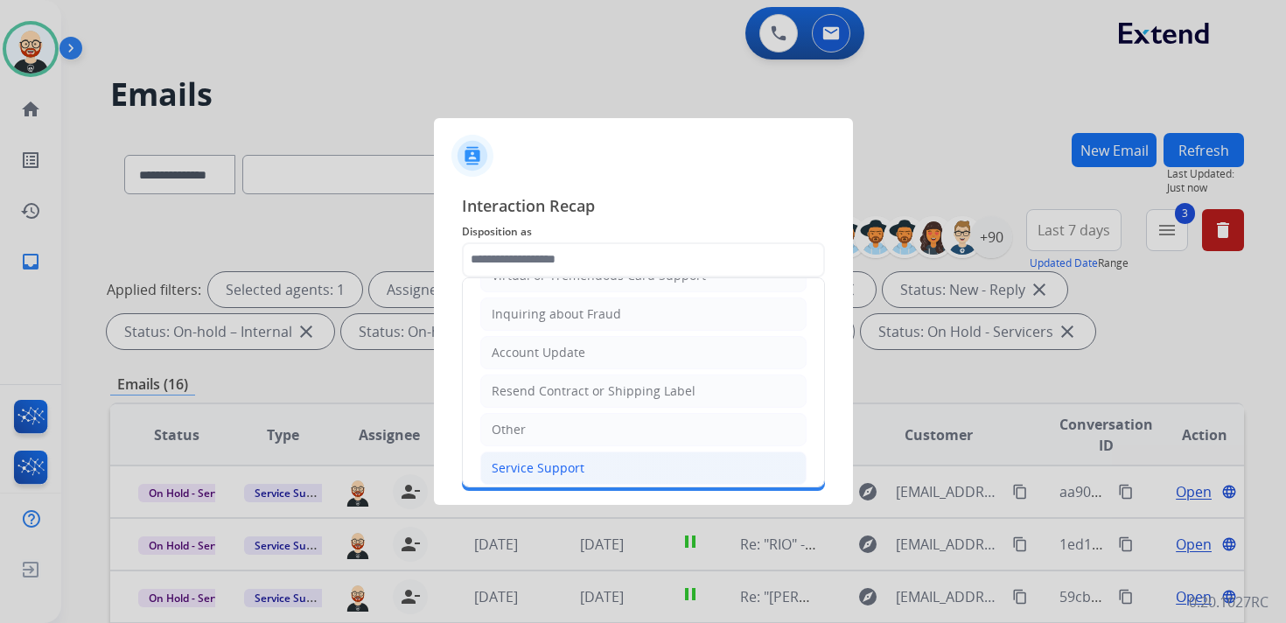
click at [560, 459] on div "Service Support" at bounding box center [538, 467] width 93 height 17
type input "**********"
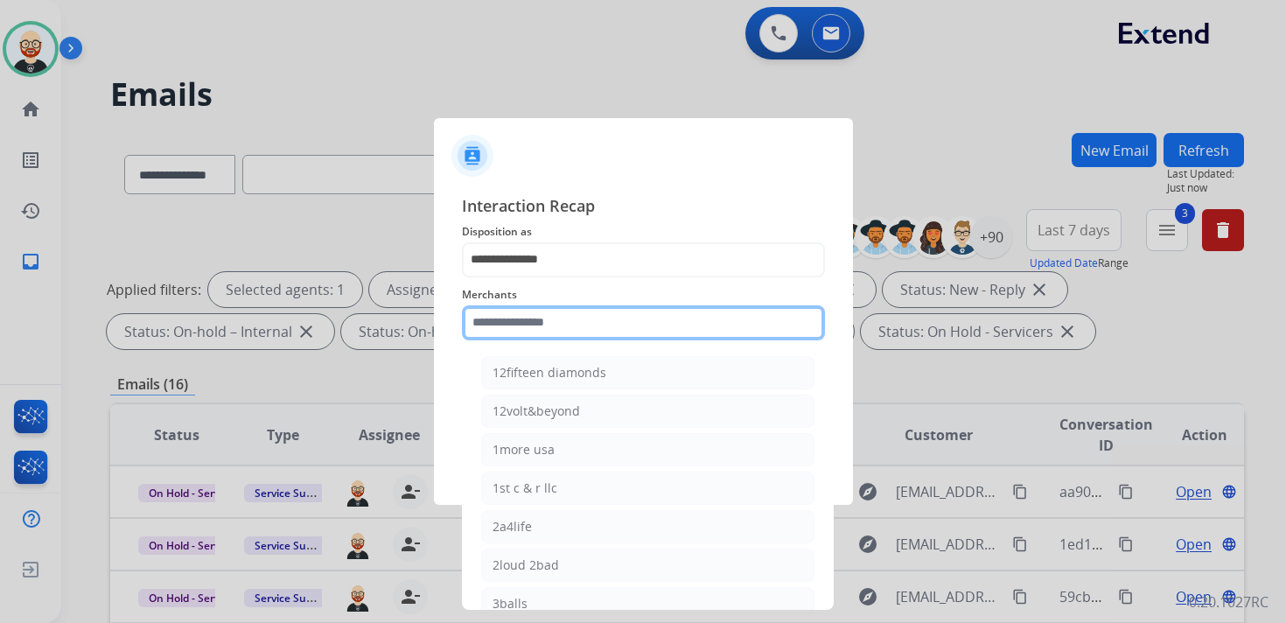
click at [546, 332] on input "text" at bounding box center [643, 322] width 363 height 35
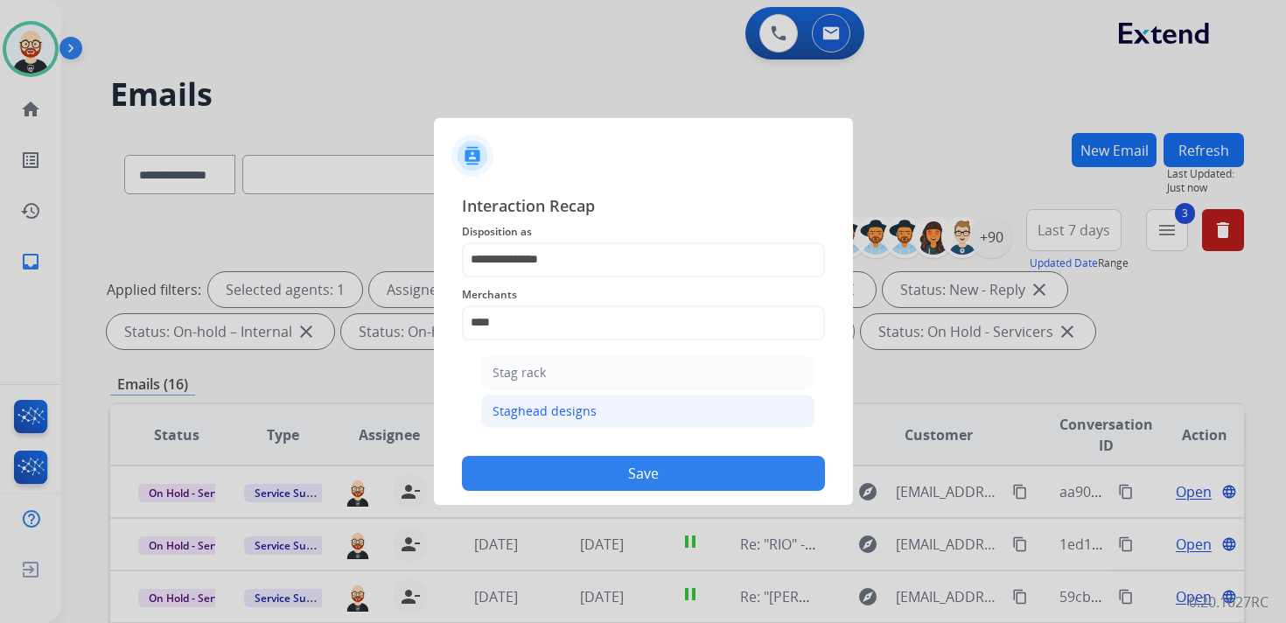
click at [545, 402] on div "Staghead designs" at bounding box center [544, 410] width 104 height 17
type input "**********"
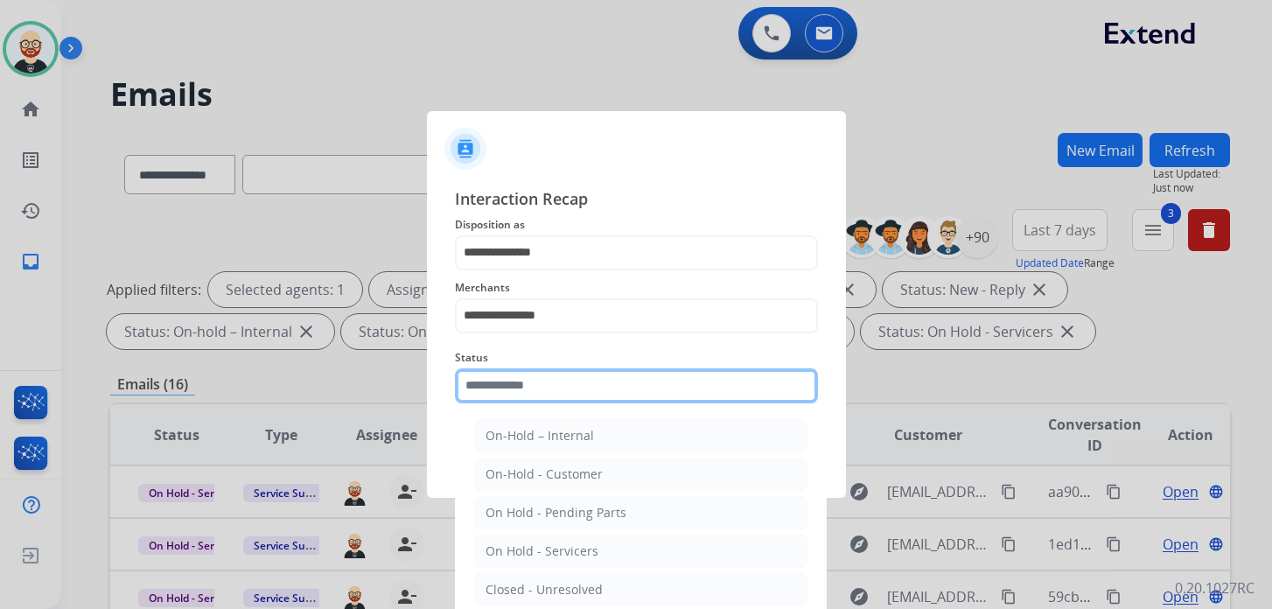
click at [543, 388] on input "text" at bounding box center [636, 385] width 363 height 35
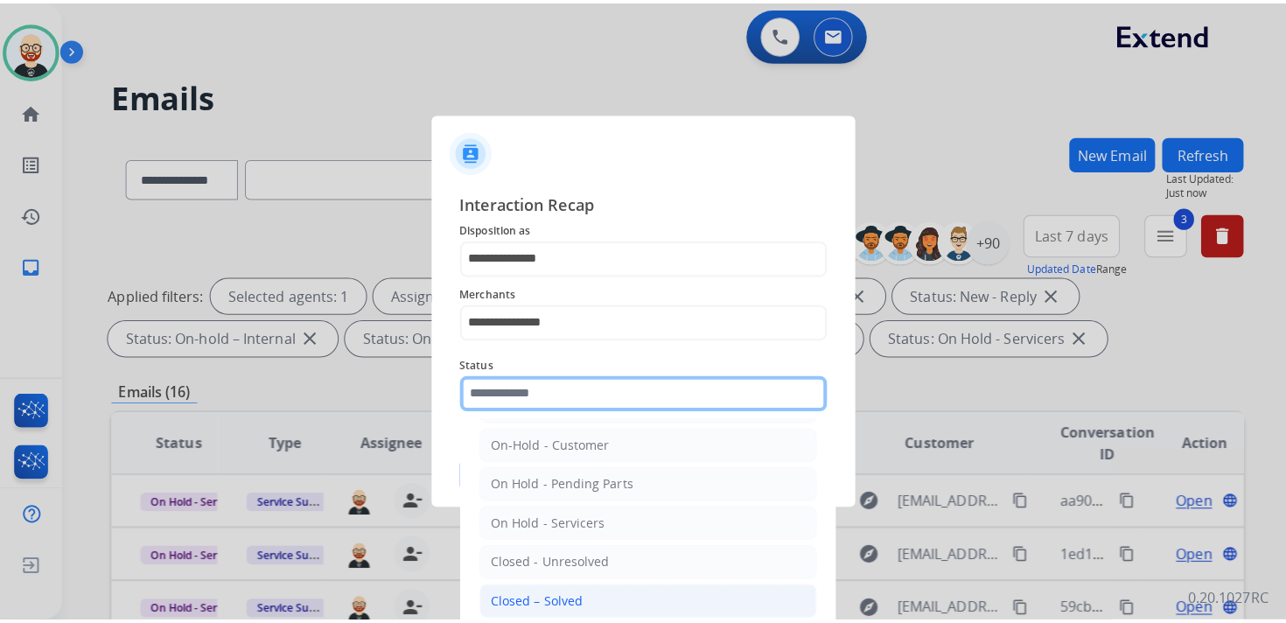
scroll to position [38, 0]
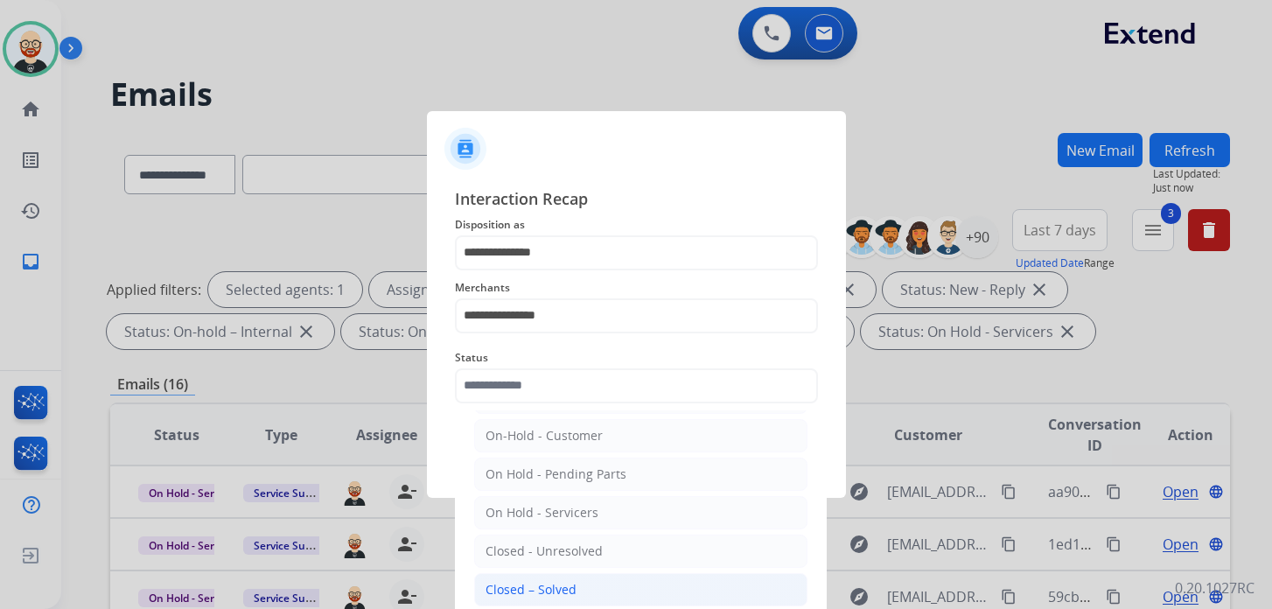
click at [555, 581] on div "Closed – Solved" at bounding box center [530, 589] width 91 height 17
type input "**********"
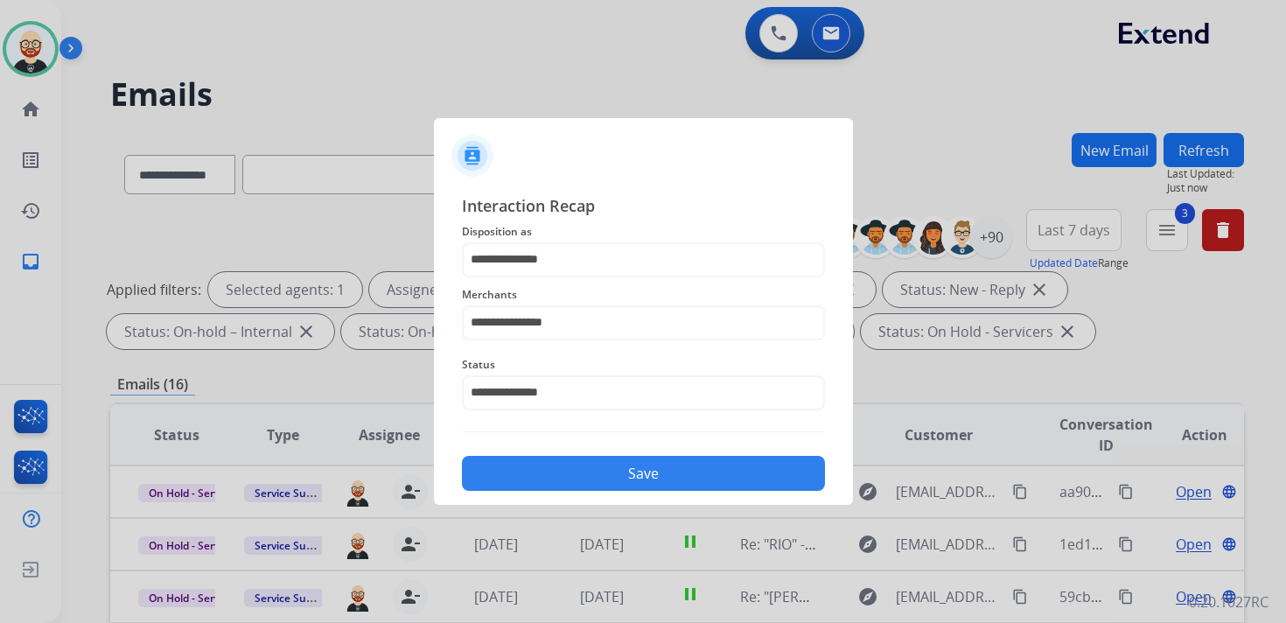
click at [597, 476] on button "Save" at bounding box center [643, 473] width 363 height 35
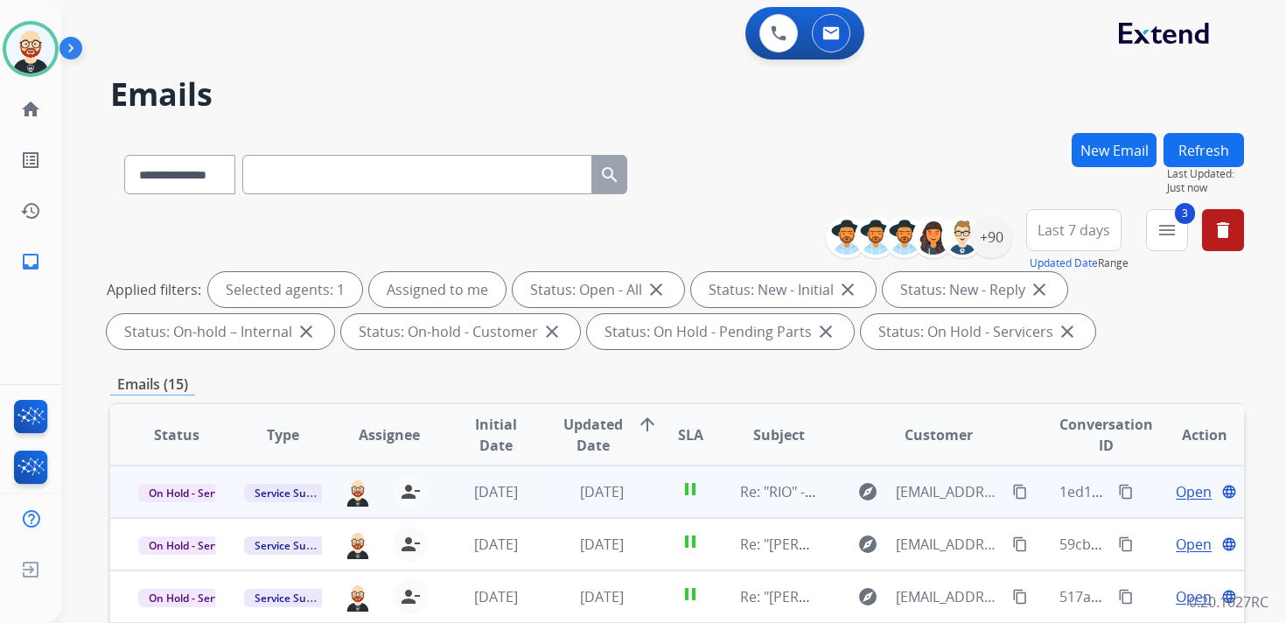
click at [1176, 493] on span "Open" at bounding box center [1194, 491] width 36 height 21
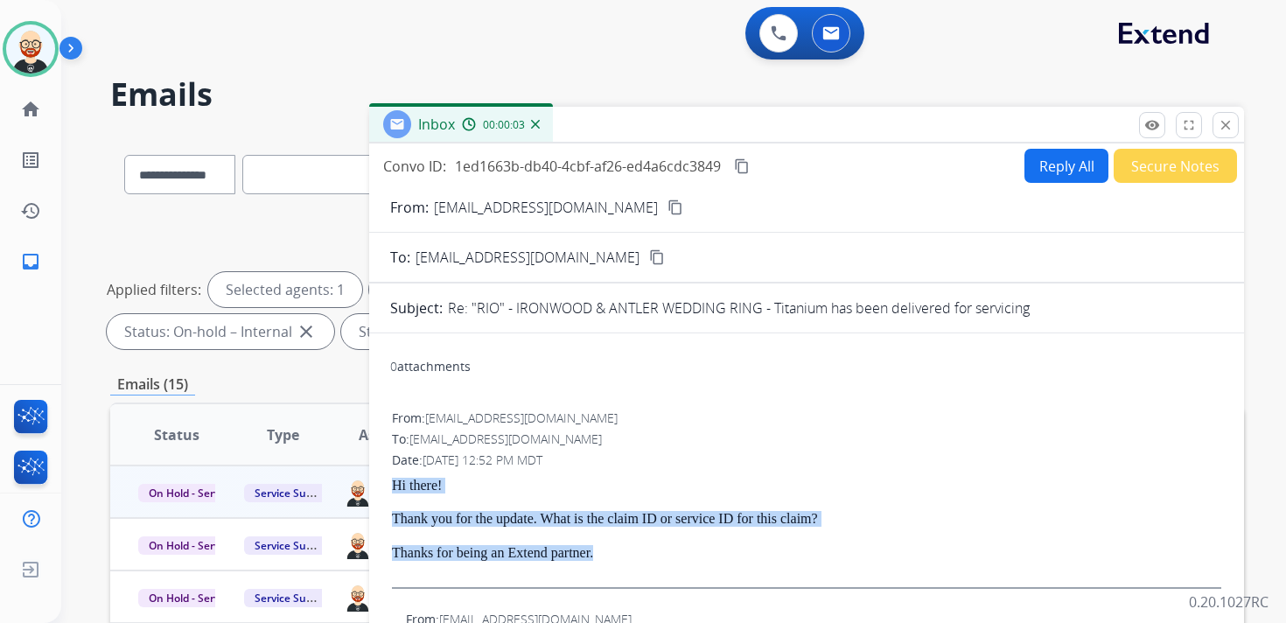
drag, startPoint x: 641, startPoint y: 554, endPoint x: 394, endPoint y: 484, distance: 257.2
click at [394, 484] on div "Hi there! Thank you for the update. What is the claim ID or service ID for this…" at bounding box center [806, 533] width 829 height 111
click at [1041, 167] on button "Reply All" at bounding box center [1066, 166] width 84 height 34
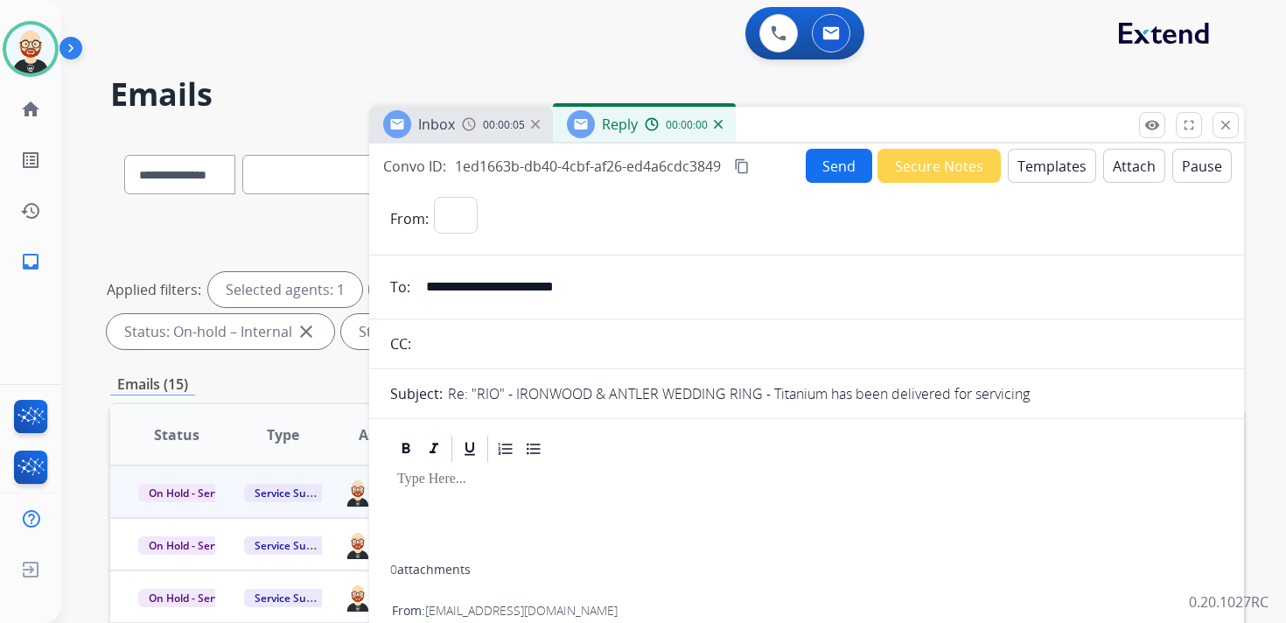
select select "**********"
click at [440, 497] on div at bounding box center [806, 514] width 833 height 100
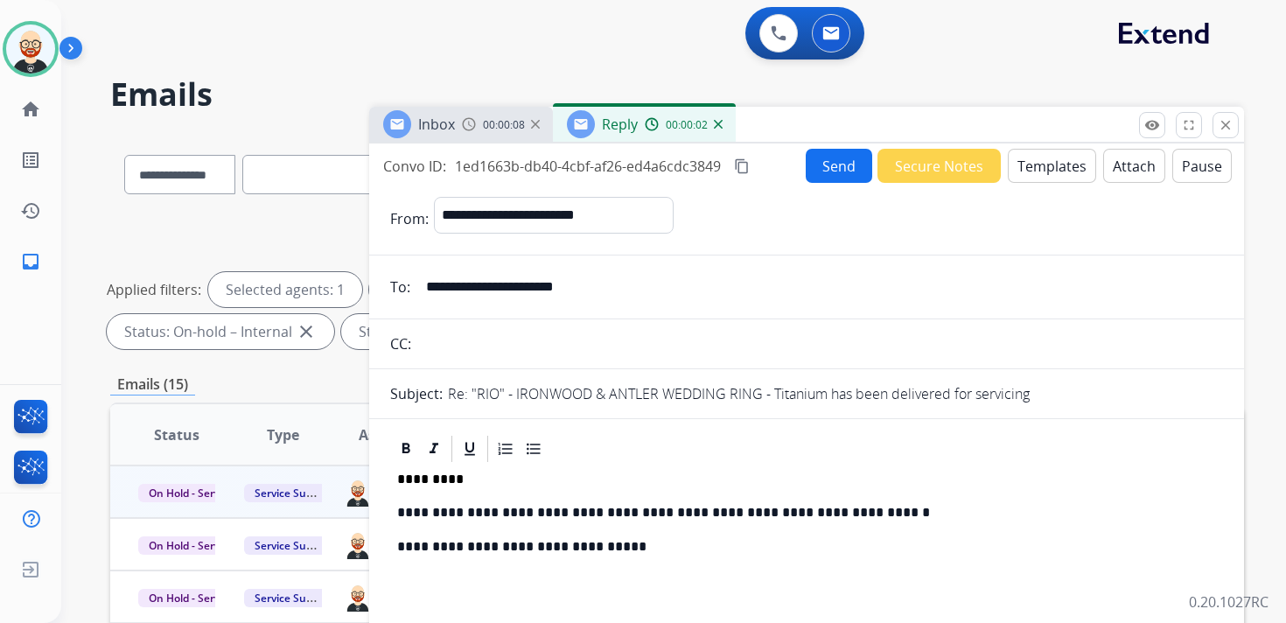
click at [841, 164] on button "Send" at bounding box center [839, 166] width 66 height 34
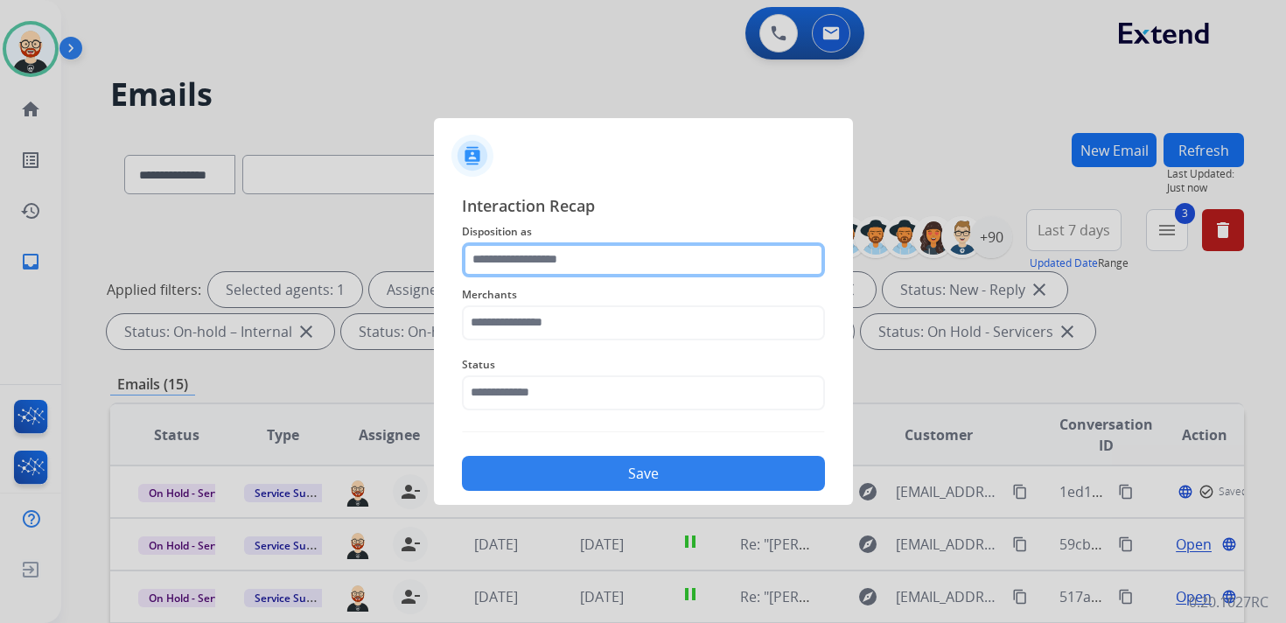
drag, startPoint x: 515, startPoint y: 283, endPoint x: 510, endPoint y: 266, distance: 18.3
click at [510, 266] on input "text" at bounding box center [643, 259] width 363 height 35
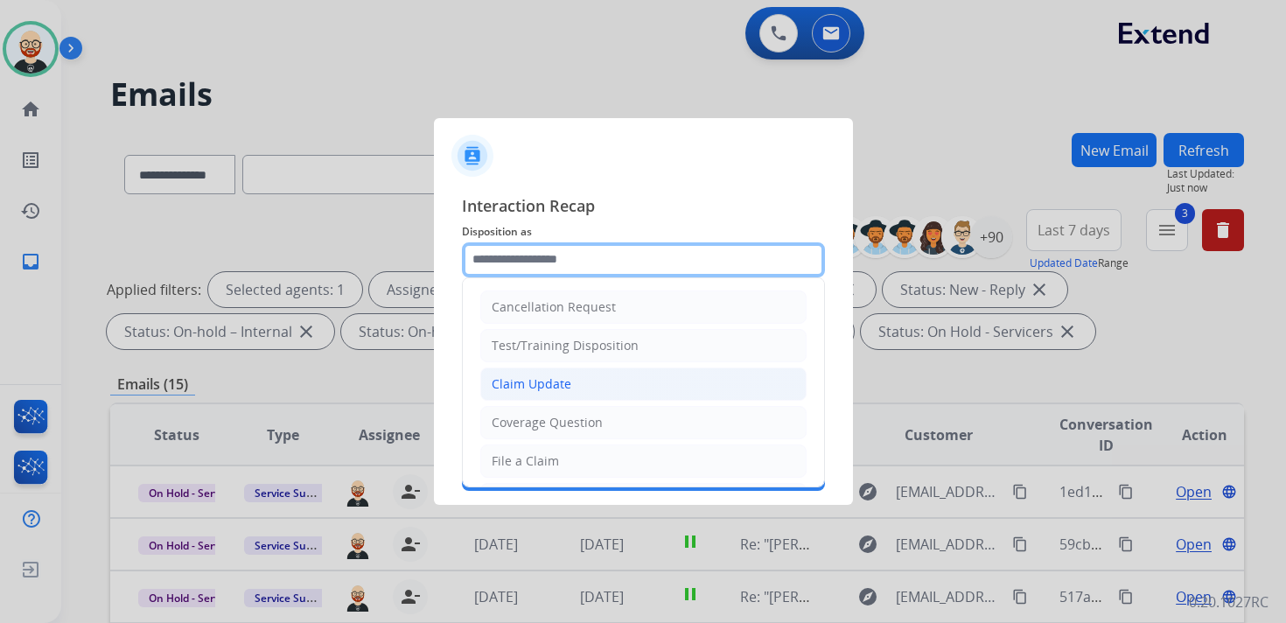
scroll to position [262, 0]
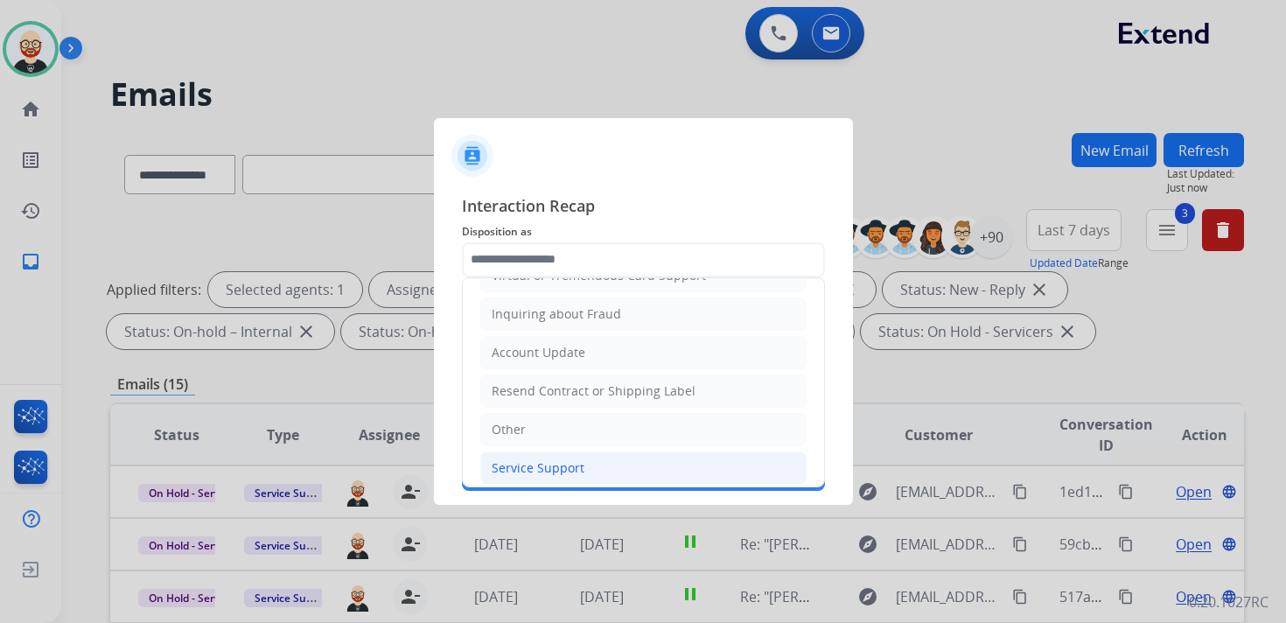
click at [515, 459] on div "Service Support" at bounding box center [538, 467] width 93 height 17
type input "**********"
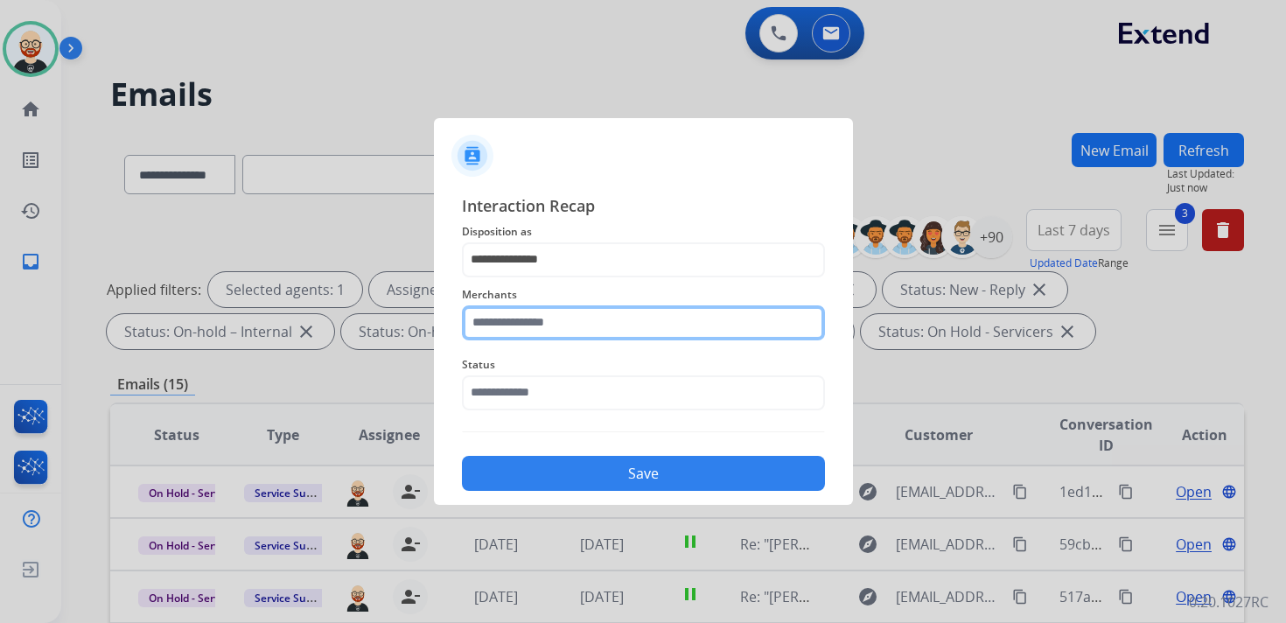
click at [521, 331] on input "text" at bounding box center [643, 322] width 363 height 35
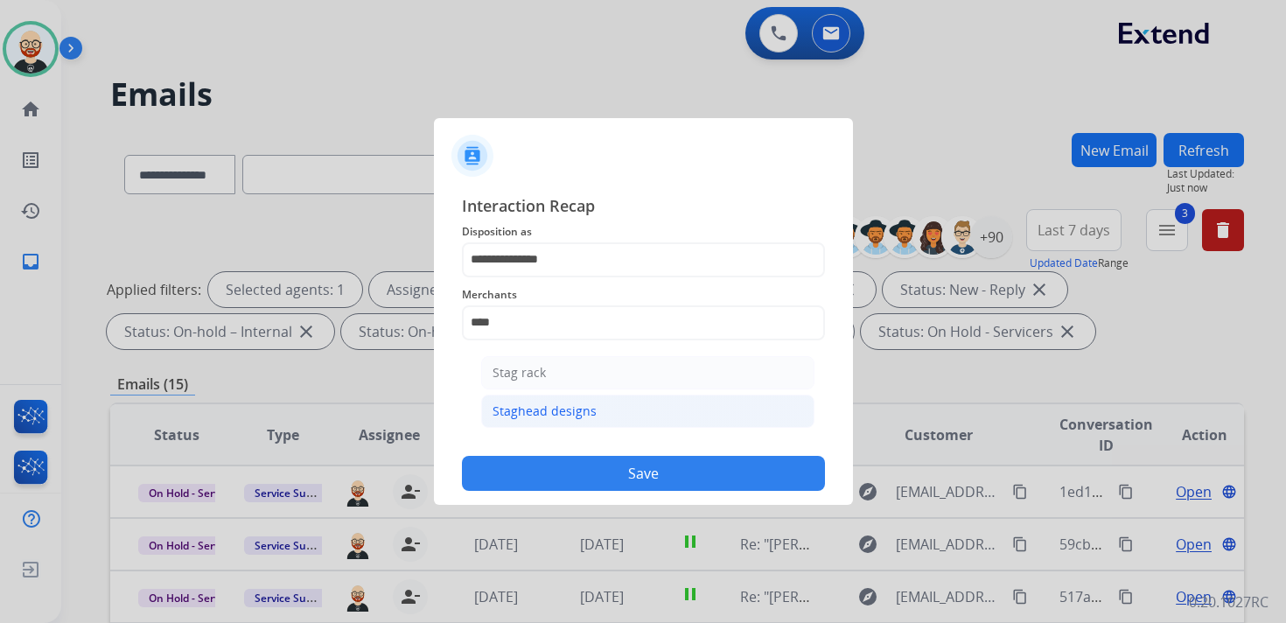
click at [530, 416] on div "Staghead designs" at bounding box center [544, 410] width 104 height 17
type input "**********"
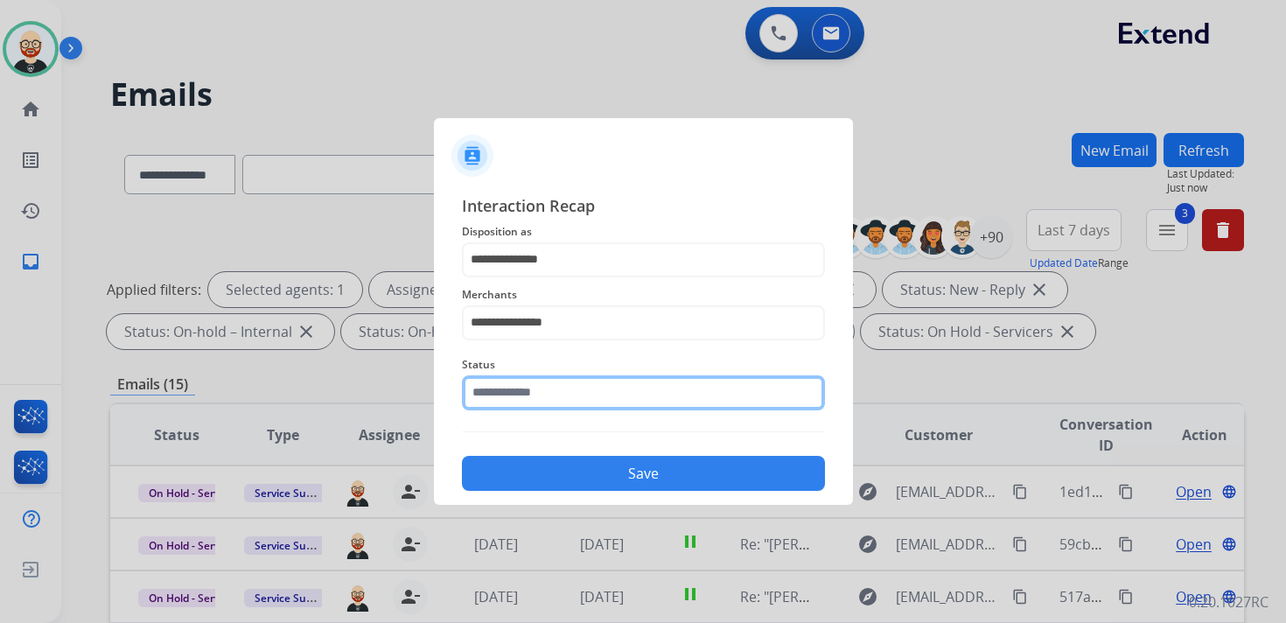
click at [527, 394] on input "text" at bounding box center [643, 392] width 363 height 35
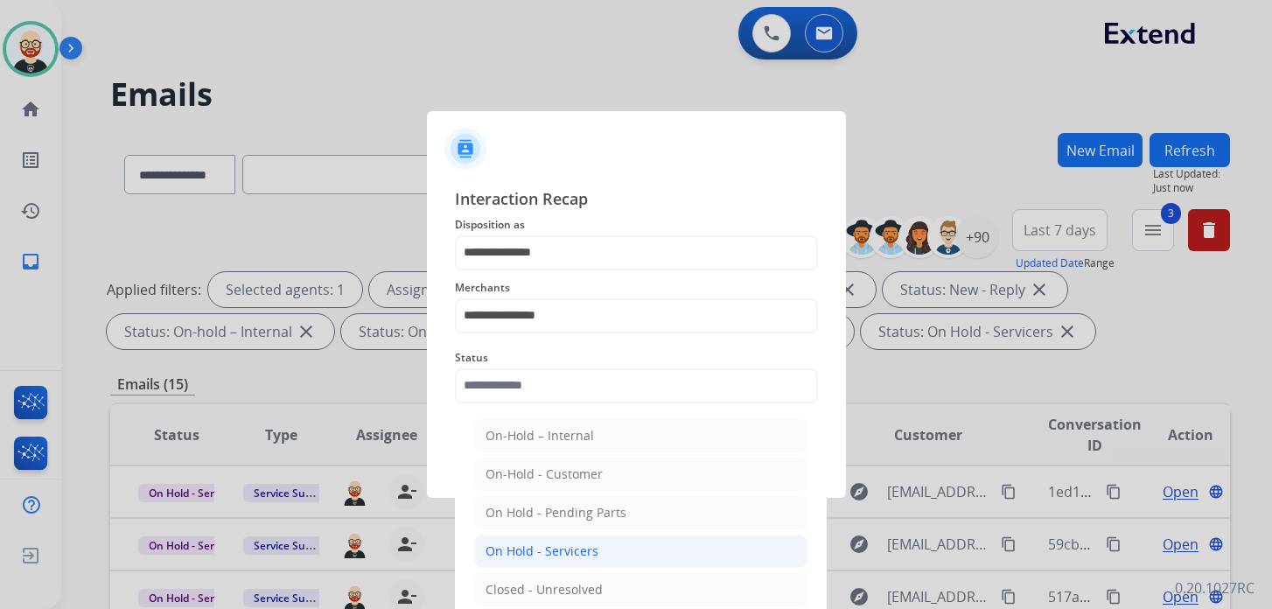
click at [536, 542] on div "On Hold - Servicers" at bounding box center [541, 550] width 113 height 17
type input "**********"
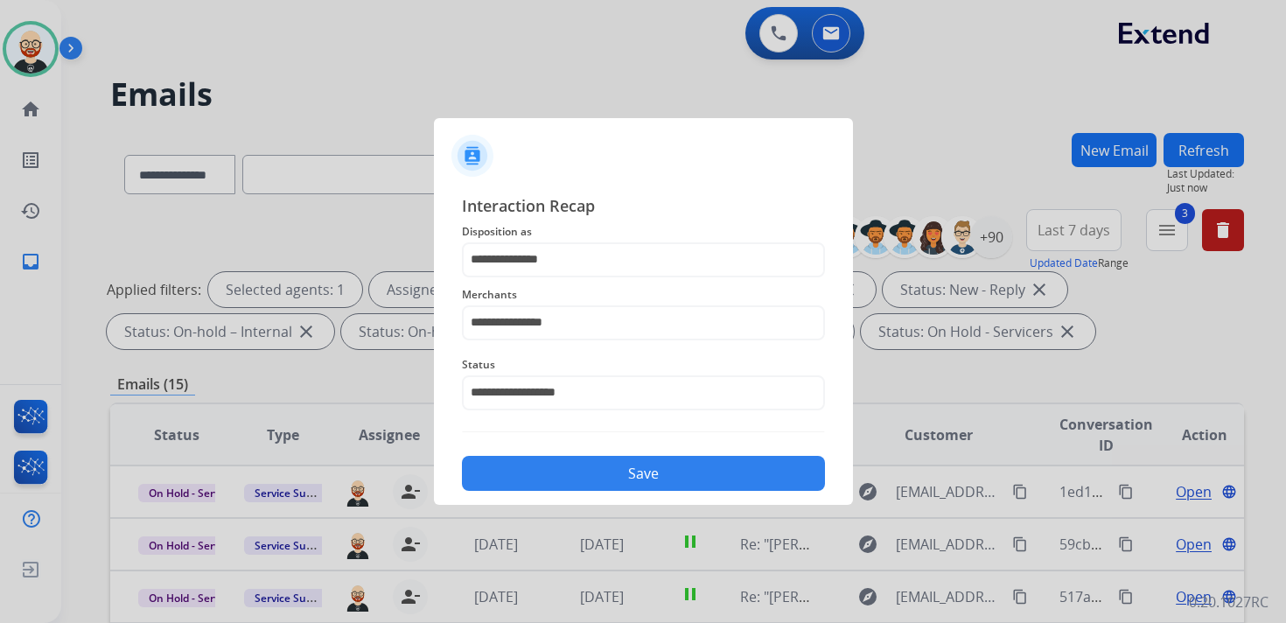
click at [590, 474] on button "Save" at bounding box center [643, 473] width 363 height 35
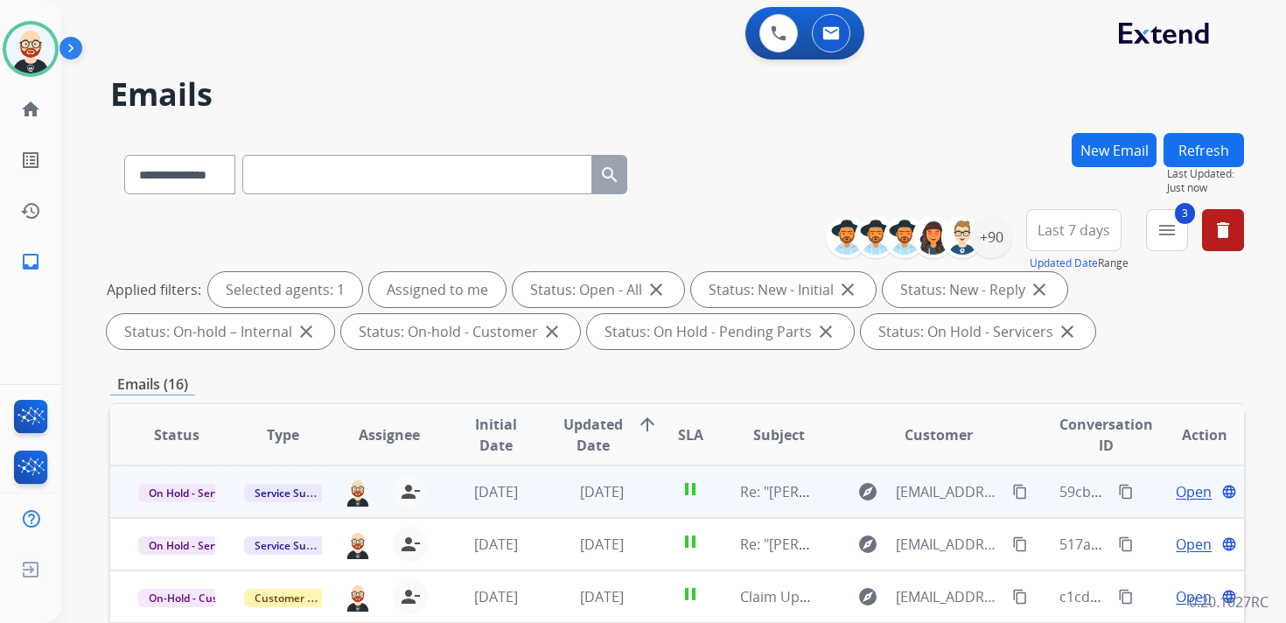
click at [1183, 492] on span "Open" at bounding box center [1194, 491] width 36 height 21
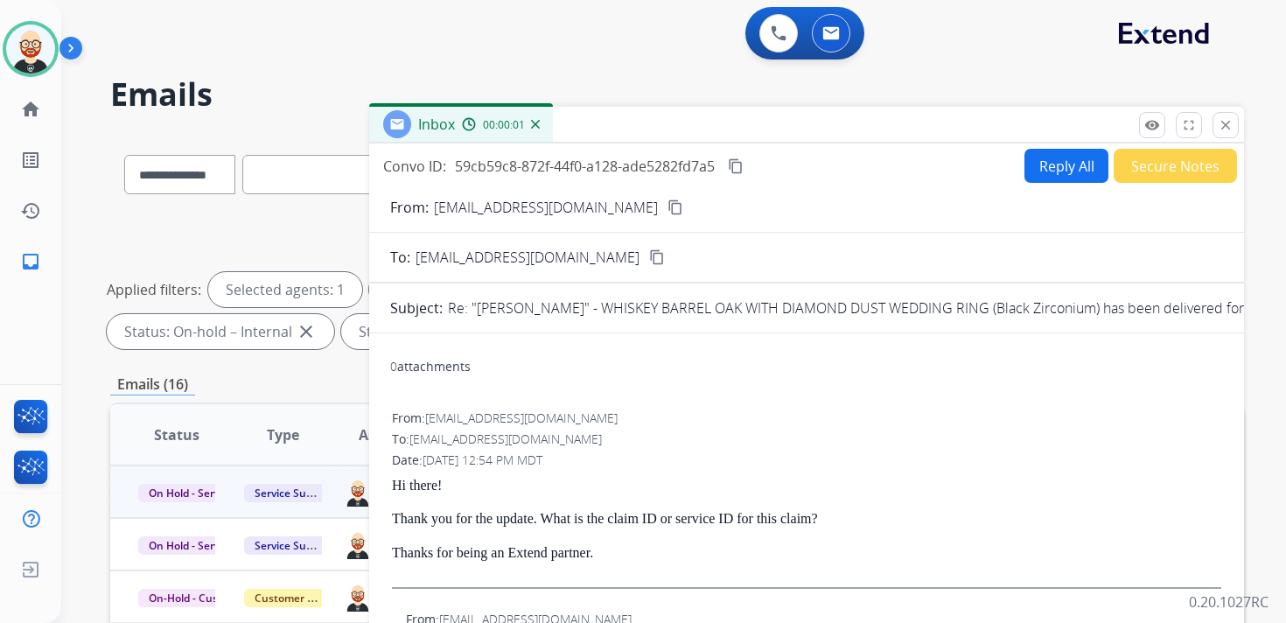
click at [1051, 162] on button "Reply All" at bounding box center [1066, 166] width 84 height 34
select select "**********"
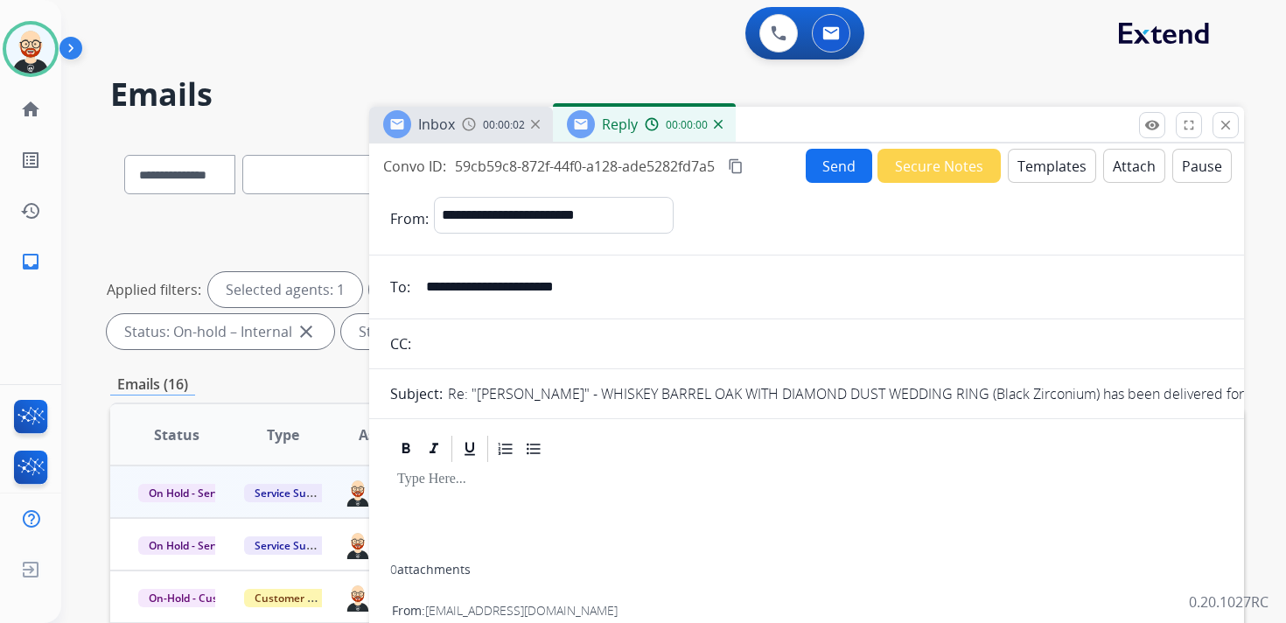
click at [464, 498] on div at bounding box center [806, 514] width 833 height 100
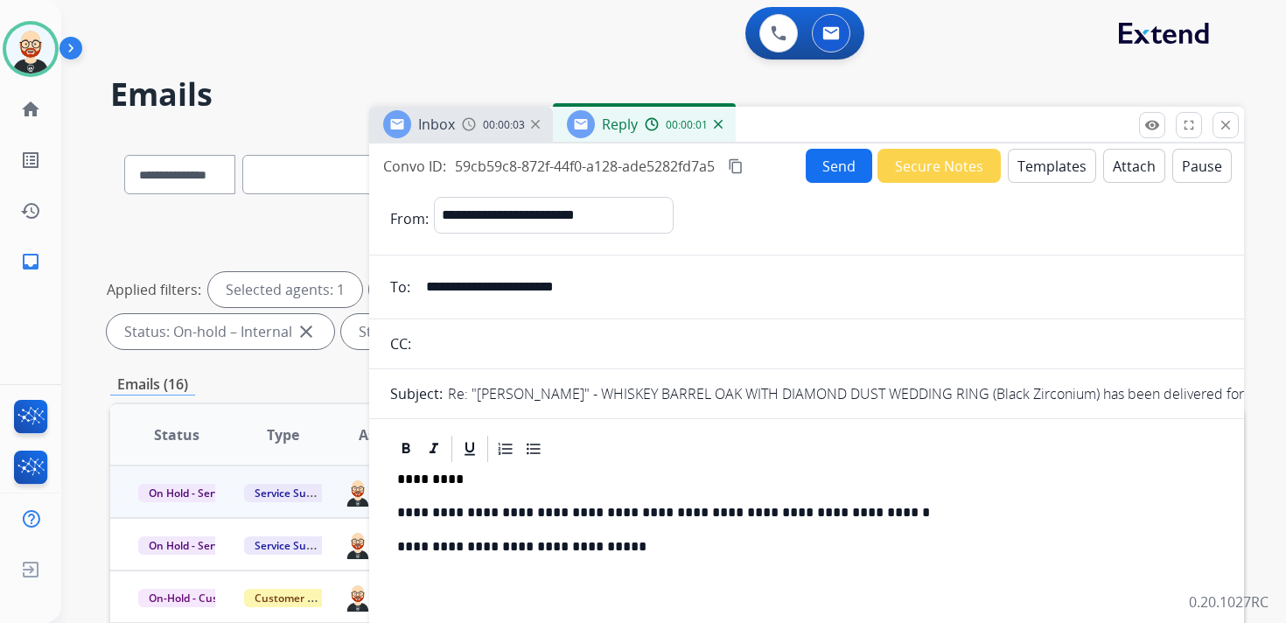
click at [838, 164] on button "Send" at bounding box center [839, 166] width 66 height 34
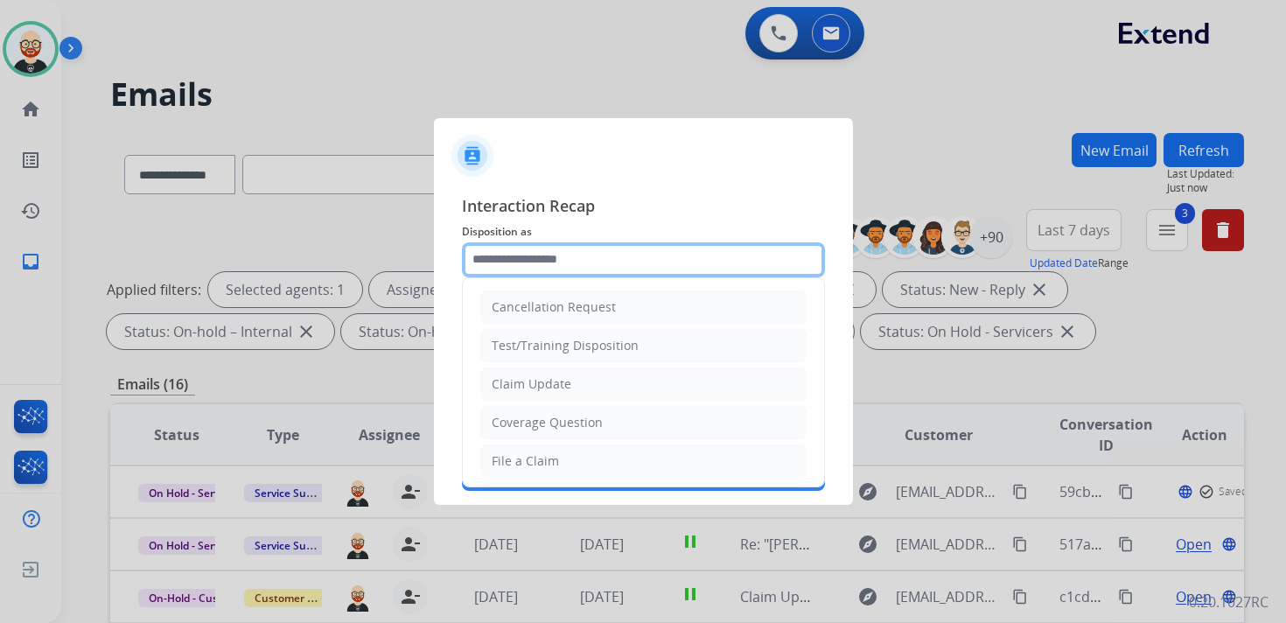
click at [517, 251] on input "text" at bounding box center [643, 259] width 363 height 35
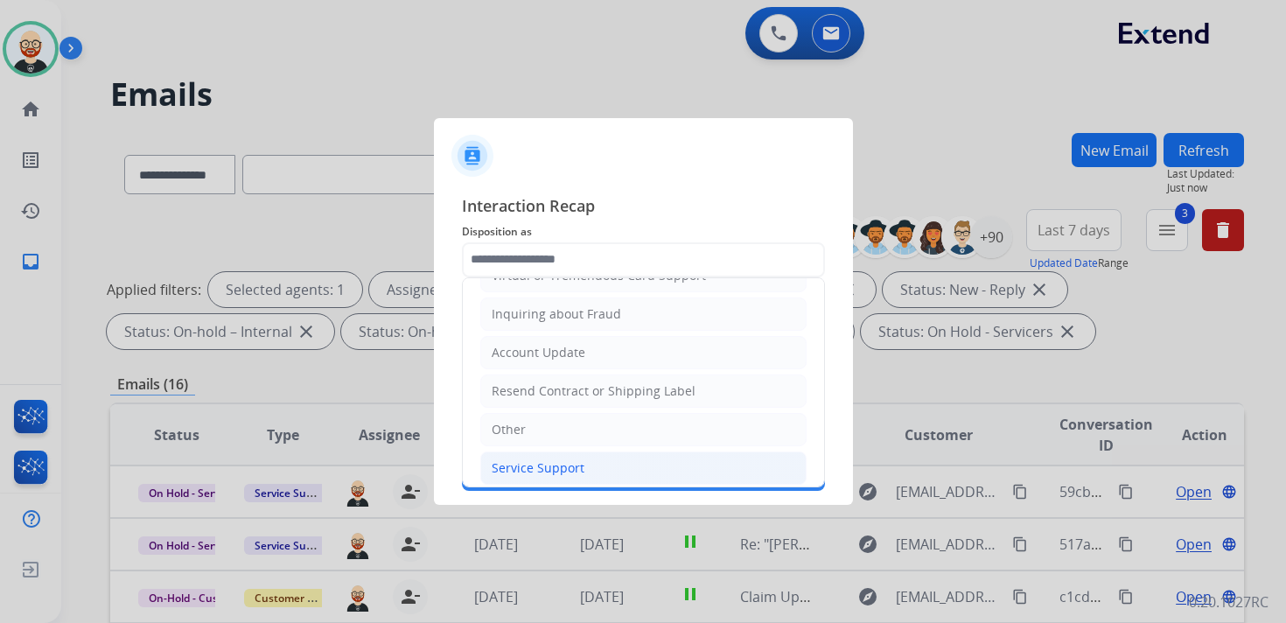
click at [533, 451] on li "Service Support" at bounding box center [643, 467] width 326 height 33
type input "**********"
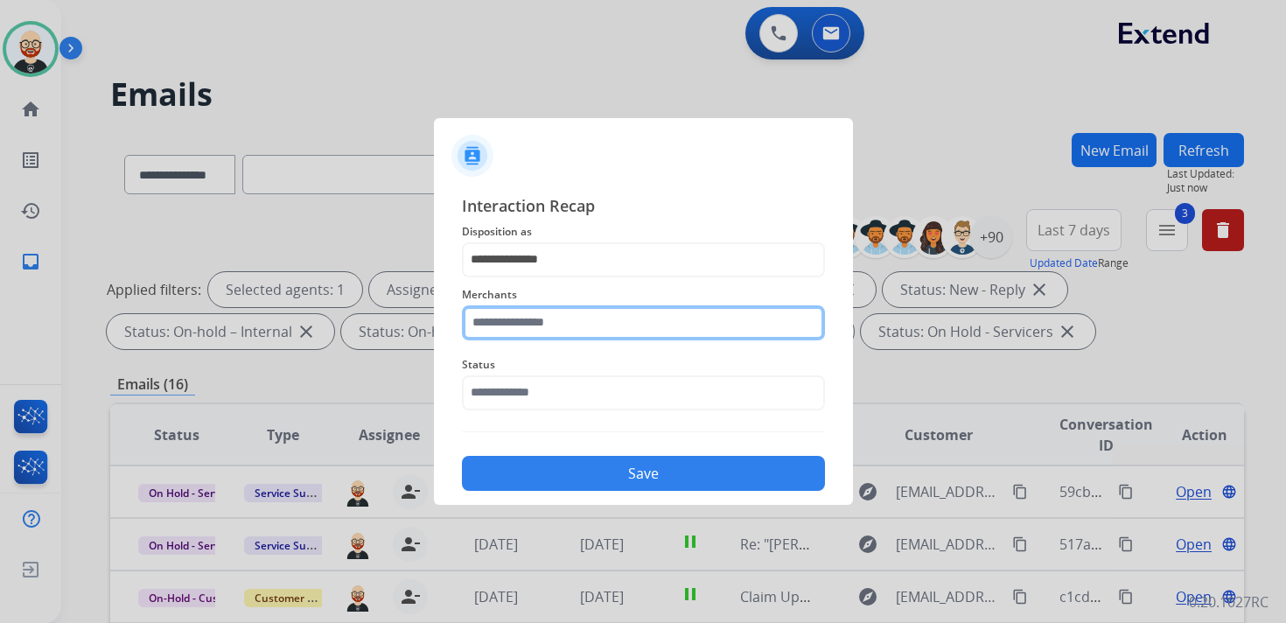
click at [531, 325] on input "text" at bounding box center [643, 322] width 363 height 35
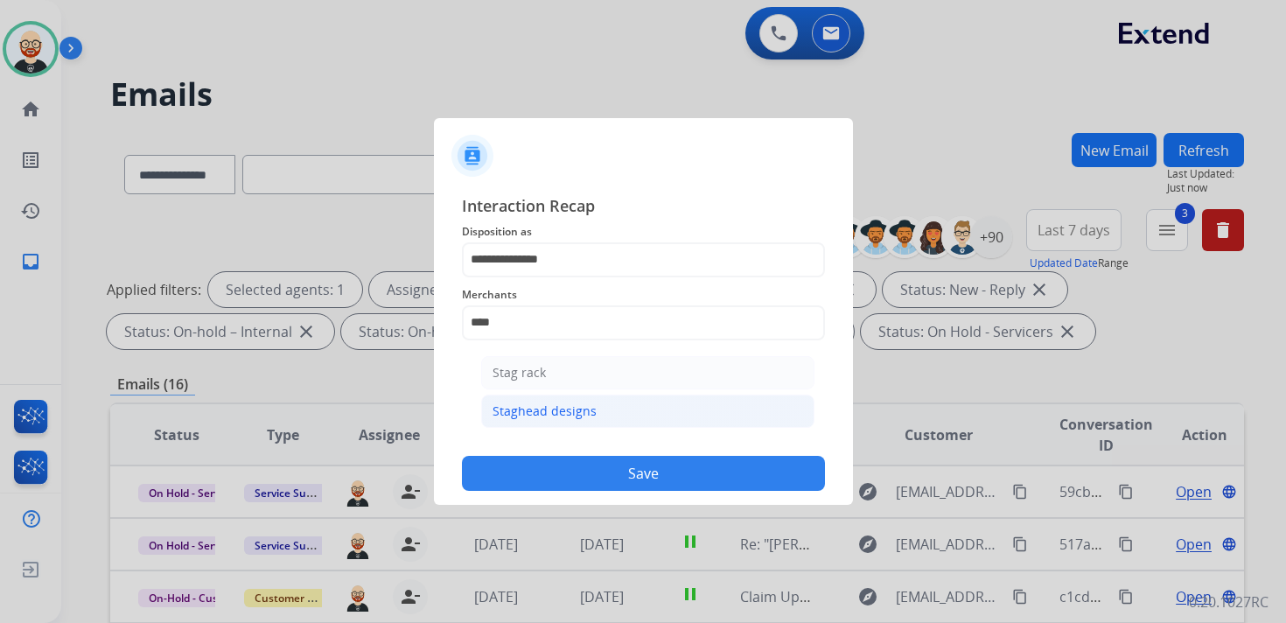
click at [552, 409] on div "Staghead designs" at bounding box center [544, 410] width 104 height 17
type input "**********"
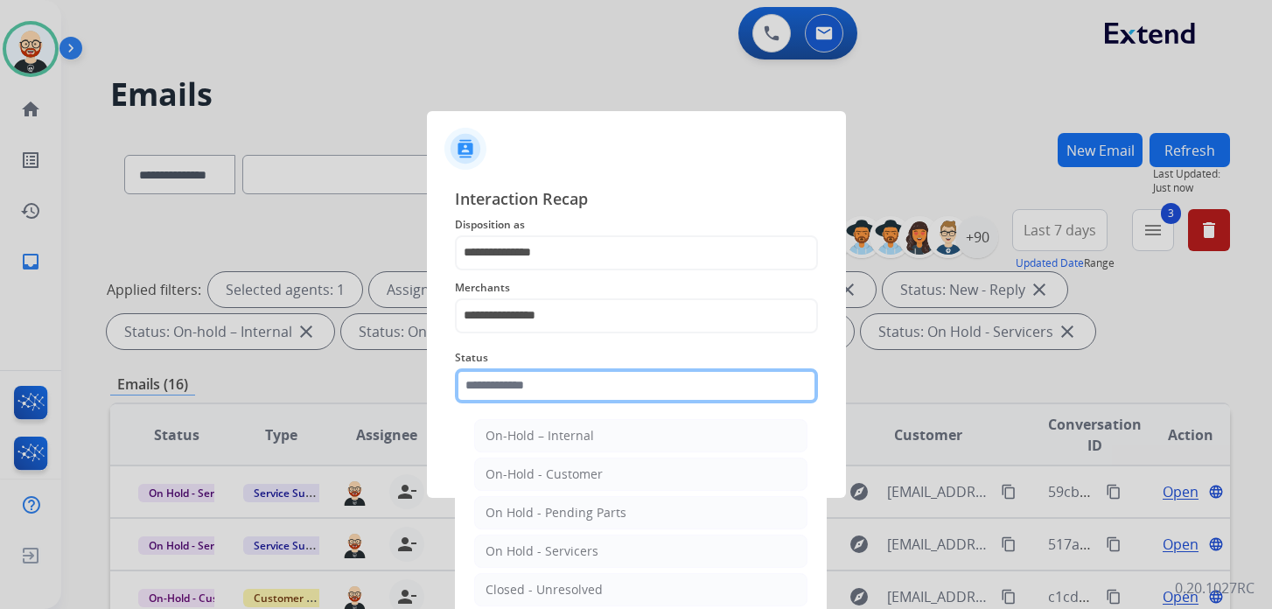
click at [532, 390] on input "text" at bounding box center [636, 385] width 363 height 35
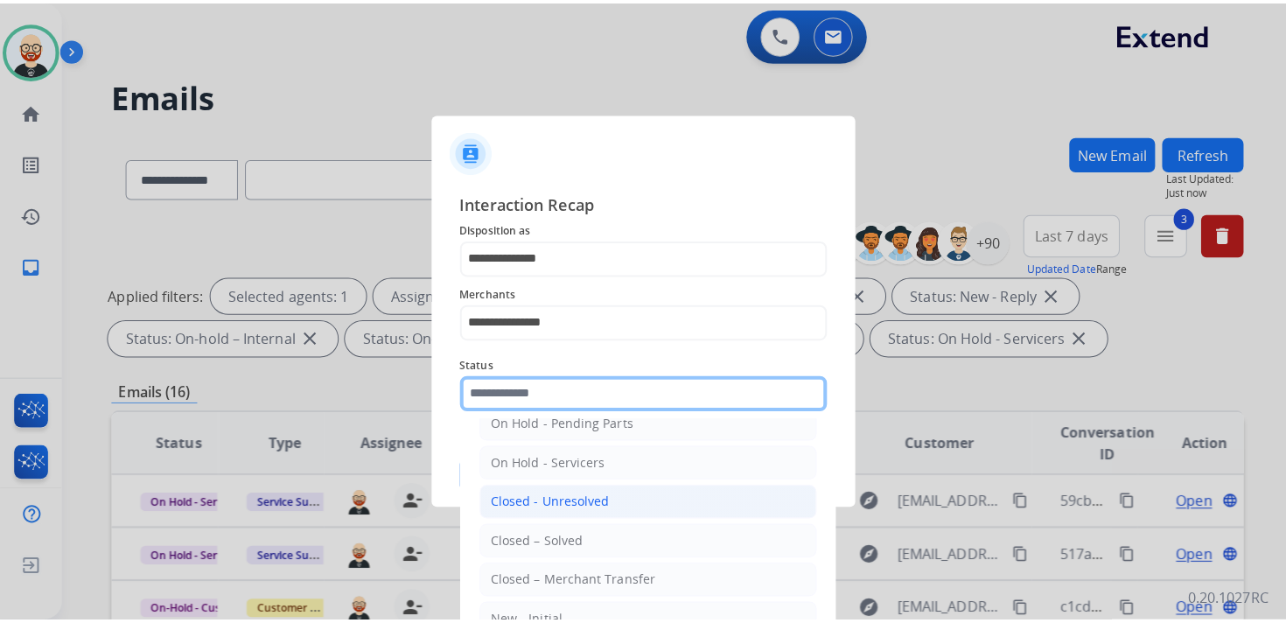
scroll to position [82, 0]
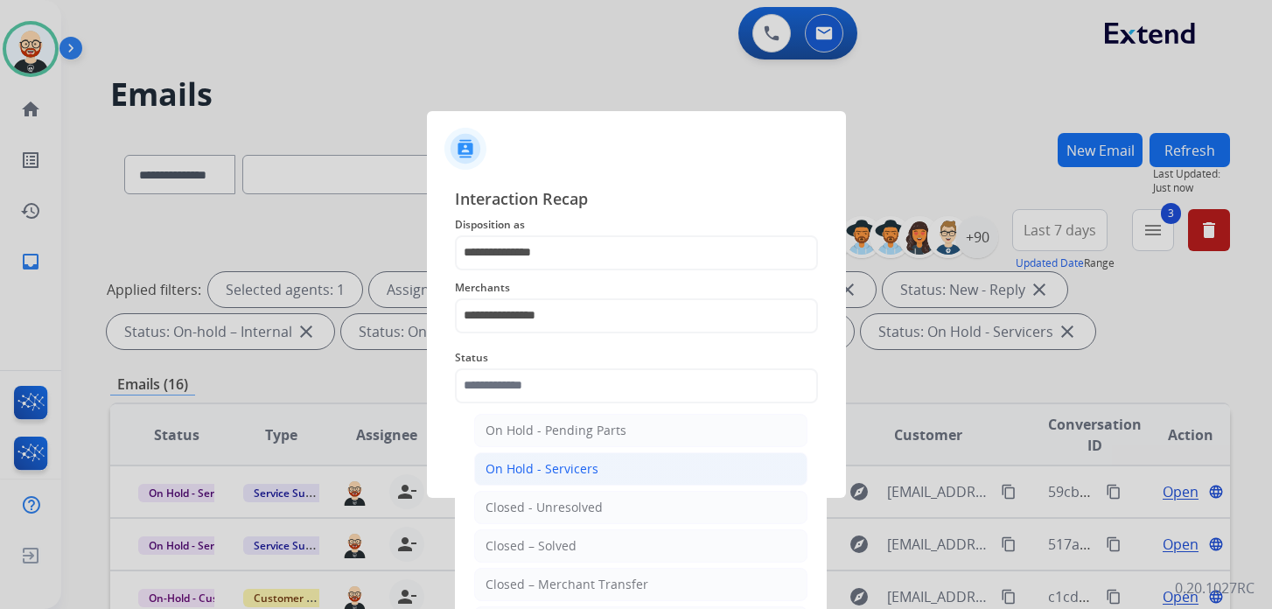
click at [536, 465] on div "On Hold - Servicers" at bounding box center [541, 468] width 113 height 17
type input "**********"
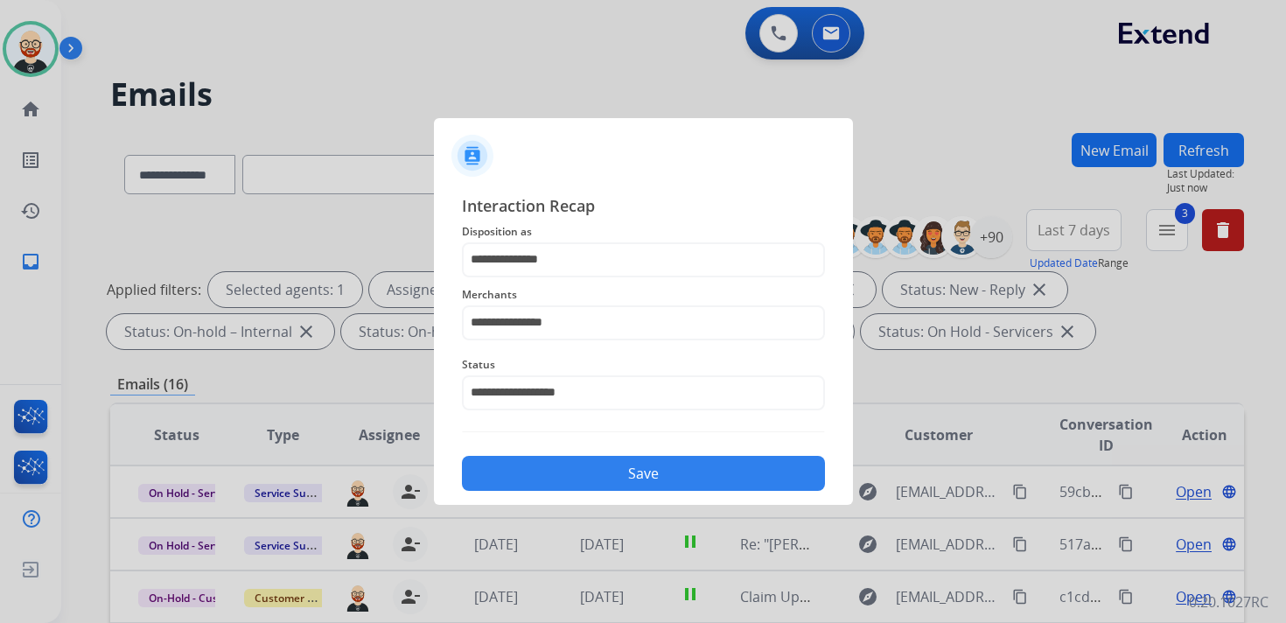
click at [567, 466] on button "Save" at bounding box center [643, 473] width 363 height 35
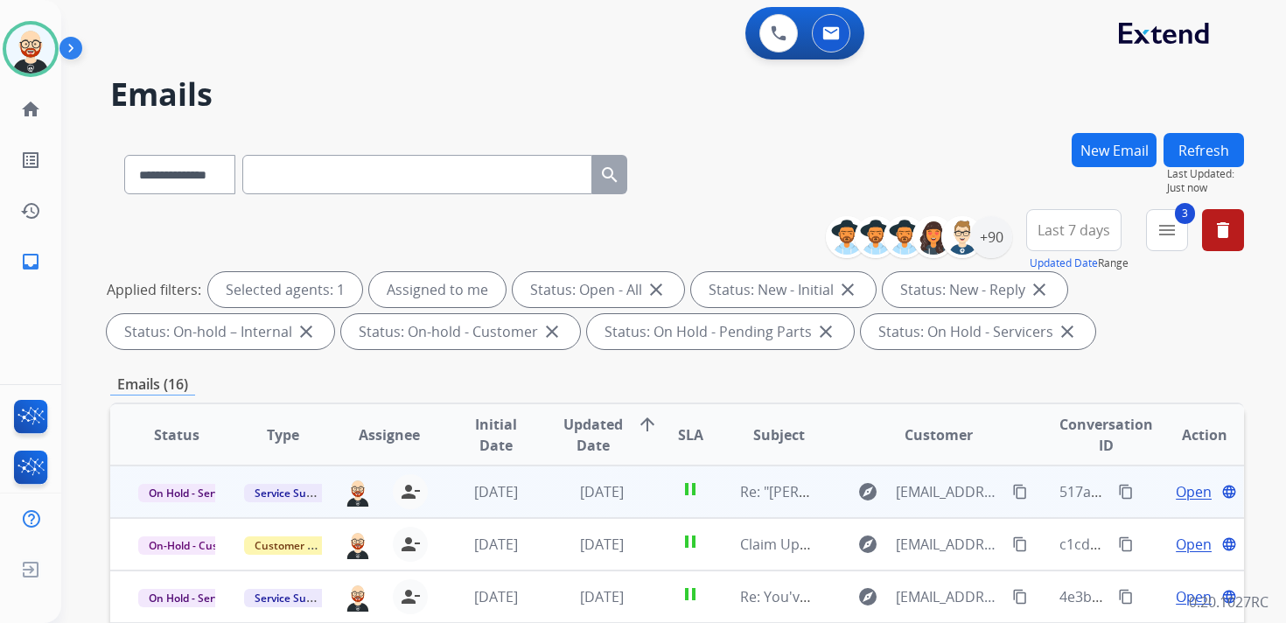
click at [1182, 493] on span "Open" at bounding box center [1194, 491] width 36 height 21
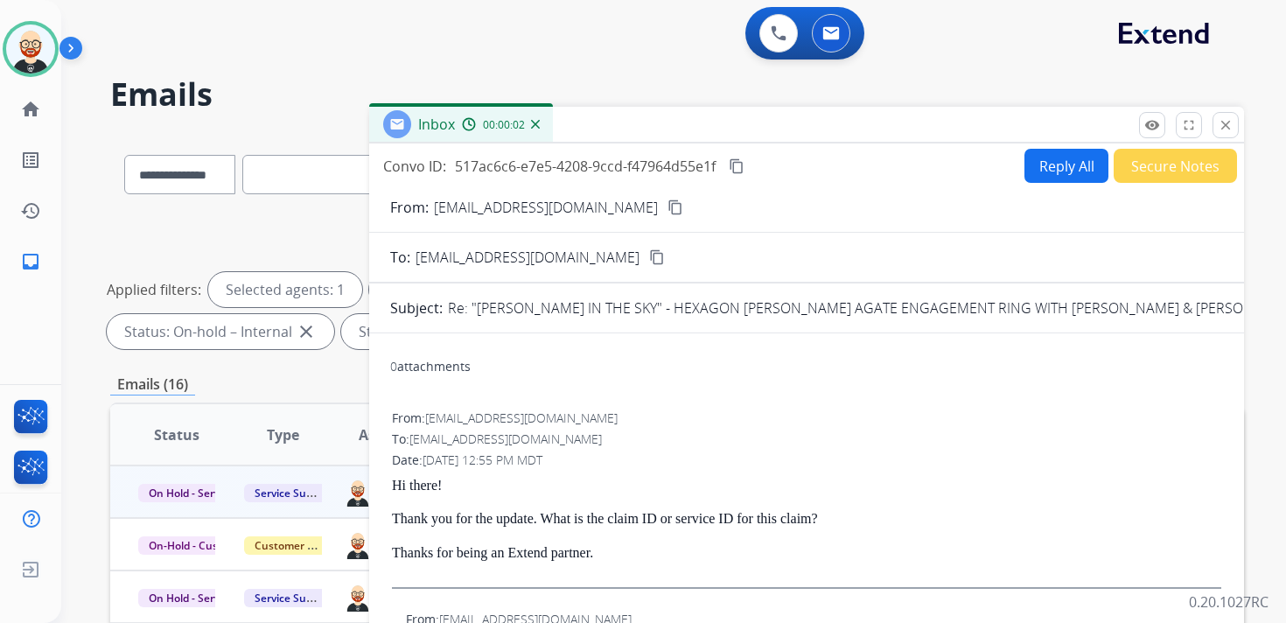
click at [1059, 166] on button "Reply All" at bounding box center [1066, 166] width 84 height 34
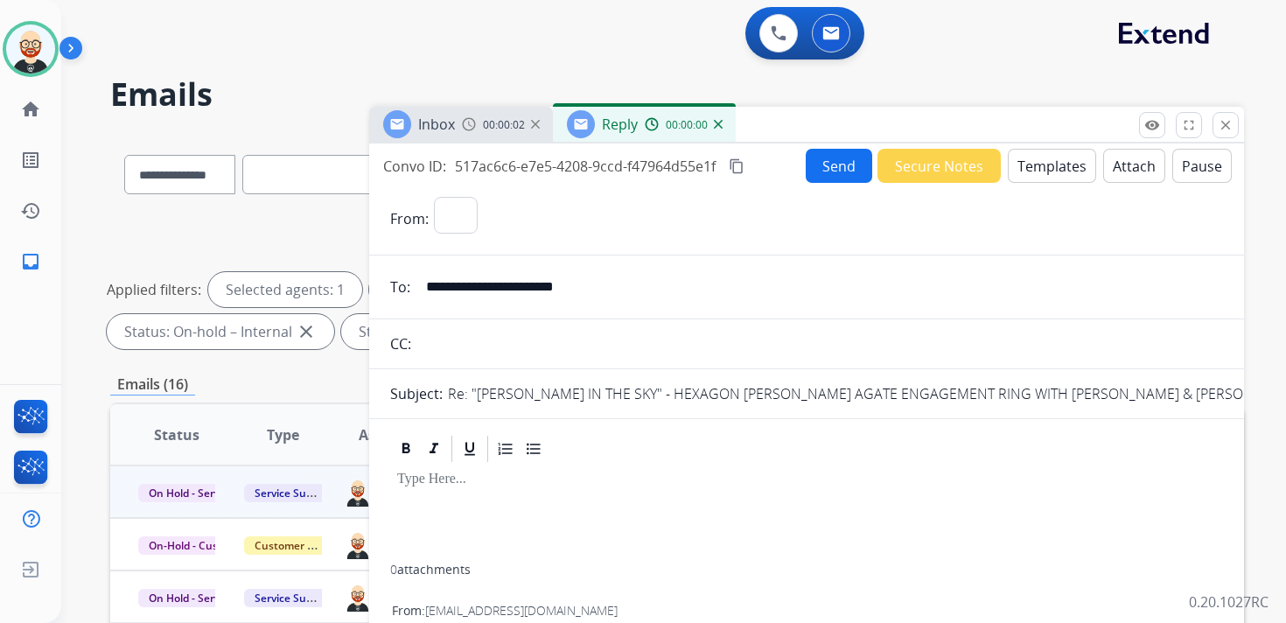
select select "**********"
click at [437, 506] on div at bounding box center [806, 514] width 833 height 100
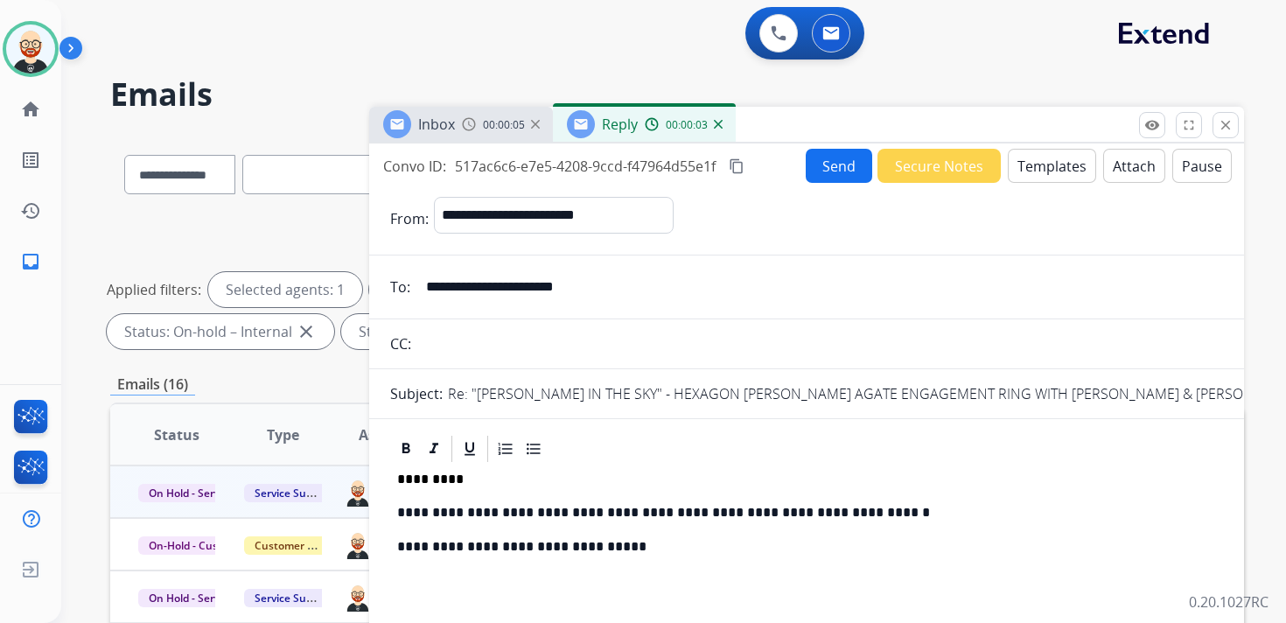
click at [810, 165] on button "Send" at bounding box center [839, 166] width 66 height 34
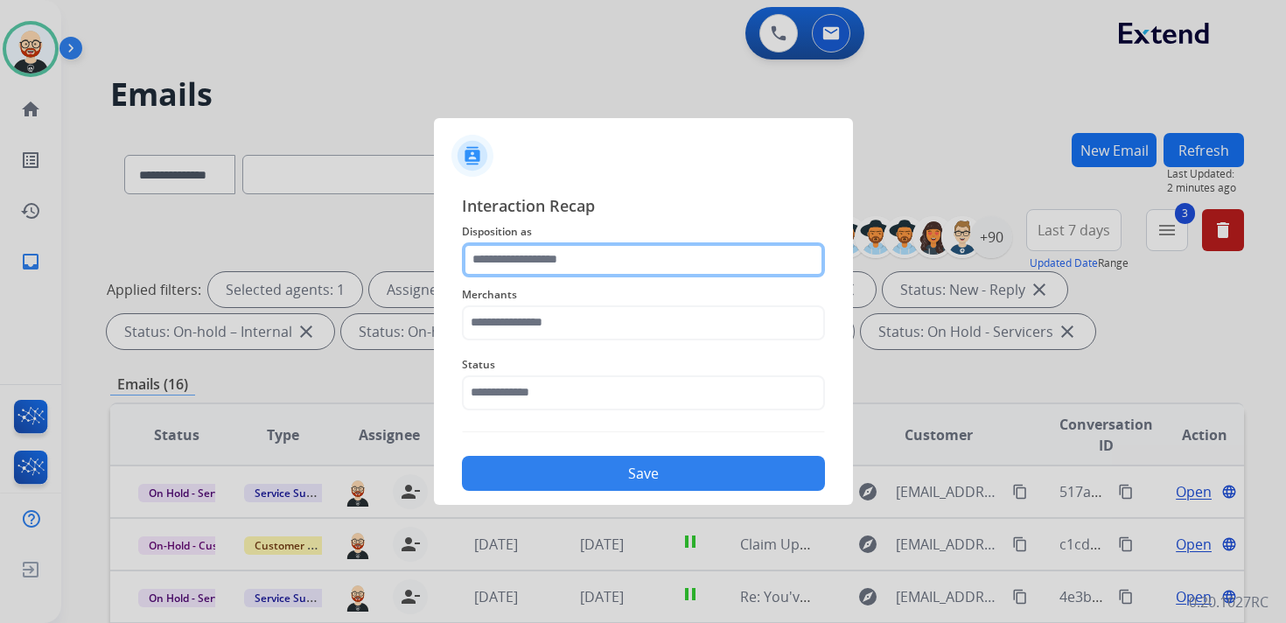
click at [556, 264] on input "text" at bounding box center [643, 259] width 363 height 35
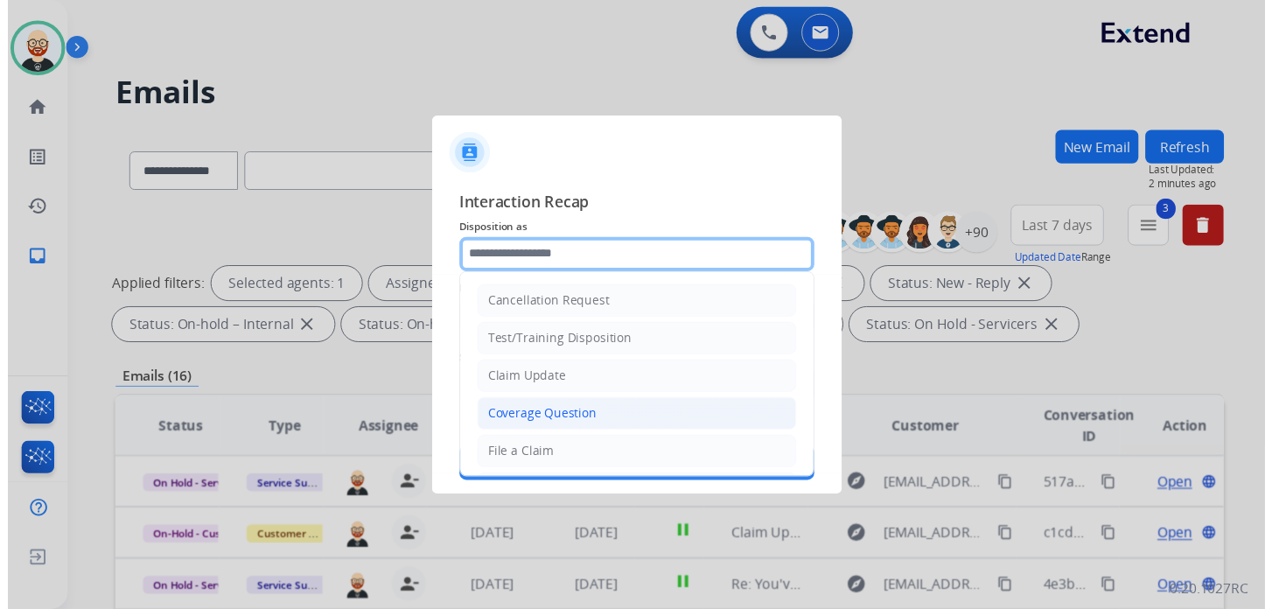
scroll to position [262, 0]
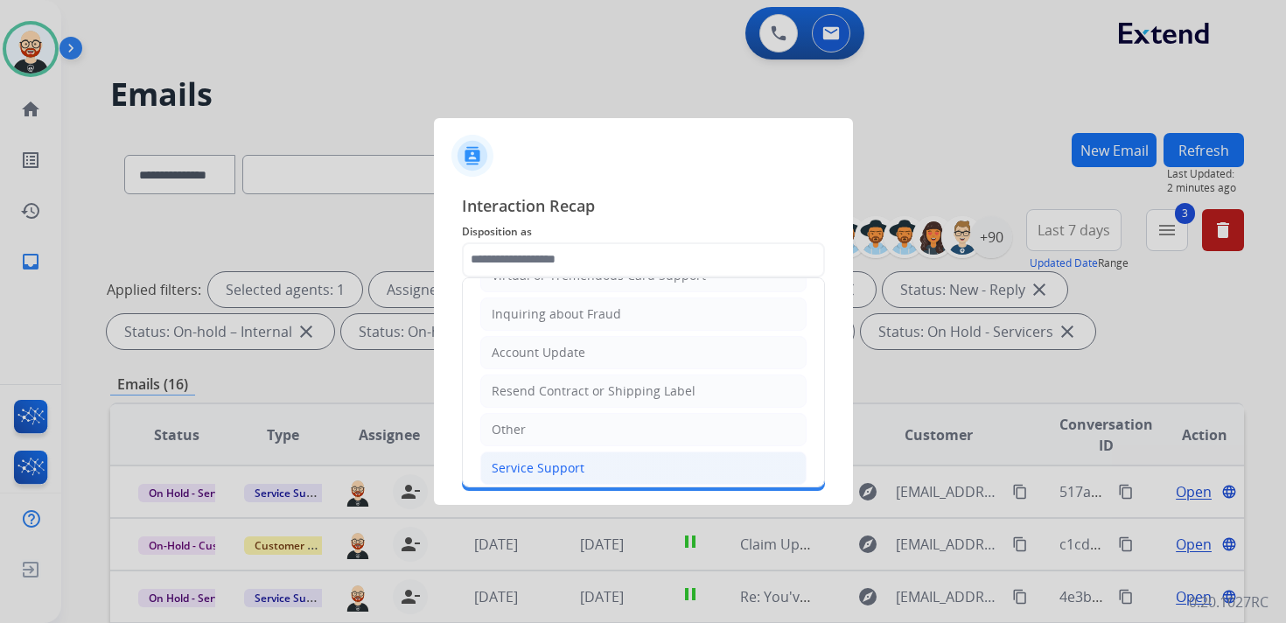
click at [566, 462] on div "Service Support" at bounding box center [538, 467] width 93 height 17
type input "**********"
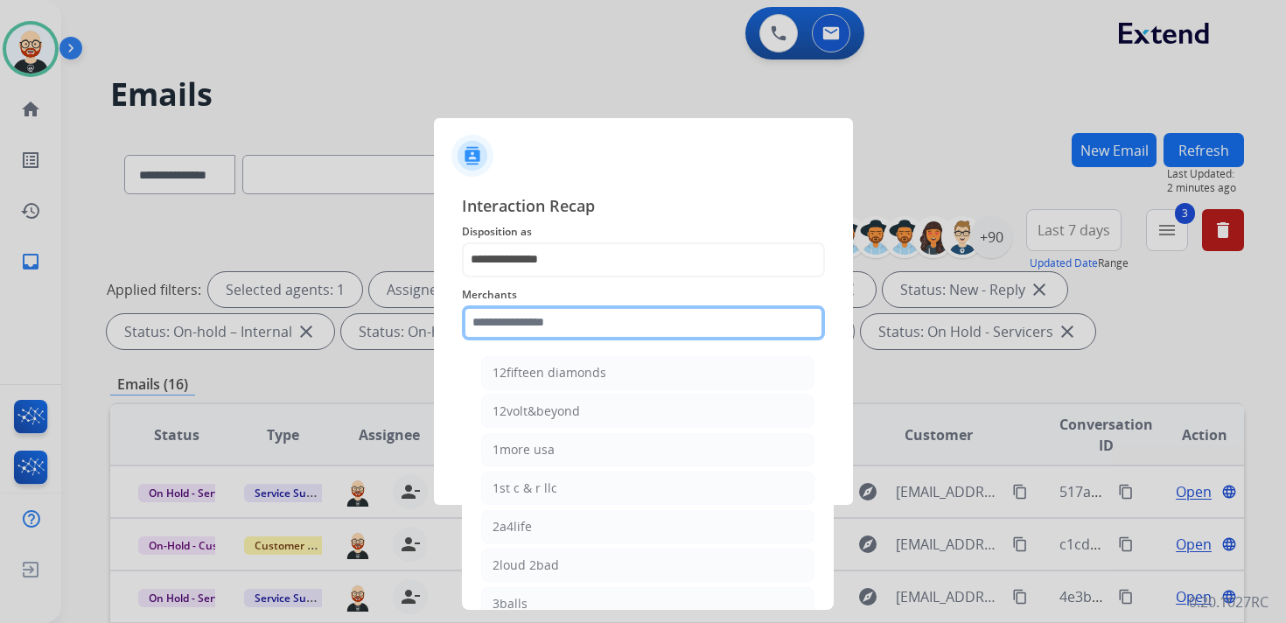
click at [541, 314] on input "text" at bounding box center [643, 322] width 363 height 35
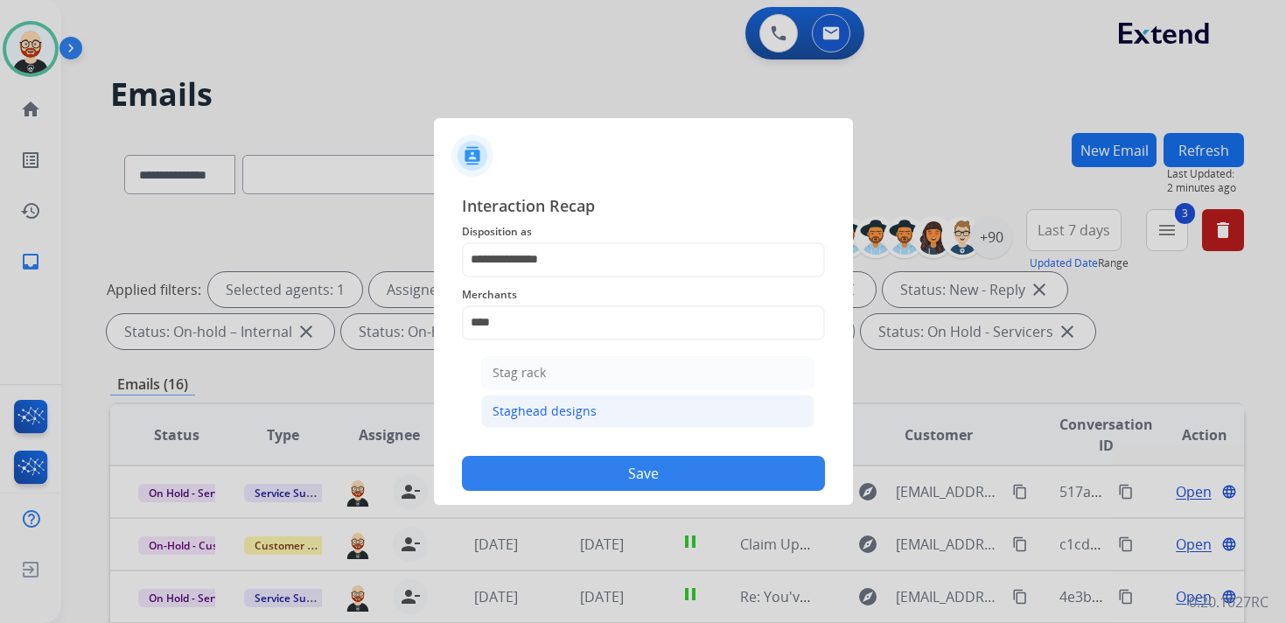
click at [541, 404] on div "Staghead designs" at bounding box center [544, 410] width 104 height 17
type input "**********"
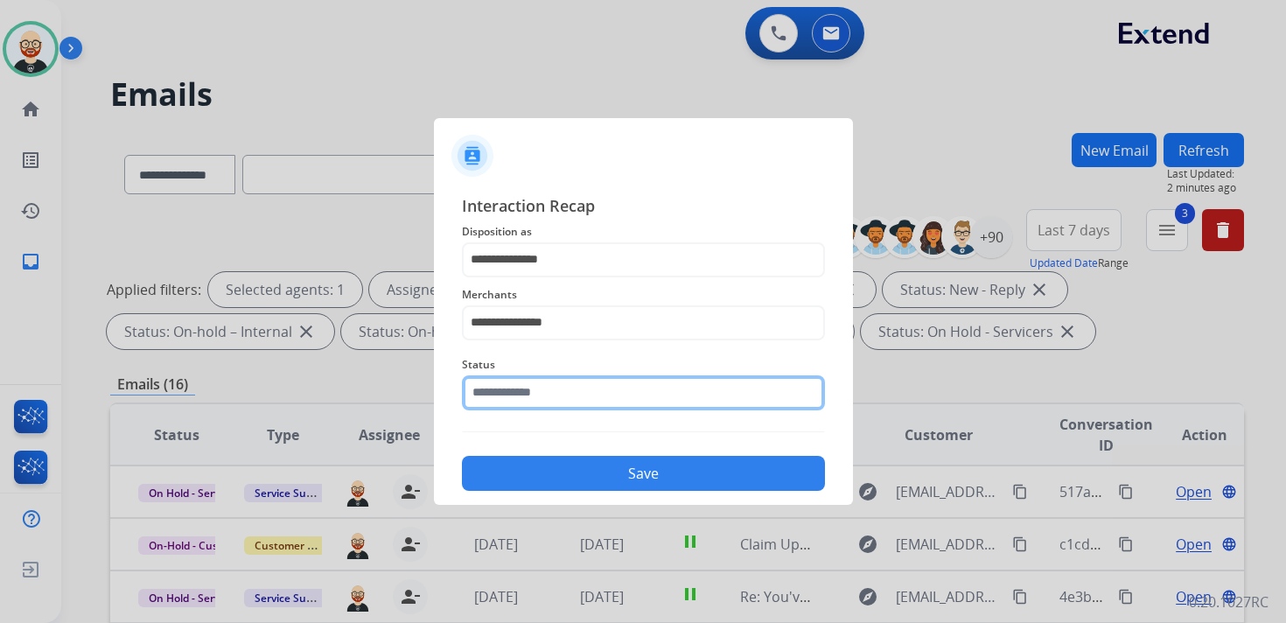
click at [508, 383] on input "text" at bounding box center [643, 392] width 363 height 35
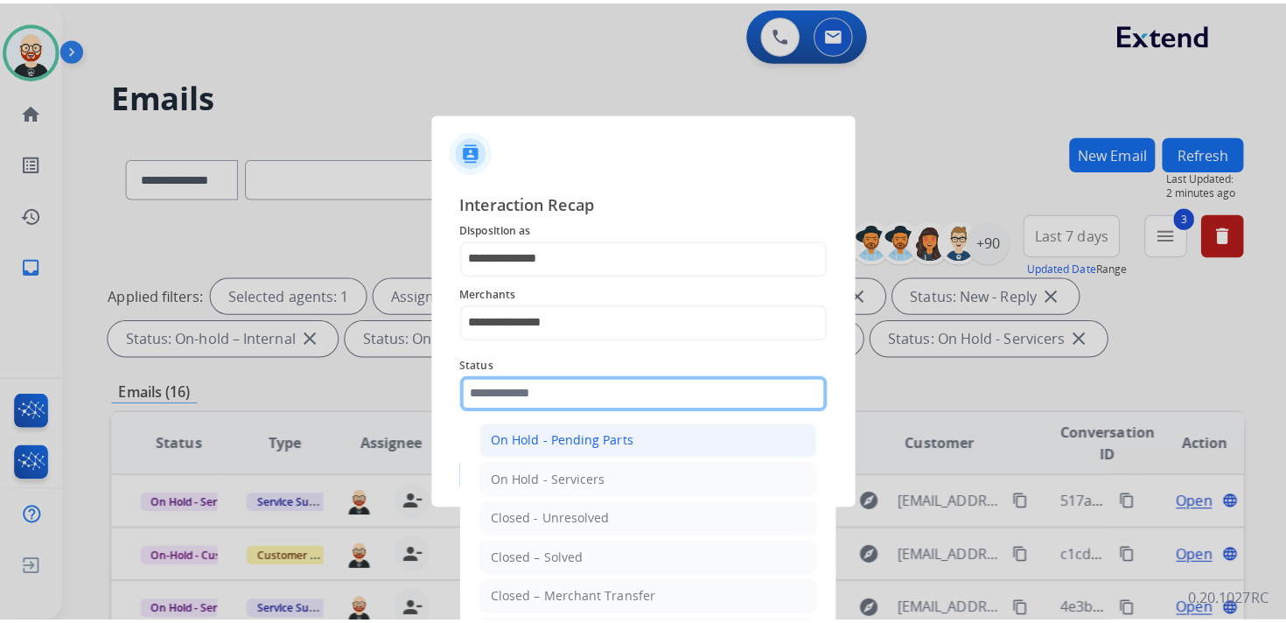
scroll to position [82, 0]
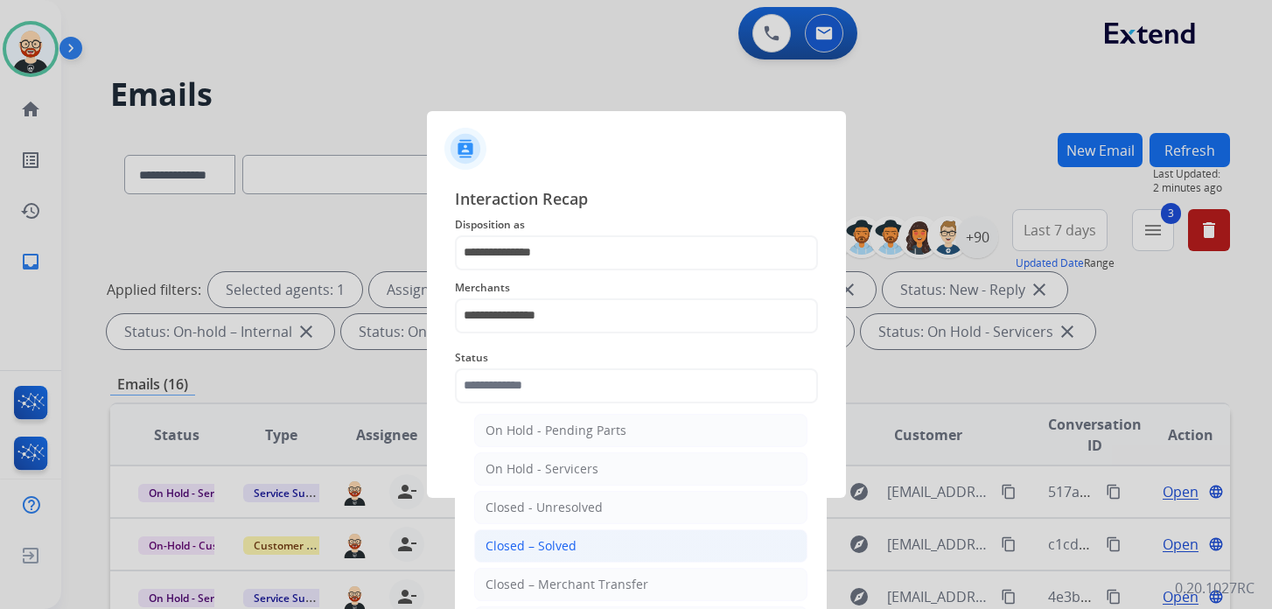
click at [539, 537] on div "Closed – Solved" at bounding box center [530, 545] width 91 height 17
type input "**********"
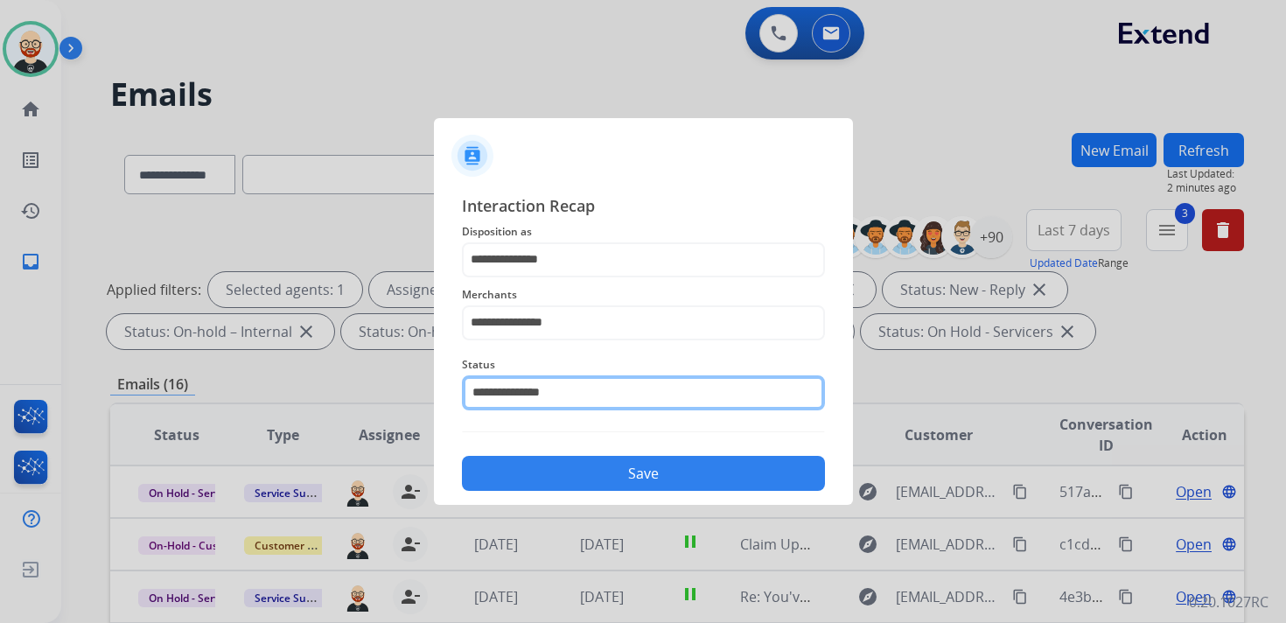
click at [535, 401] on input "**********" at bounding box center [643, 392] width 363 height 35
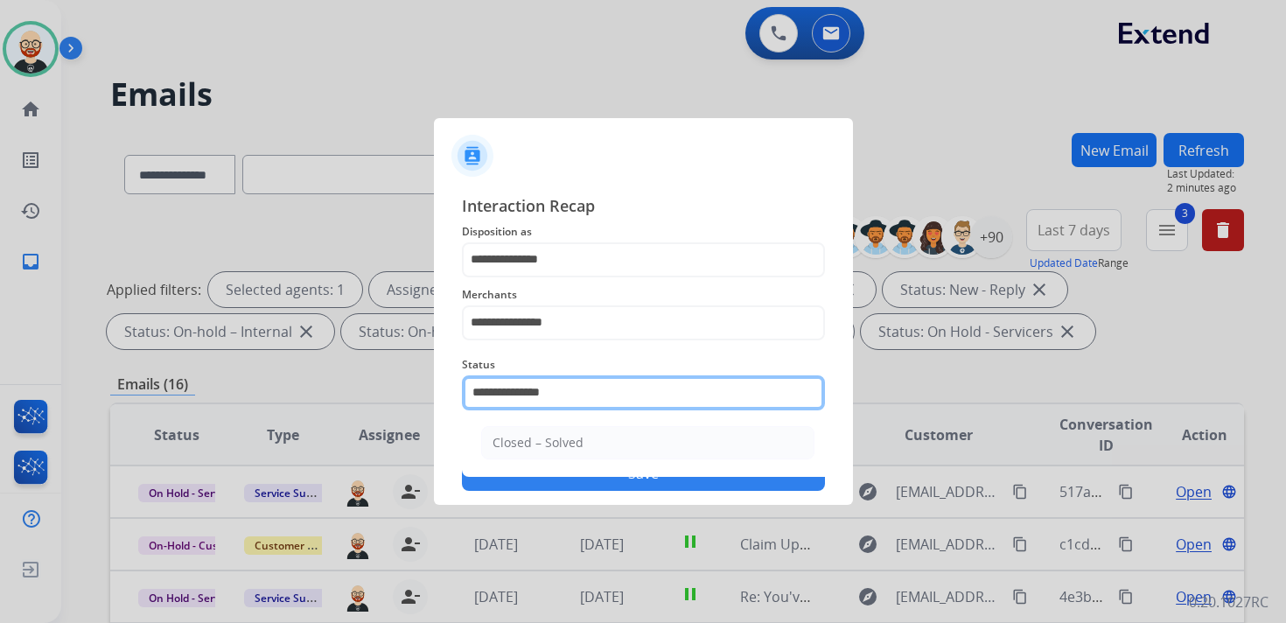
click at [535, 401] on input "**********" at bounding box center [643, 392] width 363 height 35
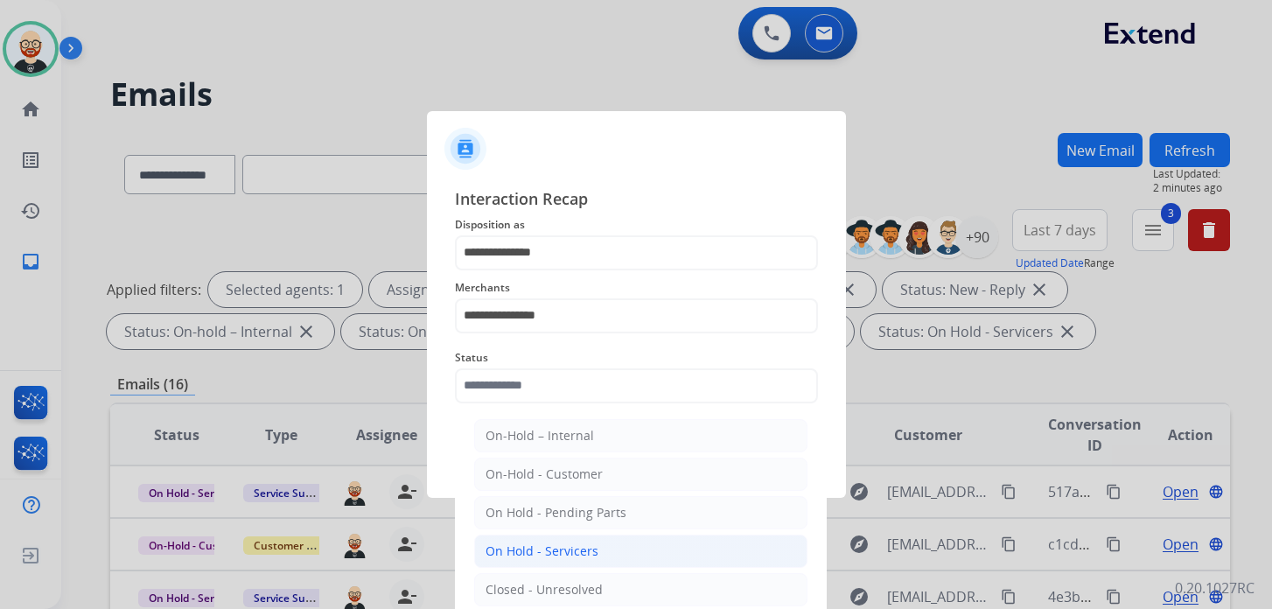
click at [650, 539] on li "On Hold - Servicers" at bounding box center [640, 550] width 333 height 33
type input "**********"
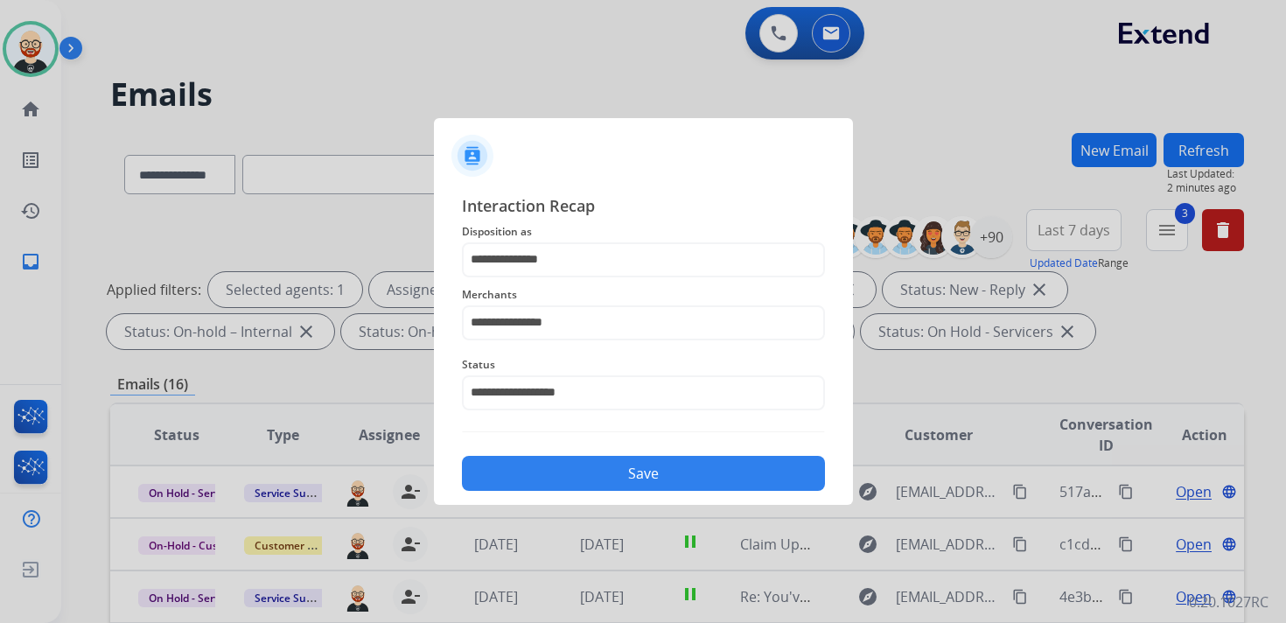
click at [603, 464] on button "Save" at bounding box center [643, 473] width 363 height 35
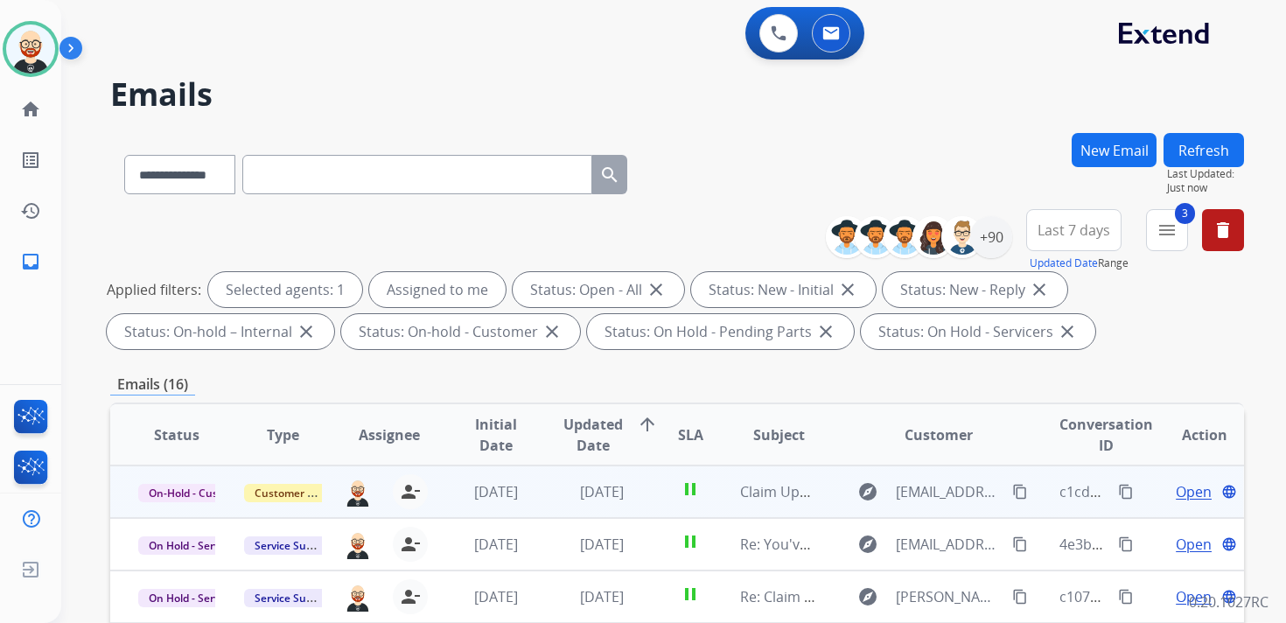
click at [1203, 499] on div "Open language" at bounding box center [1204, 491] width 78 height 21
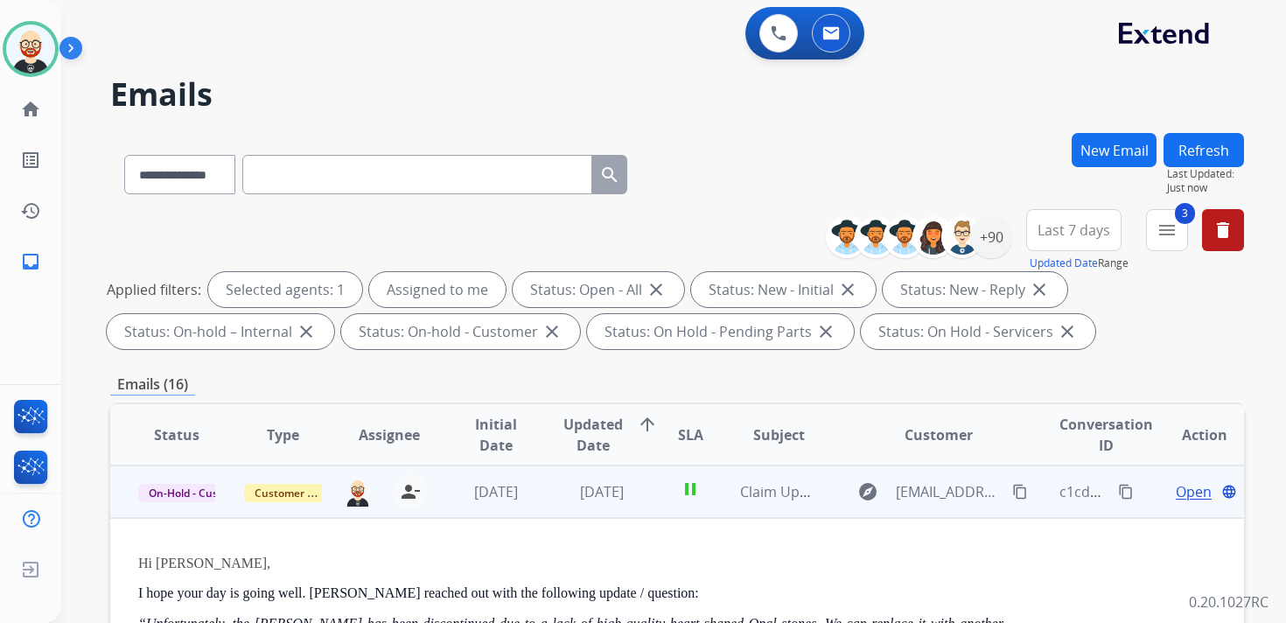
click at [1018, 499] on div "explore [EMAIL_ADDRESS][DOMAIN_NAME] content_copy" at bounding box center [939, 492] width 184 height 28
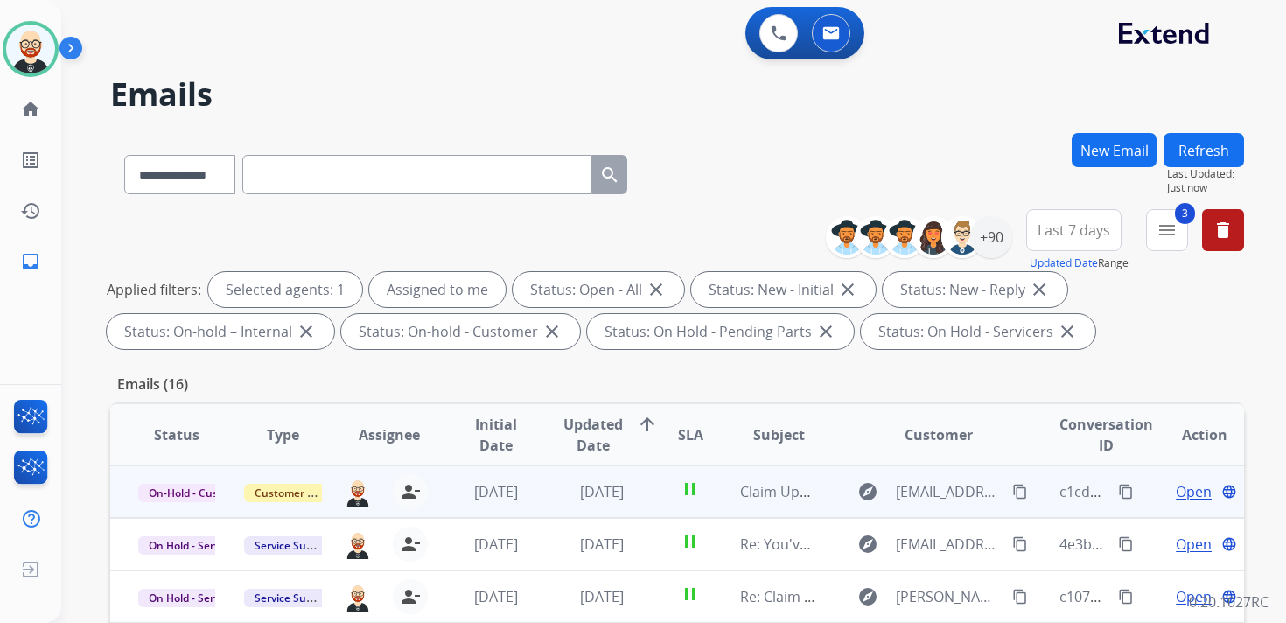
click at [1183, 492] on span "Open" at bounding box center [1194, 491] width 36 height 21
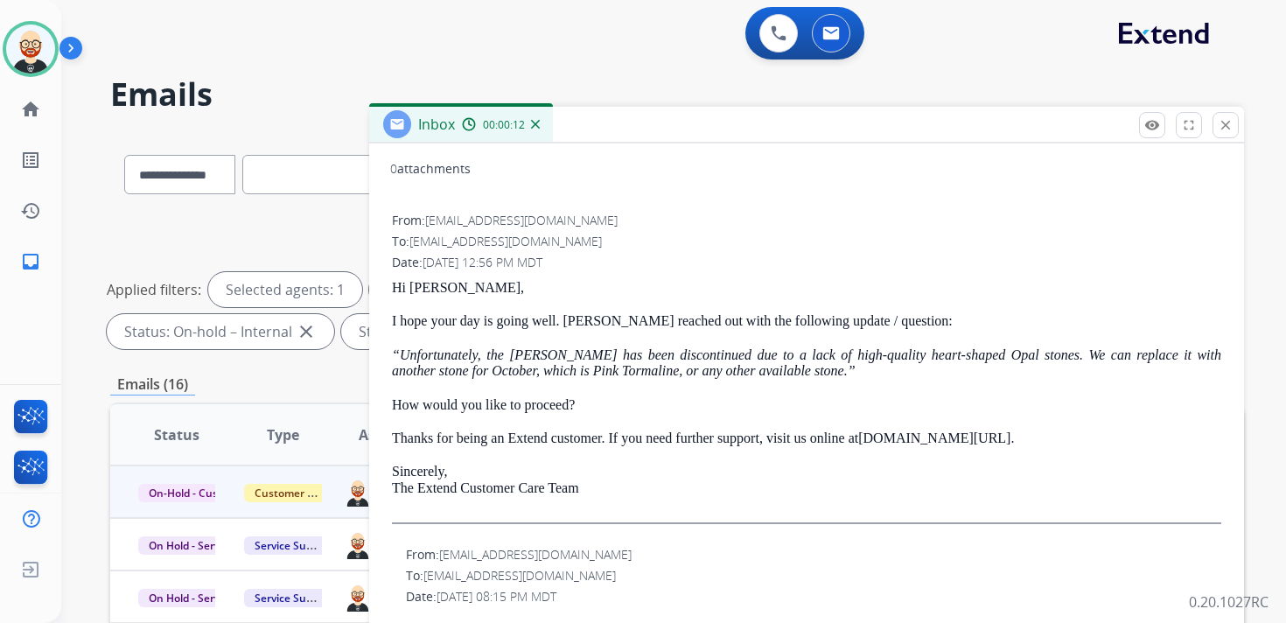
scroll to position [199, 0]
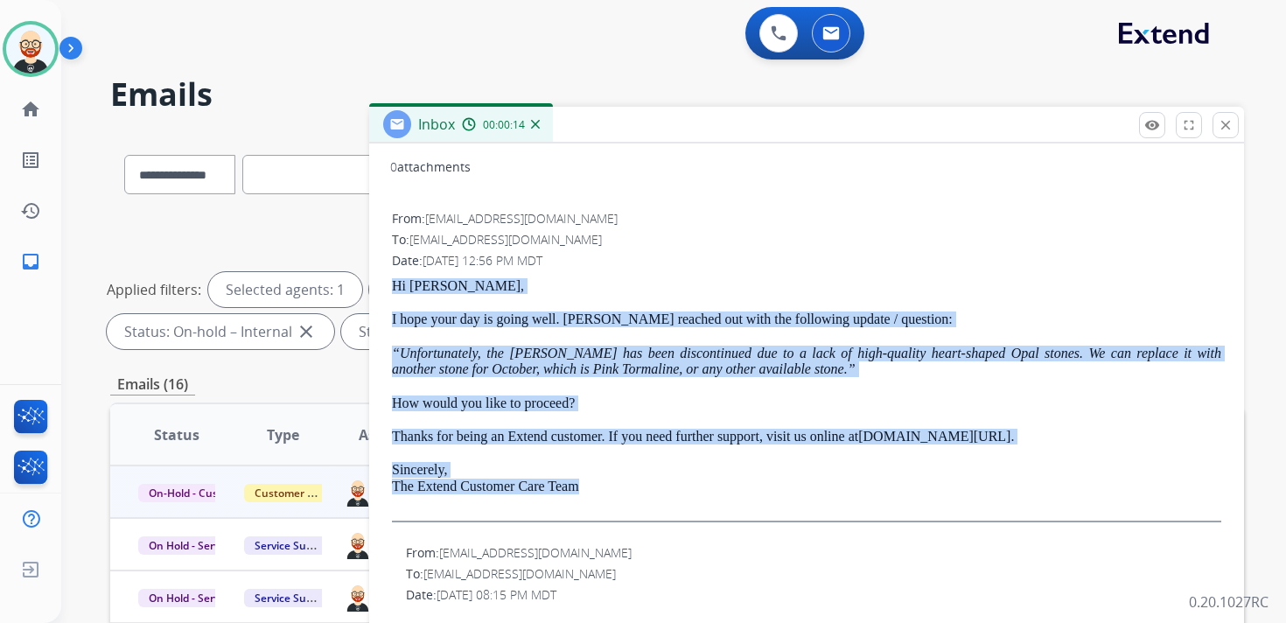
drag, startPoint x: 604, startPoint y: 492, endPoint x: 381, endPoint y: 290, distance: 301.0
click at [381, 290] on div "0 attachments From: [EMAIL_ADDRESS][DOMAIN_NAME] To: [EMAIL_ADDRESS][DOMAIN_NAM…" at bounding box center [806, 631] width 875 height 967
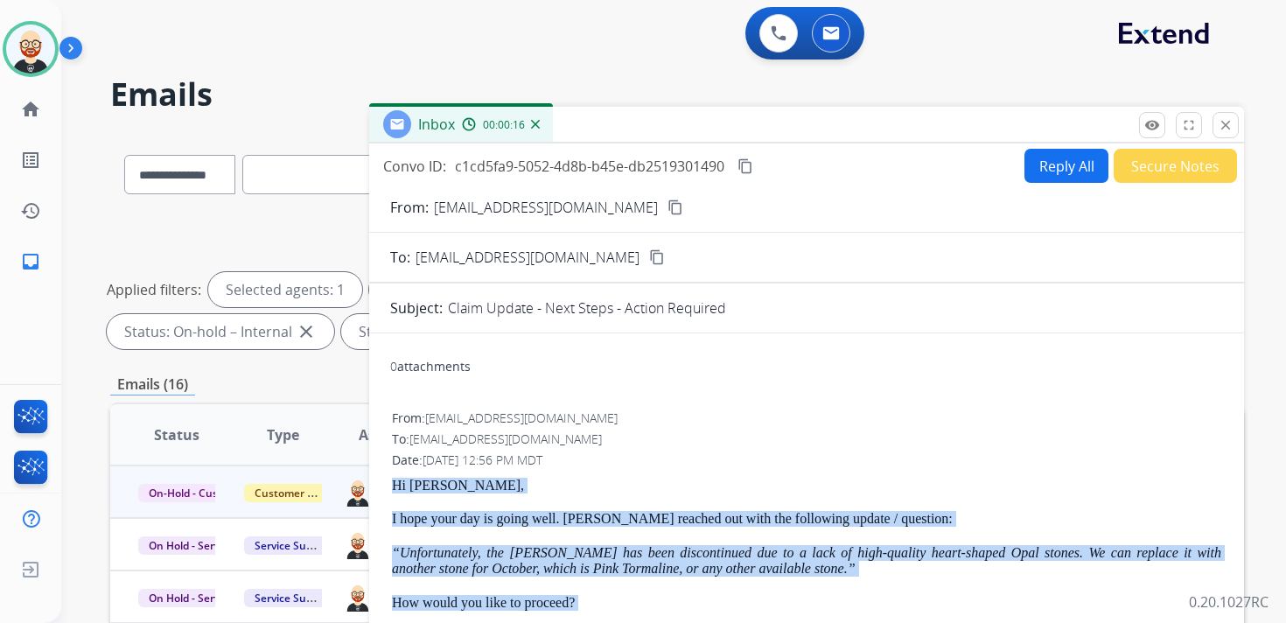
click at [1051, 159] on button "Reply All" at bounding box center [1066, 166] width 84 height 34
select select "**********"
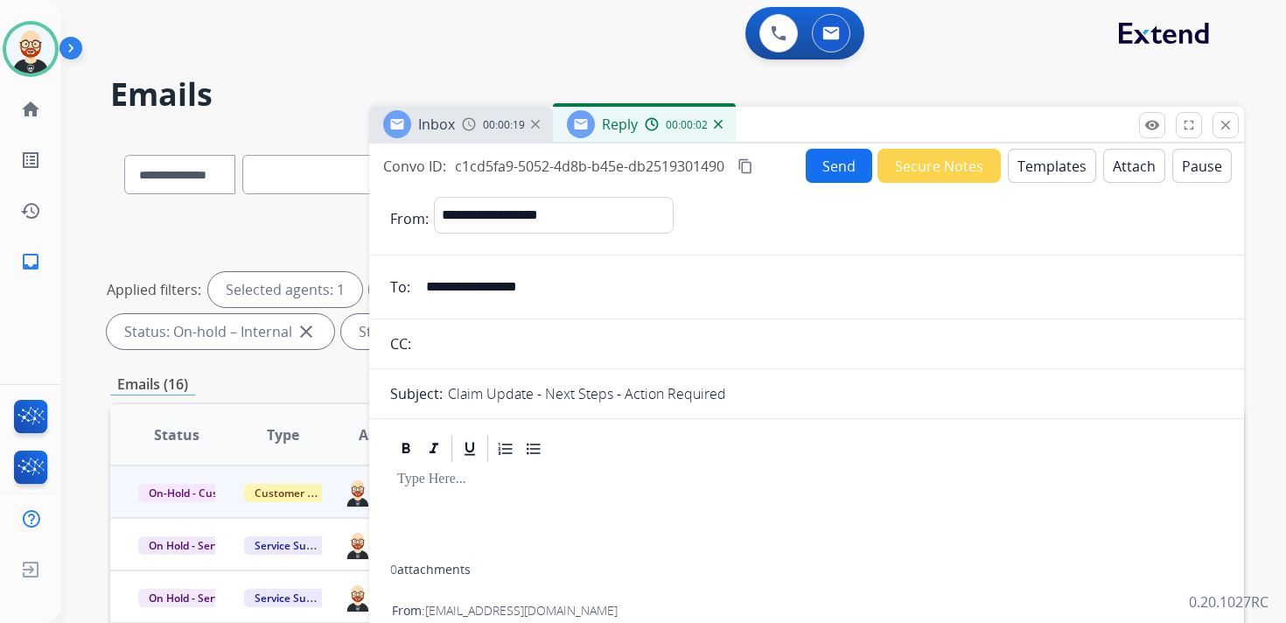
click at [446, 478] on p at bounding box center [806, 479] width 819 height 16
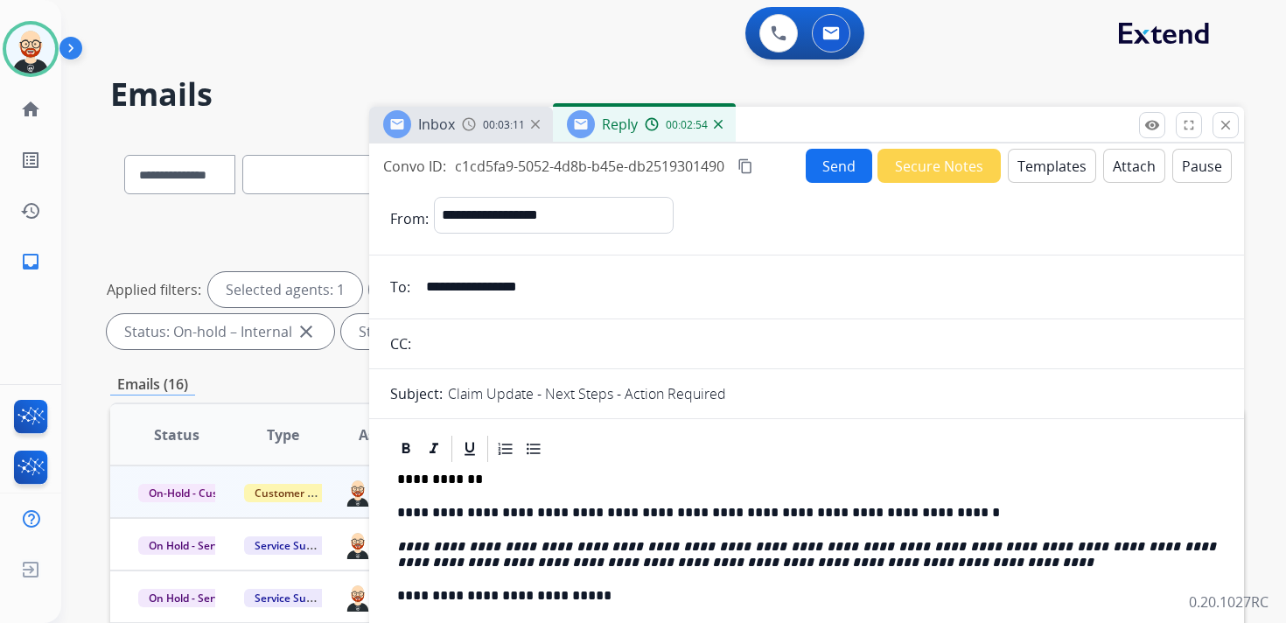
click at [818, 172] on button "Send" at bounding box center [839, 166] width 66 height 34
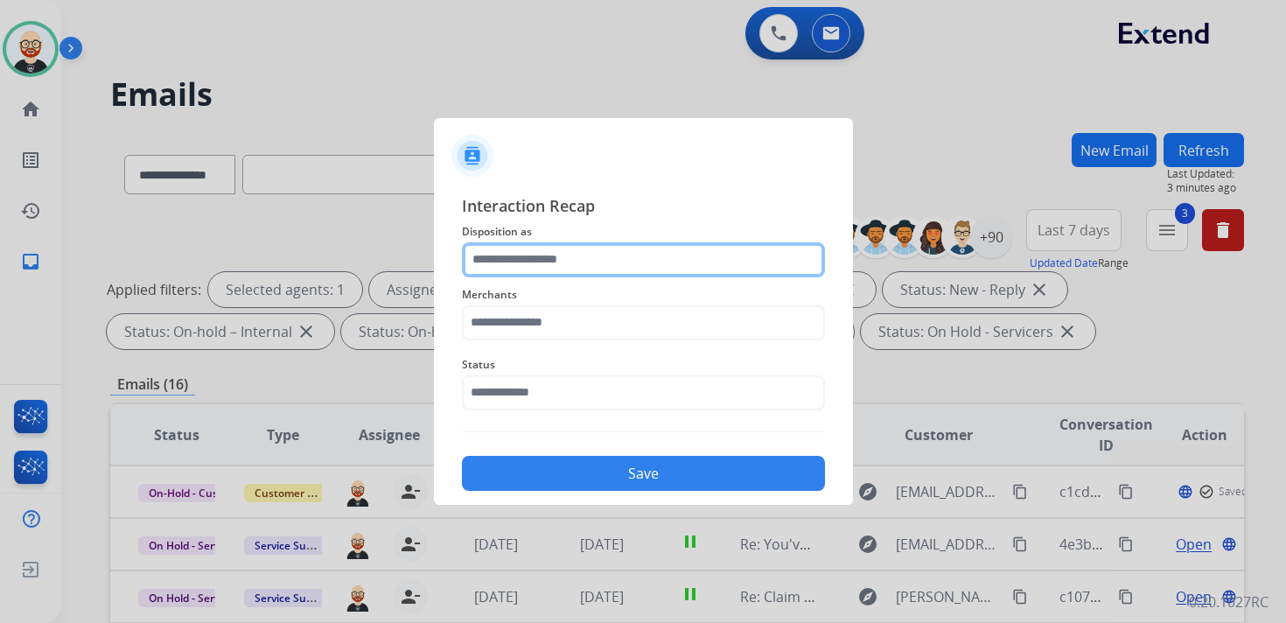
click at [536, 262] on input "text" at bounding box center [643, 259] width 363 height 35
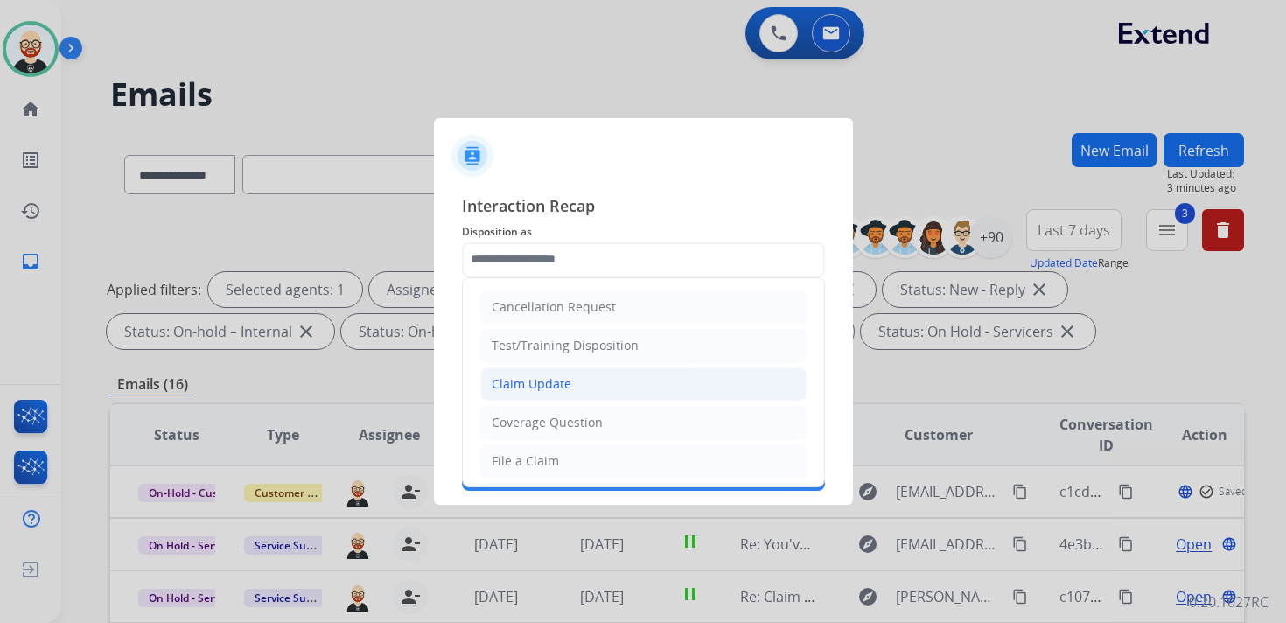
click at [549, 380] on div "Claim Update" at bounding box center [532, 383] width 80 height 17
type input "**********"
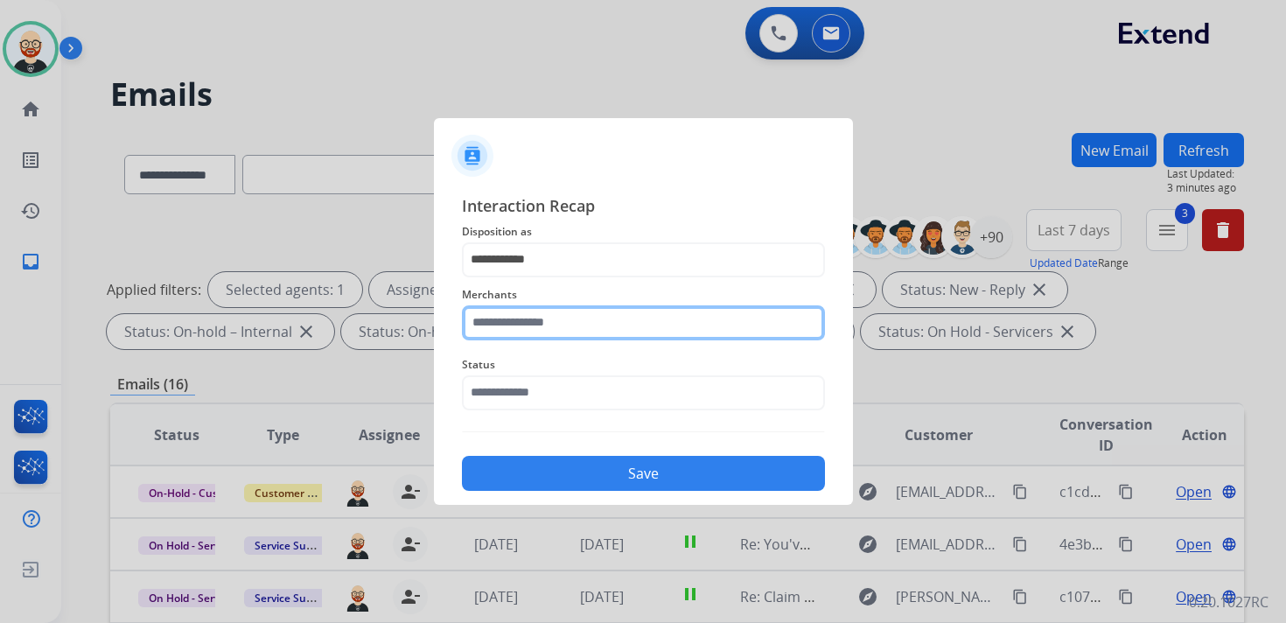
click at [520, 327] on input "text" at bounding box center [643, 322] width 363 height 35
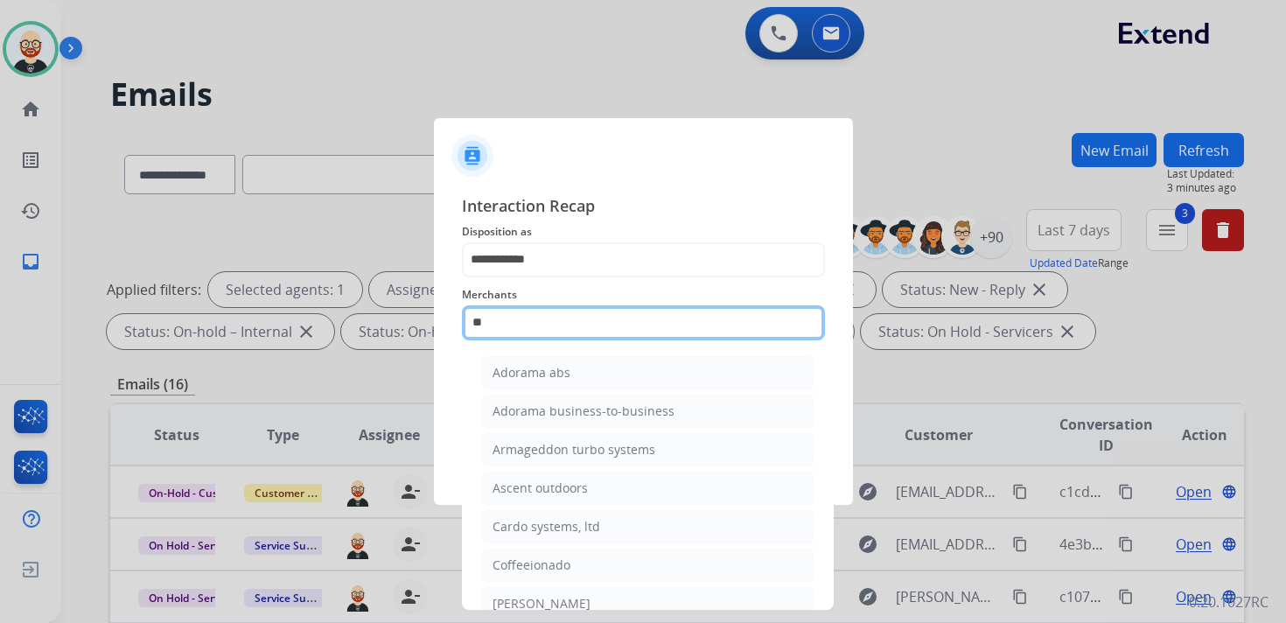
type input "*"
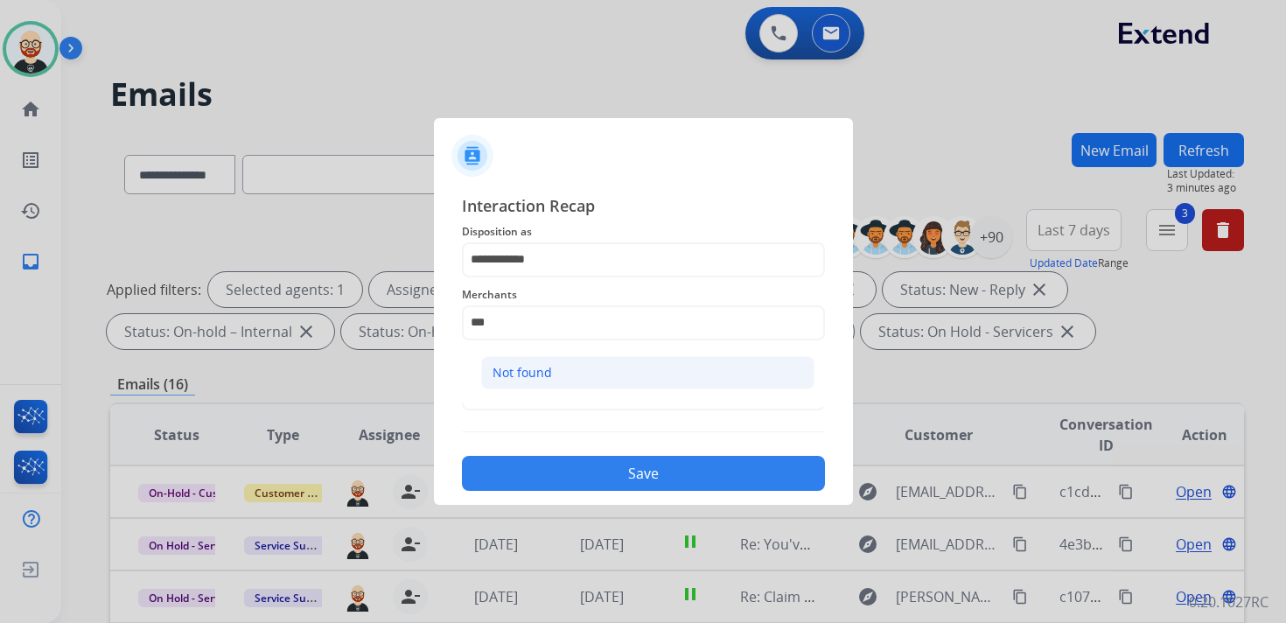
click at [526, 377] on div "Not found" at bounding box center [521, 372] width 59 height 17
type input "*********"
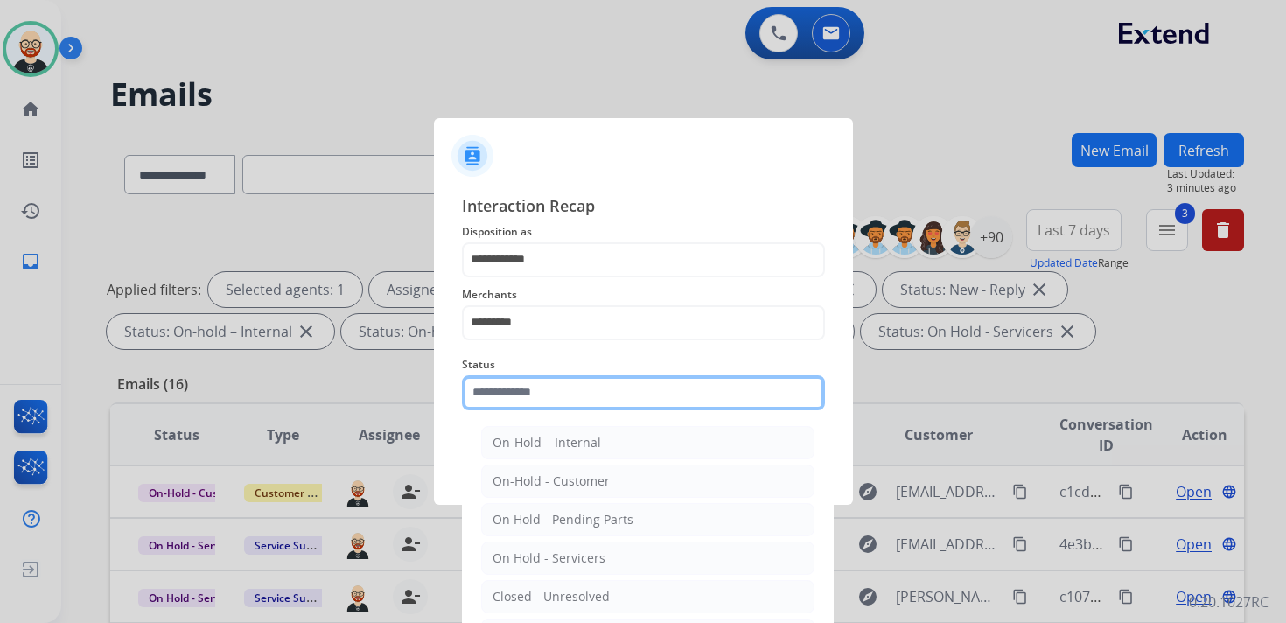
click at [520, 405] on div "Status On-Hold – Internal On-Hold - Customer On Hold - Pending Parts On Hold - …" at bounding box center [643, 382] width 363 height 70
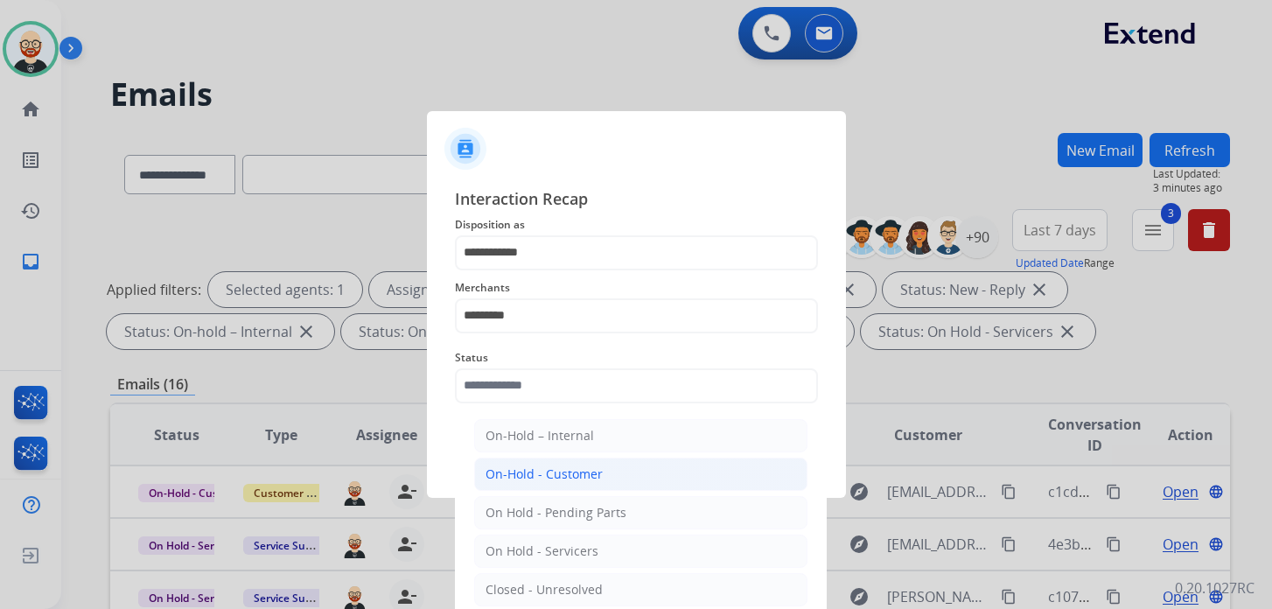
click at [537, 462] on li "On-Hold - Customer" at bounding box center [640, 473] width 333 height 33
type input "**********"
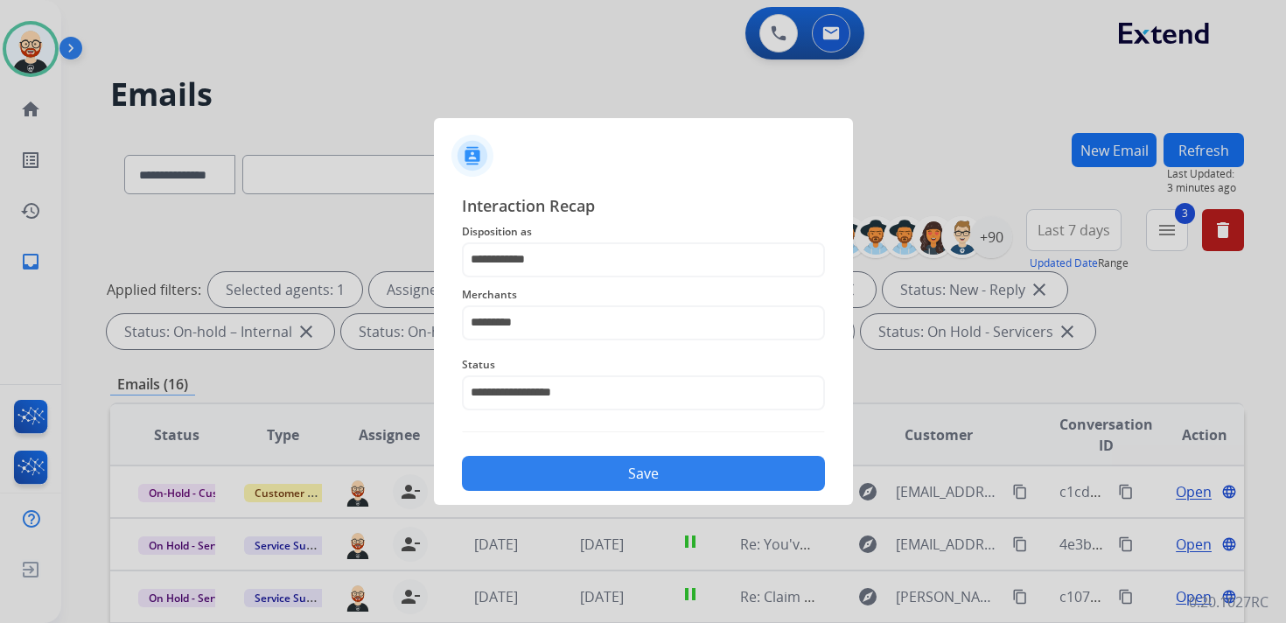
click at [537, 467] on button "Save" at bounding box center [643, 473] width 363 height 35
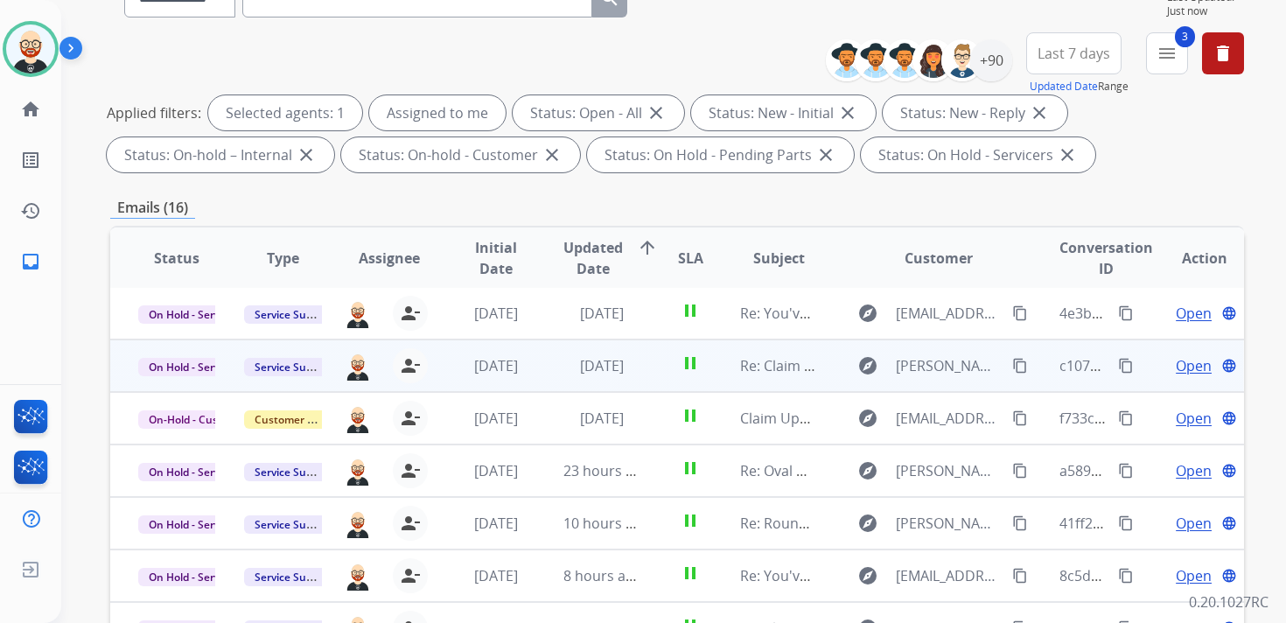
scroll to position [192, 0]
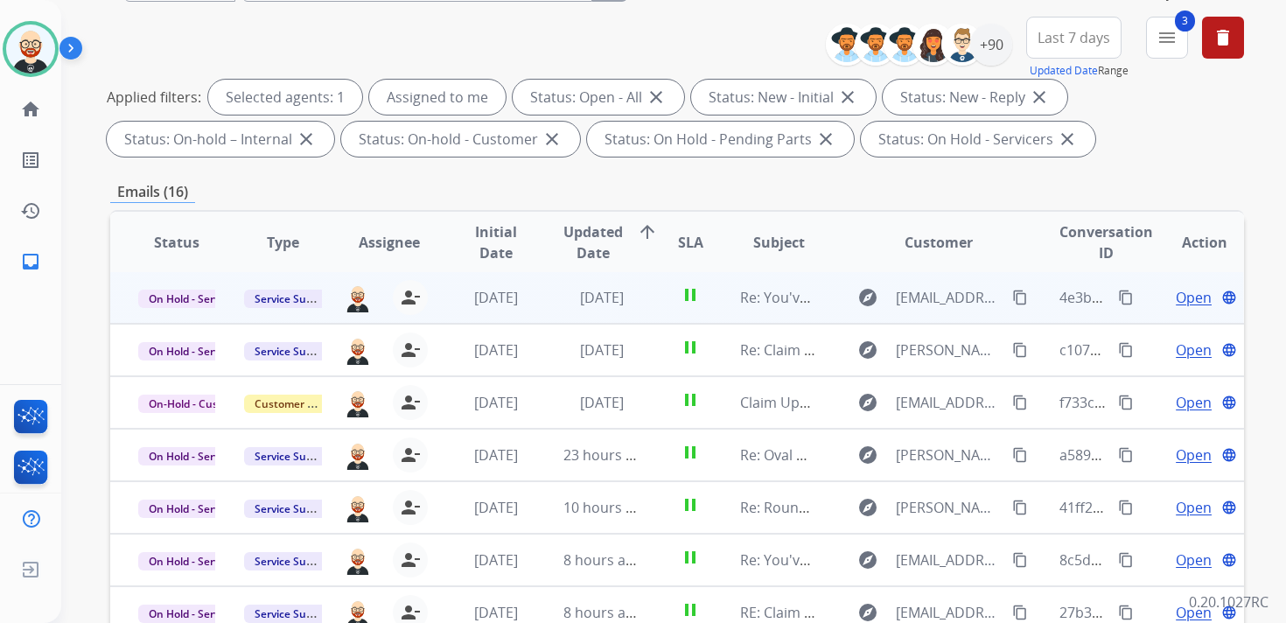
click at [1176, 297] on span "Open" at bounding box center [1194, 297] width 36 height 21
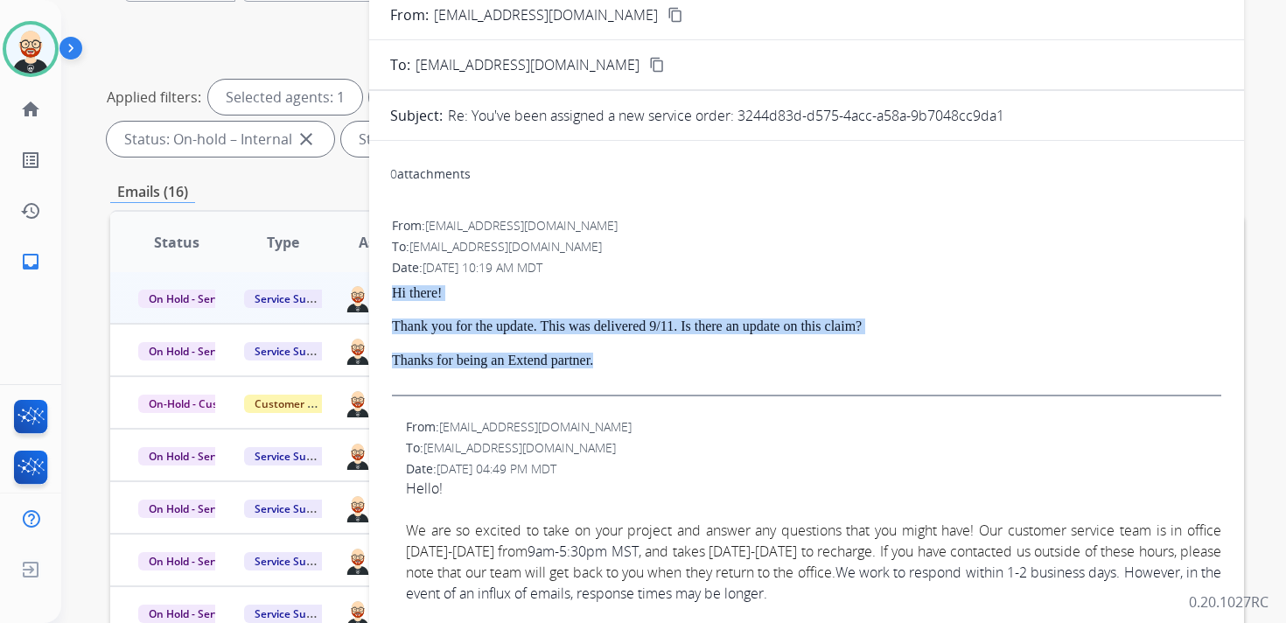
drag, startPoint x: 637, startPoint y: 369, endPoint x: 385, endPoint y: 298, distance: 261.7
click at [385, 298] on div "0 attachments From: [EMAIL_ADDRESS][DOMAIN_NAME] To: [EMAIL_ADDRESS][DOMAIN_NAM…" at bounding box center [806, 523] width 875 height 737
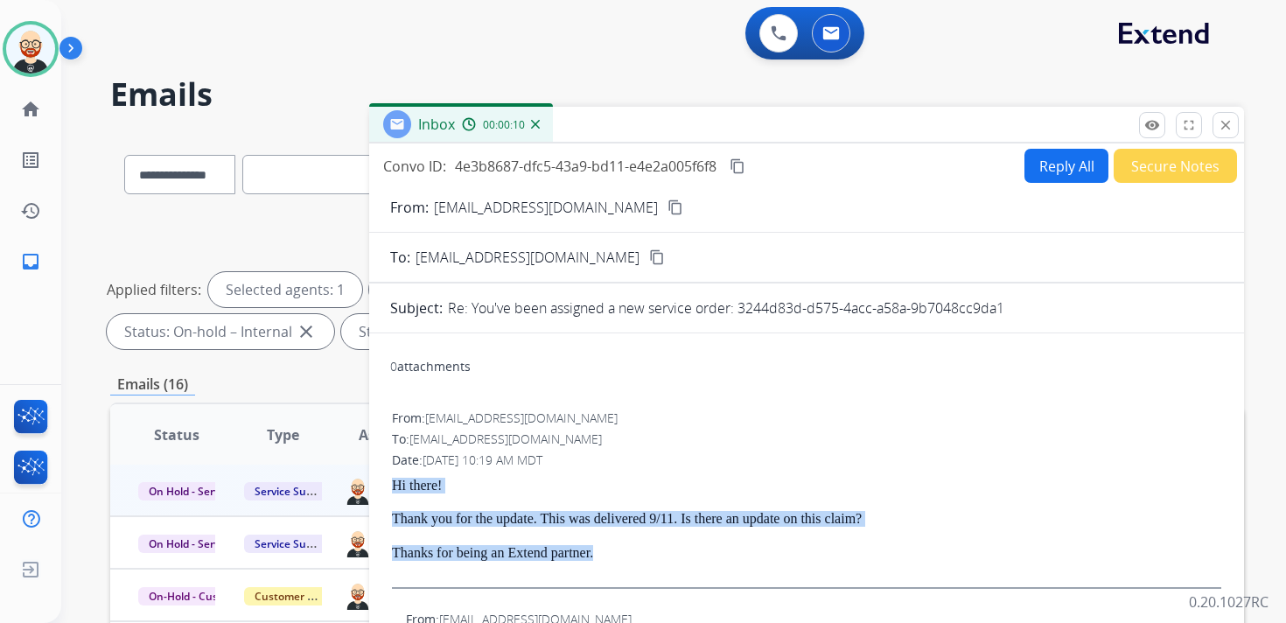
click at [1040, 171] on button "Reply All" at bounding box center [1066, 166] width 84 height 34
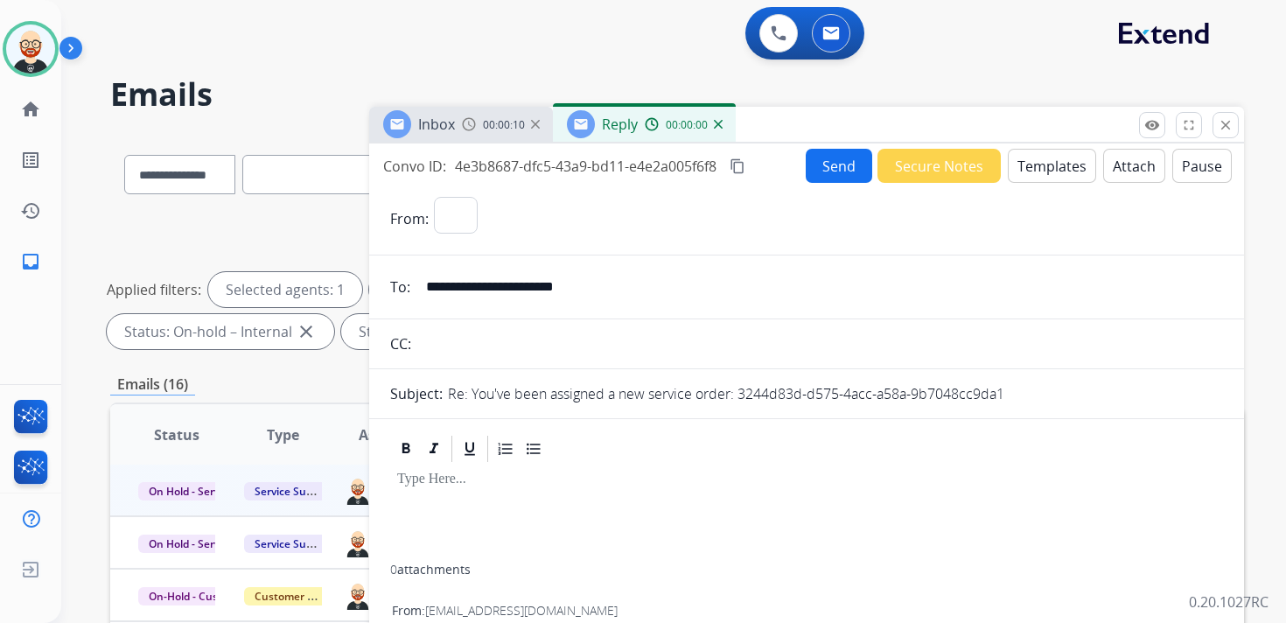
select select "**********"
click at [434, 501] on div at bounding box center [806, 514] width 833 height 100
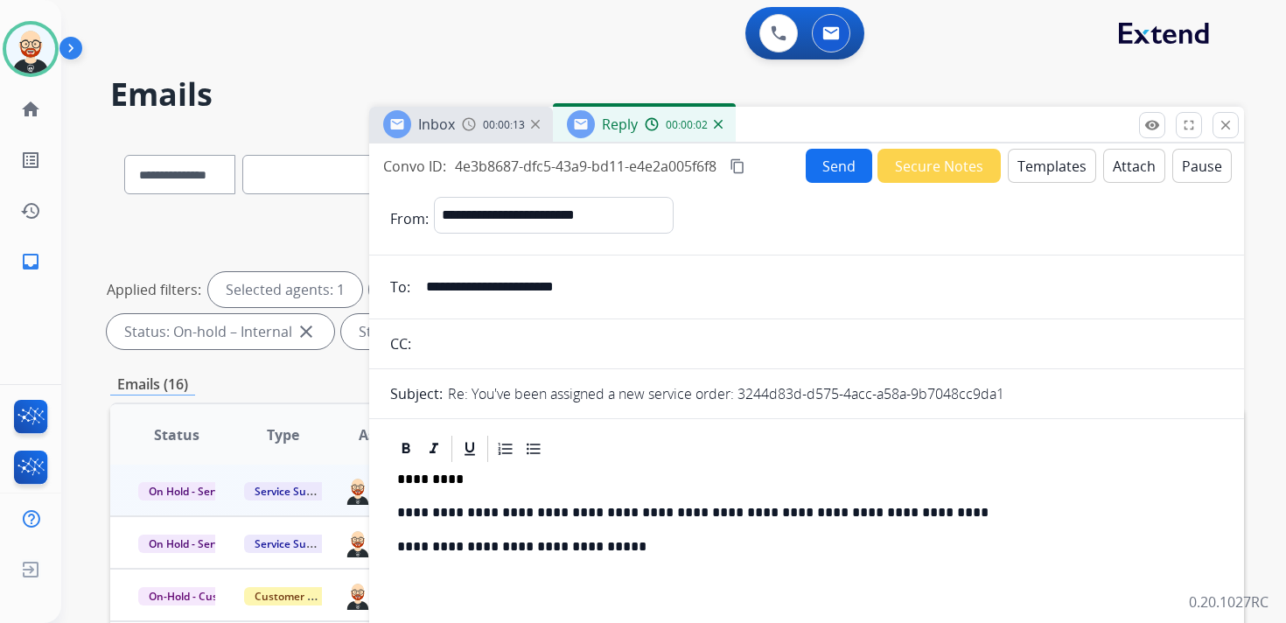
click at [807, 164] on button "Send" at bounding box center [839, 166] width 66 height 34
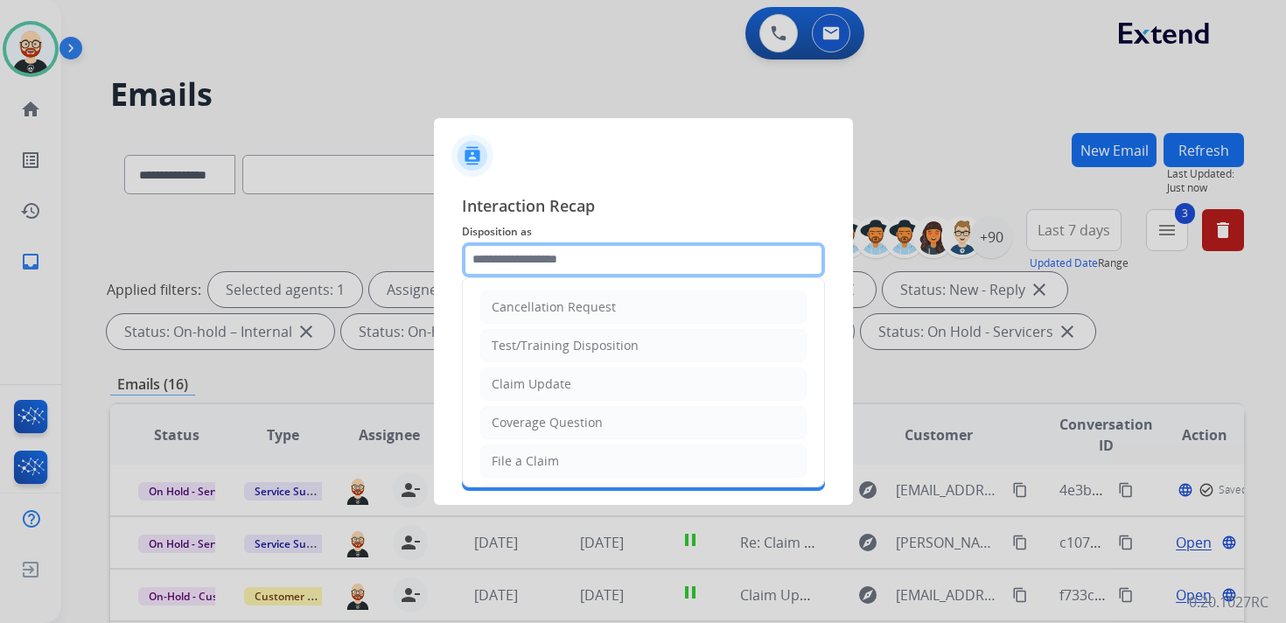
click at [503, 270] on input "text" at bounding box center [643, 259] width 363 height 35
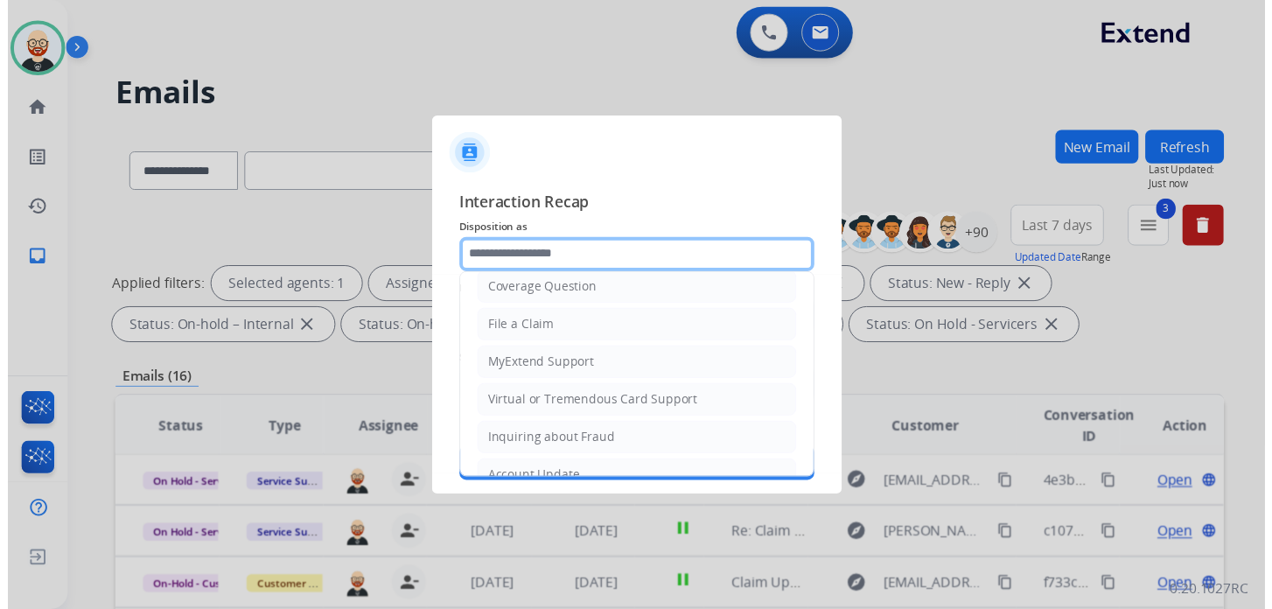
scroll to position [262, 0]
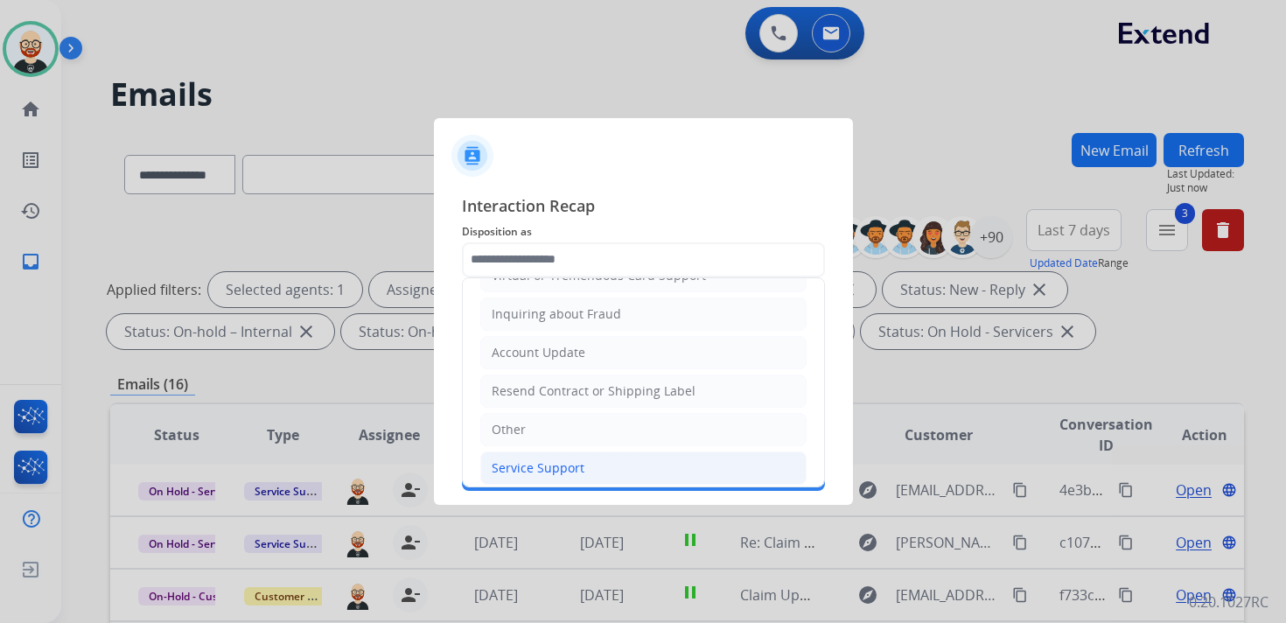
click at [521, 459] on div "Service Support" at bounding box center [538, 467] width 93 height 17
type input "**********"
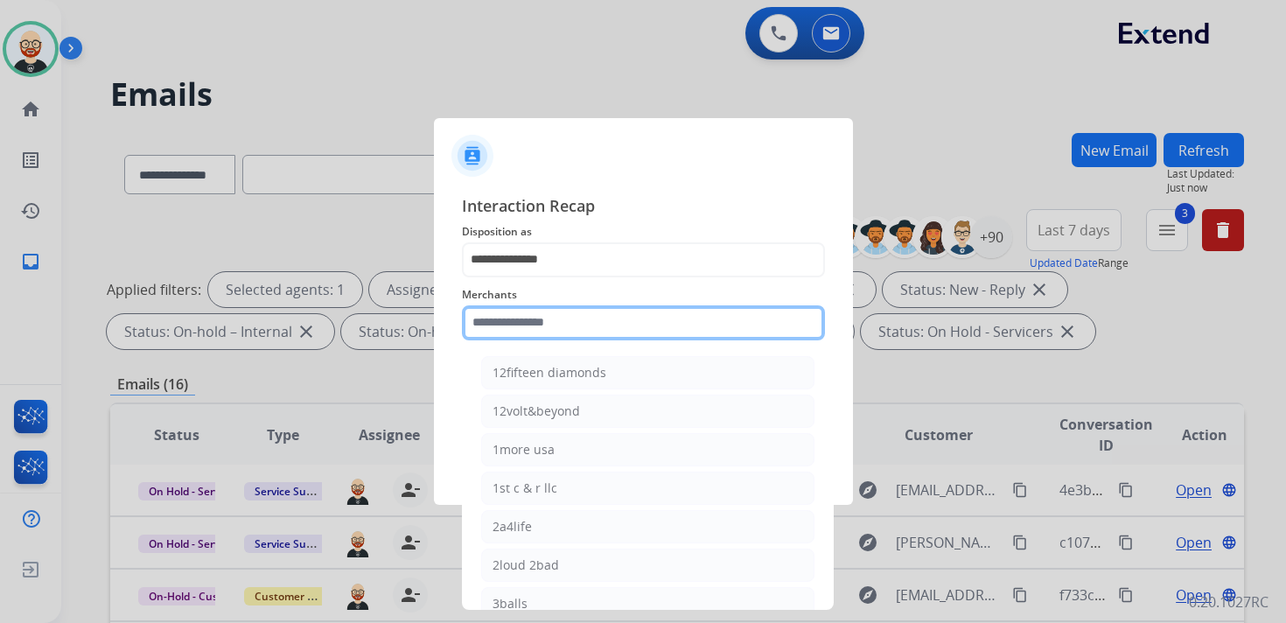
click at [492, 326] on input "text" at bounding box center [643, 322] width 363 height 35
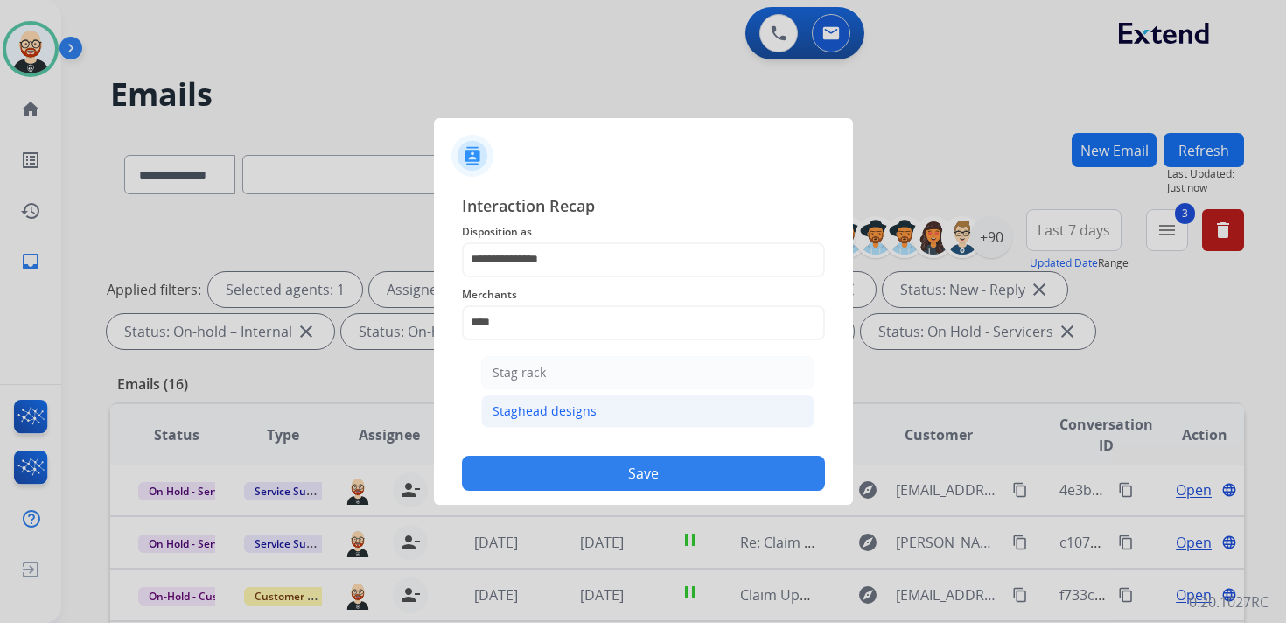
click at [499, 410] on div "Staghead designs" at bounding box center [544, 410] width 104 height 17
type input "**********"
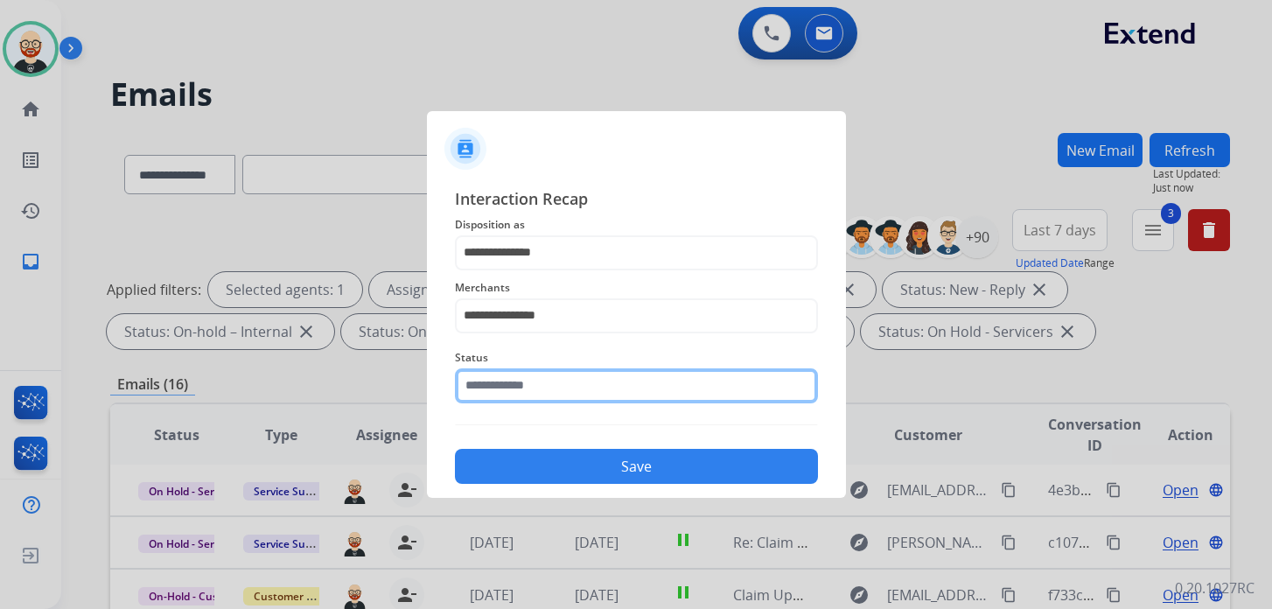
click at [493, 375] on input "text" at bounding box center [636, 385] width 363 height 35
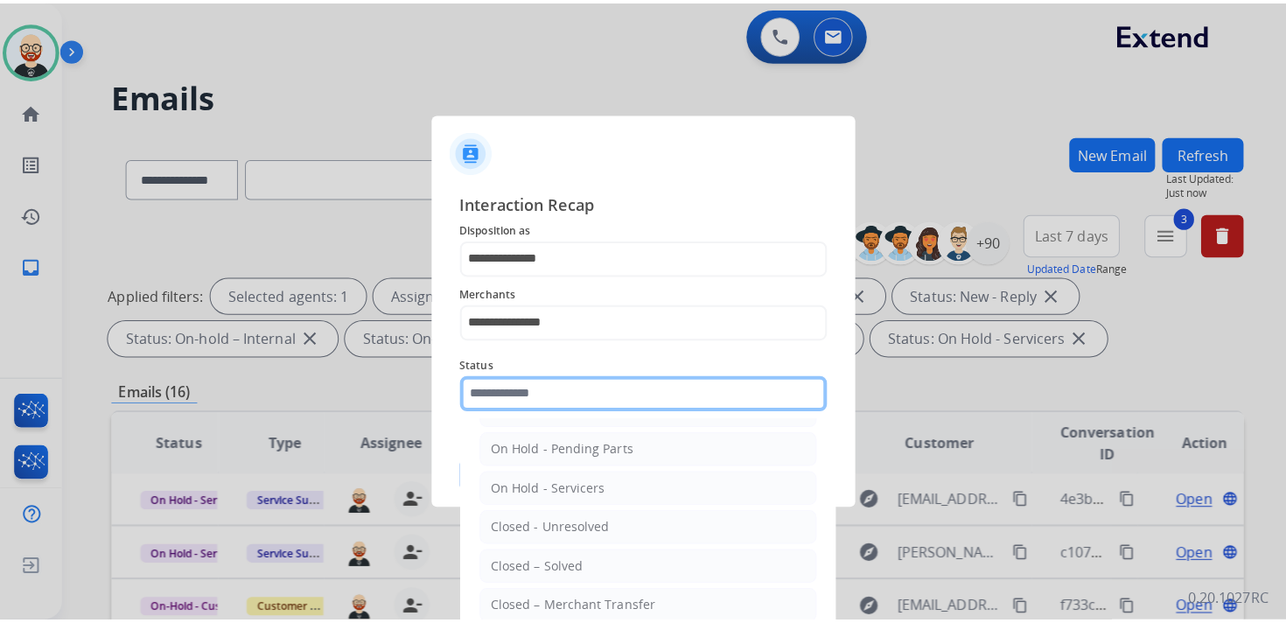
scroll to position [80, 0]
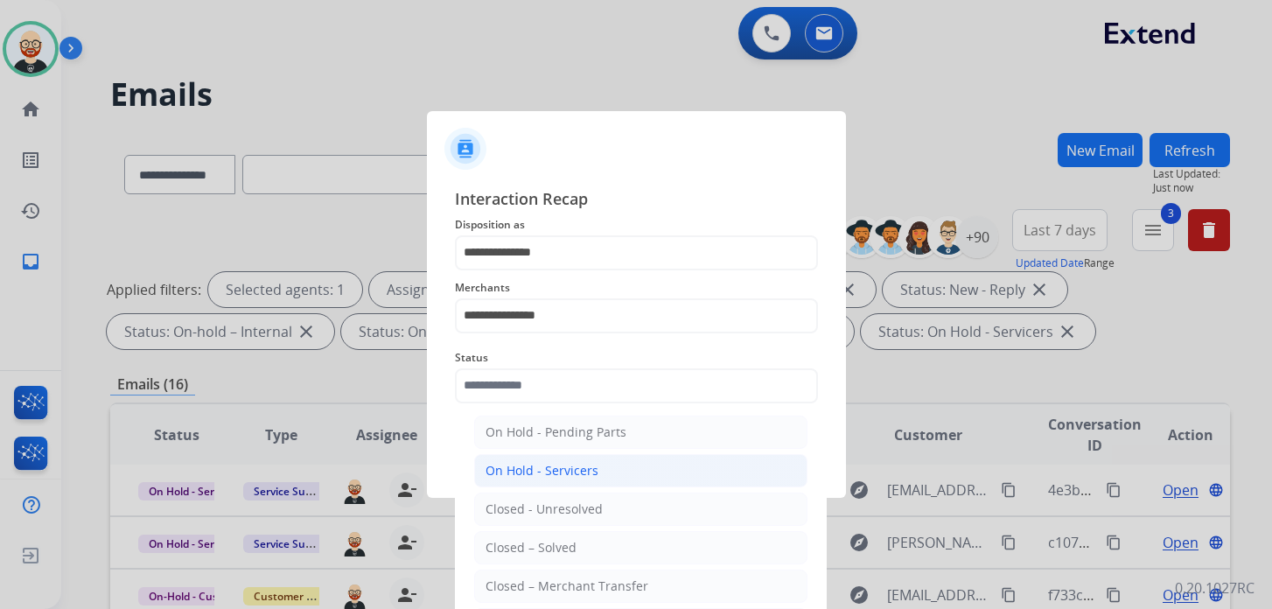
click at [541, 469] on div "On Hold - Servicers" at bounding box center [541, 470] width 113 height 17
type input "**********"
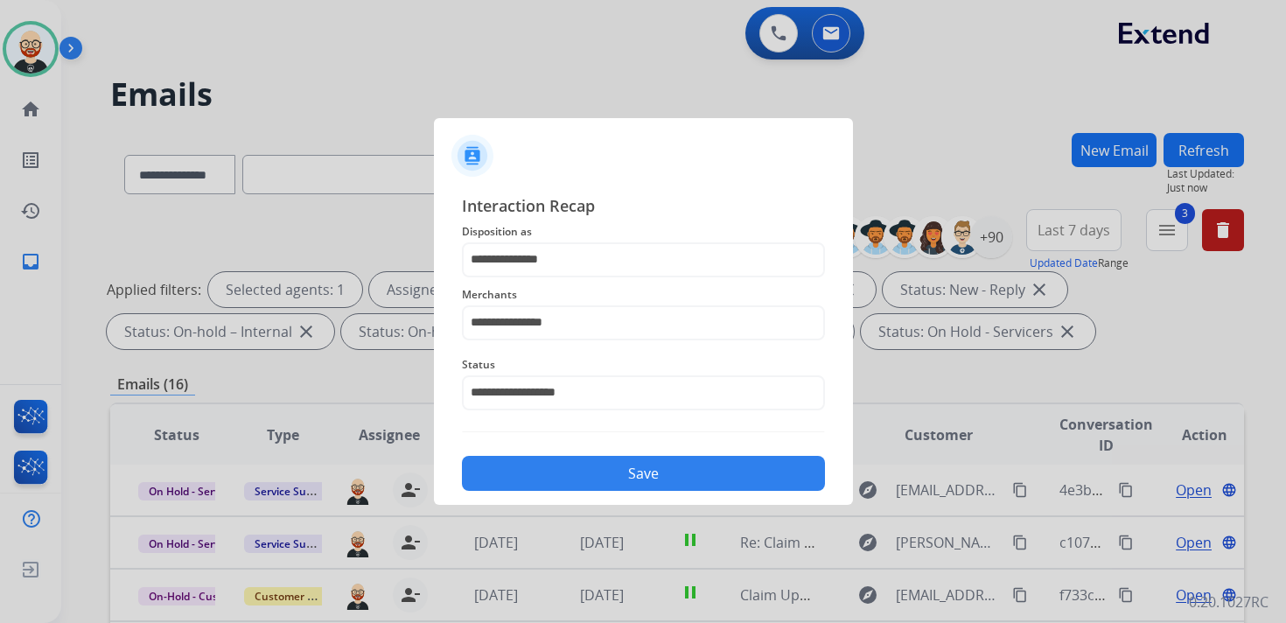
click at [537, 457] on button "Save" at bounding box center [643, 473] width 363 height 35
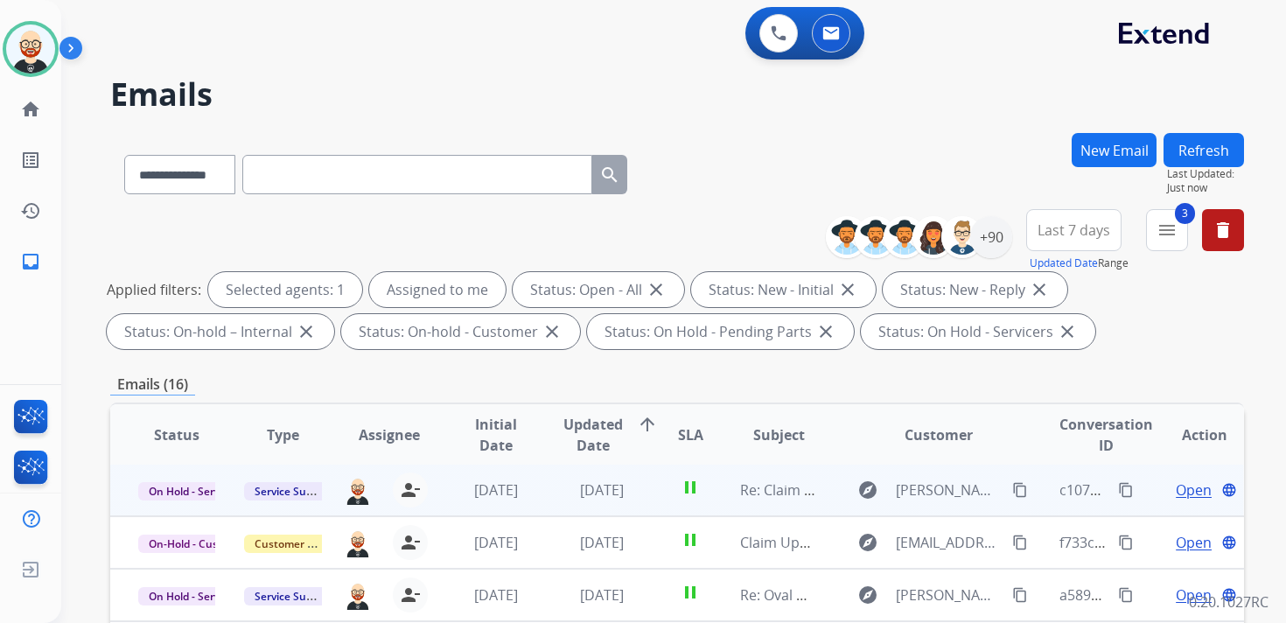
click at [1176, 483] on span "Open" at bounding box center [1194, 489] width 36 height 21
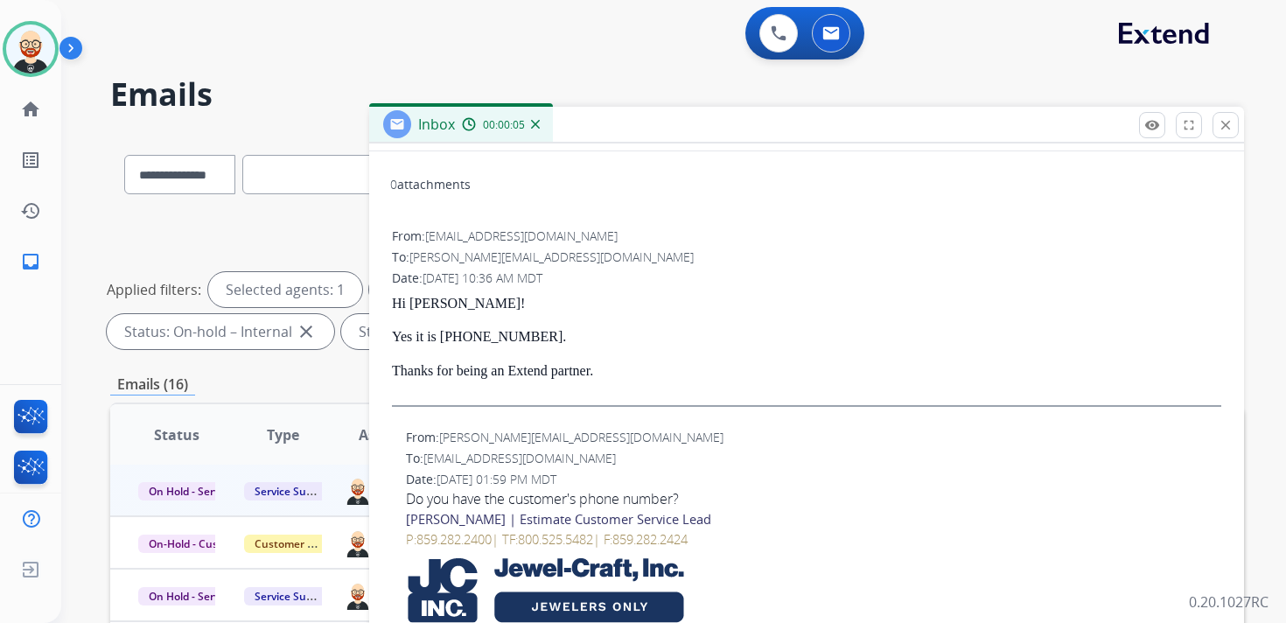
scroll to position [0, 0]
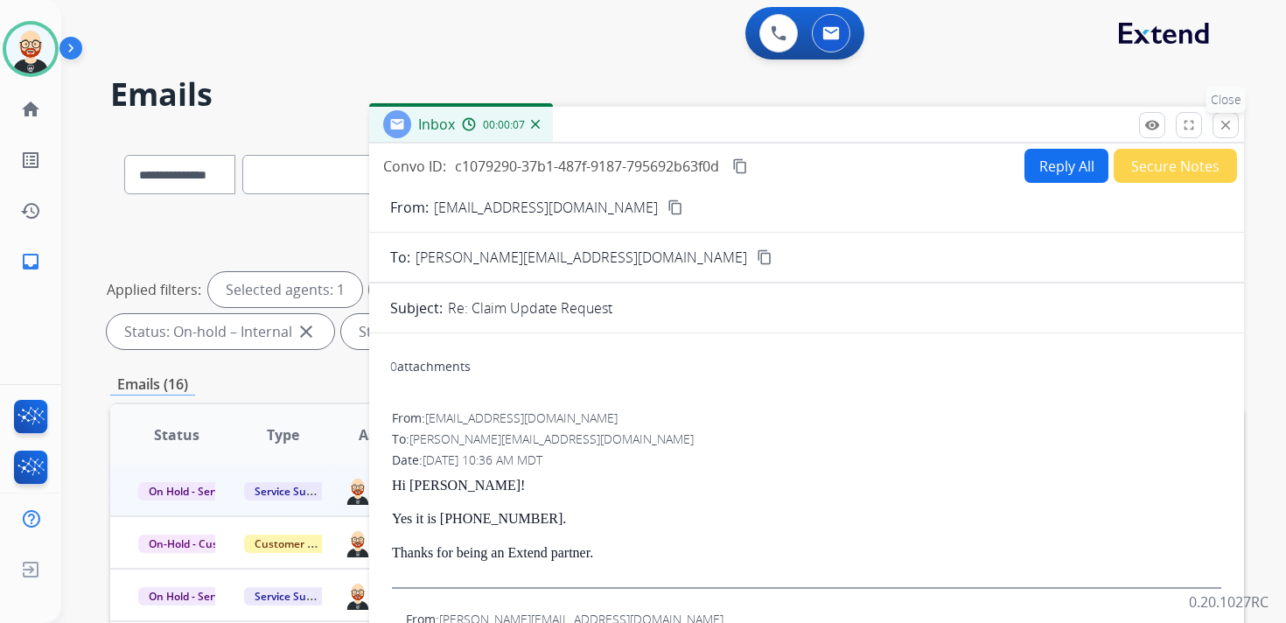
click at [1233, 133] on button "close Close" at bounding box center [1225, 125] width 26 height 26
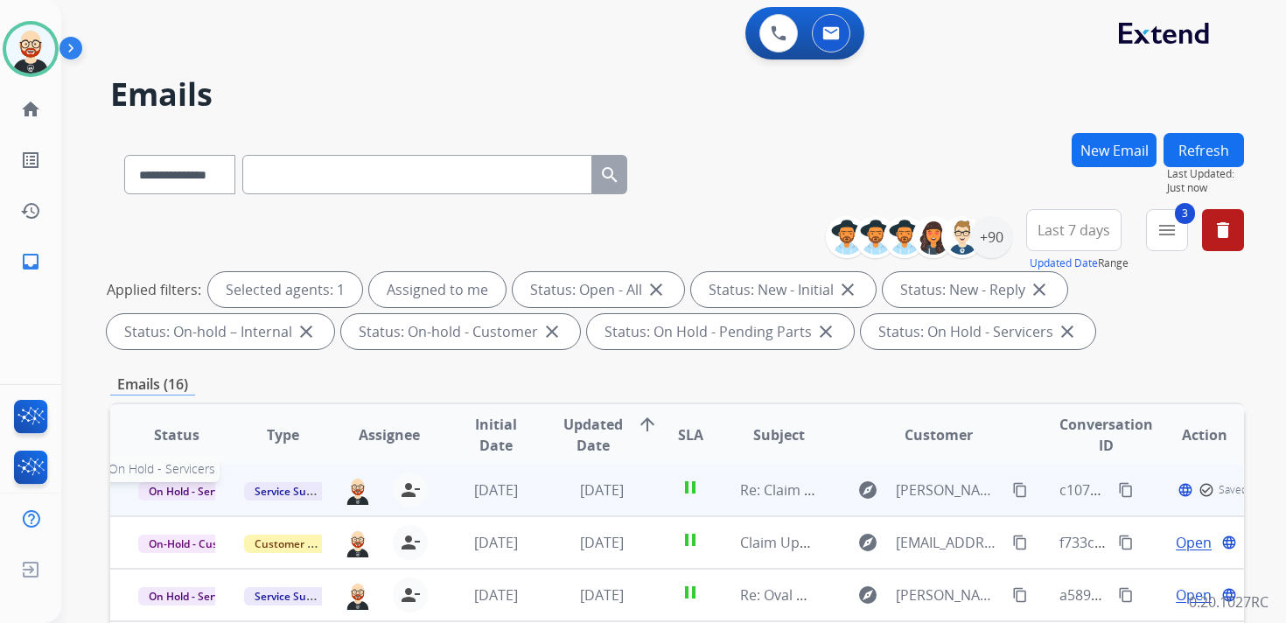
click at [164, 492] on span "On Hold - Servicers" at bounding box center [195, 491] width 115 height 18
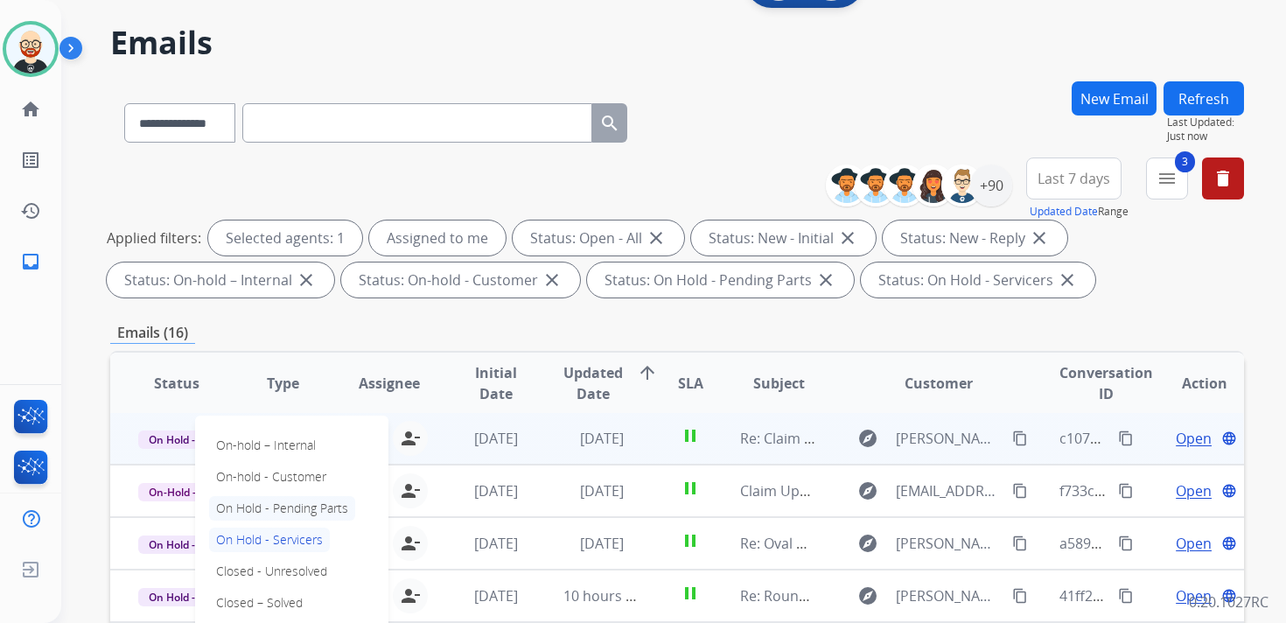
scroll to position [65, 0]
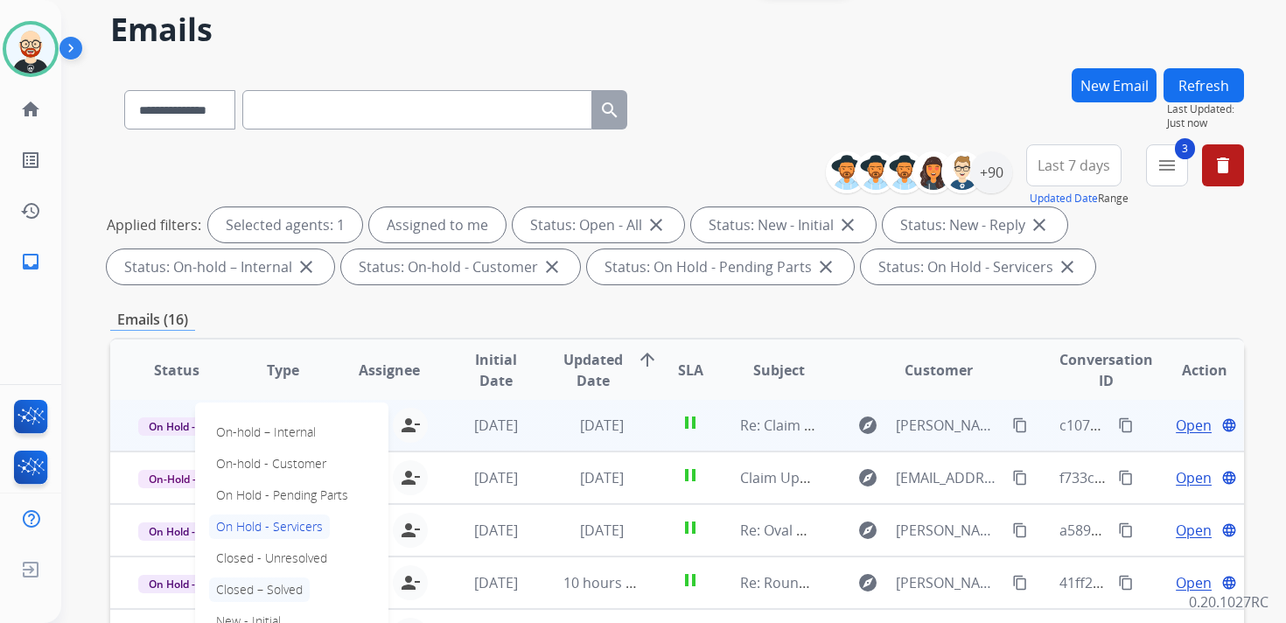
click at [254, 579] on p "Closed – Solved" at bounding box center [259, 589] width 101 height 24
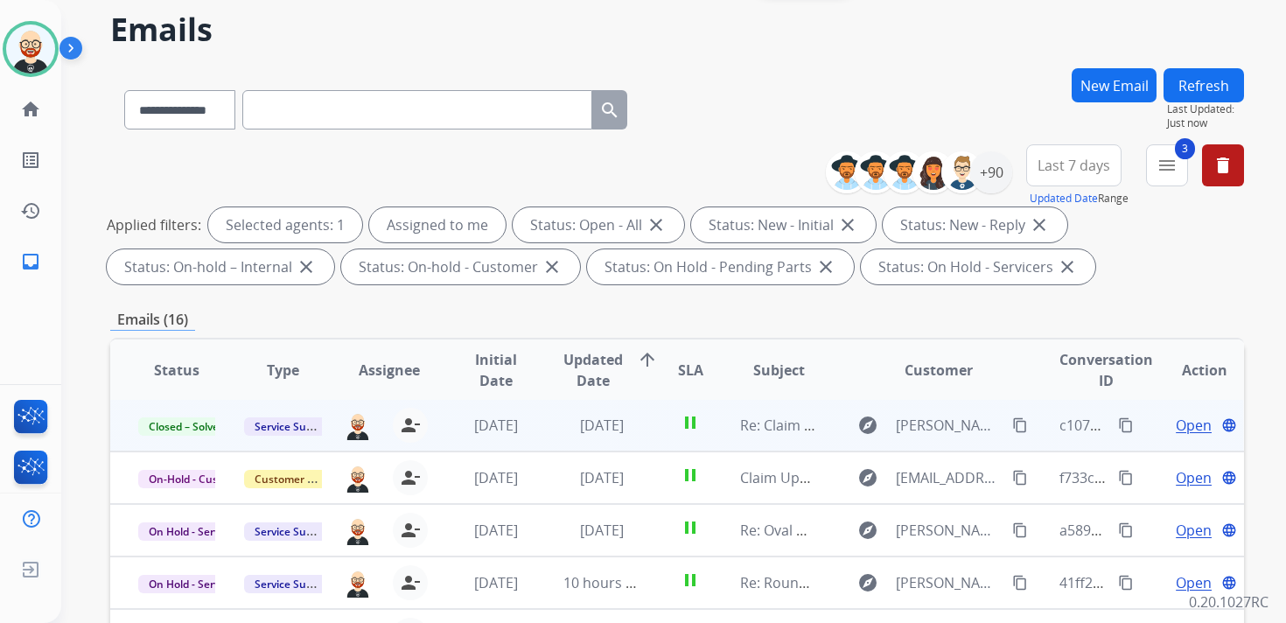
click at [1225, 89] on button "Refresh" at bounding box center [1203, 85] width 80 height 34
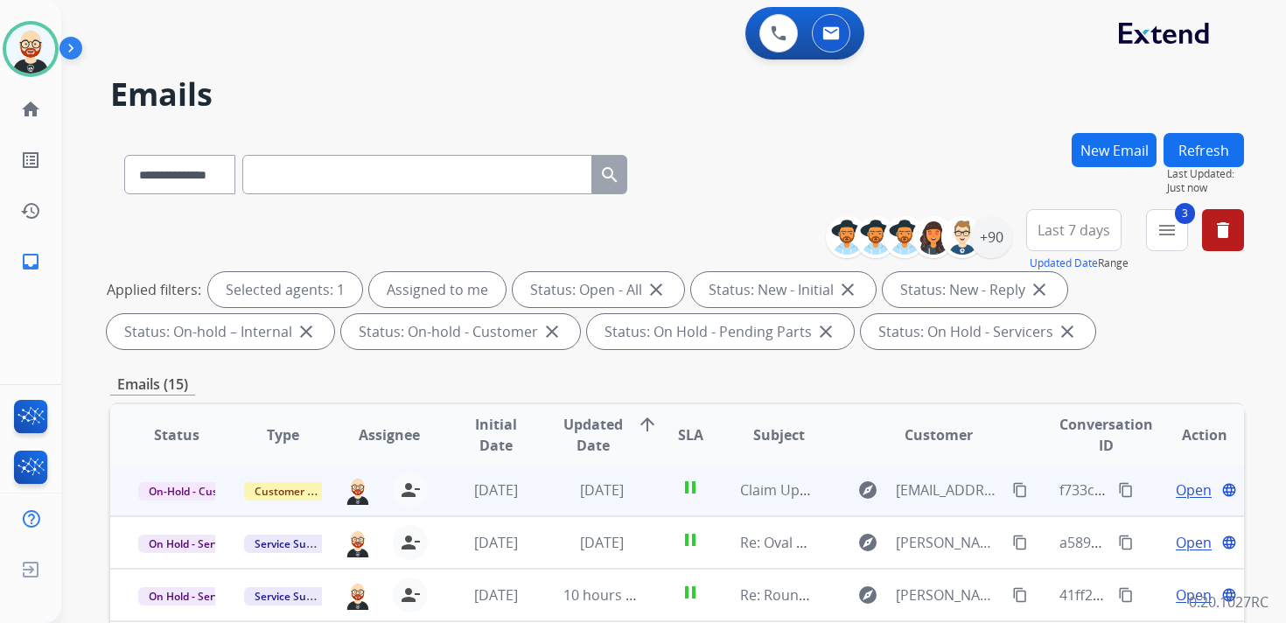
click at [1180, 491] on span "Open" at bounding box center [1194, 489] width 36 height 21
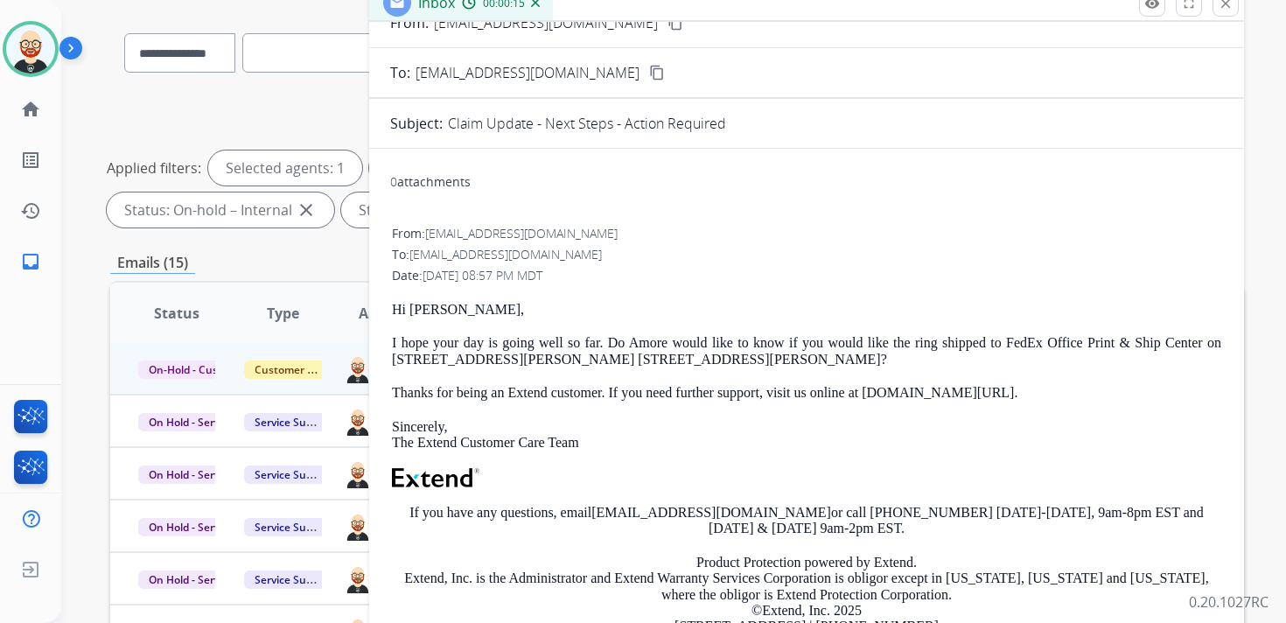
scroll to position [125, 0]
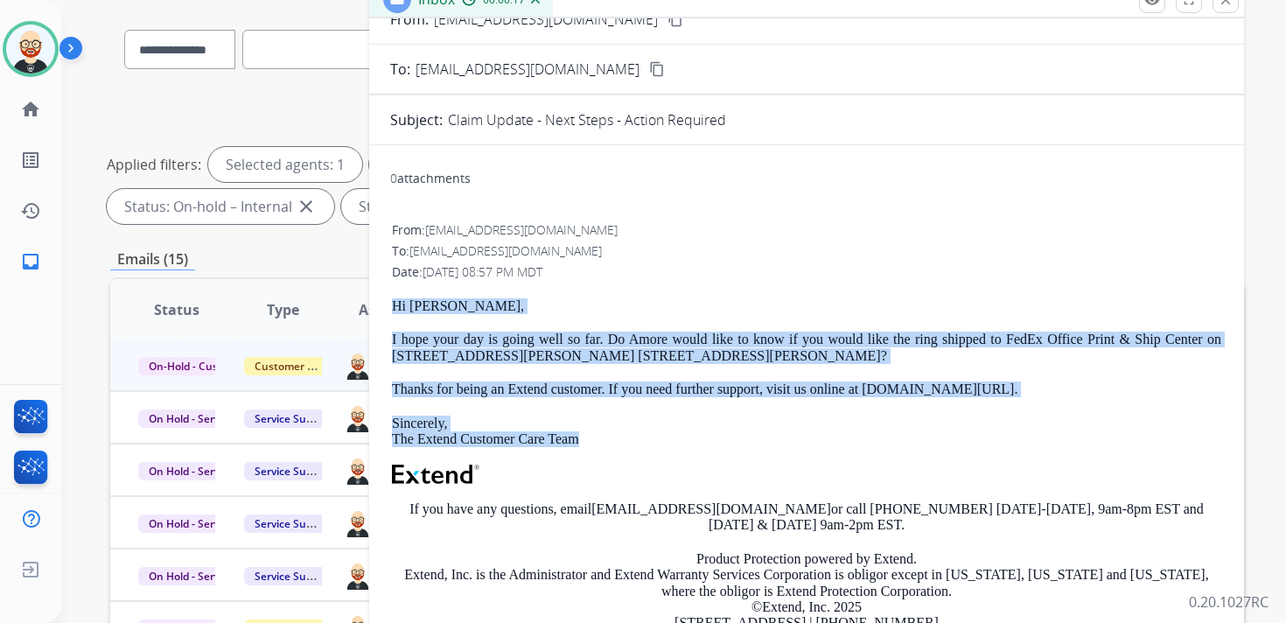
drag, startPoint x: 610, startPoint y: 442, endPoint x: 380, endPoint y: 293, distance: 273.9
click at [380, 293] on div "0 attachments From: [EMAIL_ADDRESS][DOMAIN_NAME] To: [EMAIL_ADDRESS][DOMAIN_NAM…" at bounding box center [806, 442] width 875 height 566
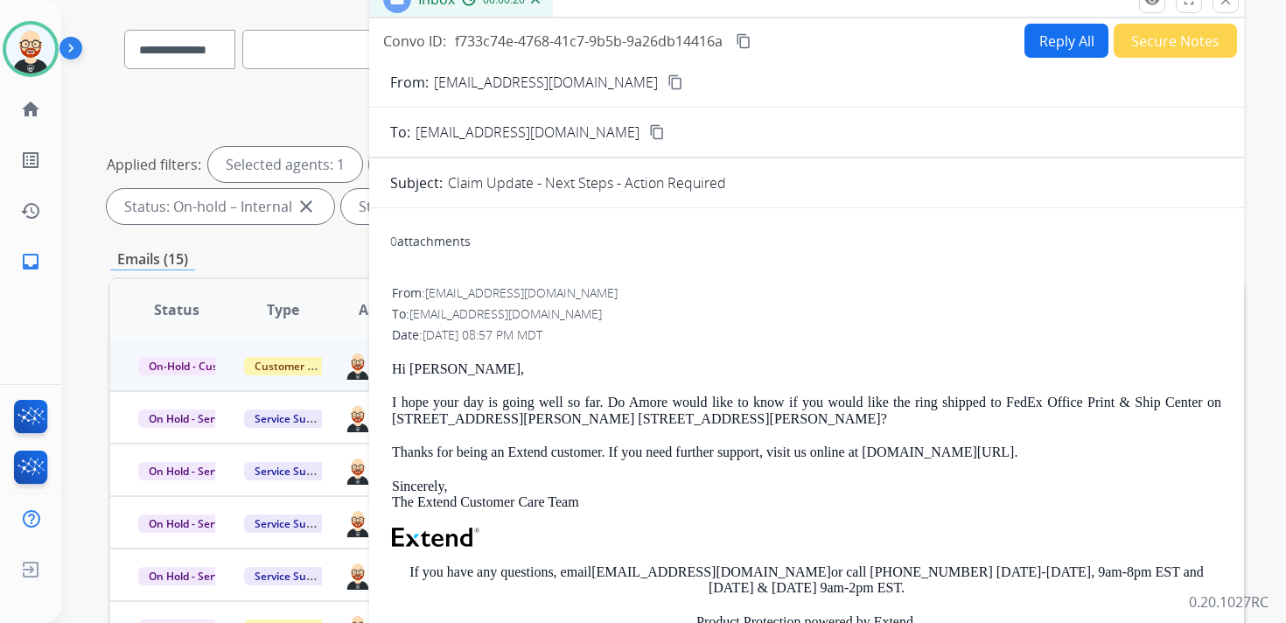
click at [1039, 60] on form "From: [EMAIL_ADDRESS][DOMAIN_NAME] content_copy To: [EMAIL_ADDRESS][DOMAIN_NAME…" at bounding box center [806, 430] width 875 height 744
click at [1030, 39] on button "Reply All" at bounding box center [1066, 41] width 84 height 34
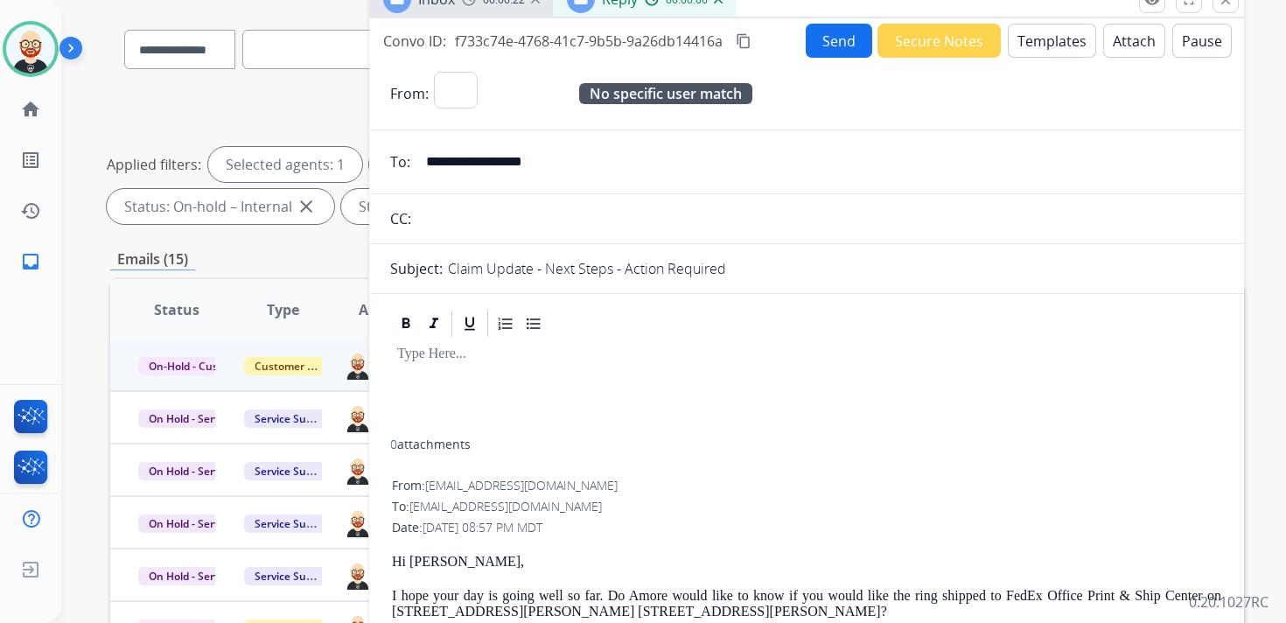
select select "**********"
click at [498, 393] on div at bounding box center [806, 389] width 833 height 100
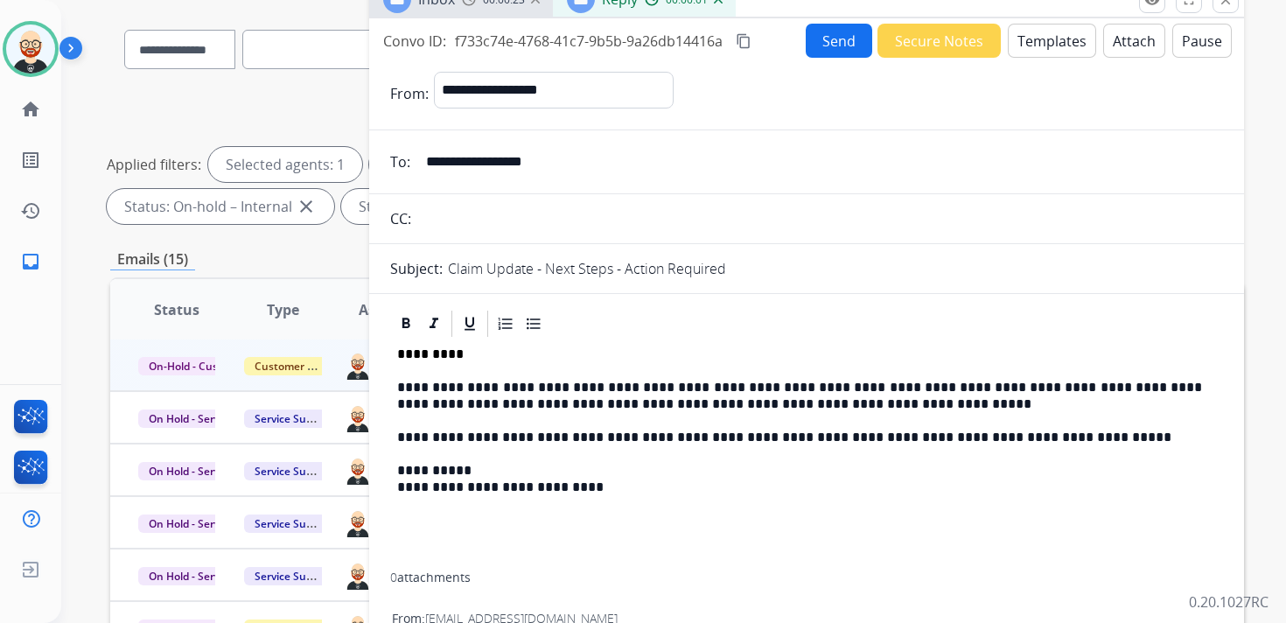
click at [811, 49] on button "Send" at bounding box center [839, 41] width 66 height 34
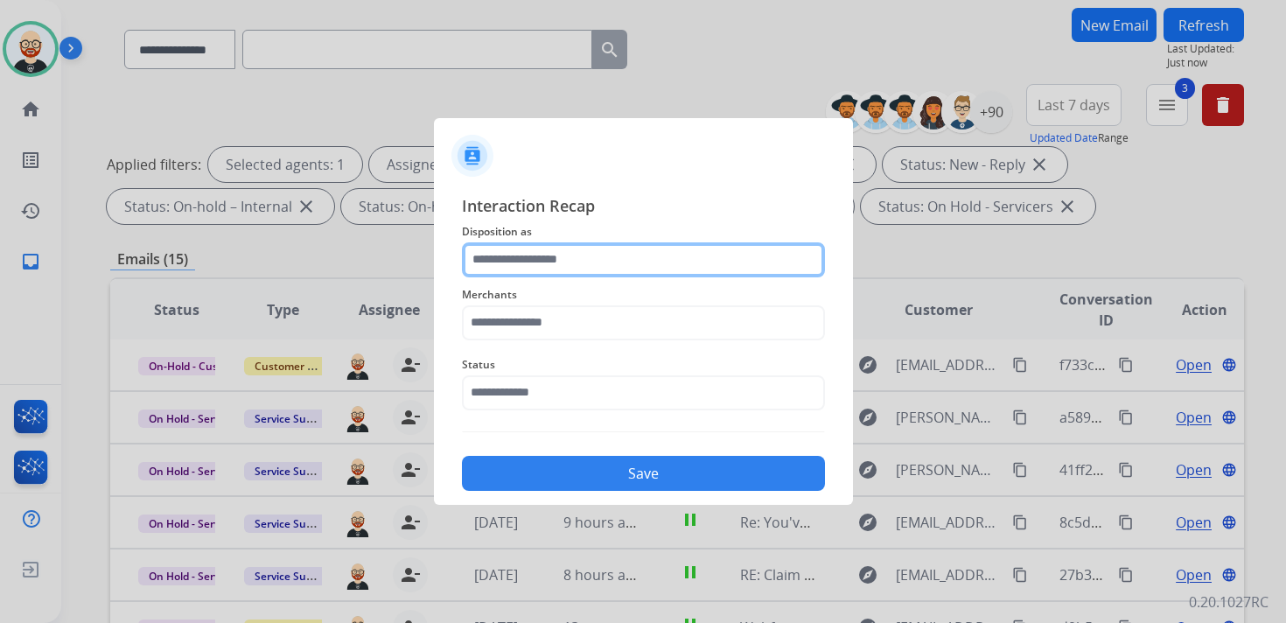
click at [520, 260] on input "text" at bounding box center [643, 259] width 363 height 35
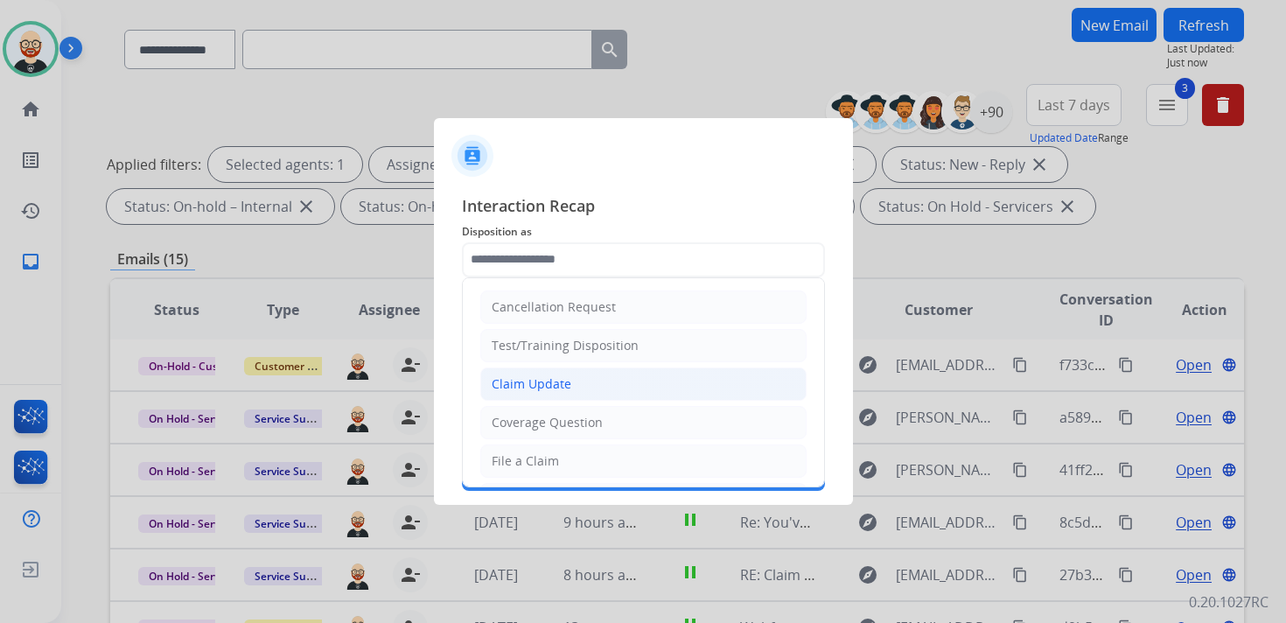
click at [548, 386] on div "Claim Update" at bounding box center [532, 383] width 80 height 17
type input "**********"
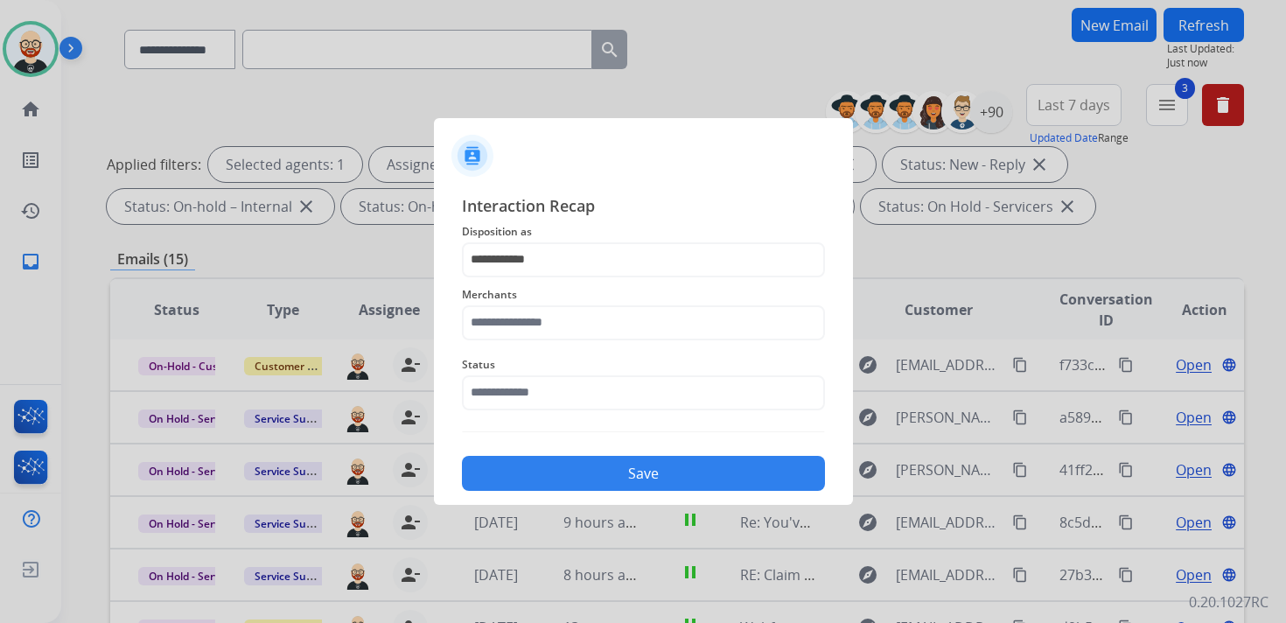
click at [520, 360] on span "Status" at bounding box center [643, 364] width 363 height 21
click at [520, 334] on input "text" at bounding box center [643, 322] width 363 height 35
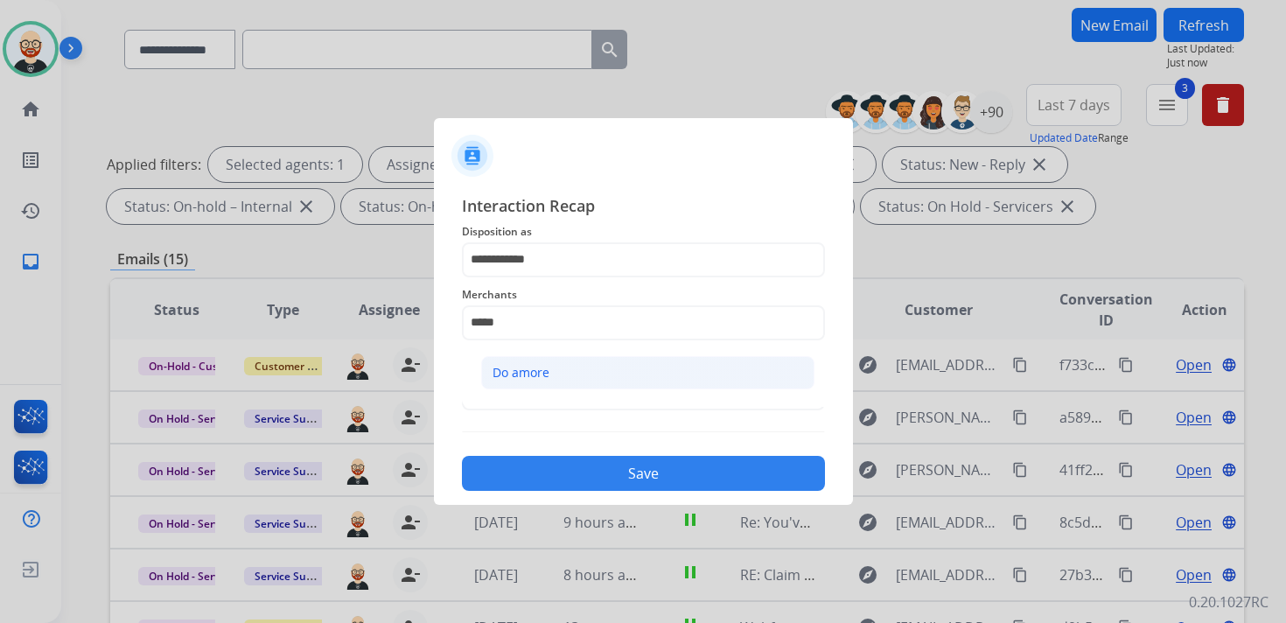
click at [538, 370] on div "Do amore" at bounding box center [520, 372] width 57 height 17
type input "********"
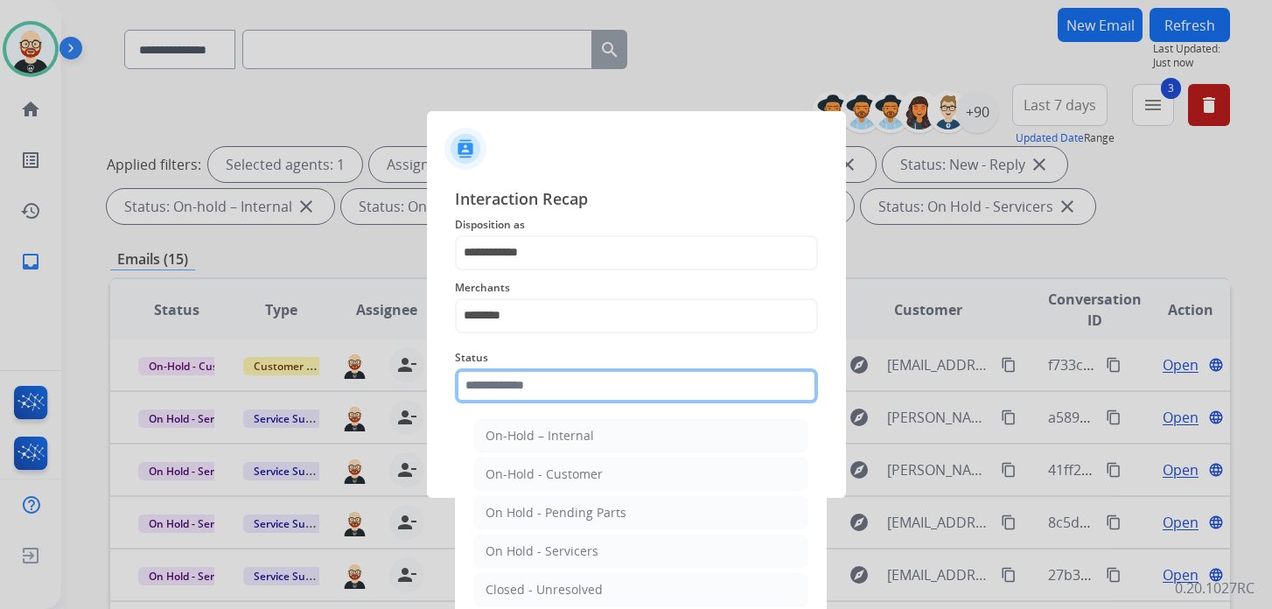
click at [538, 392] on input "text" at bounding box center [636, 385] width 363 height 35
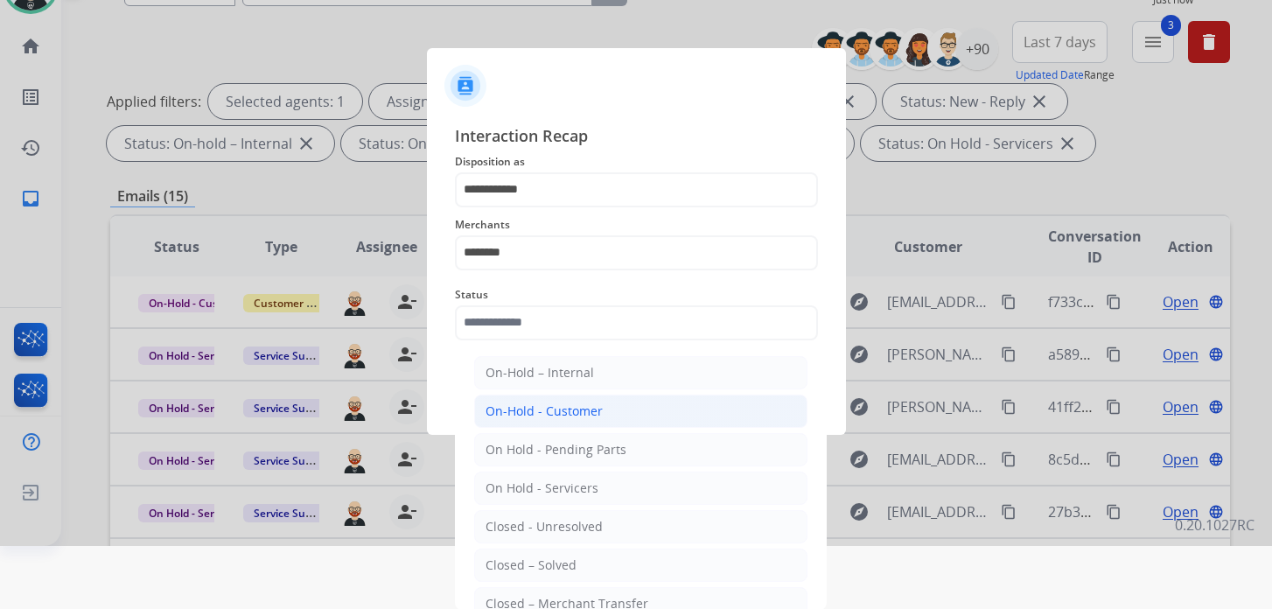
click at [536, 407] on div "On-Hold - Customer" at bounding box center [543, 410] width 117 height 17
type input "**********"
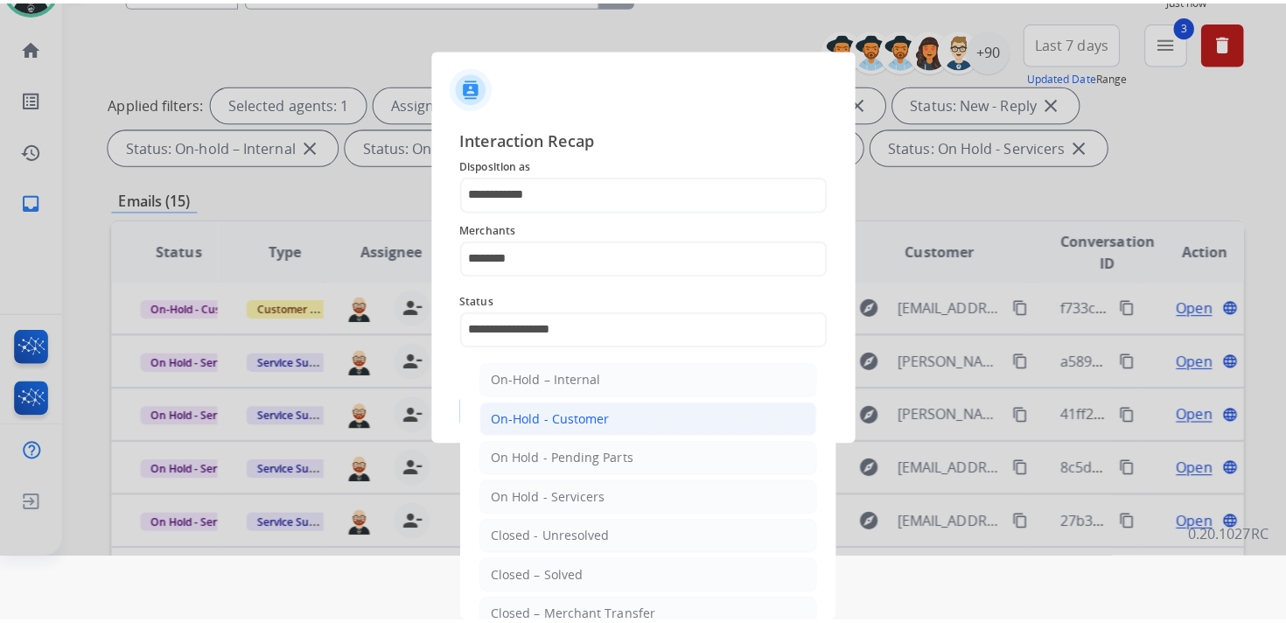
scroll to position [0, 0]
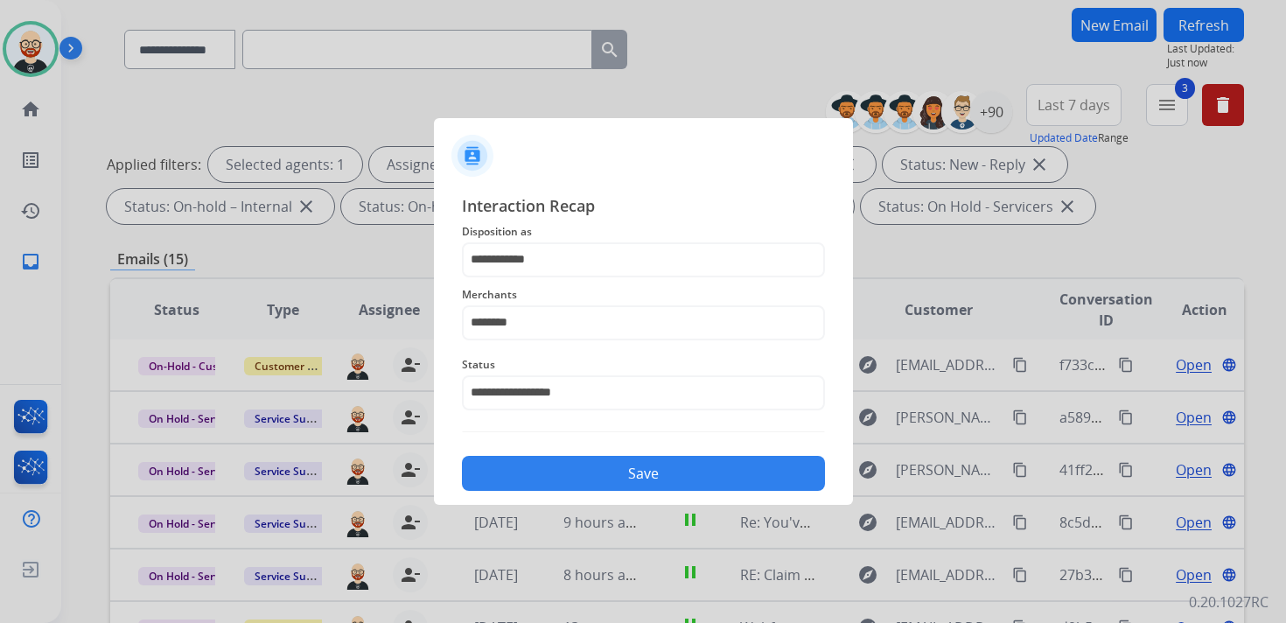
click at [676, 464] on button "Save" at bounding box center [643, 473] width 363 height 35
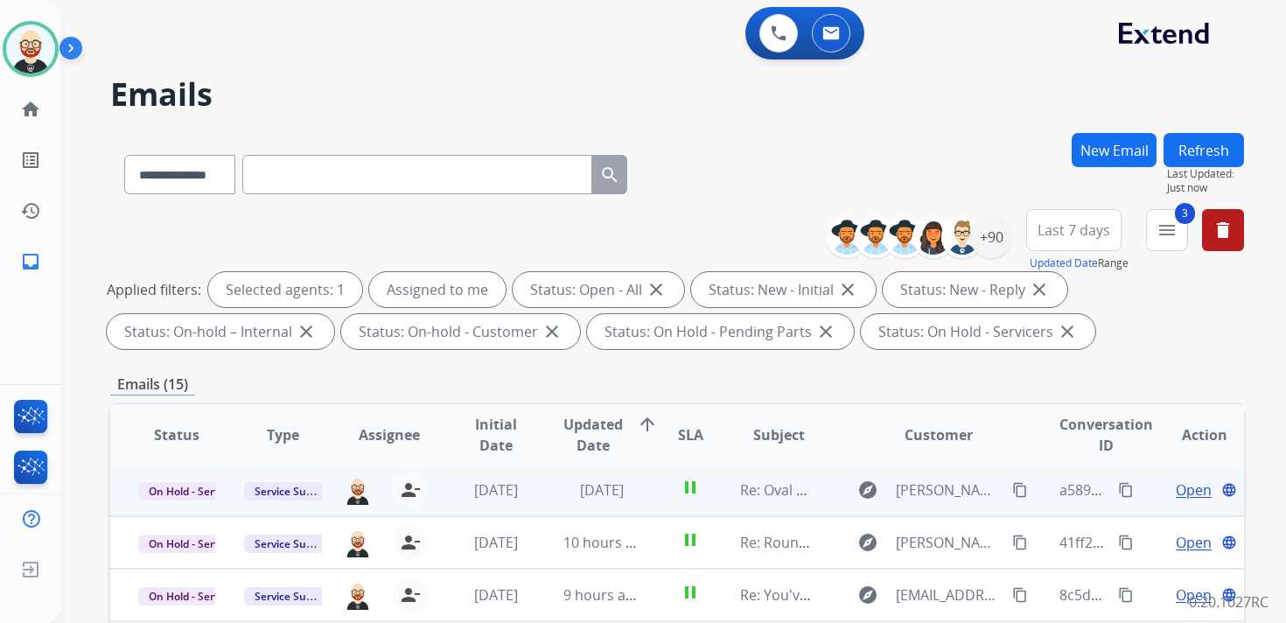
click at [1182, 490] on span "Open" at bounding box center [1194, 489] width 36 height 21
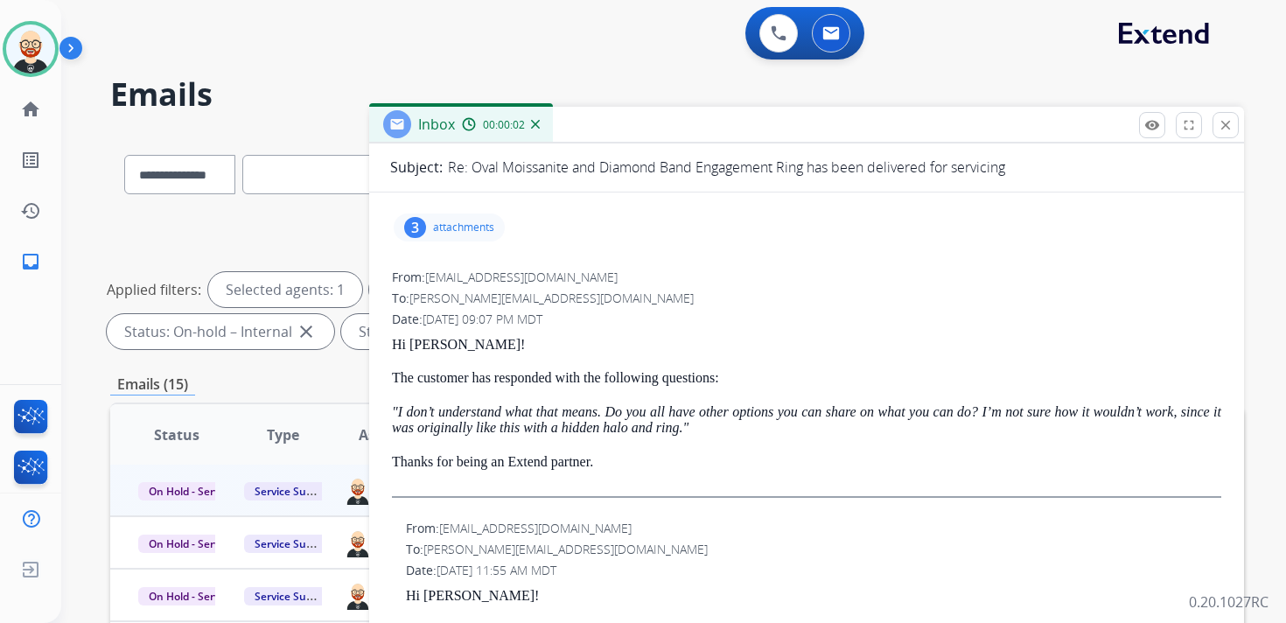
scroll to position [152, 0]
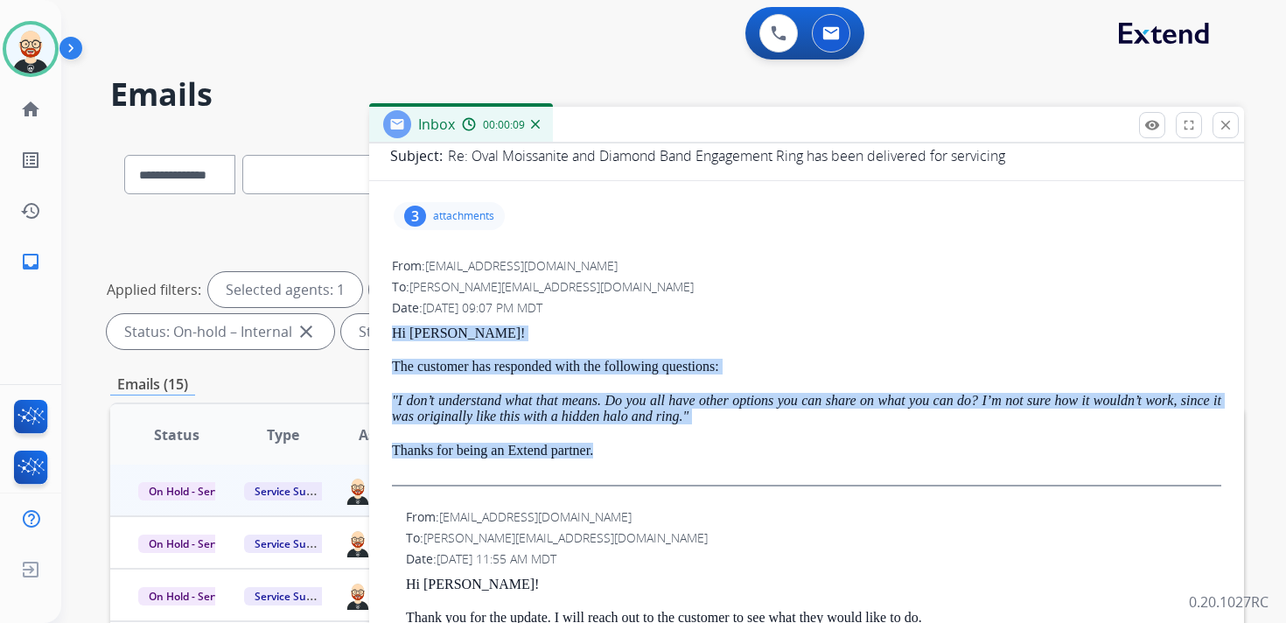
drag, startPoint x: 623, startPoint y: 454, endPoint x: 391, endPoint y: 331, distance: 262.6
click at [392, 331] on div "Hi [PERSON_NAME]! The customer has responded with the following questions: "I d…" at bounding box center [806, 405] width 829 height 161
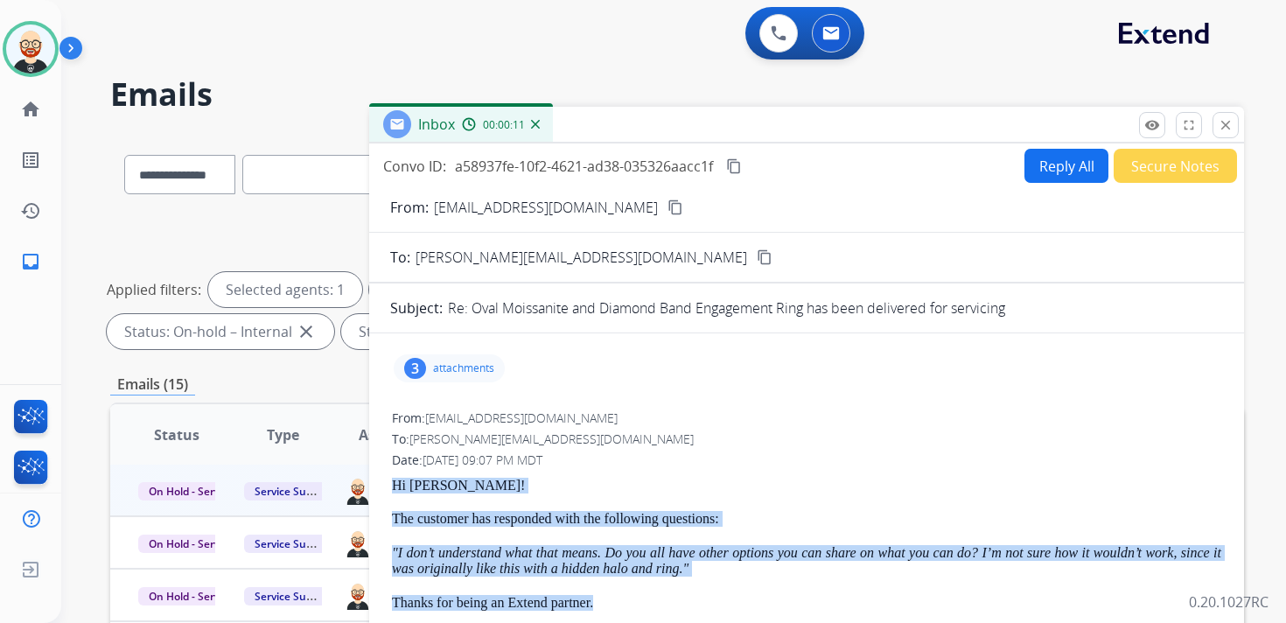
click at [1045, 165] on button "Reply All" at bounding box center [1066, 166] width 84 height 34
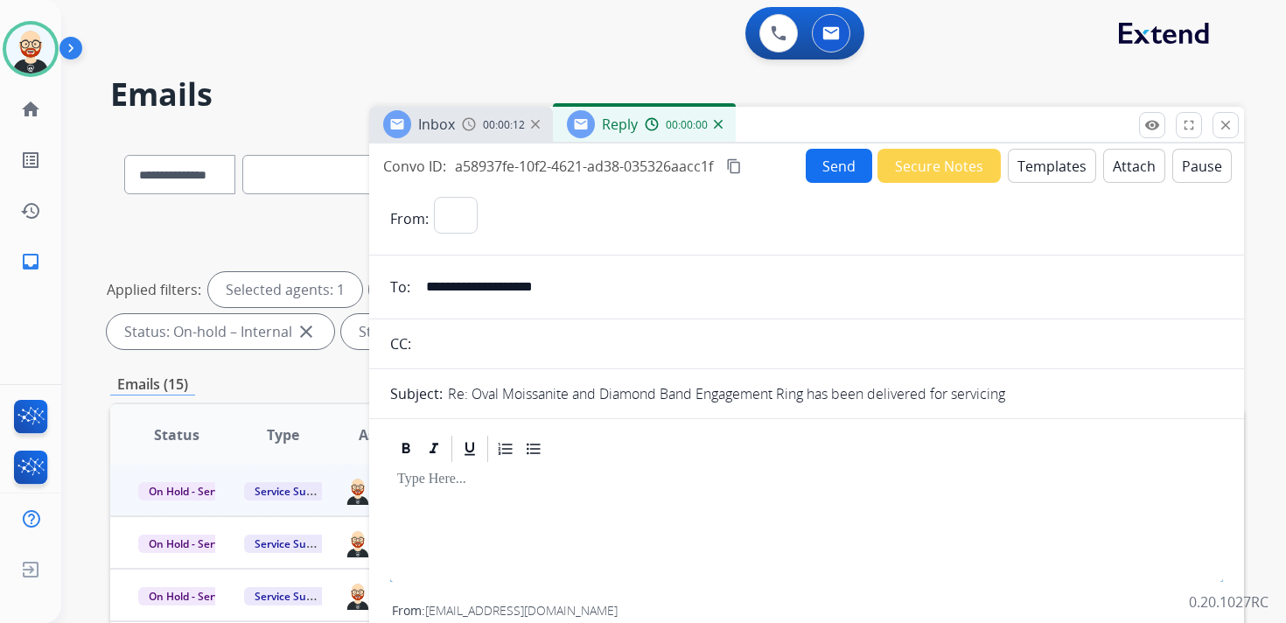
click at [522, 477] on p at bounding box center [806, 479] width 819 height 16
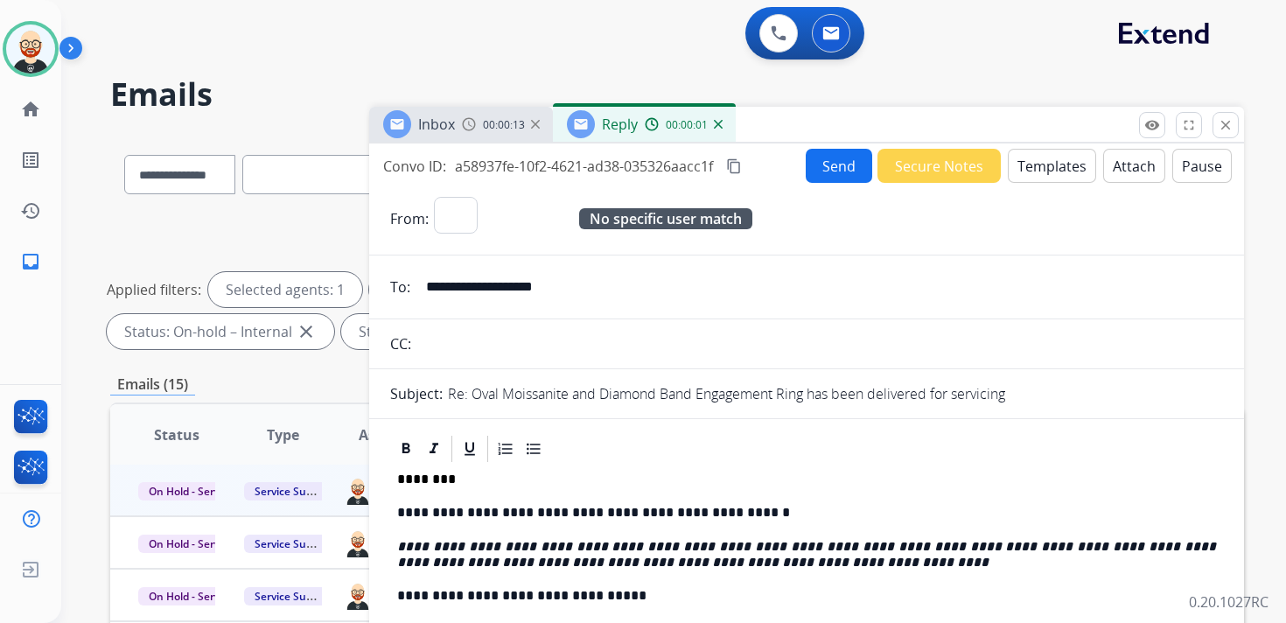
select select "**********"
click at [815, 177] on button "Send" at bounding box center [839, 166] width 66 height 34
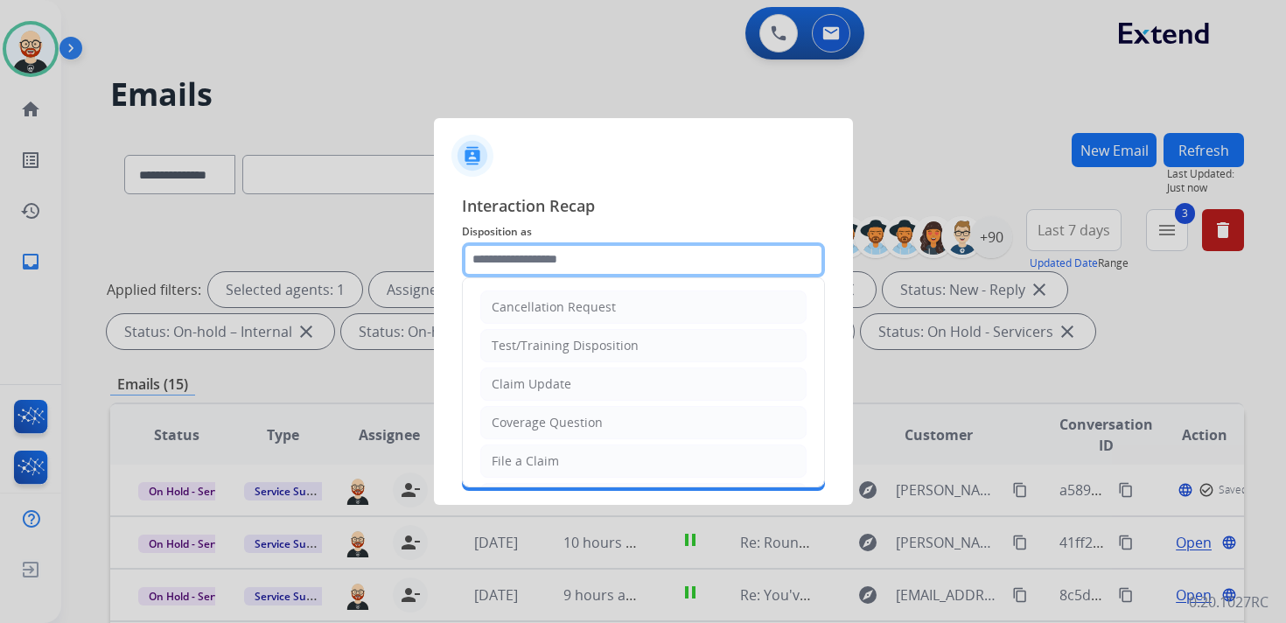
click at [511, 271] on input "text" at bounding box center [643, 259] width 363 height 35
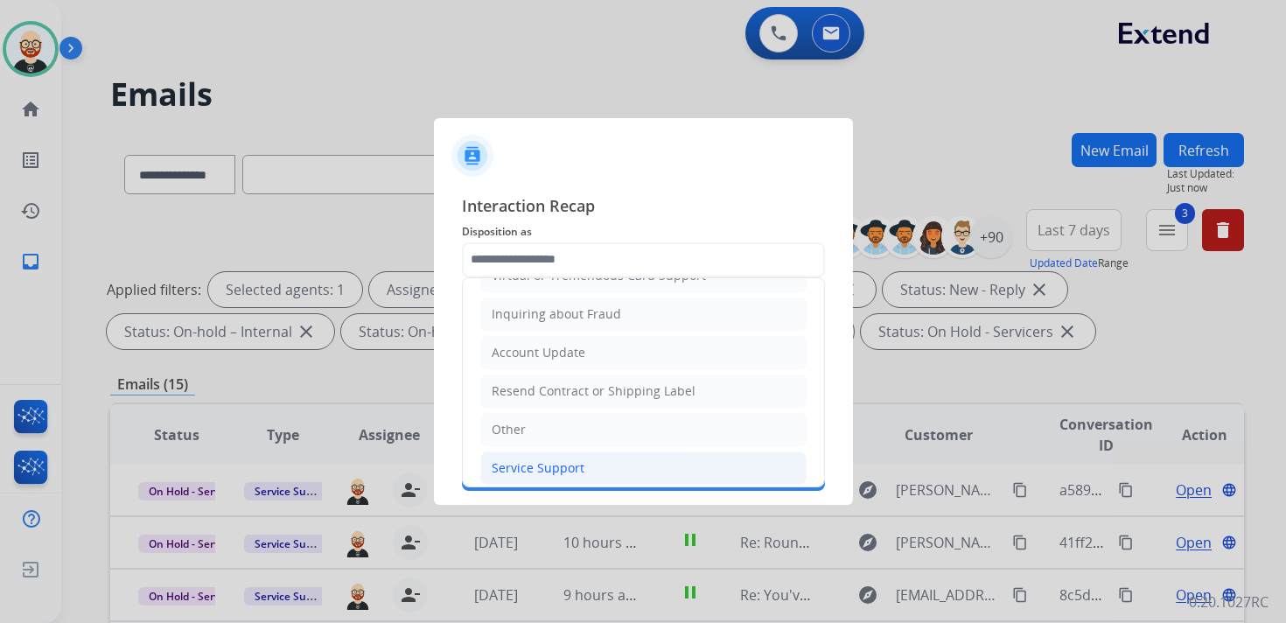
click at [550, 459] on div "Service Support" at bounding box center [538, 467] width 93 height 17
type input "**********"
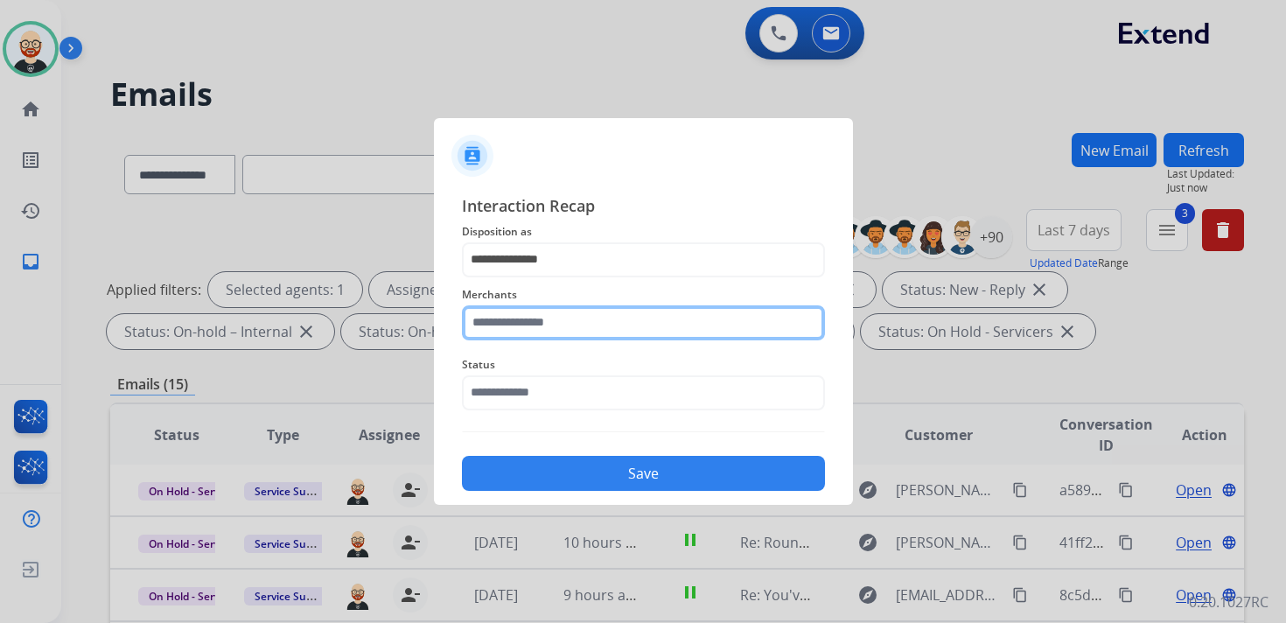
click at [553, 317] on input "text" at bounding box center [643, 322] width 363 height 35
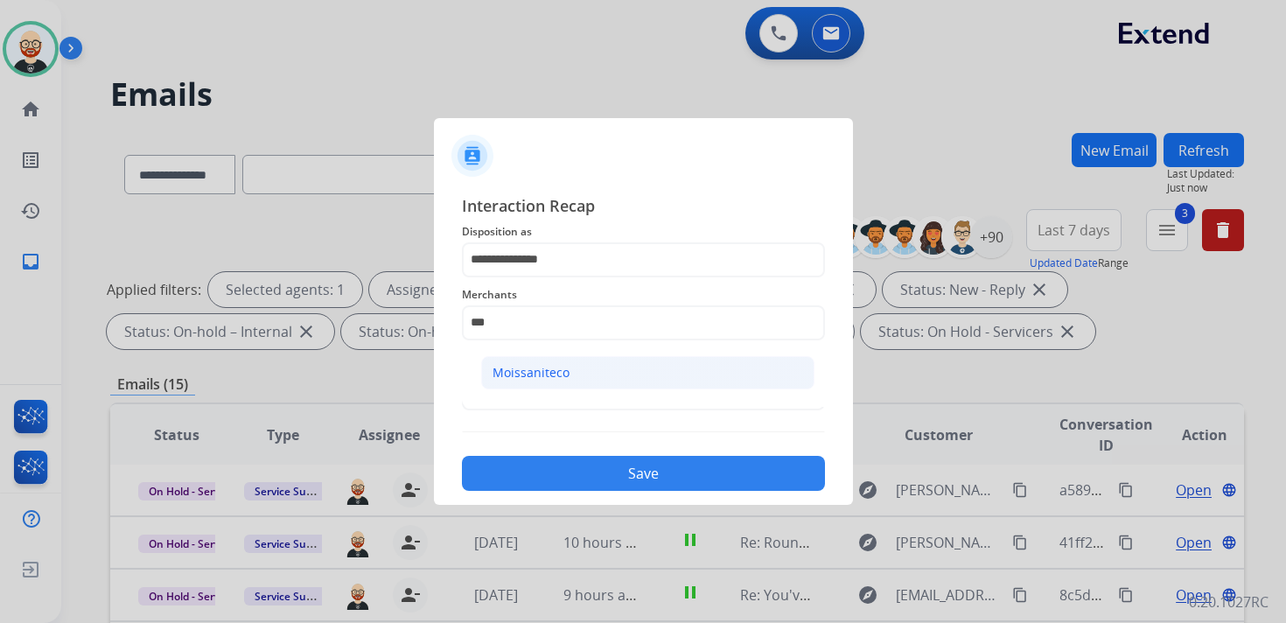
click at [576, 367] on li "Moissaniteco" at bounding box center [647, 372] width 333 height 33
type input "**********"
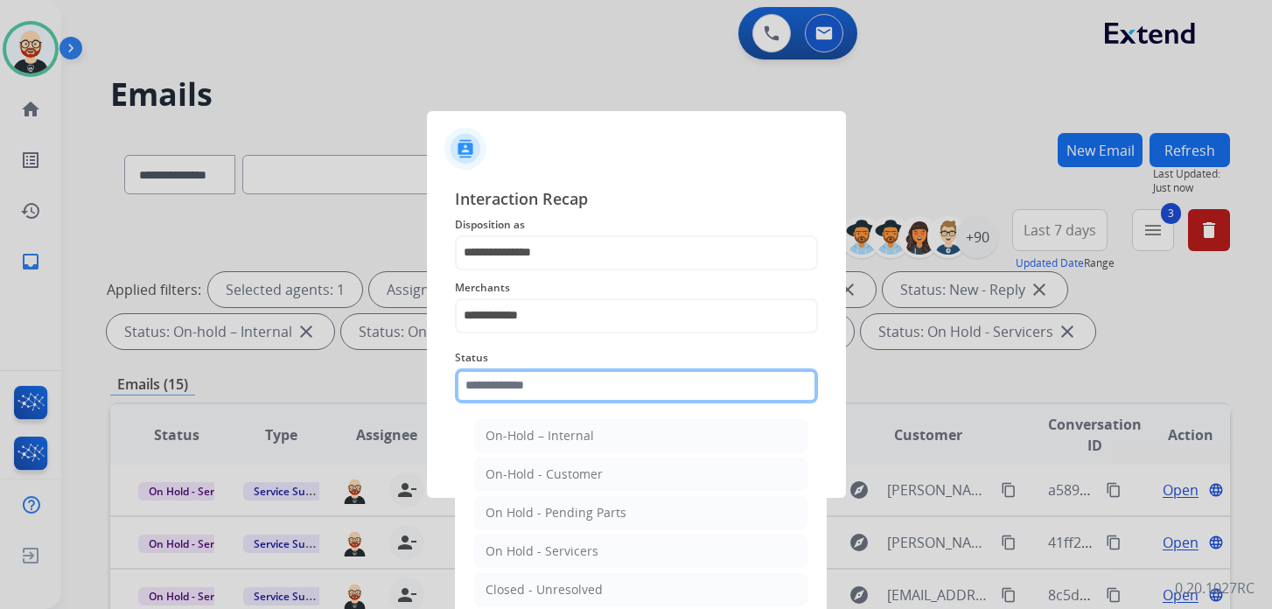
click at [569, 375] on input "text" at bounding box center [636, 385] width 363 height 35
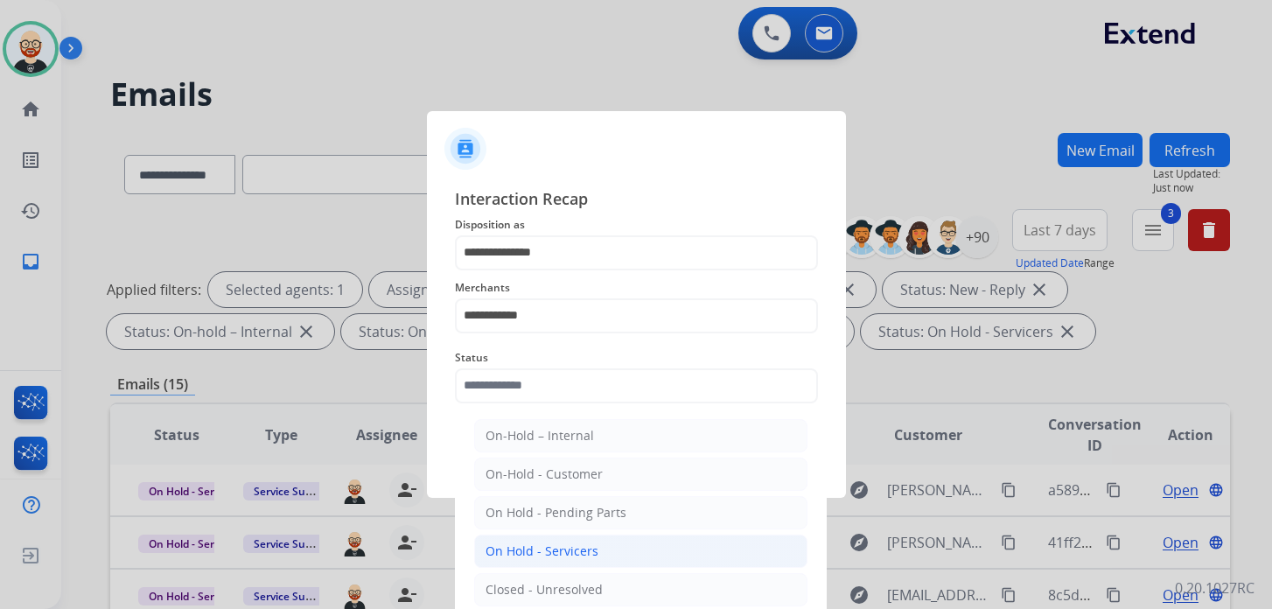
click at [548, 548] on div "On Hold - Servicers" at bounding box center [541, 550] width 113 height 17
type input "**********"
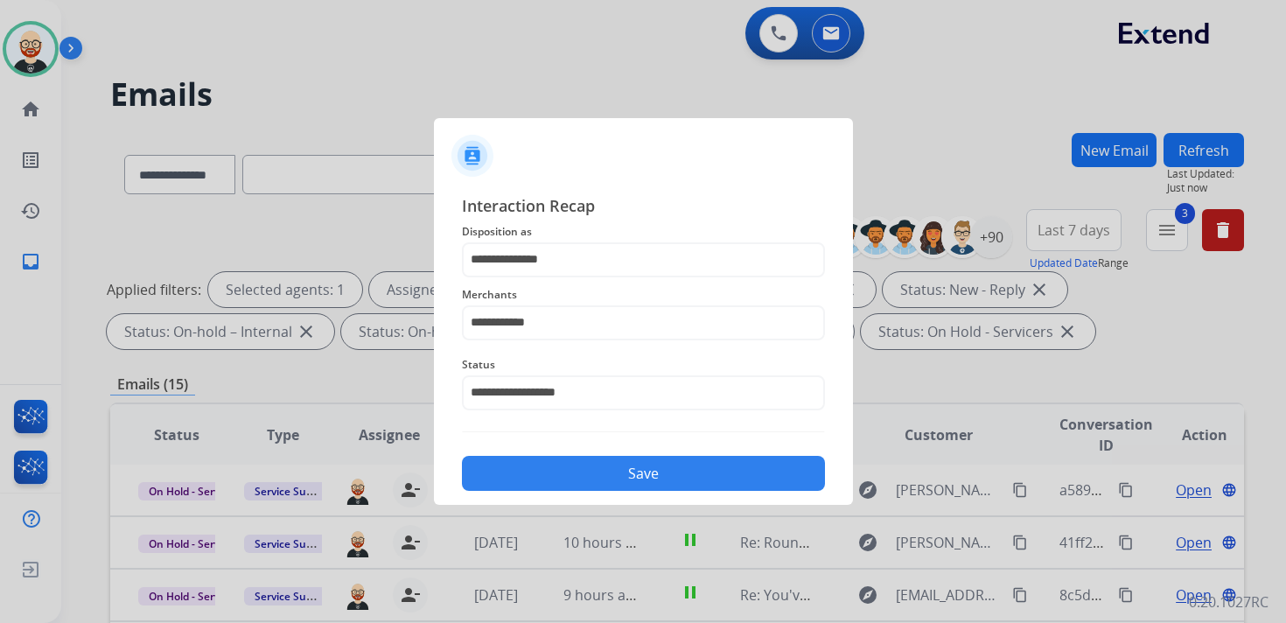
click at [565, 476] on button "Save" at bounding box center [643, 473] width 363 height 35
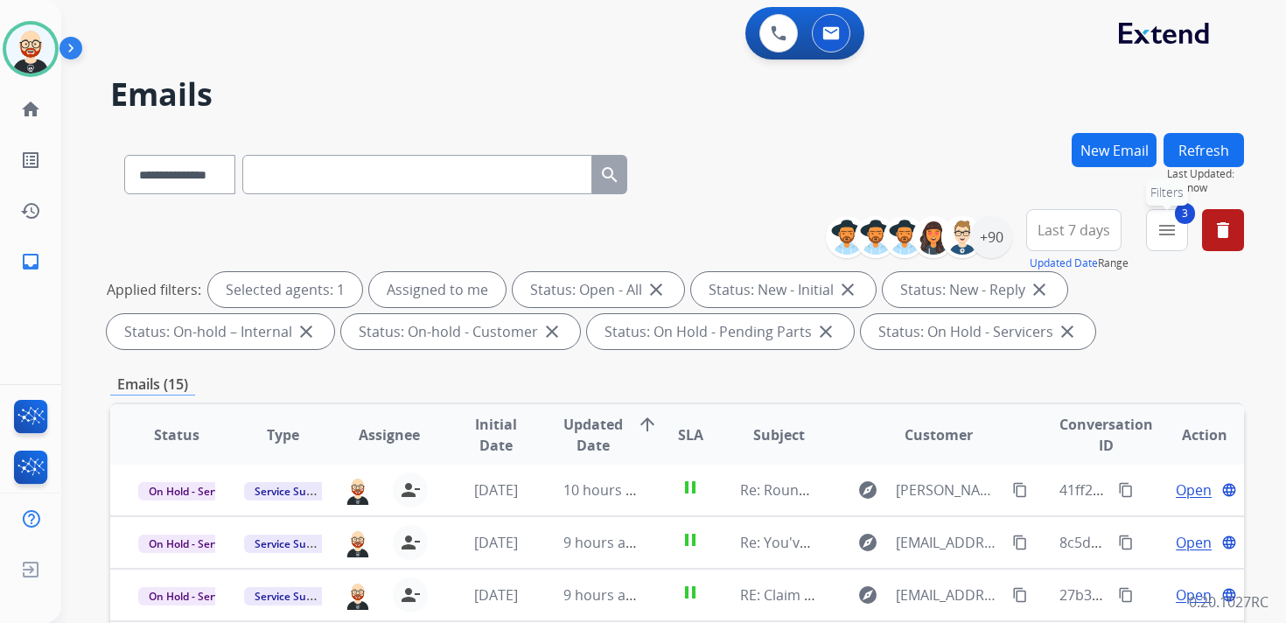
click at [1176, 234] on mat-icon "menu" at bounding box center [1166, 230] width 21 height 21
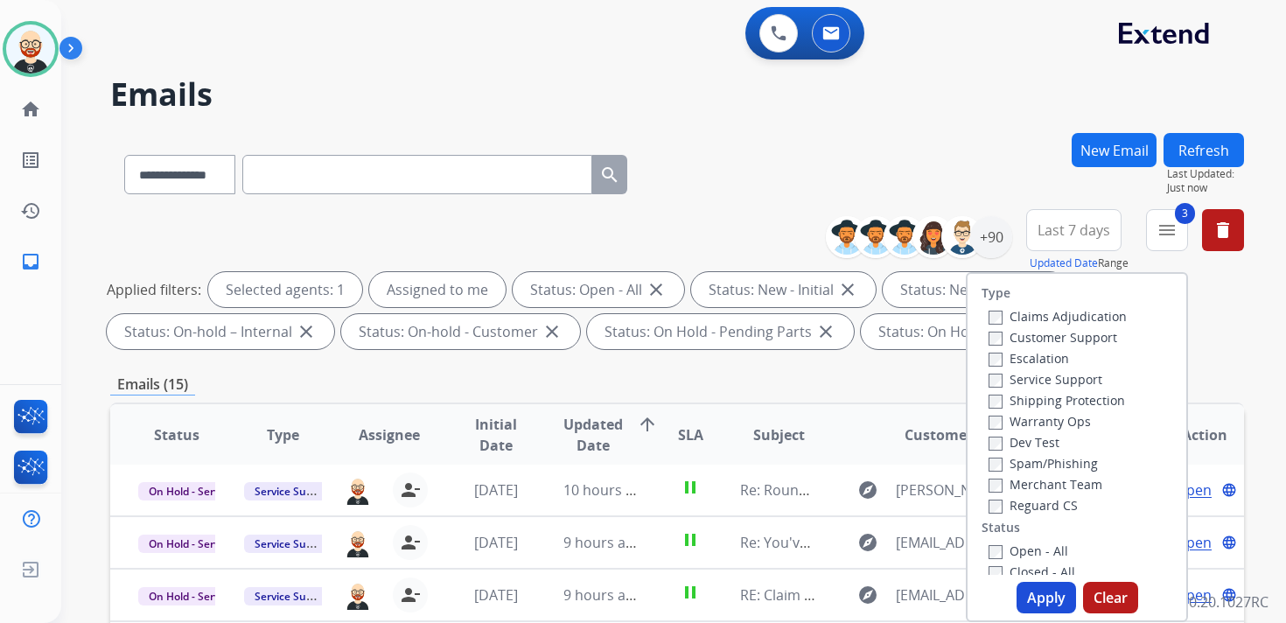
click at [1011, 542] on label "Open - All" at bounding box center [1028, 550] width 80 height 17
click at [1009, 584] on label "New - Initial" at bounding box center [1034, 592] width 92 height 17
click at [1008, 622] on label "On-hold – Internal" at bounding box center [1052, 634] width 129 height 17
click at [1005, 605] on label "New - Reply" at bounding box center [1033, 613] width 91 height 17
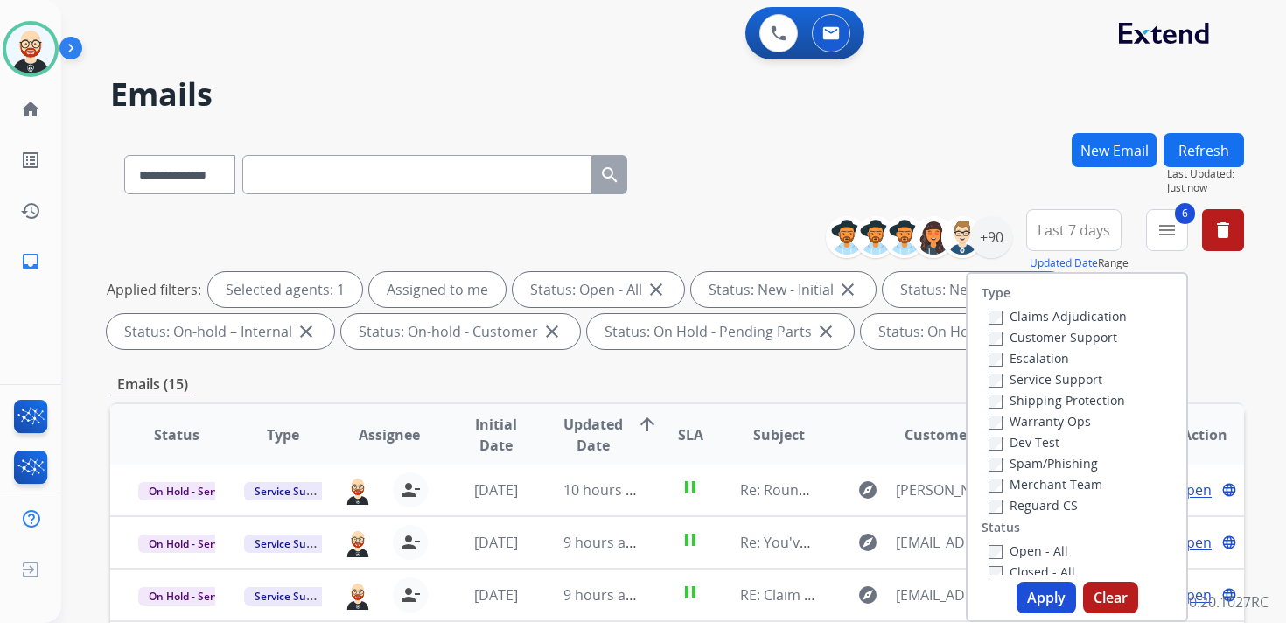
click at [1011, 622] on label "On-hold – Internal" at bounding box center [1052, 634] width 129 height 17
click at [1032, 584] on button "Apply" at bounding box center [1045, 597] width 59 height 31
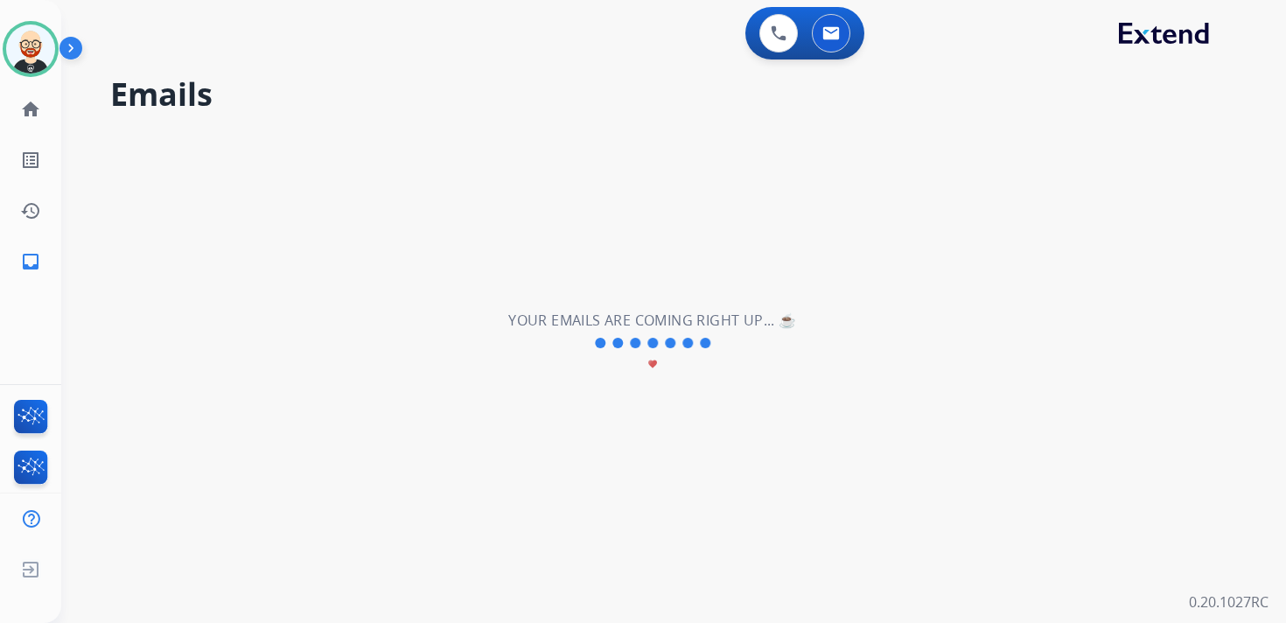
scroll to position [0, 0]
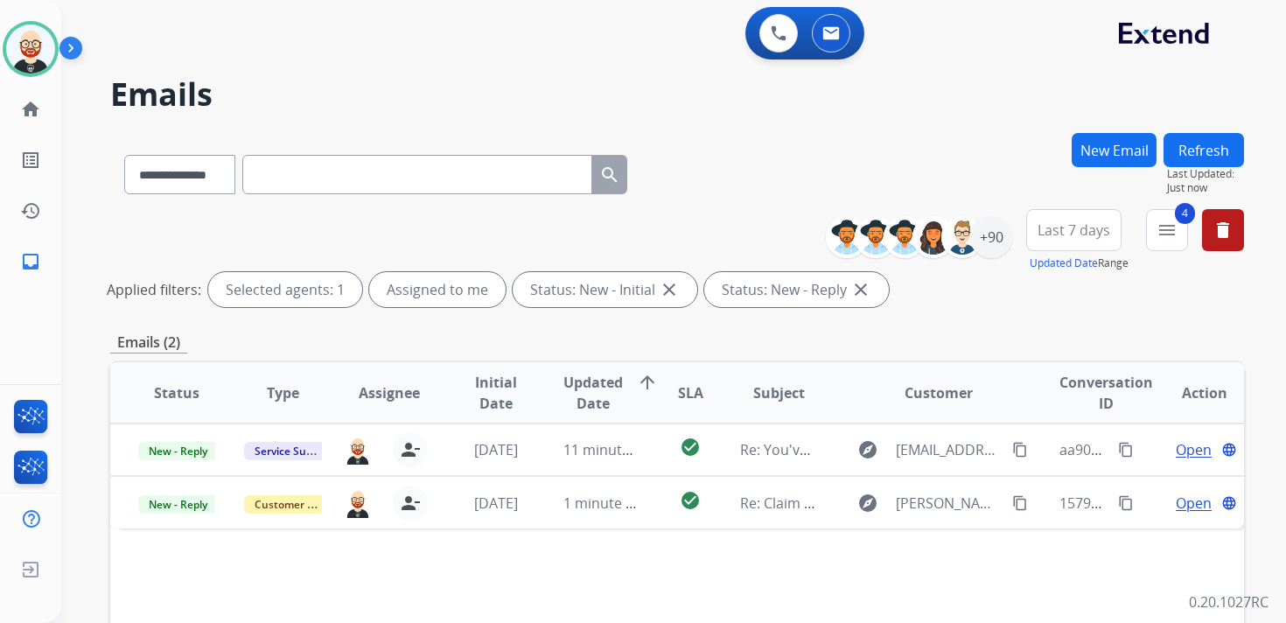
click at [1148, 230] on button "4 menu" at bounding box center [1167, 230] width 42 height 42
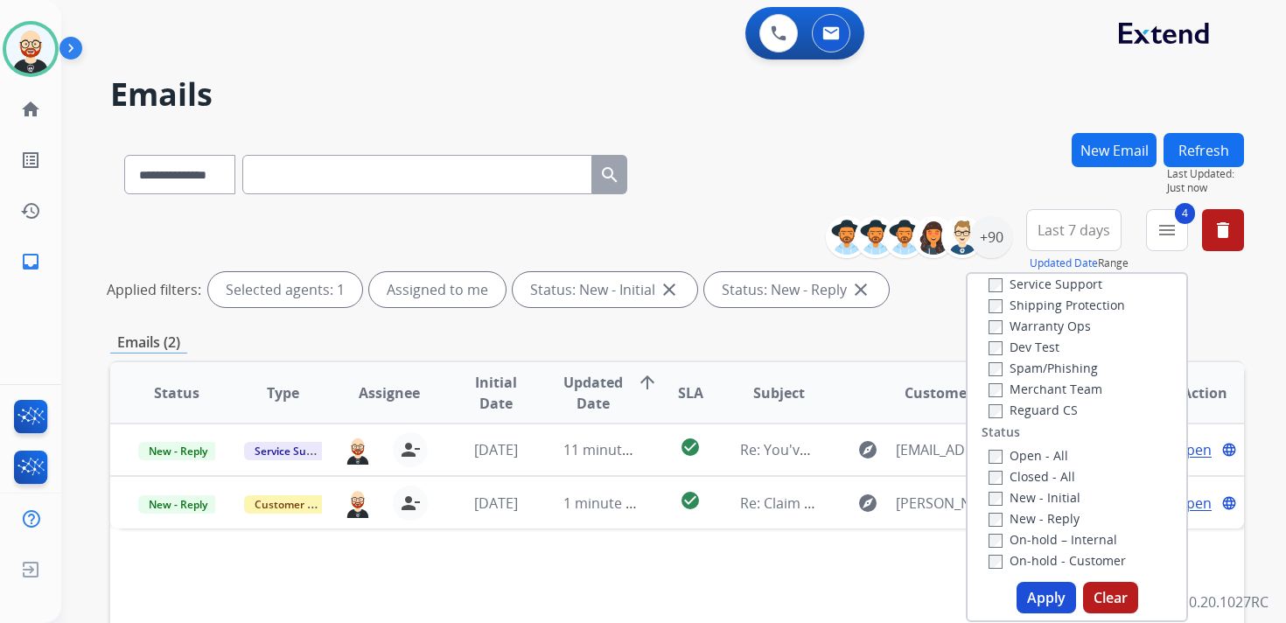
scroll to position [91, 0]
click at [1058, 282] on label "Service Support" at bounding box center [1045, 288] width 114 height 17
click at [1045, 598] on button "Apply" at bounding box center [1045, 597] width 59 height 31
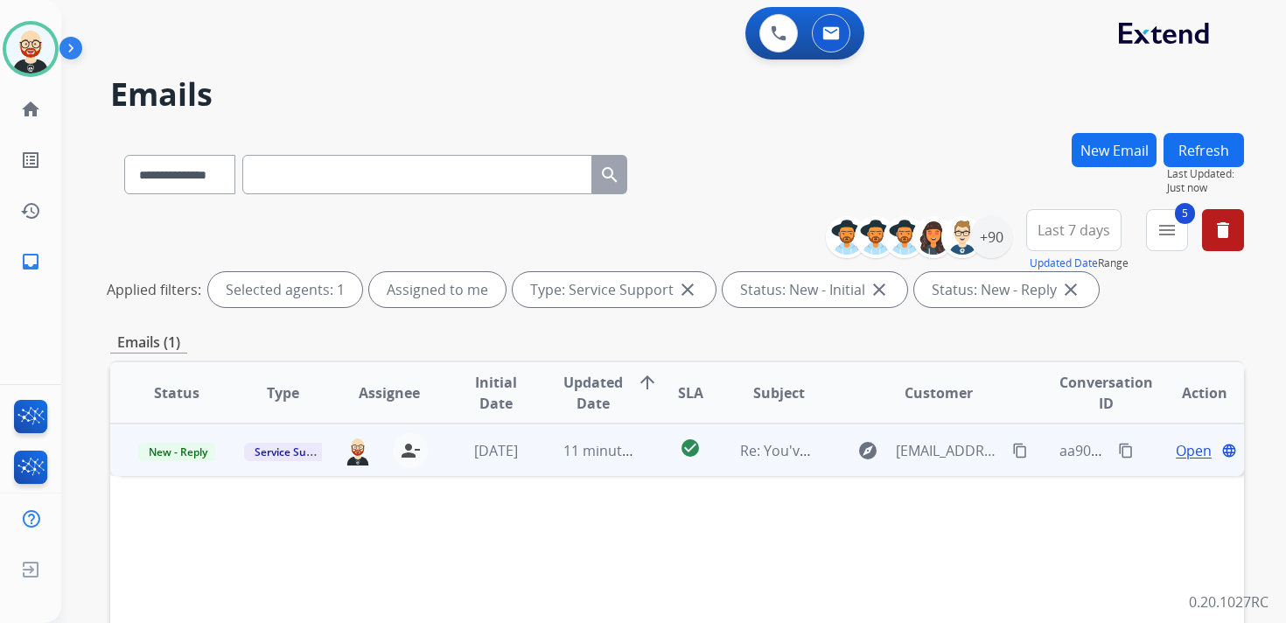
click at [1176, 454] on span "Open" at bounding box center [1194, 450] width 36 height 21
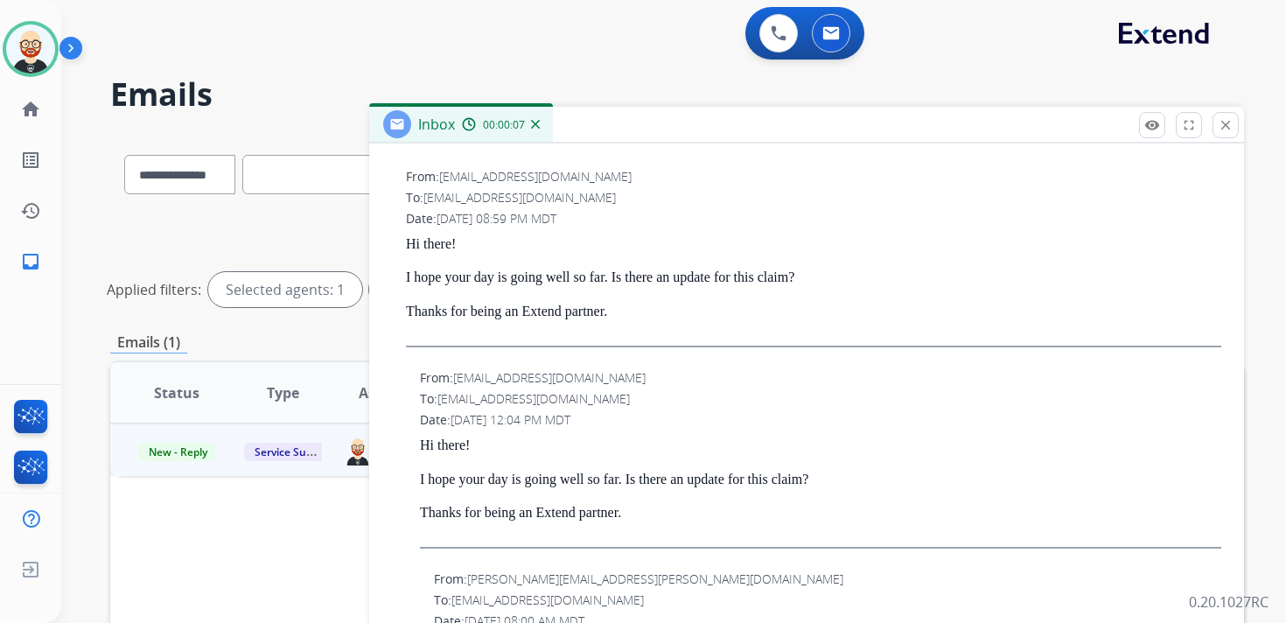
scroll to position [0, 0]
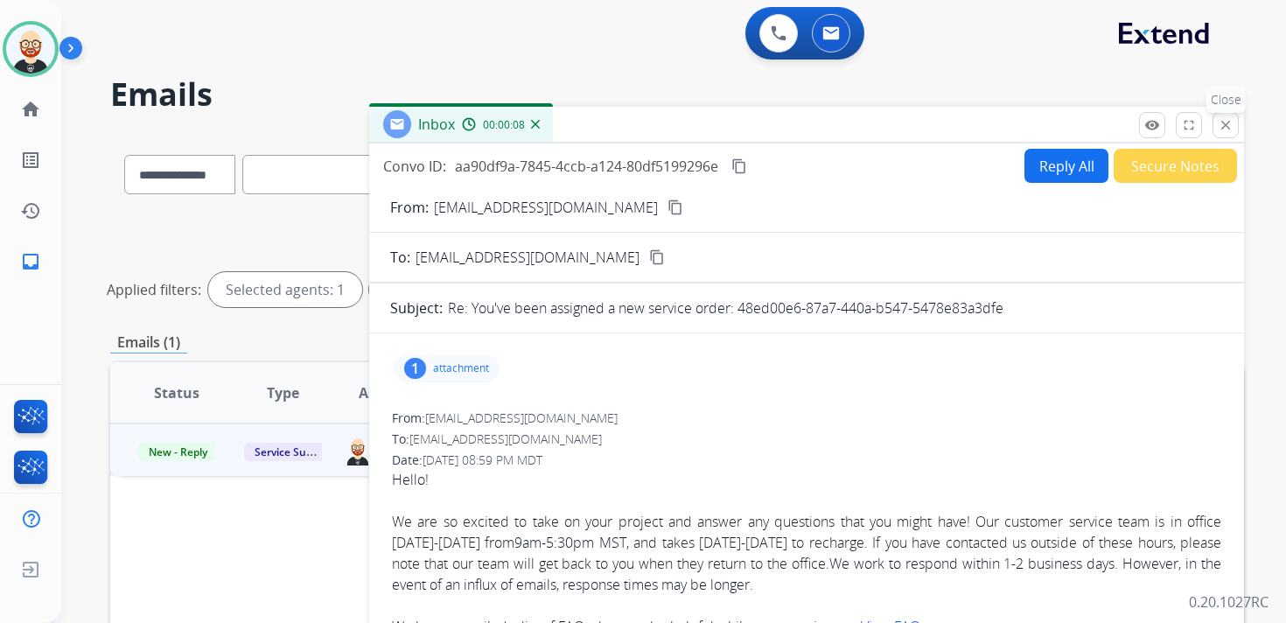
click at [1223, 123] on mat-icon "close" at bounding box center [1226, 125] width 16 height 16
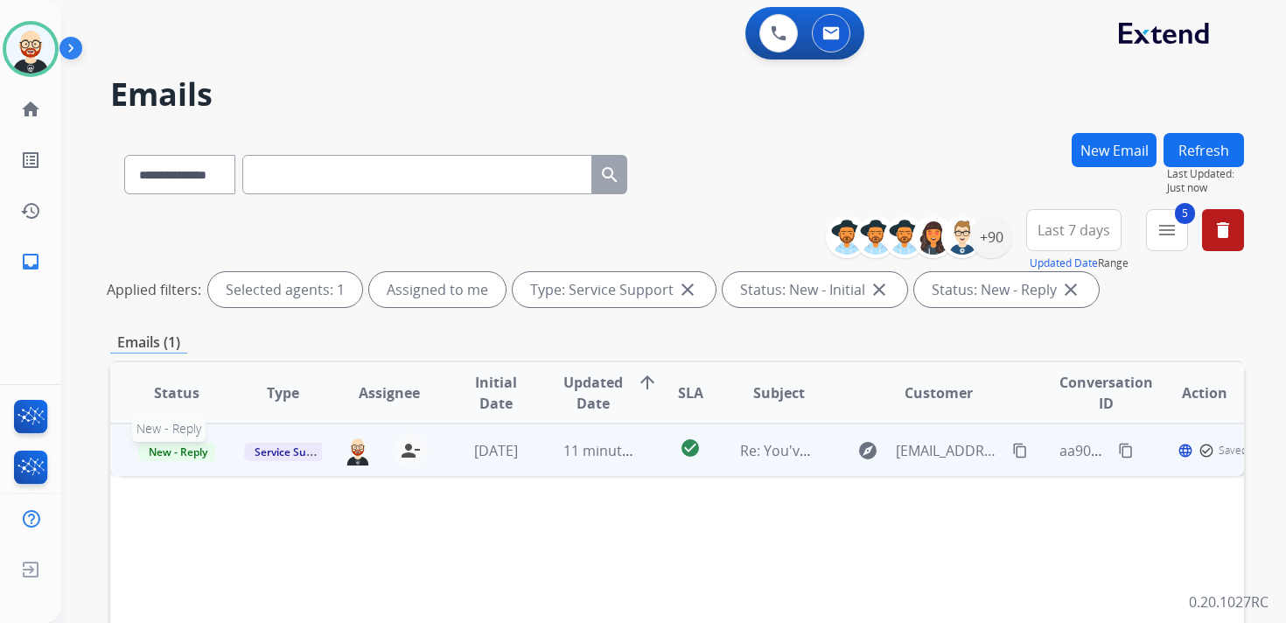
click at [194, 444] on span "New - Reply" at bounding box center [178, 452] width 80 height 18
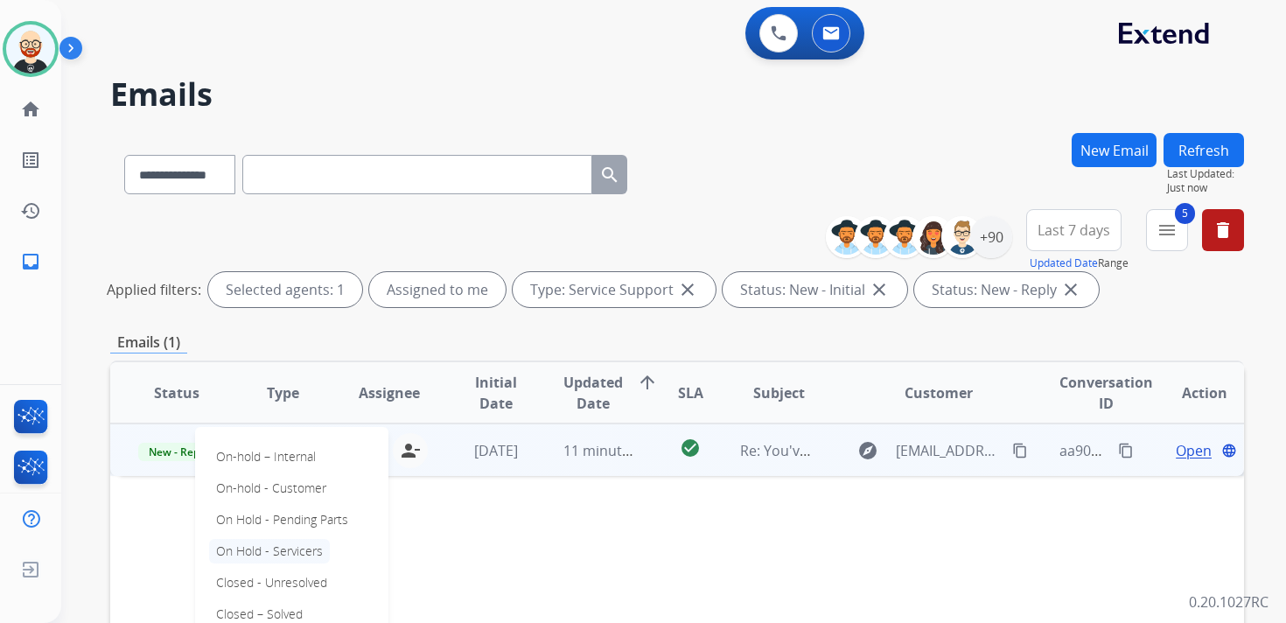
click at [321, 551] on p "On Hold - Servicers" at bounding box center [269, 551] width 121 height 24
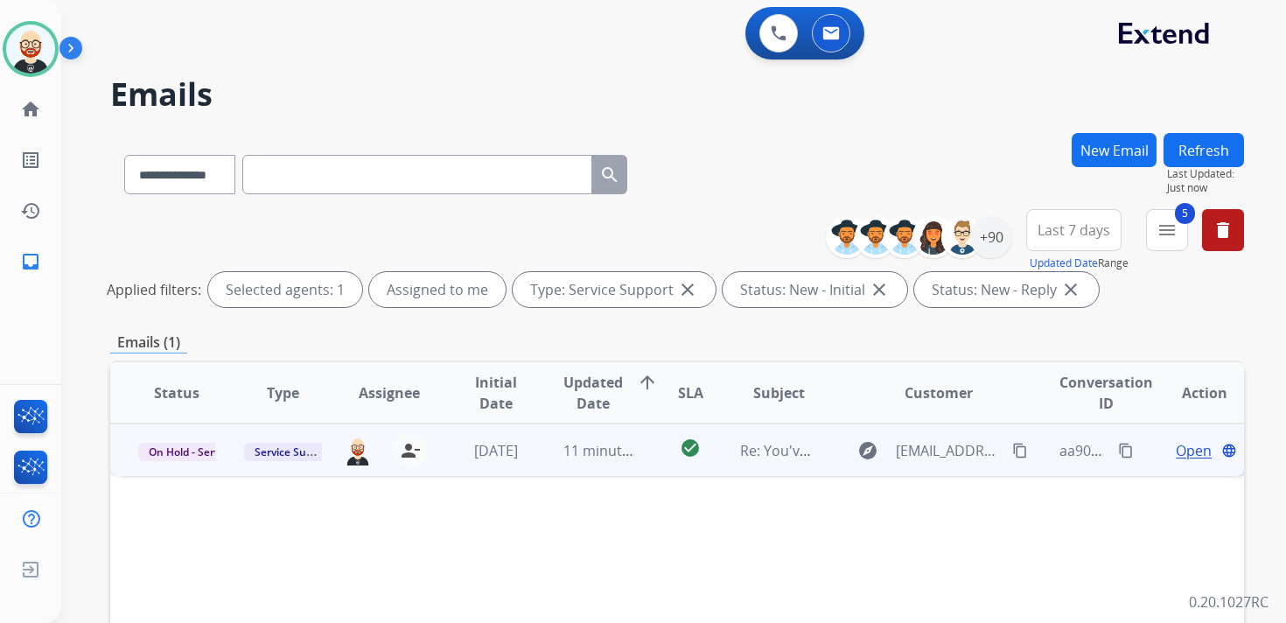
click at [1192, 157] on button "Refresh" at bounding box center [1203, 150] width 80 height 34
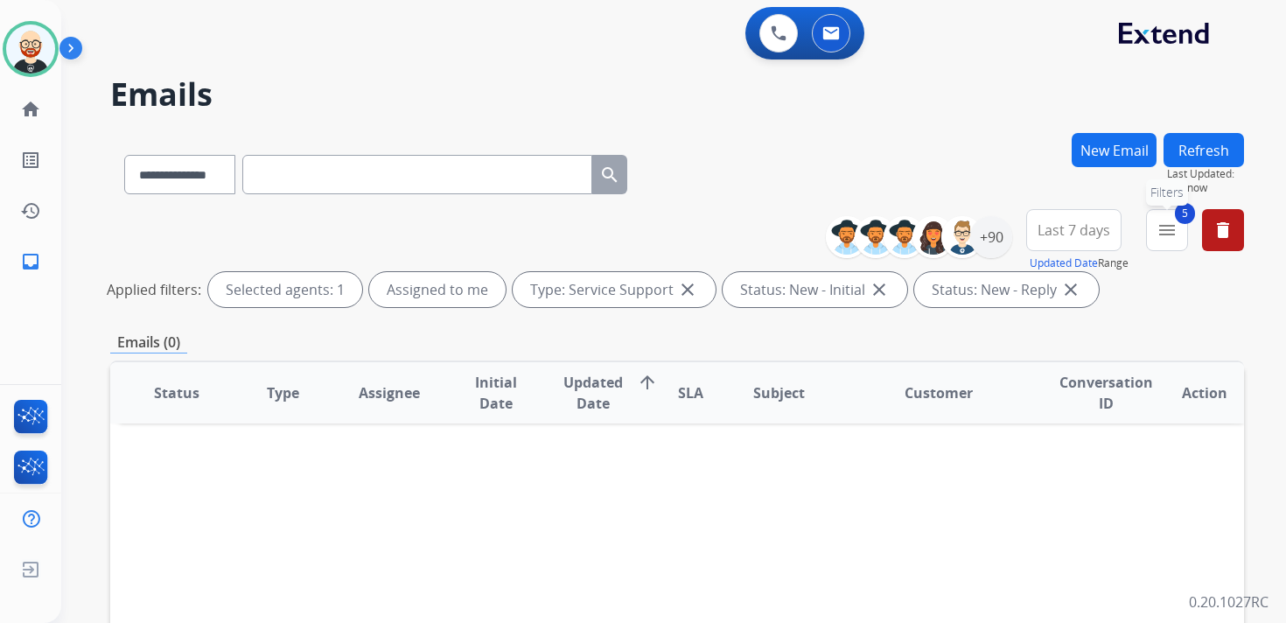
click at [1169, 238] on mat-icon "menu" at bounding box center [1166, 230] width 21 height 21
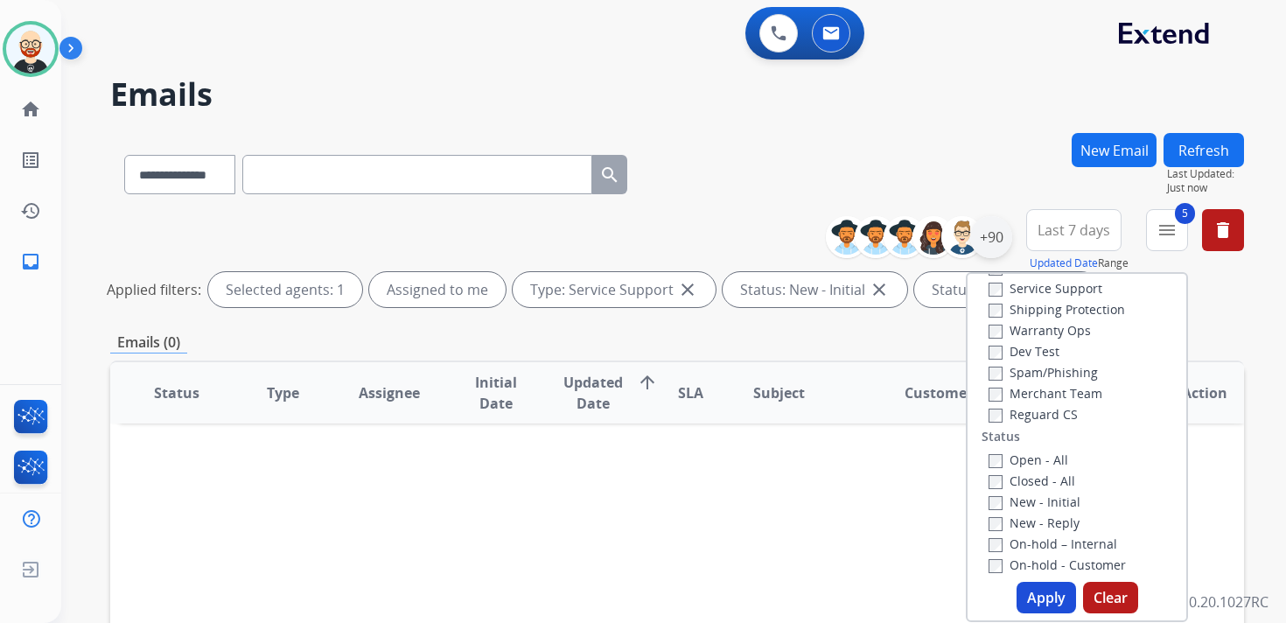
click at [1002, 248] on div "+90" at bounding box center [991, 237] width 42 height 42
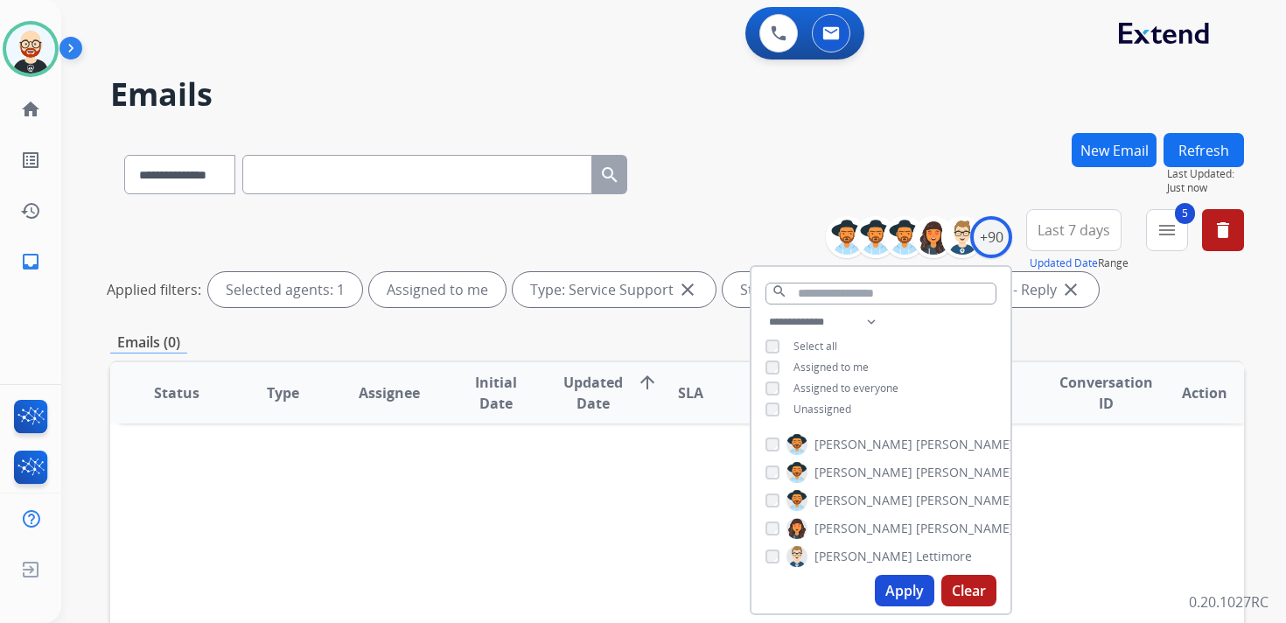
click at [832, 412] on span "Unassigned" at bounding box center [822, 408] width 58 height 15
click at [899, 590] on button "Apply" at bounding box center [904, 590] width 59 height 31
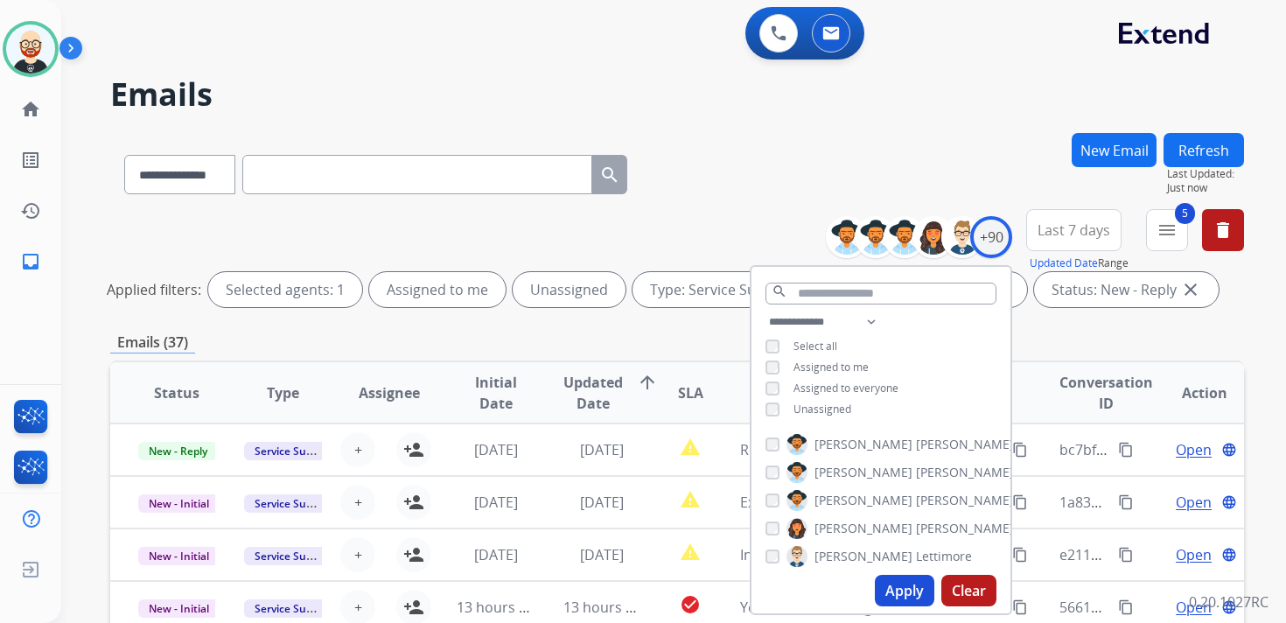
click at [614, 330] on div "**********" at bounding box center [677, 585] width 1134 height 904
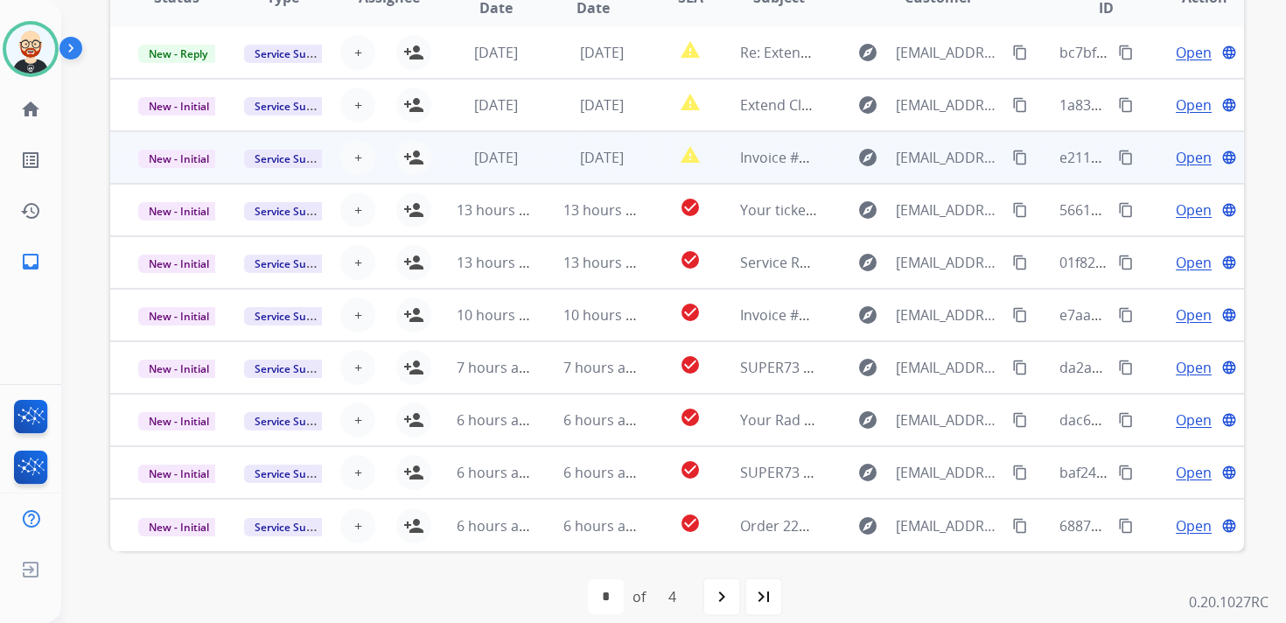
scroll to position [415, 0]
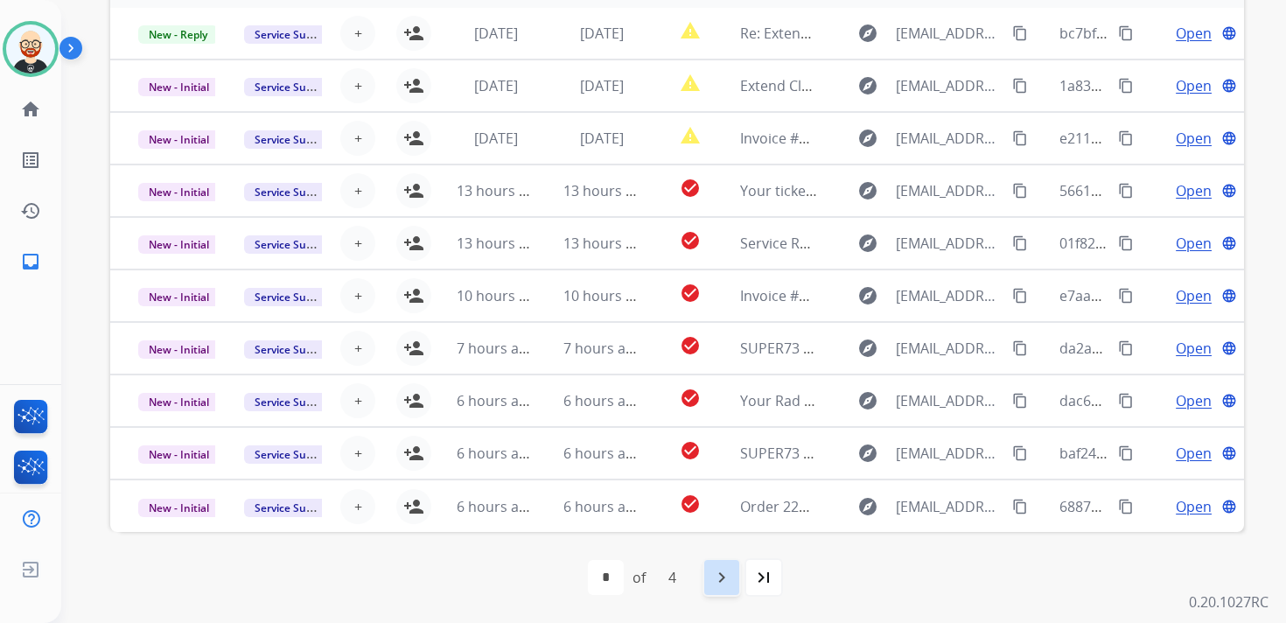
click at [732, 569] on div "navigate_next" at bounding box center [721, 577] width 38 height 38
click at [755, 581] on mat-icon "navigate_next" at bounding box center [760, 577] width 21 height 21
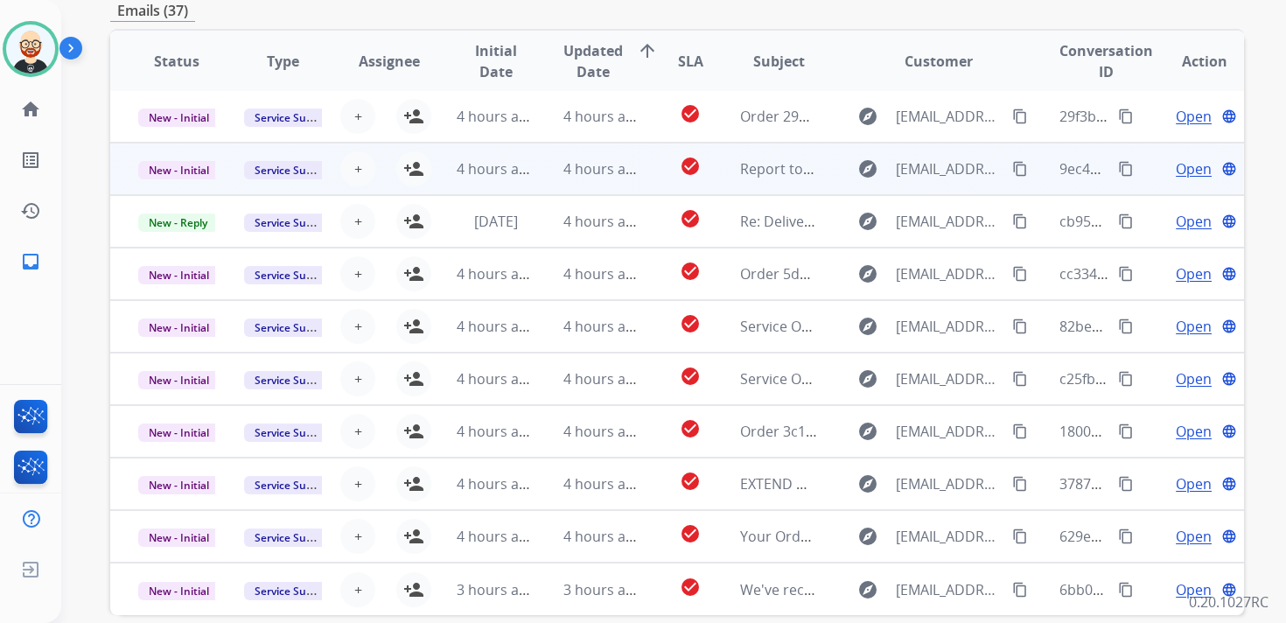
scroll to position [360, 0]
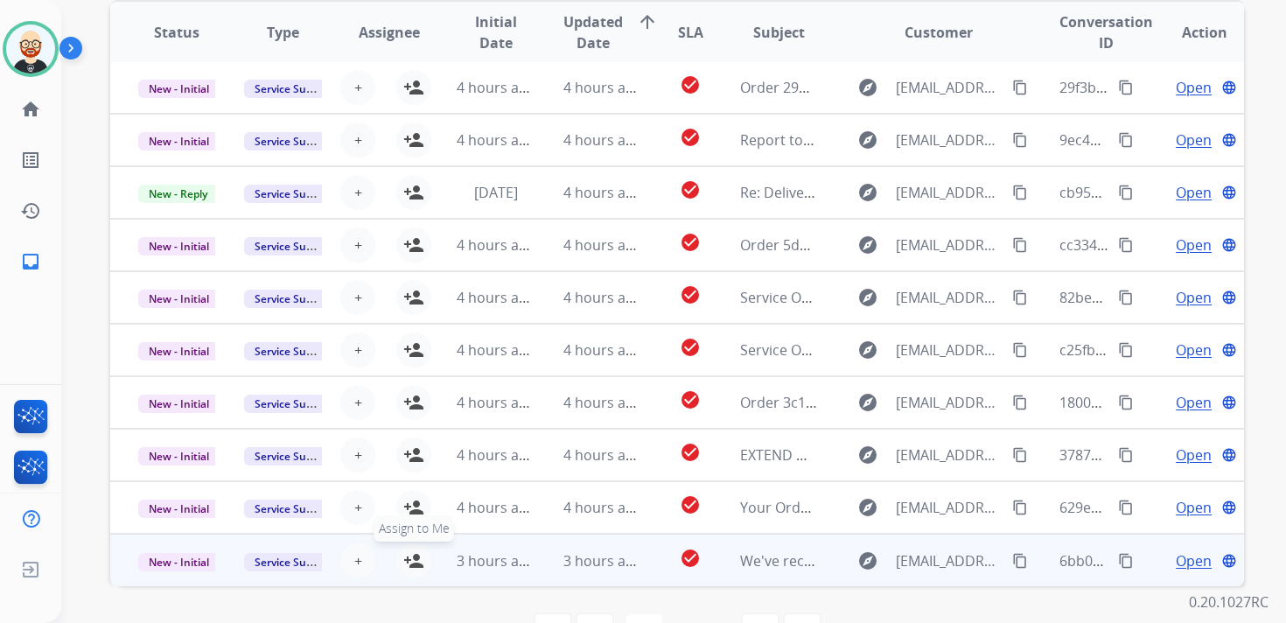
click at [414, 555] on mat-icon "person_add" at bounding box center [413, 560] width 21 height 21
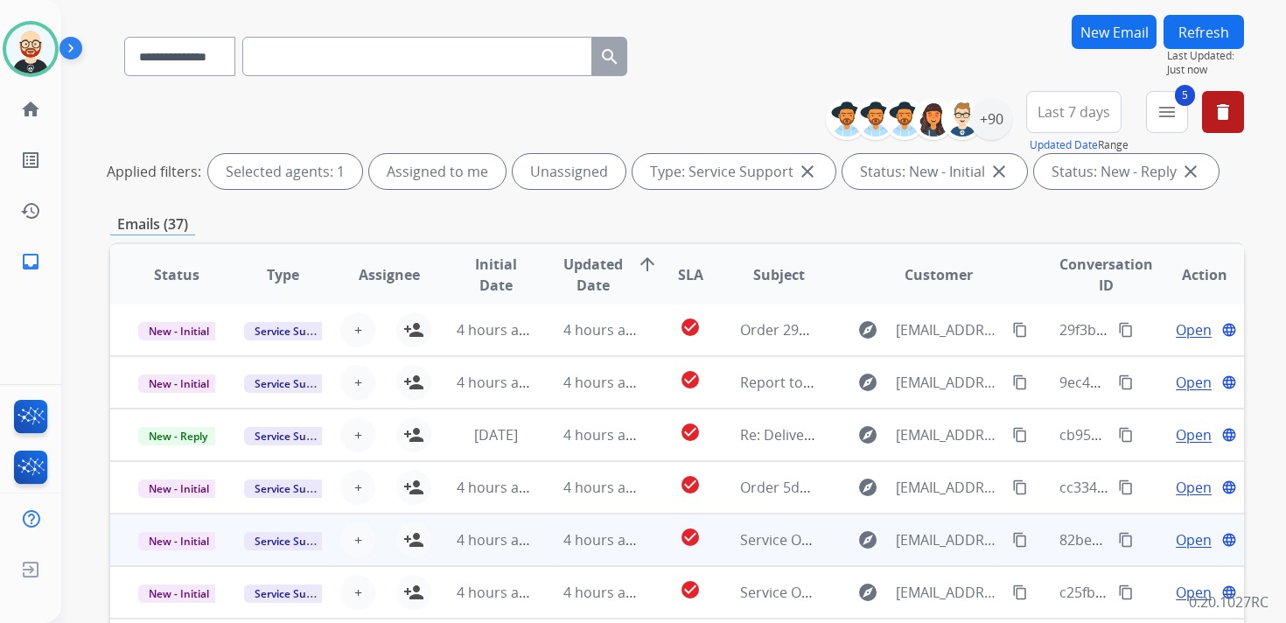
scroll to position [0, 0]
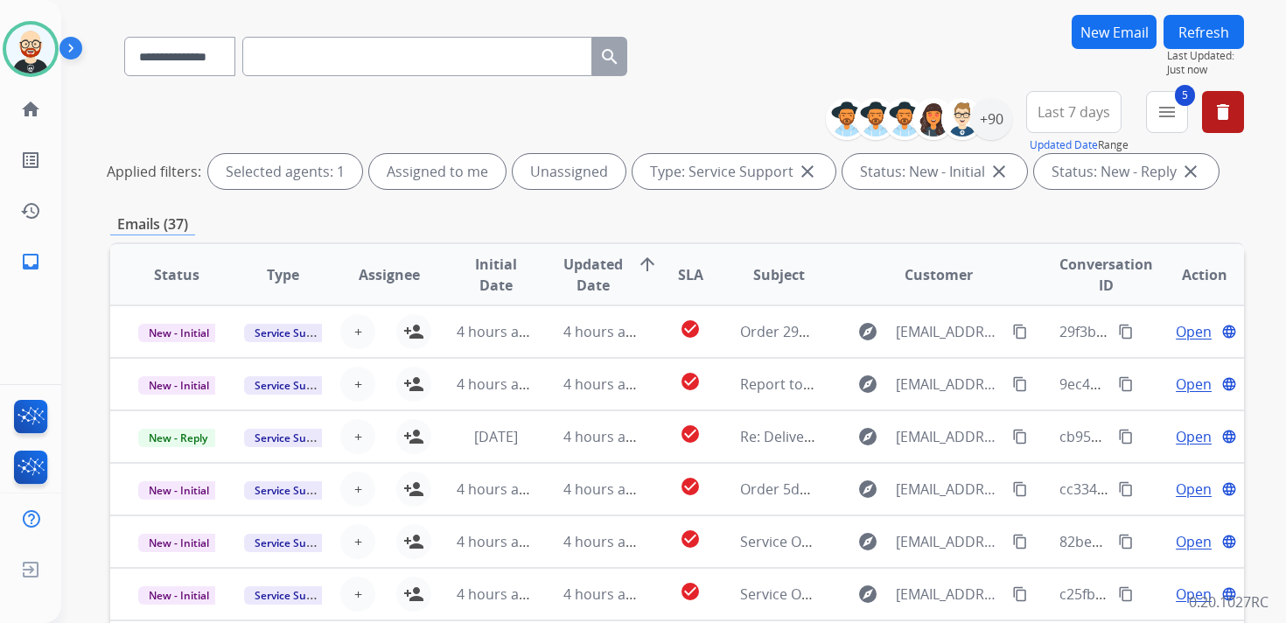
click at [1195, 24] on button "Refresh" at bounding box center [1203, 32] width 80 height 34
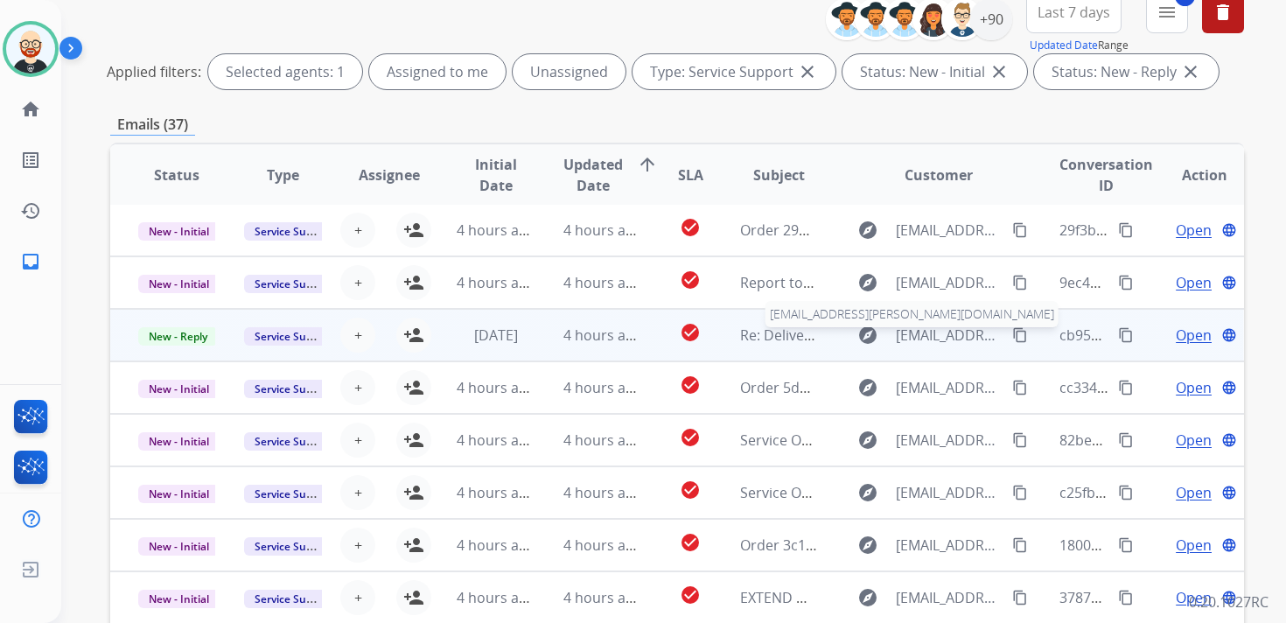
scroll to position [415, 0]
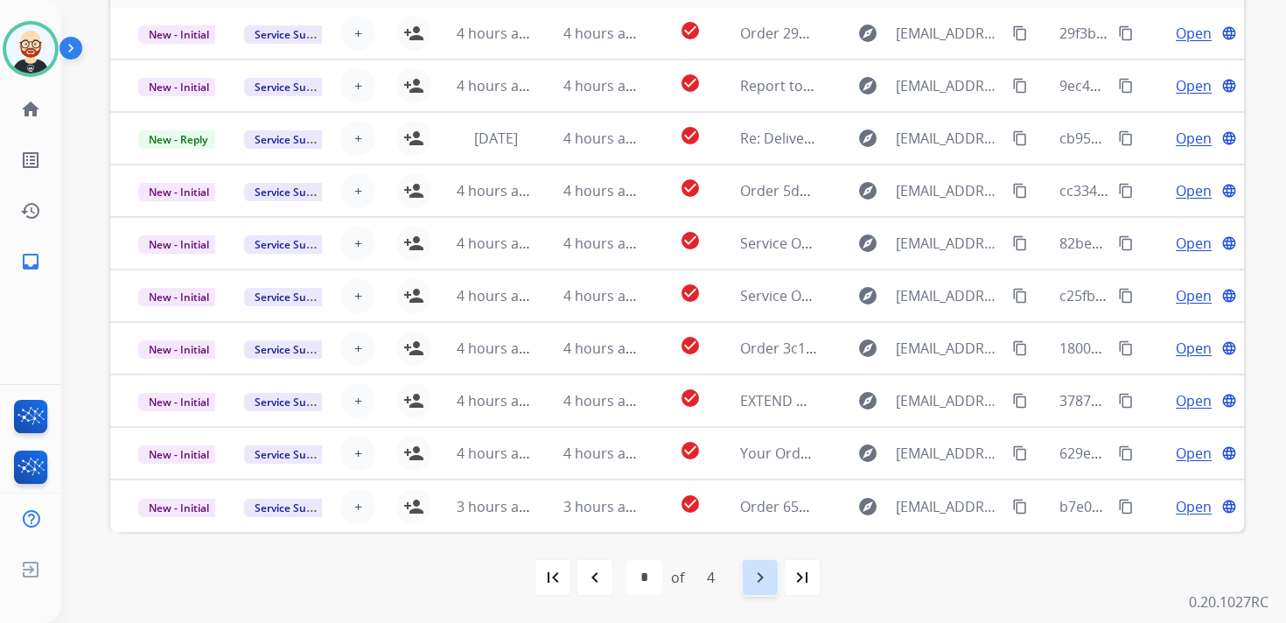
click at [761, 579] on mat-icon "navigate_next" at bounding box center [760, 577] width 21 height 21
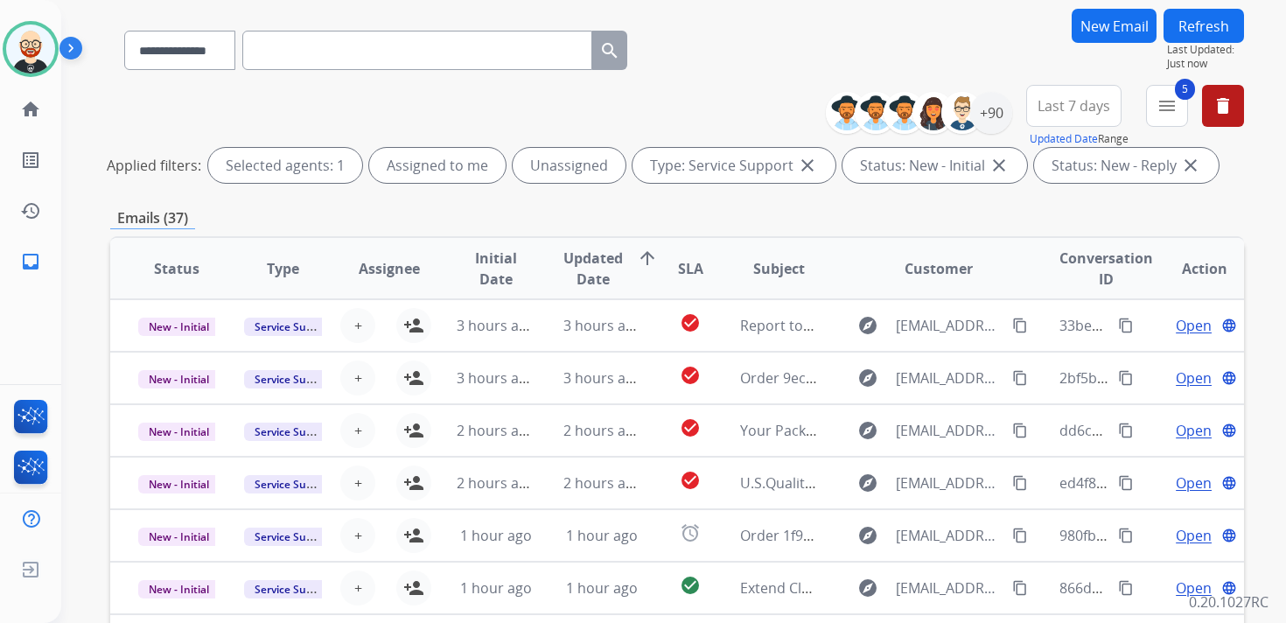
scroll to position [0, 0]
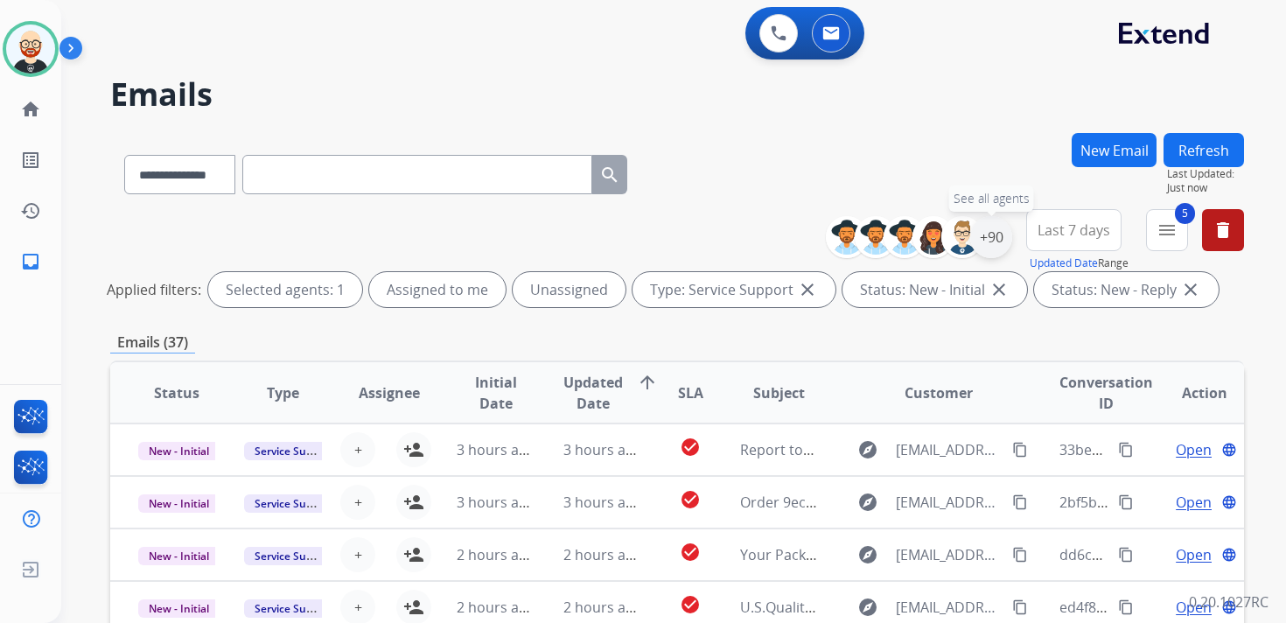
click at [1000, 241] on div "+90" at bounding box center [991, 237] width 42 height 42
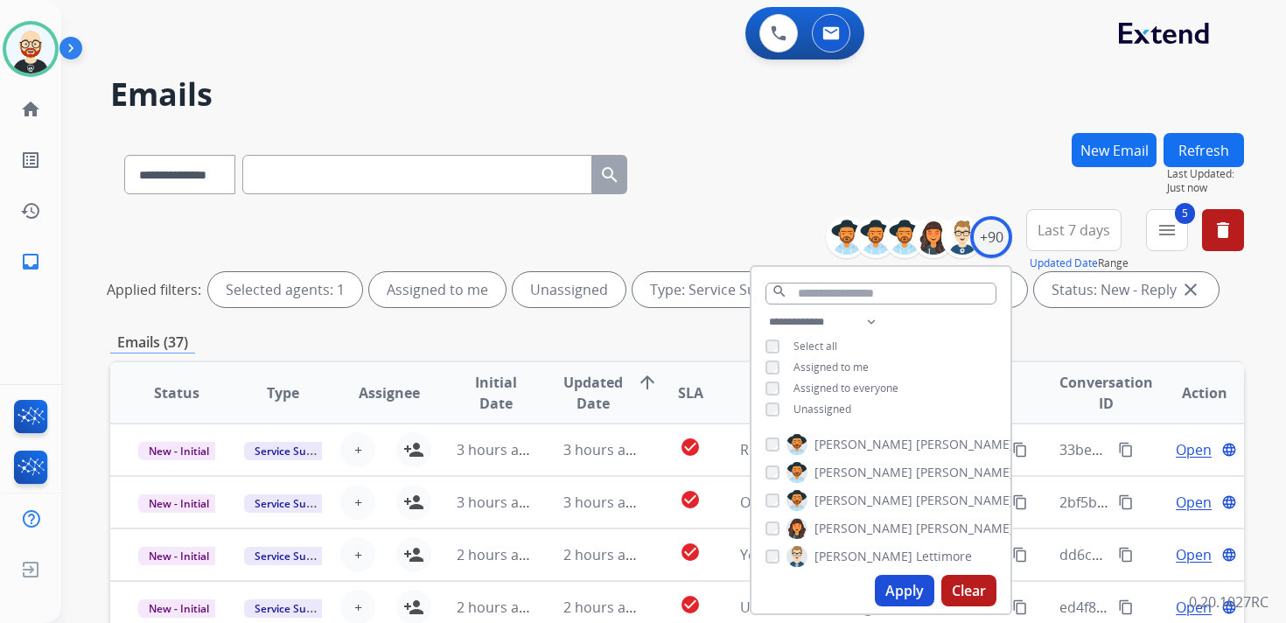
click at [810, 392] on span "Assigned to everyone" at bounding box center [845, 387] width 105 height 15
click at [810, 404] on span "Unassigned" at bounding box center [822, 408] width 58 height 15
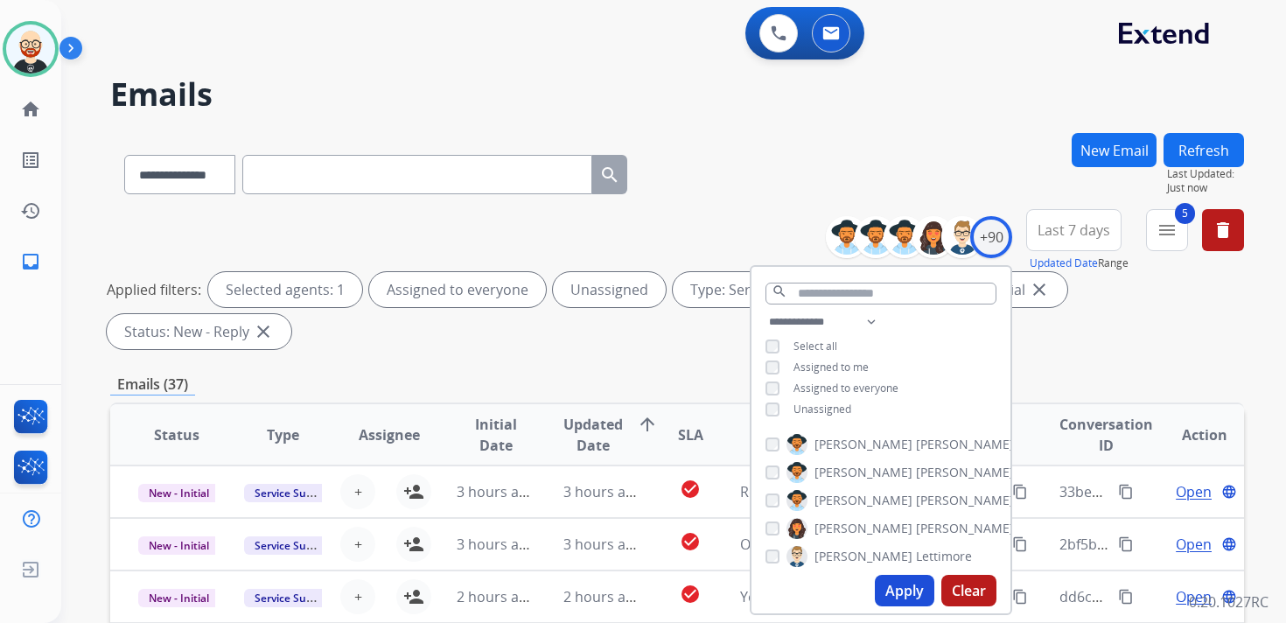
click at [813, 387] on span "Assigned to everyone" at bounding box center [845, 387] width 105 height 15
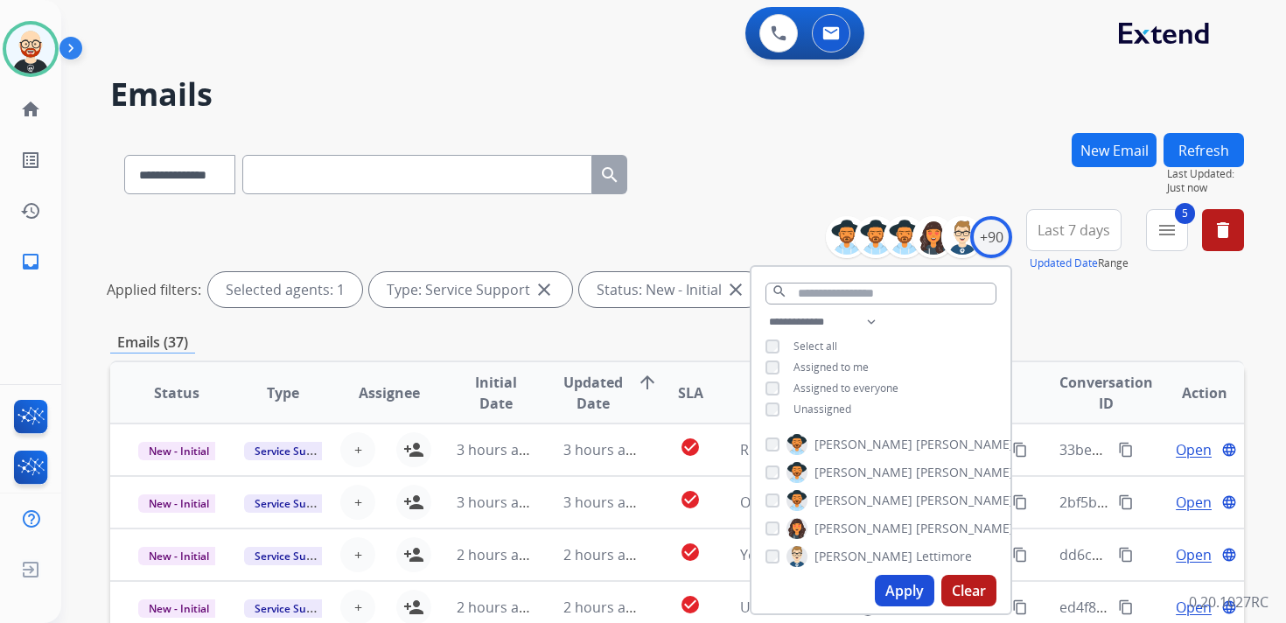
click at [810, 366] on span "Assigned to me" at bounding box center [830, 367] width 75 height 15
click at [911, 590] on button "Apply" at bounding box center [904, 590] width 59 height 31
select select "*"
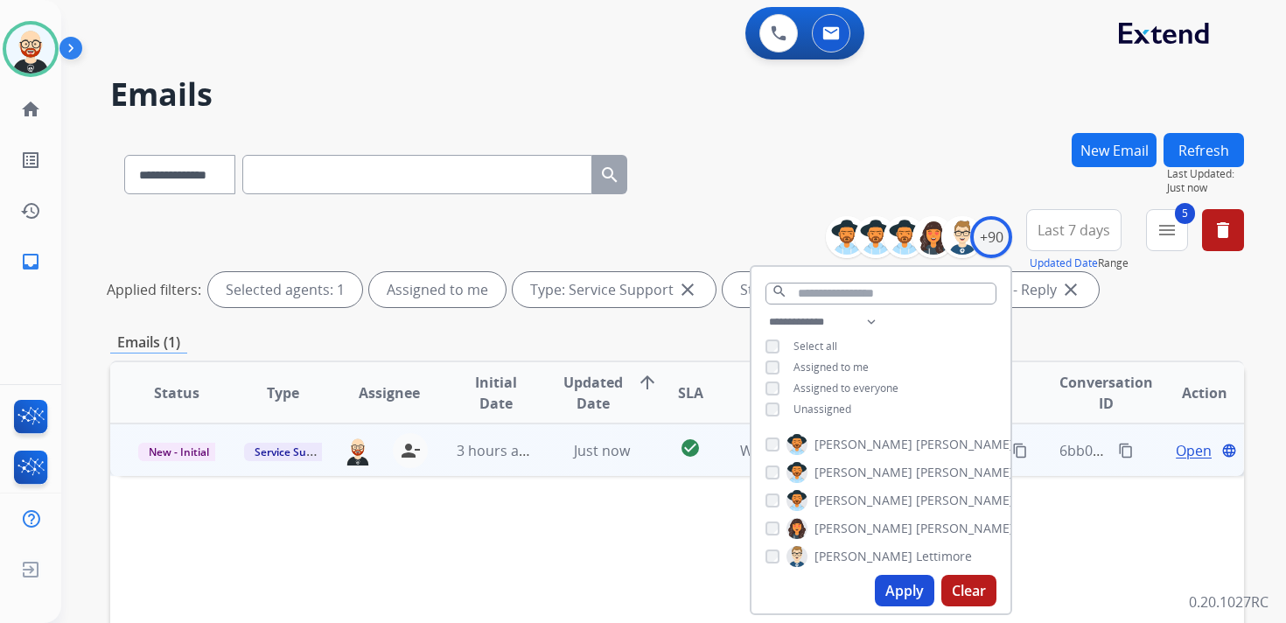
click at [1181, 461] on td "Open language" at bounding box center [1190, 449] width 107 height 52
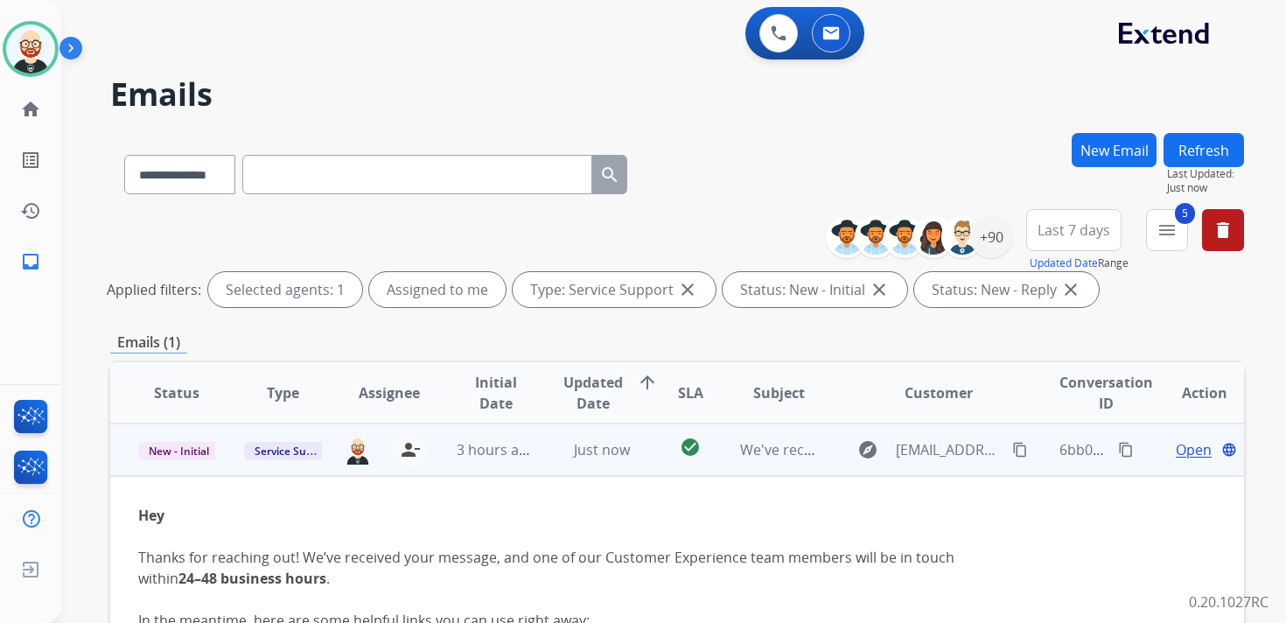
click at [902, 463] on div "explore [EMAIL_ADDRESS][DOMAIN_NAME] content_copy" at bounding box center [939, 450] width 184 height 28
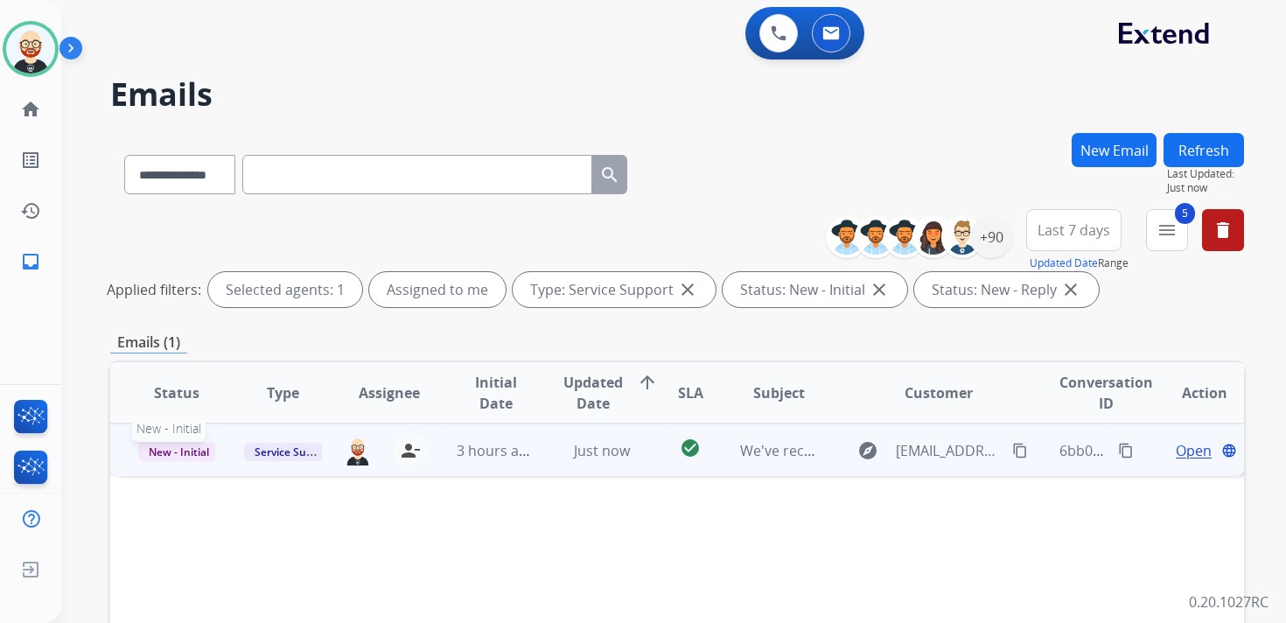
click at [196, 458] on span "New - Initial" at bounding box center [178, 452] width 81 height 18
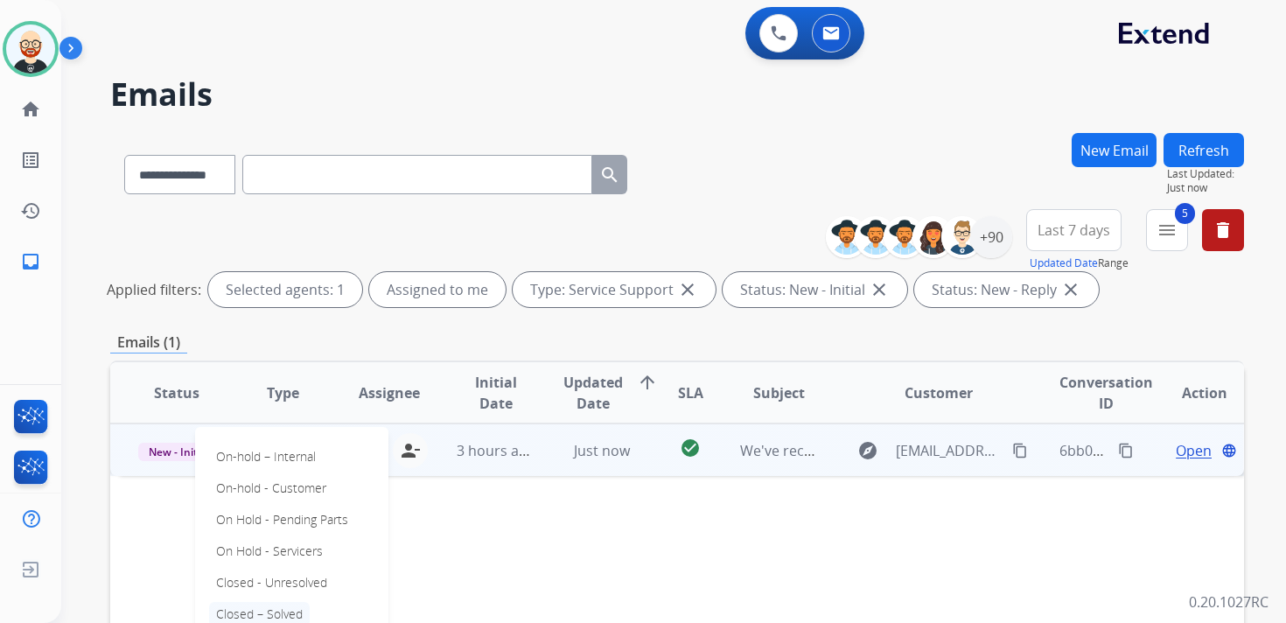
click at [300, 608] on p "Closed – Solved" at bounding box center [259, 614] width 101 height 24
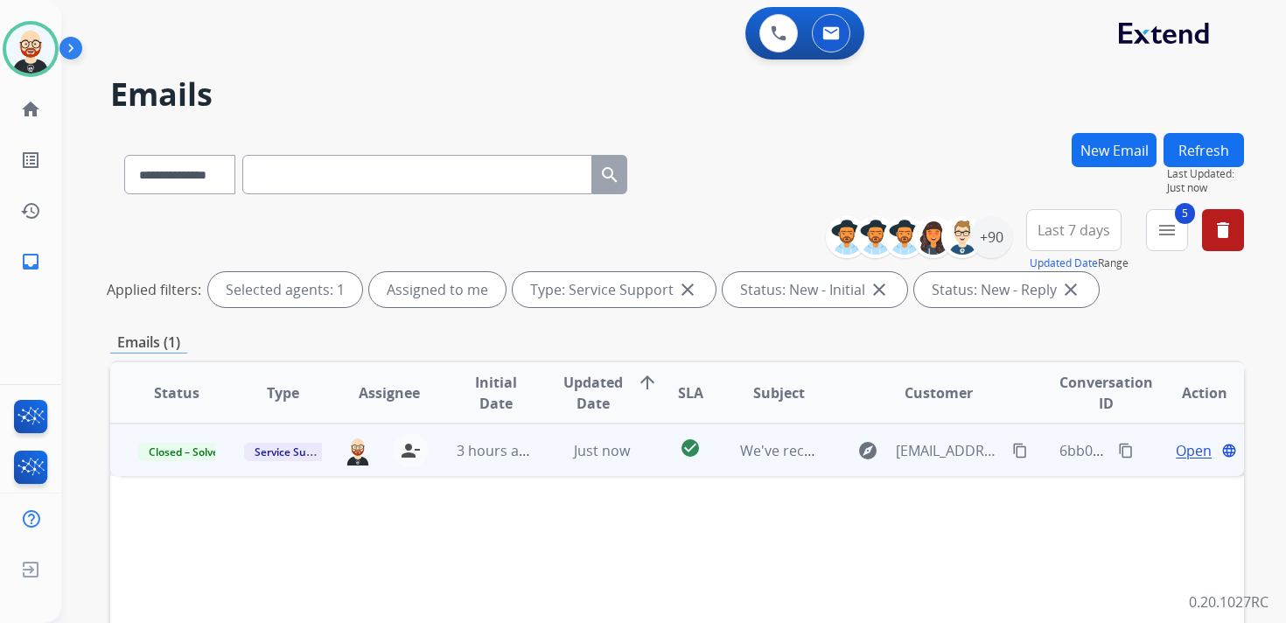
click at [1214, 146] on button "Refresh" at bounding box center [1203, 150] width 80 height 34
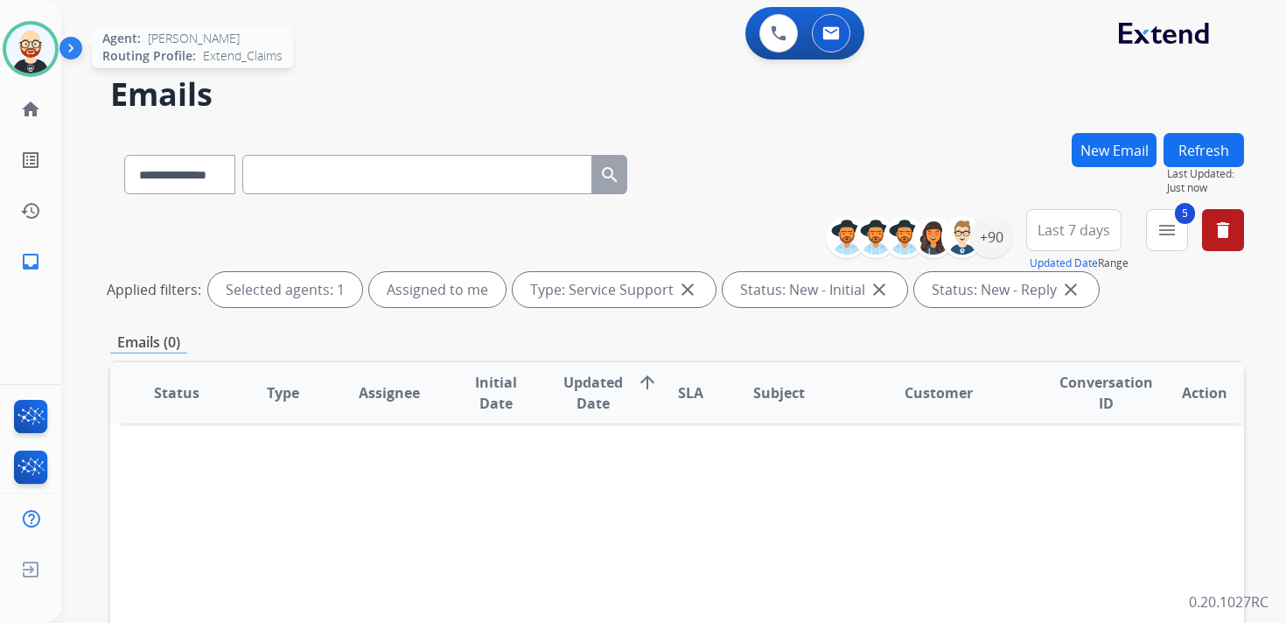
click at [16, 65] on img at bounding box center [30, 48] width 49 height 49
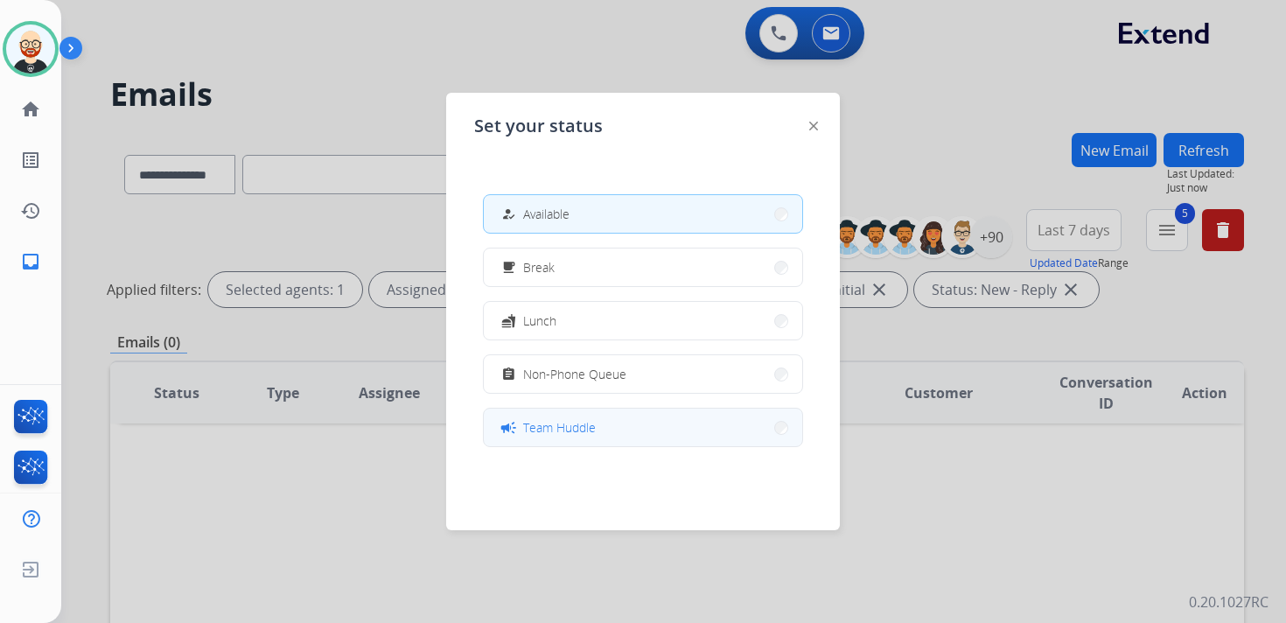
scroll to position [276, 0]
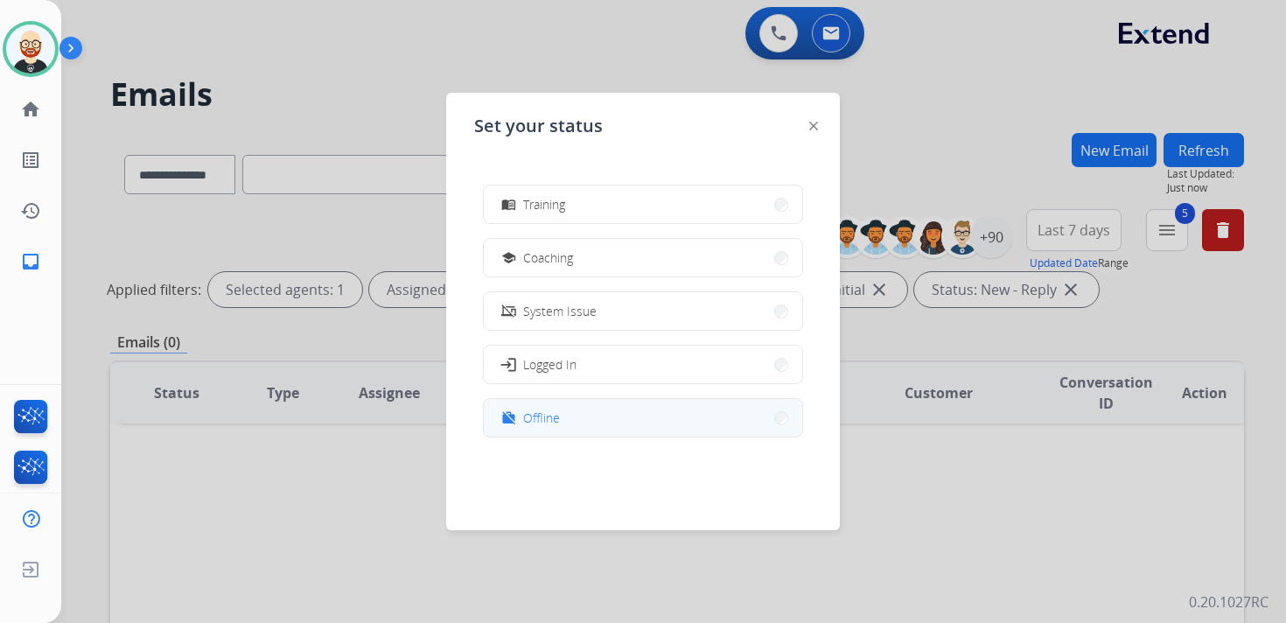
click at [602, 409] on button "work_off Offline" at bounding box center [643, 418] width 318 height 38
